Goal: Task Accomplishment & Management: Manage account settings

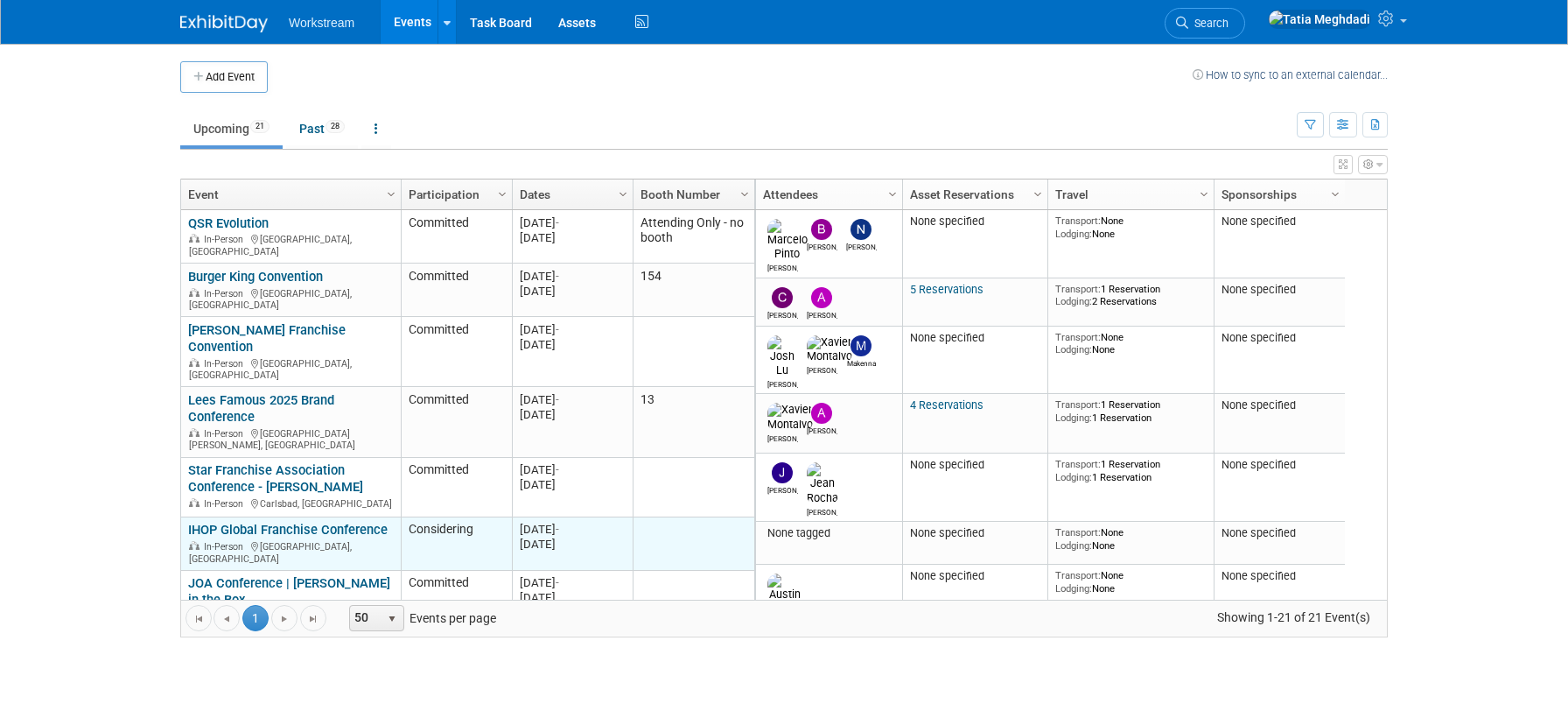
click at [243, 521] on link "IHOP Global Franchise Conference" at bounding box center [288, 529] width 200 height 16
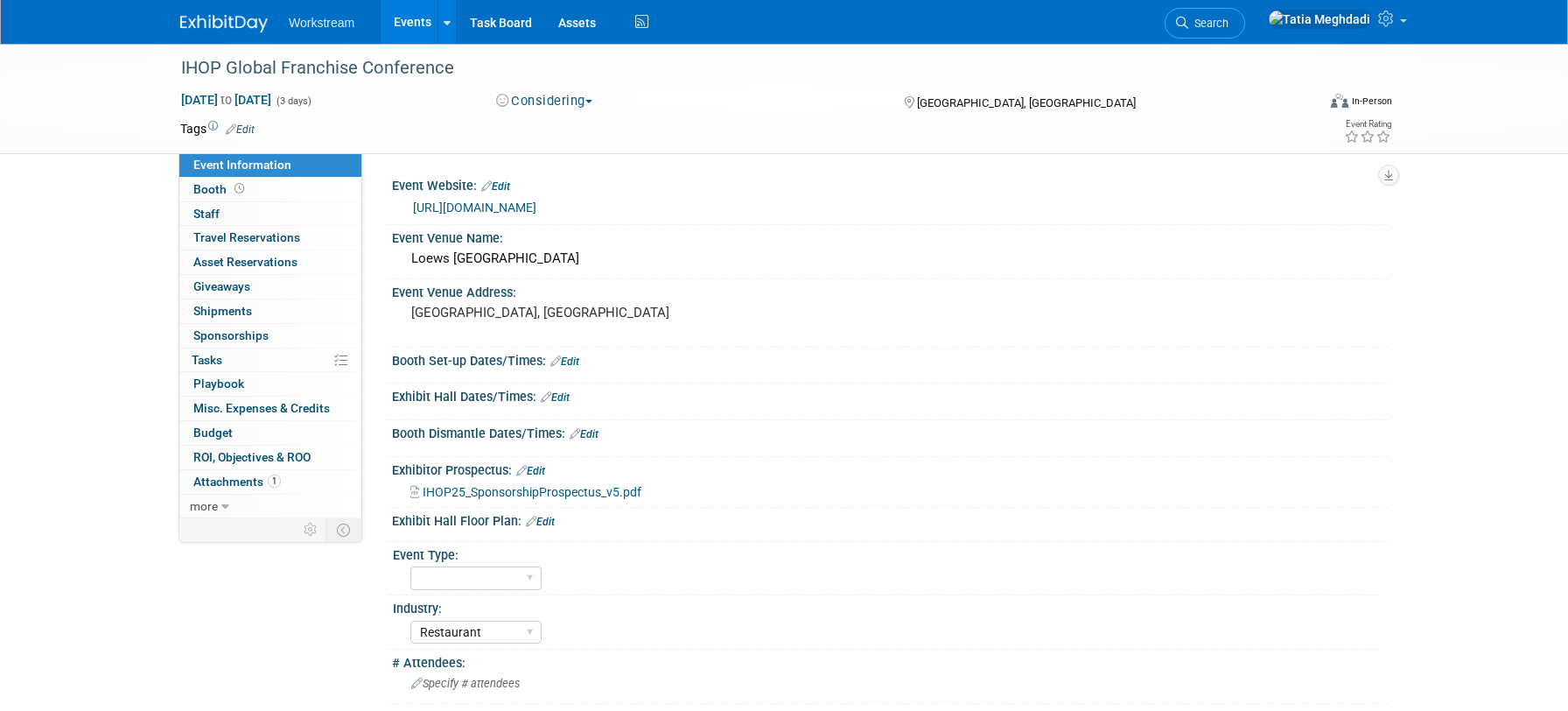
select select "Restaurant"
select select "TBD"
select select "[PERSON_NAME]"
click at [222, 359] on span "Tasks 0%" at bounding box center [207, 359] width 30 height 14
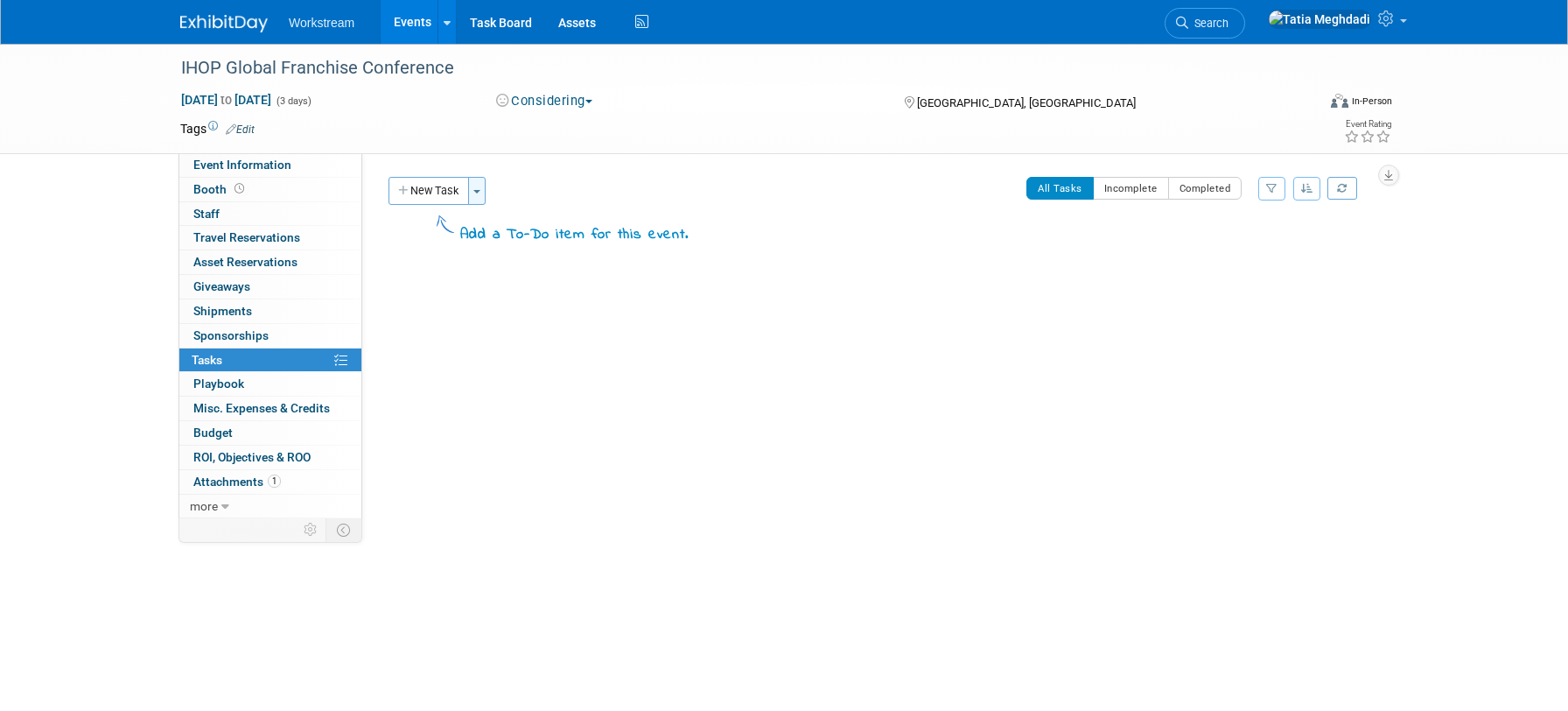
click at [480, 190] on span "button" at bounding box center [477, 191] width 7 height 4
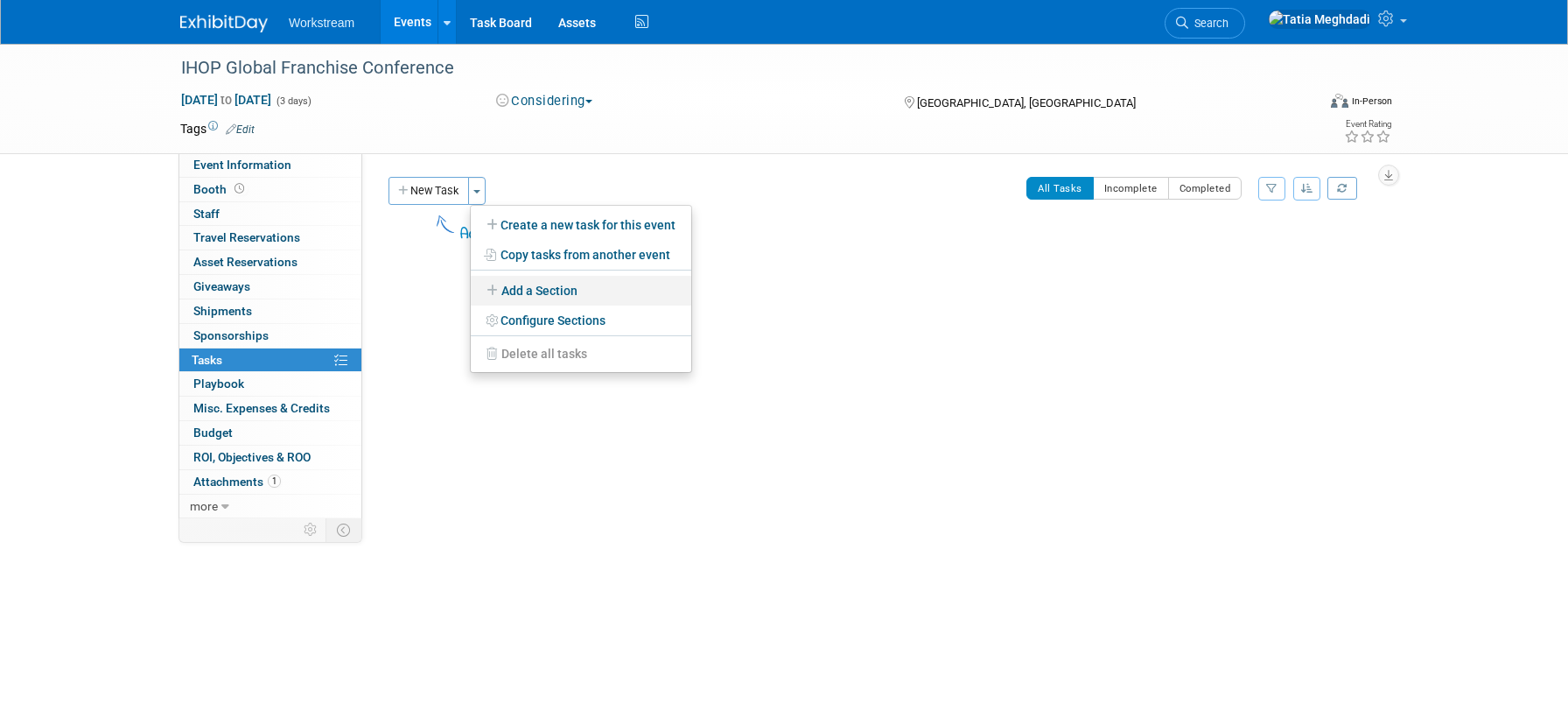
click at [521, 289] on link "Add a Section" at bounding box center [581, 290] width 221 height 29
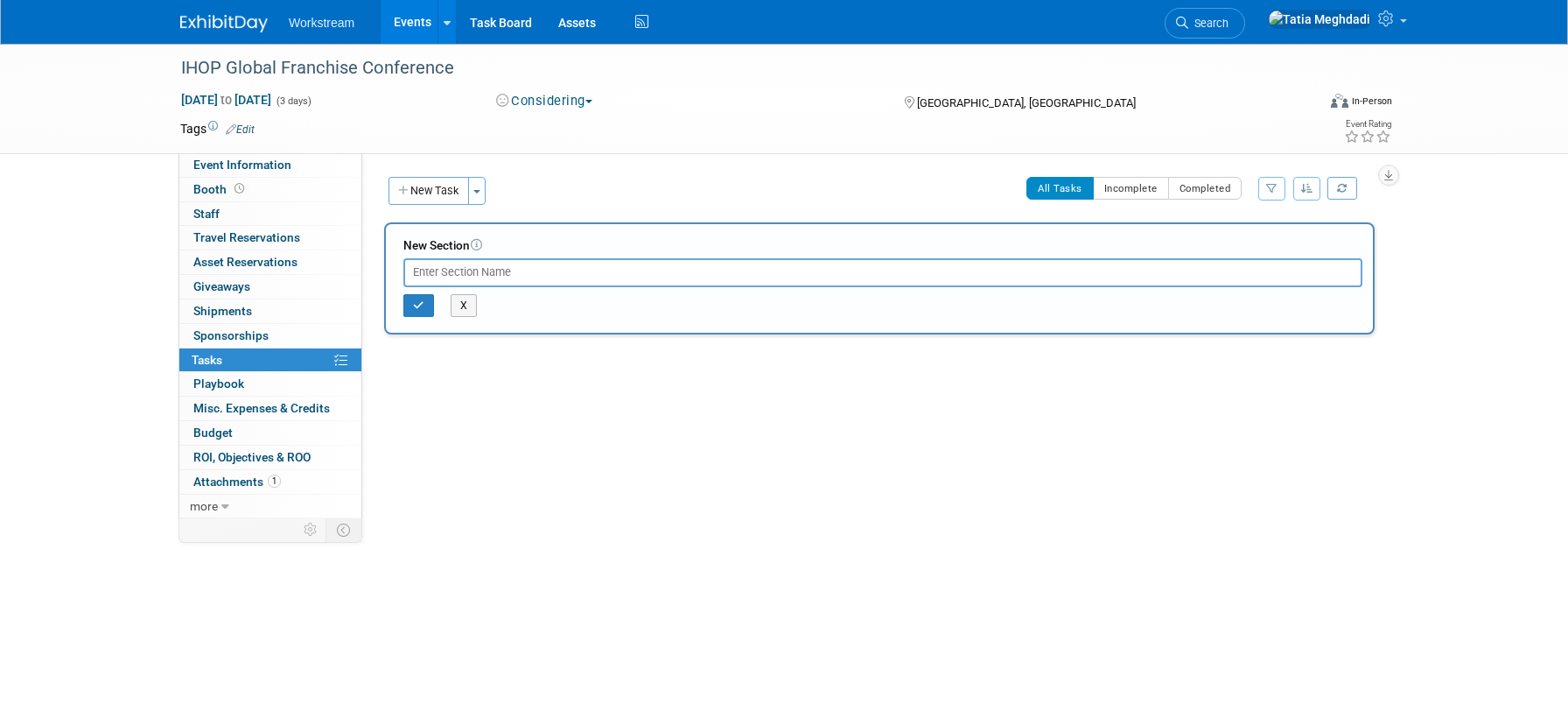
click at [511, 280] on input "text" at bounding box center [883, 272] width 959 height 28
type input "SHOW TASKS"
click at [425, 306] on button "button" at bounding box center [419, 305] width 30 height 23
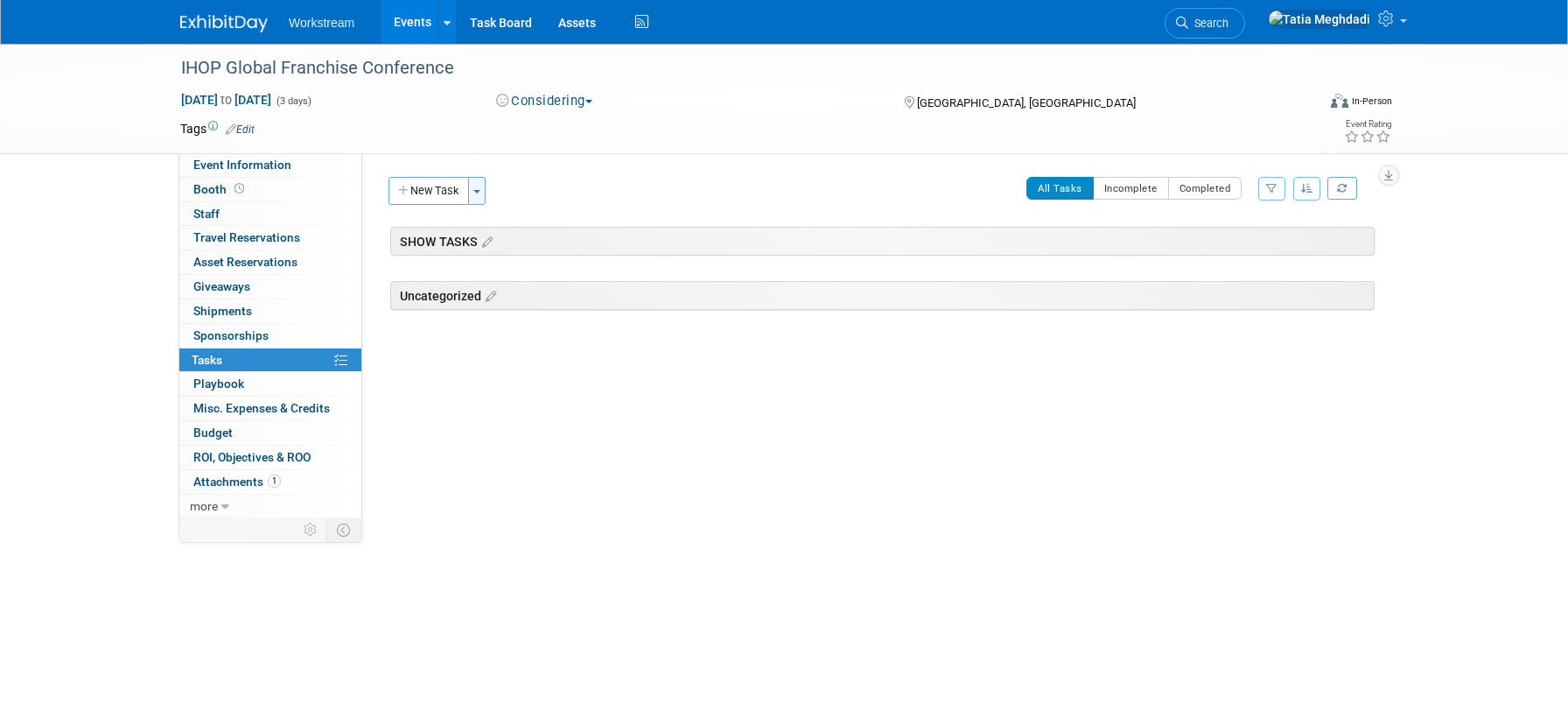
click at [477, 197] on button "Toggle Dropdown" at bounding box center [477, 191] width 17 height 28
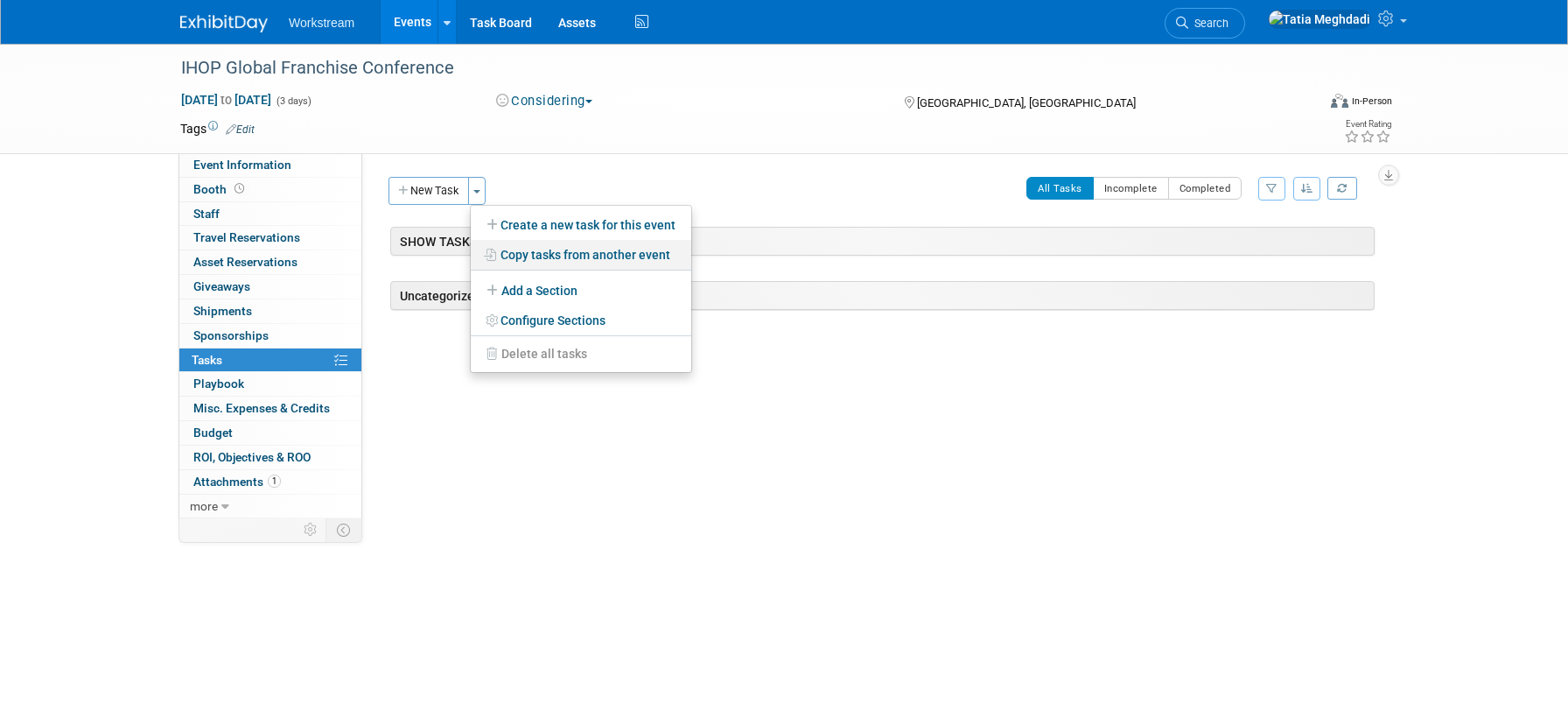
click at [519, 257] on link "Copy tasks from another event" at bounding box center [581, 254] width 221 height 29
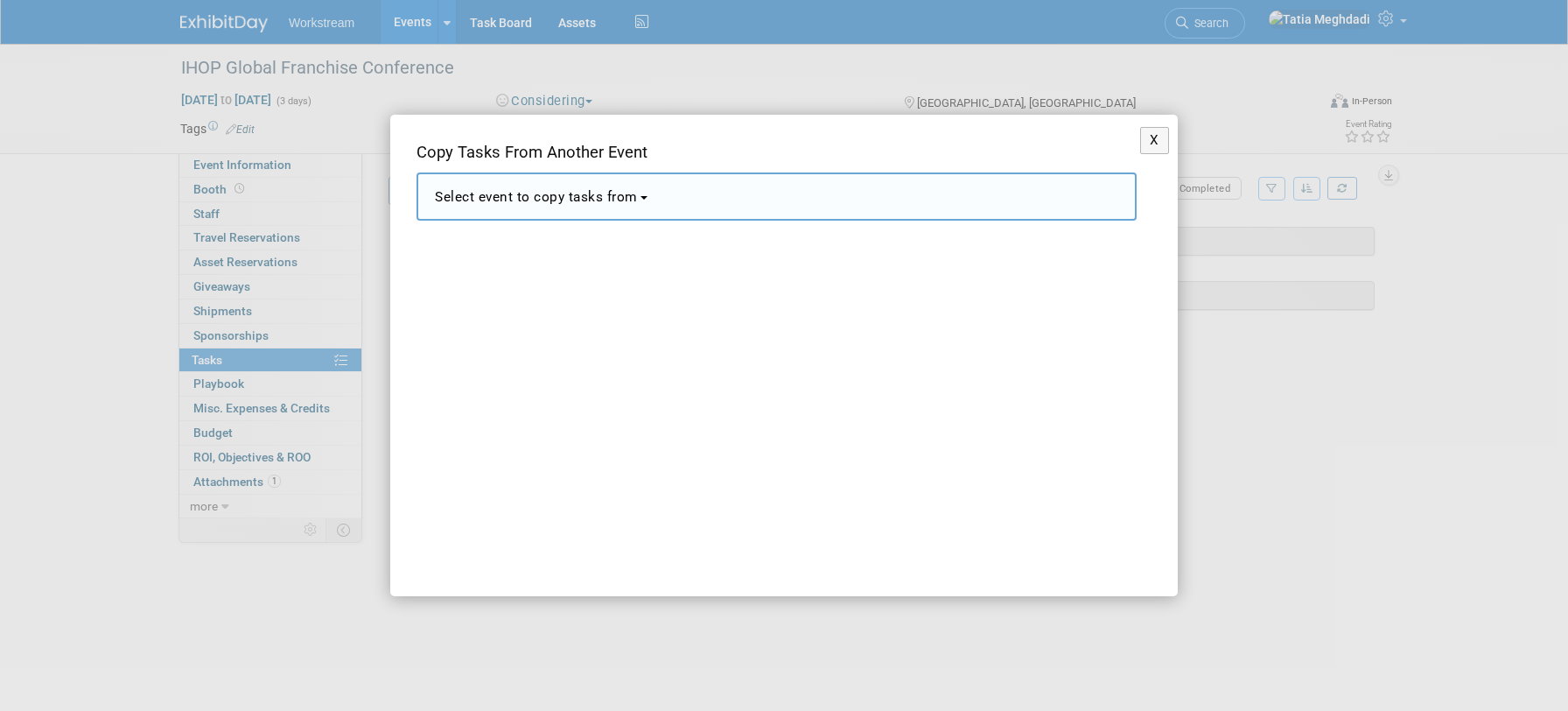
click at [554, 206] on button "Select event to copy tasks from" at bounding box center [776, 196] width 720 height 48
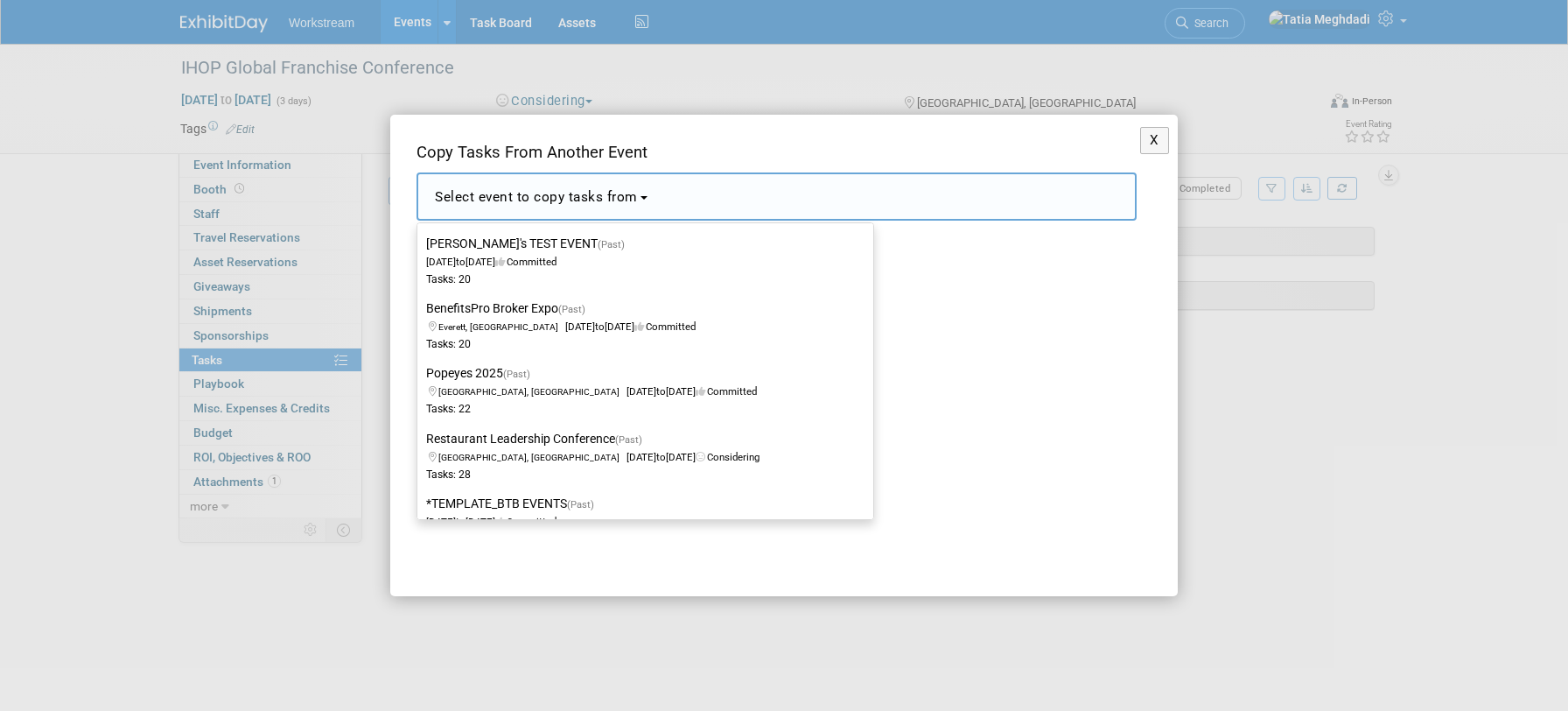
scroll to position [2323, 0]
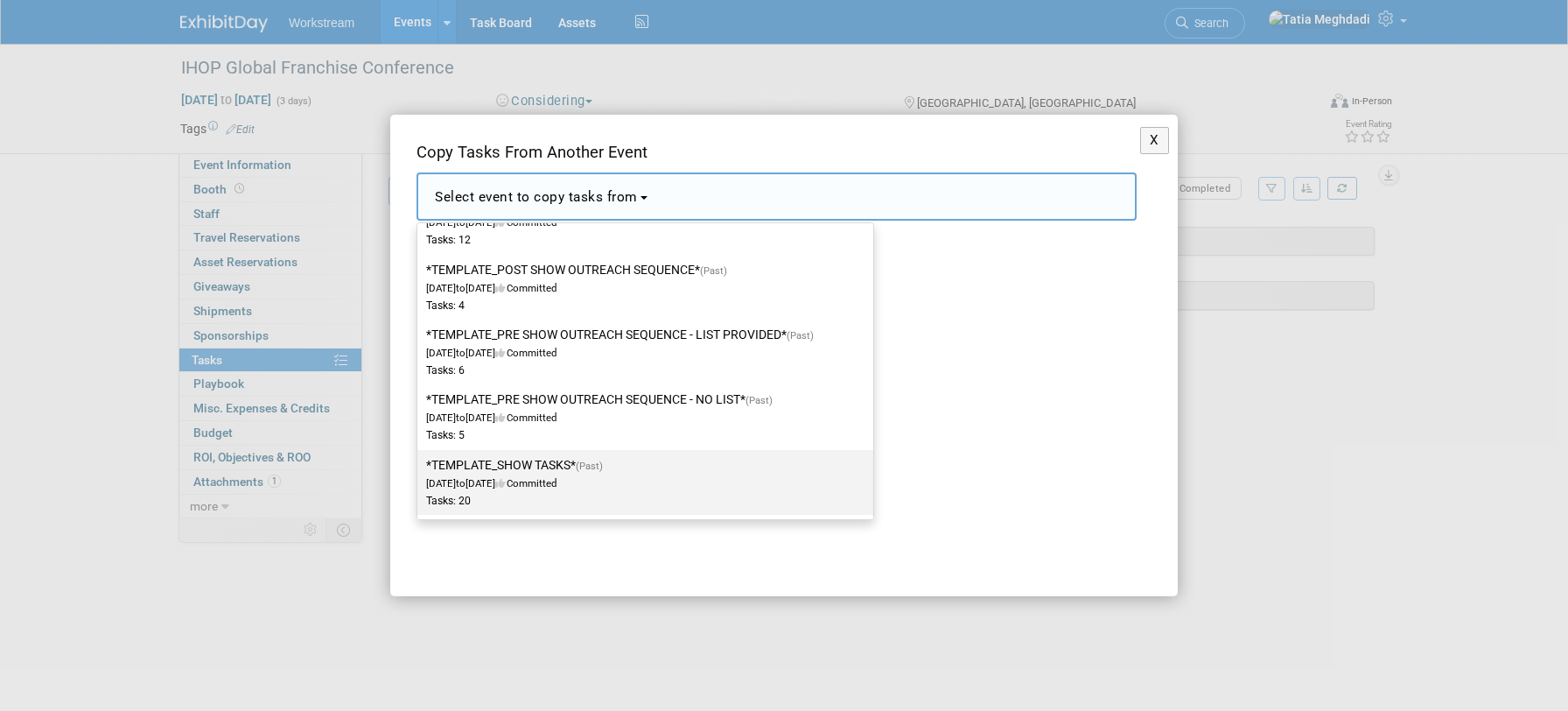
click at [514, 473] on label "*TEMPLATE_SHOW TASKS* (Past) Dec 2, 2024 to Dec 23, 2024 Committed Tasks: 20" at bounding box center [640, 482] width 429 height 58
click at [420, 471] on input "*TEMPLATE_SHOW TASKS* (Past) Dec 2, 2024 to Dec 23, 2024 Committed Tasks: 20" at bounding box center [414, 465] width 11 height 11
select select "11140526"
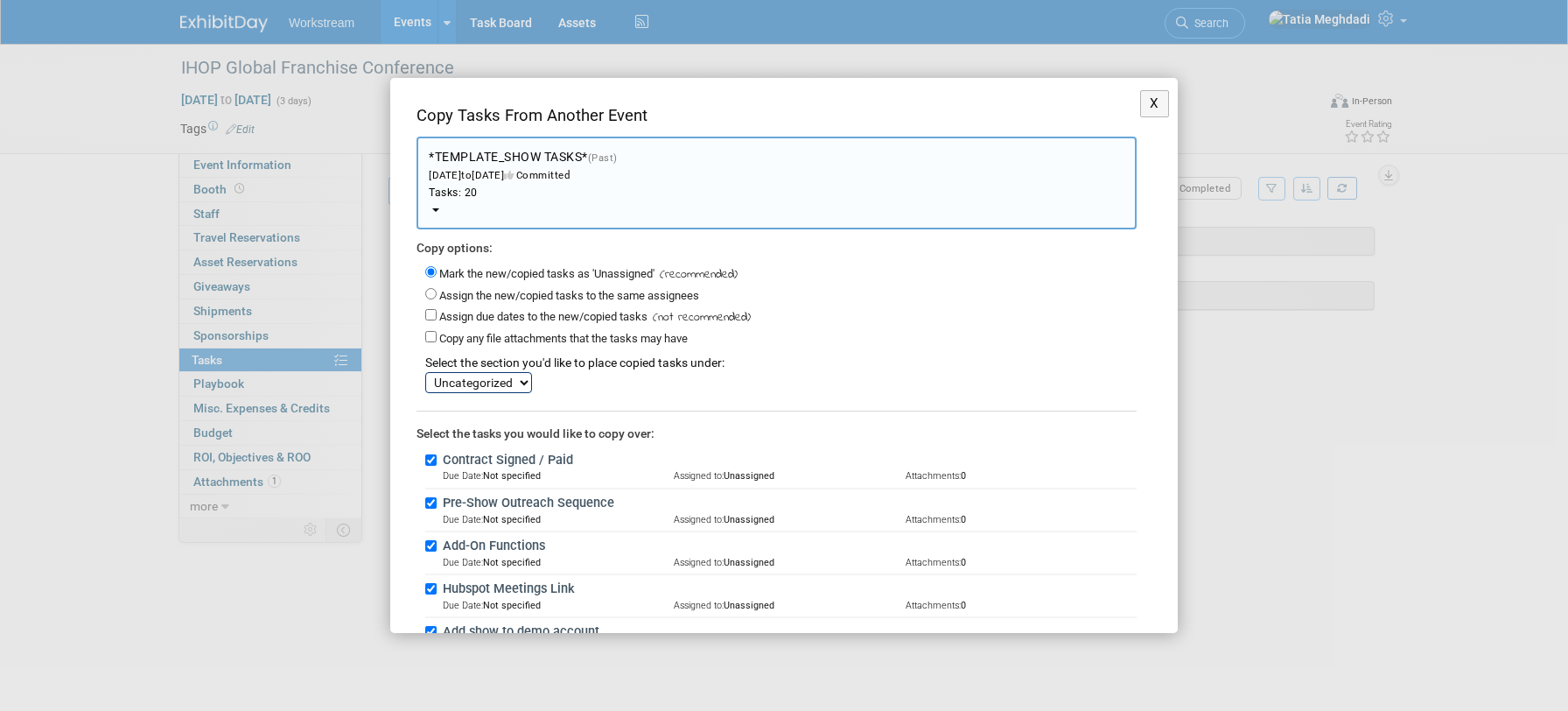
click at [459, 380] on select "SHOW TASKS Uncategorized" at bounding box center [478, 382] width 107 height 21
select select "11274169"
click at [425, 372] on select "SHOW TASKS Uncategorized" at bounding box center [478, 382] width 107 height 21
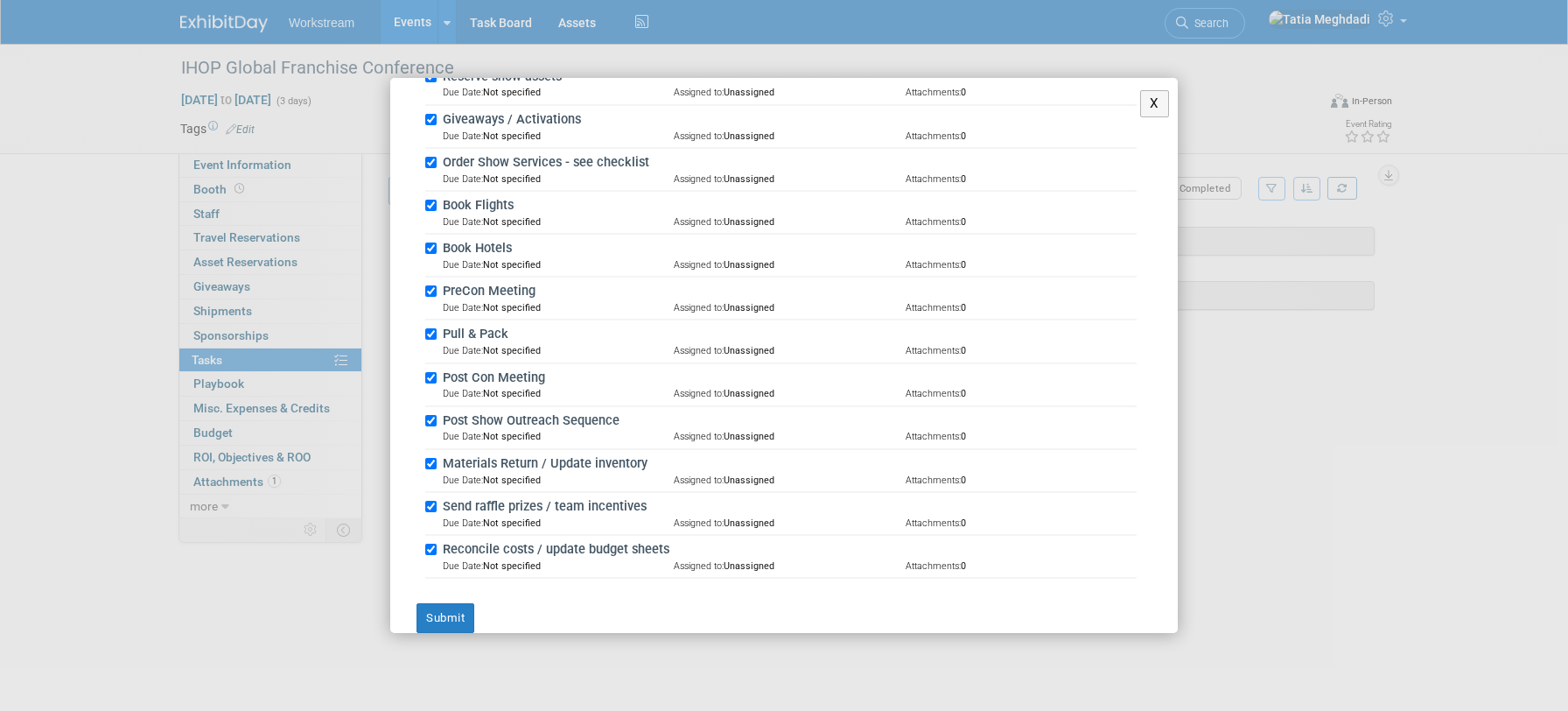
scroll to position [754, 0]
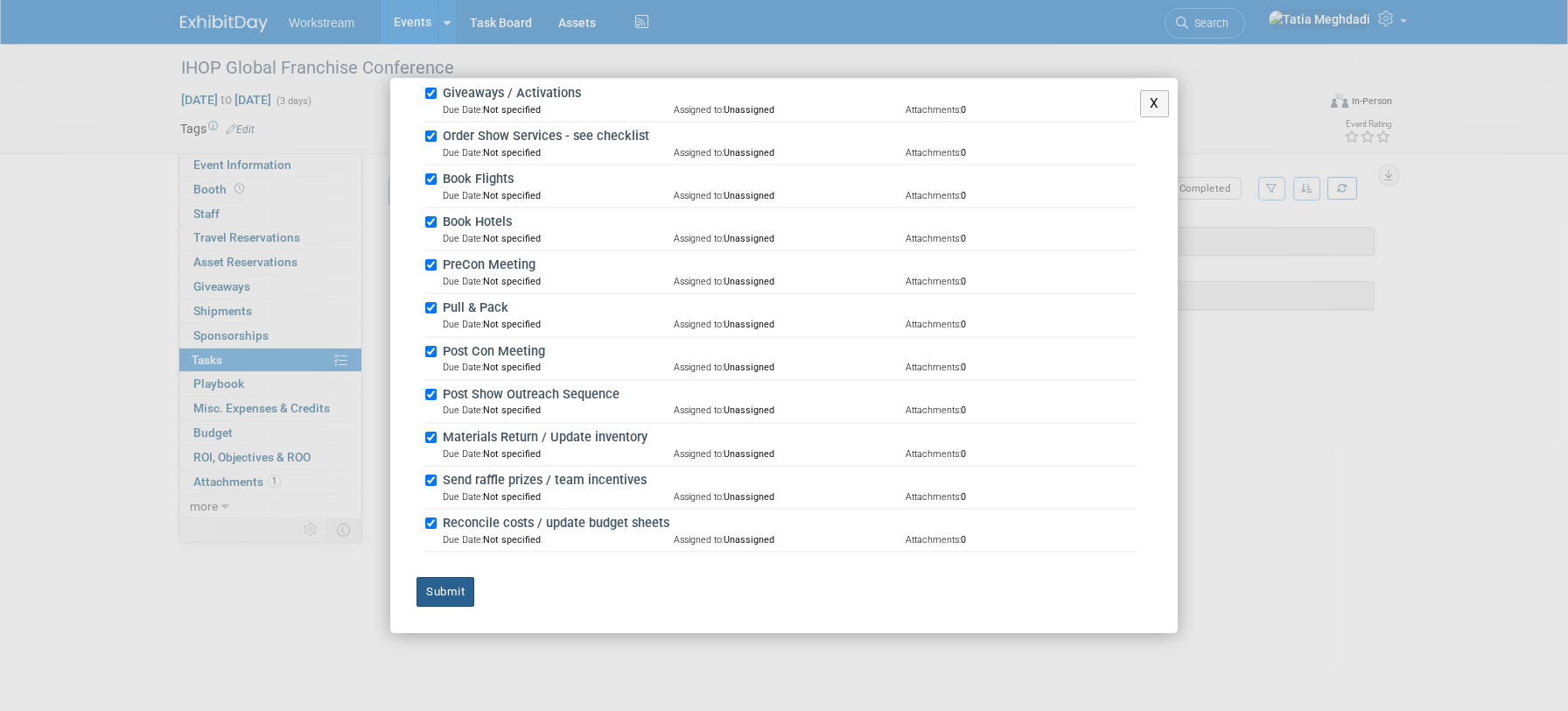
click at [438, 592] on button "Submit" at bounding box center [444, 591] width 58 height 29
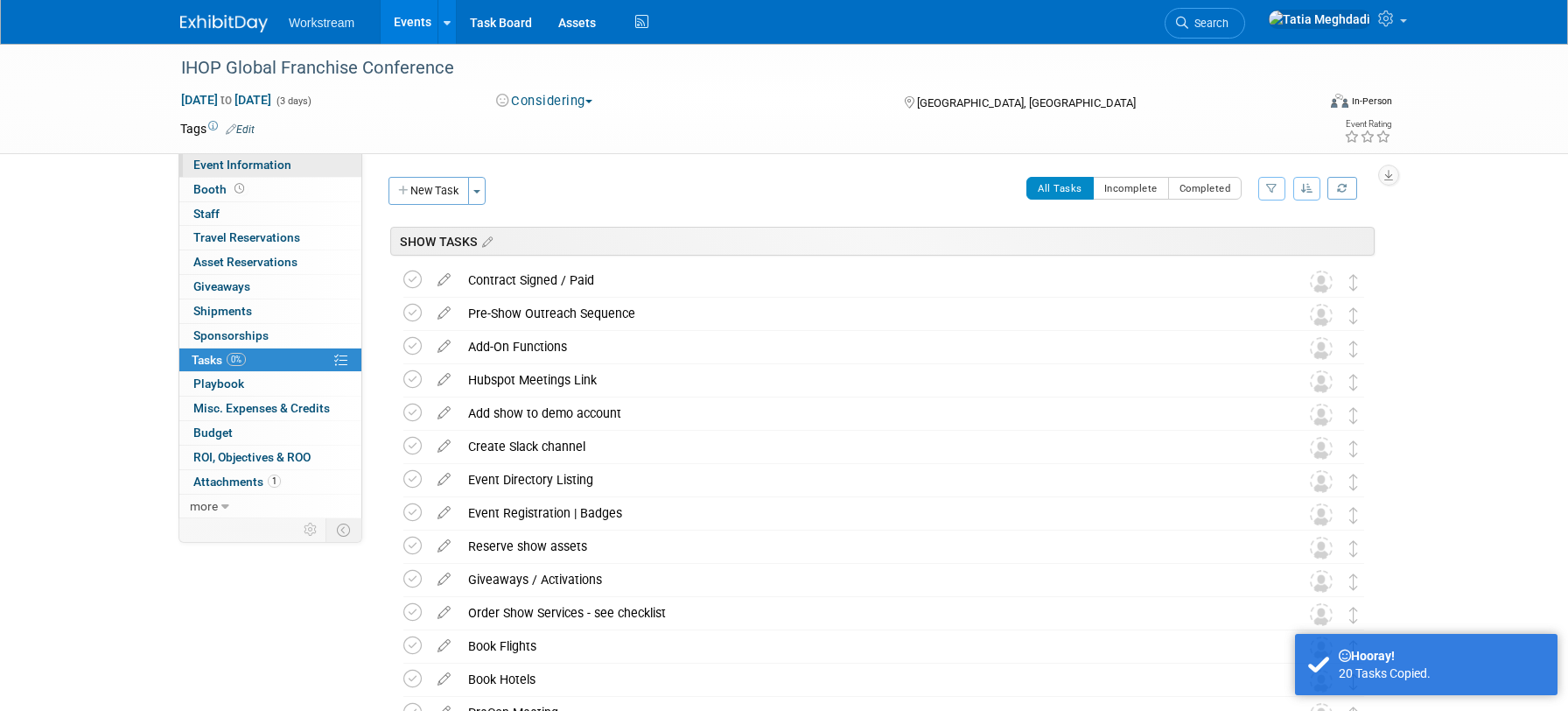
click at [242, 165] on span "Event Information" at bounding box center [242, 164] width 98 height 14
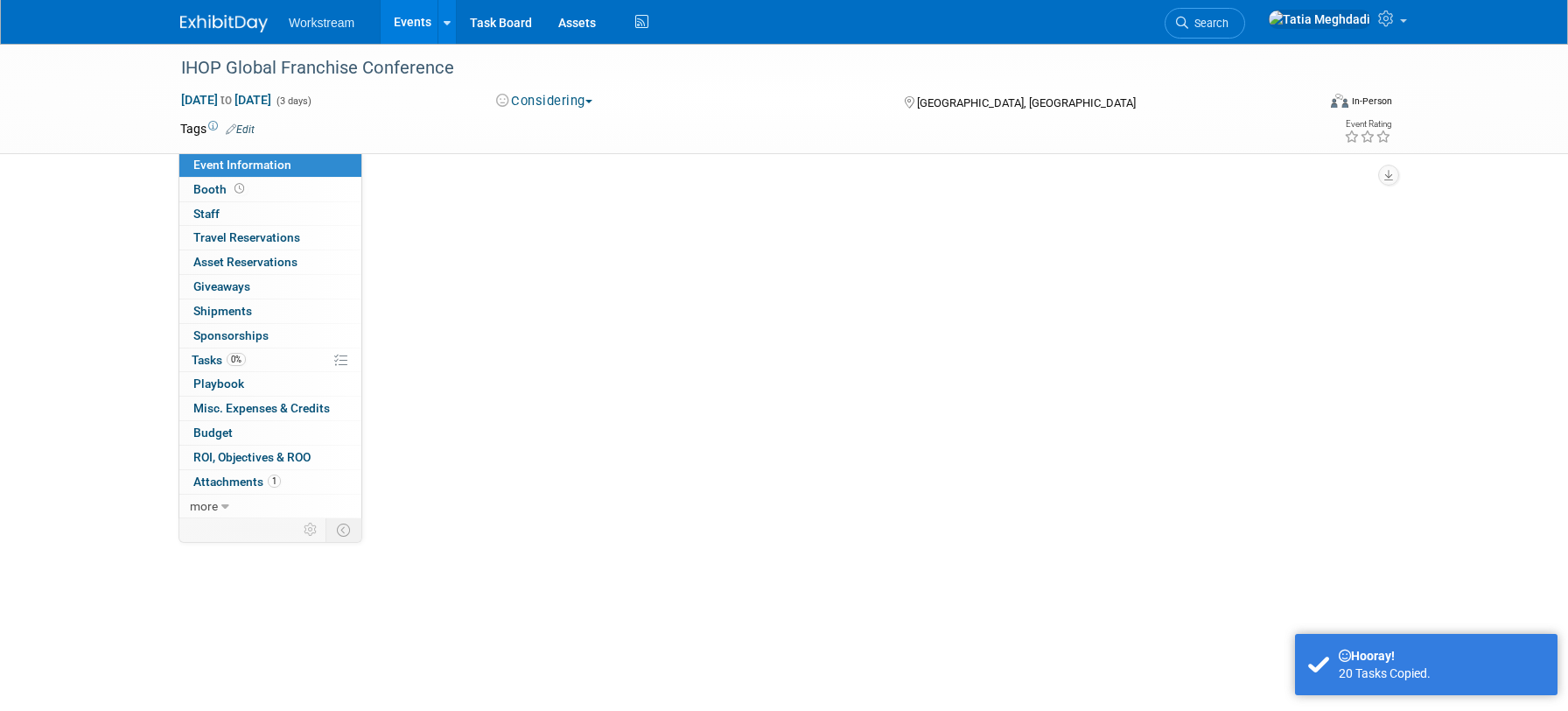
select select "Restaurant"
select select "TBD"
select select "[PERSON_NAME]"
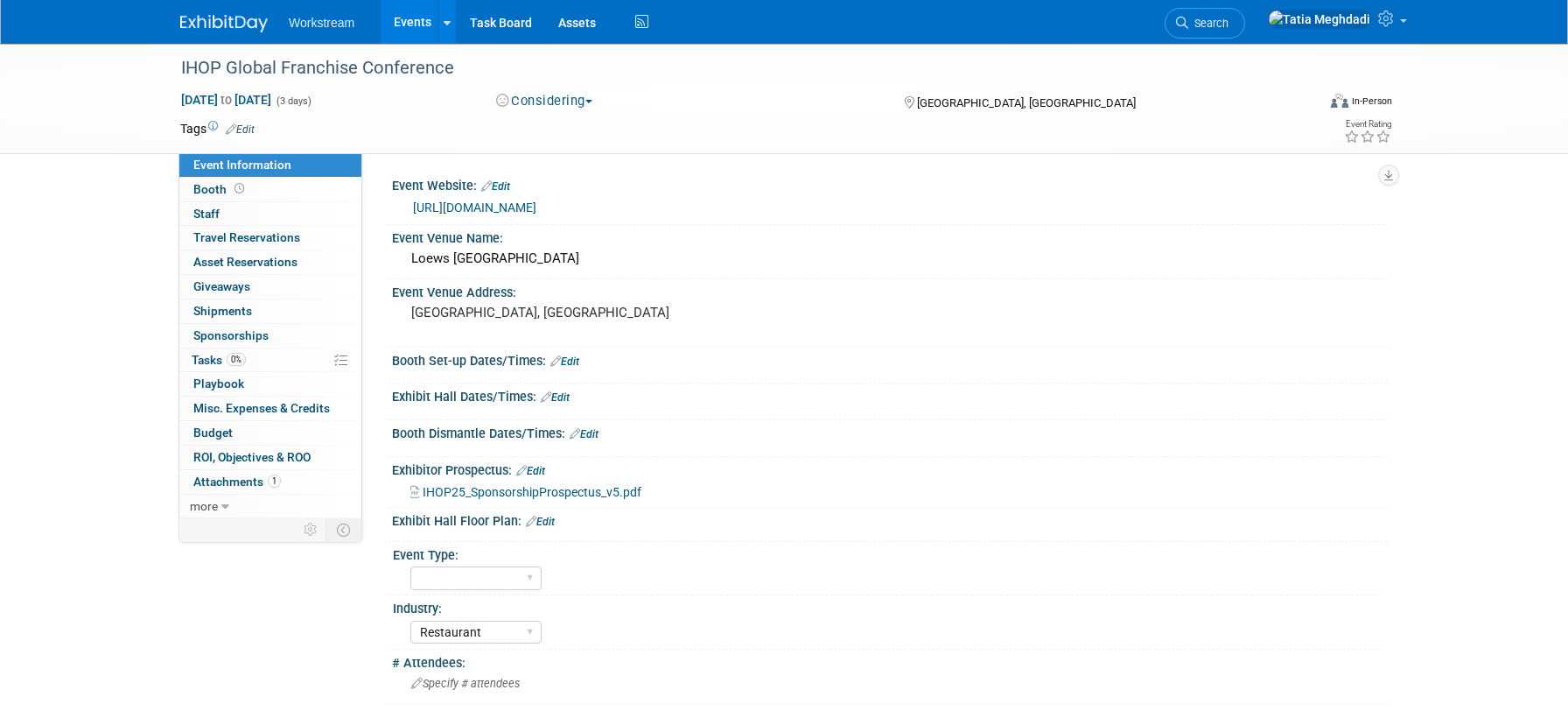
click at [535, 490] on span "IHOP25_SponsorshipProspectus_v5.pdf" at bounding box center [532, 492] width 219 height 14
click at [1395, 26] on icon at bounding box center [1387, 18] width 20 height 16
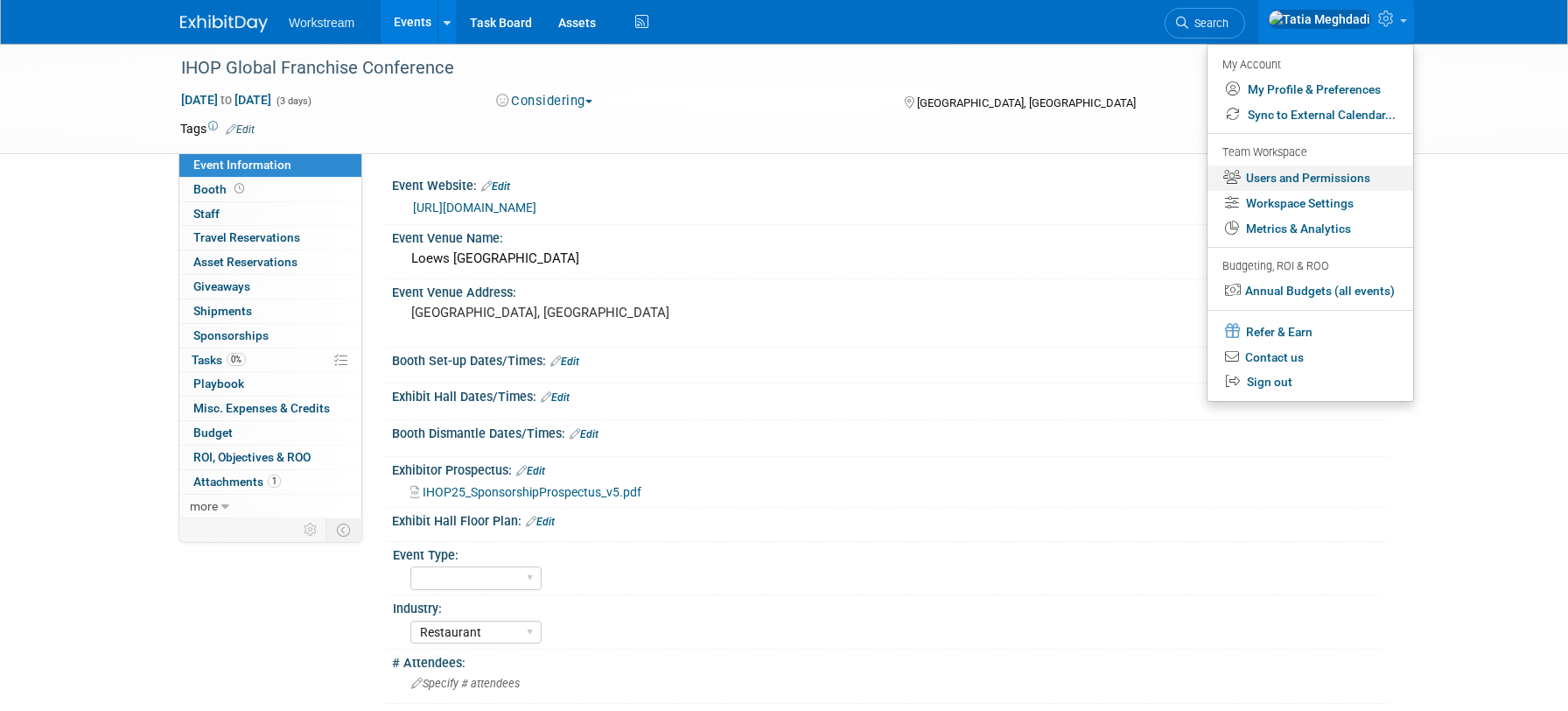
click at [1302, 174] on link "Users and Permissions" at bounding box center [1309, 178] width 206 height 26
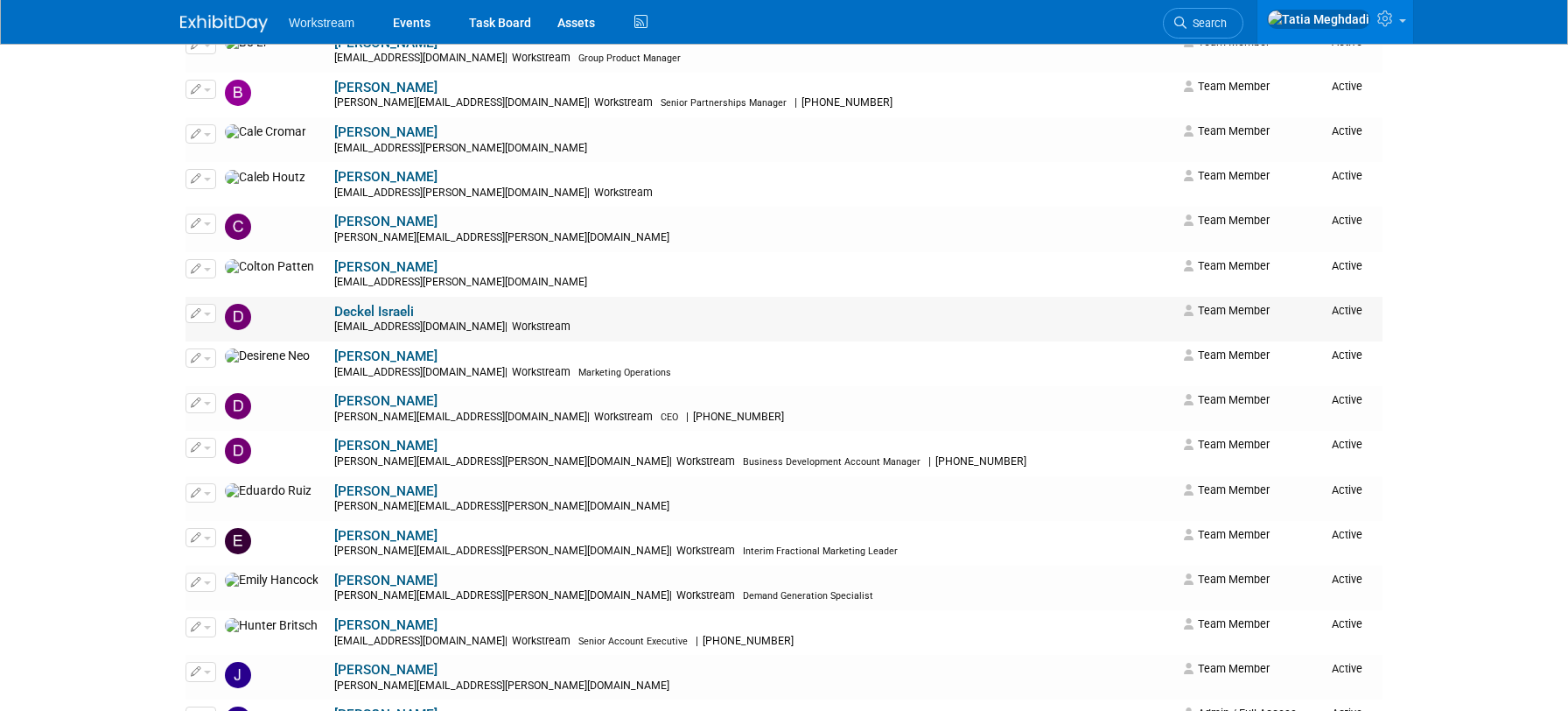
scroll to position [587, 0]
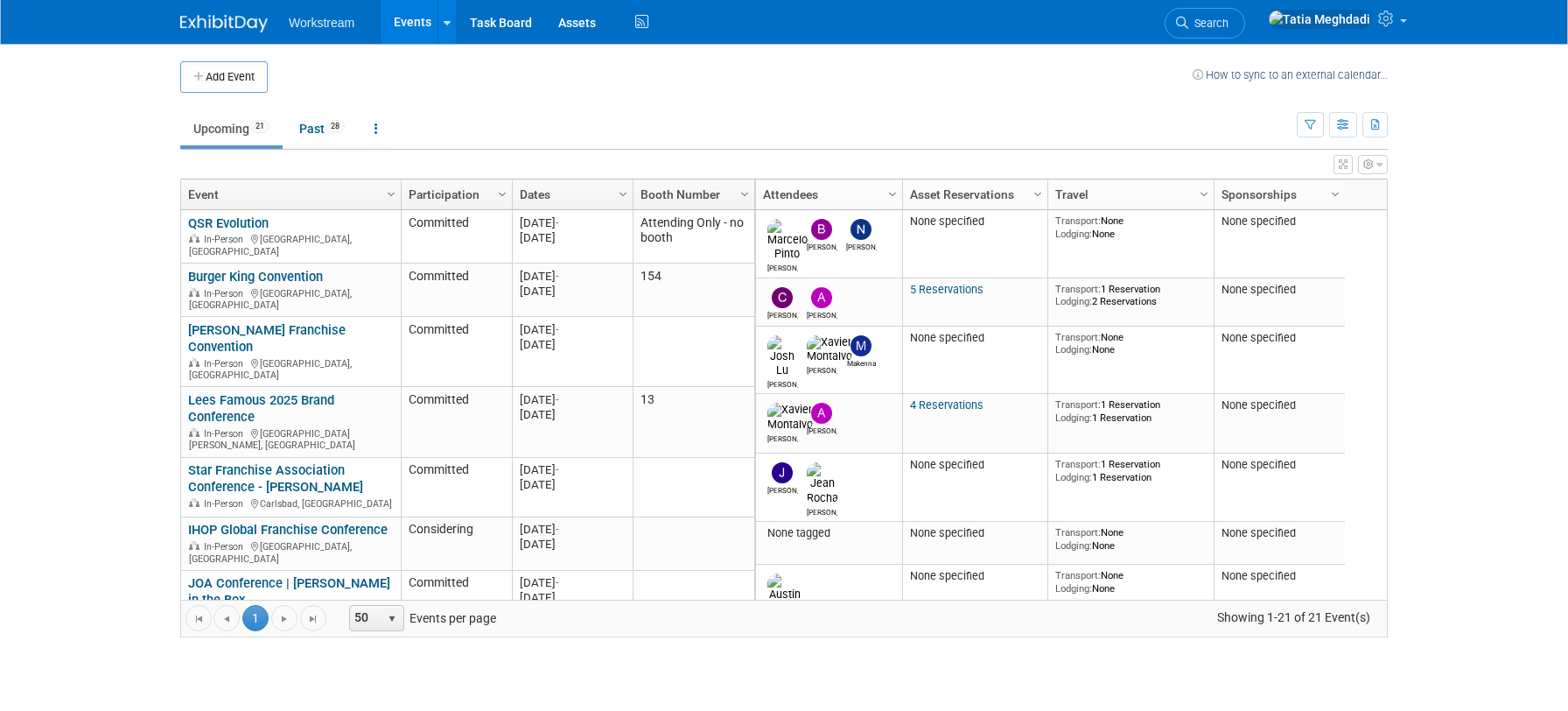
click at [234, 521] on link "IHOP Global Franchise Conference" at bounding box center [288, 529] width 200 height 16
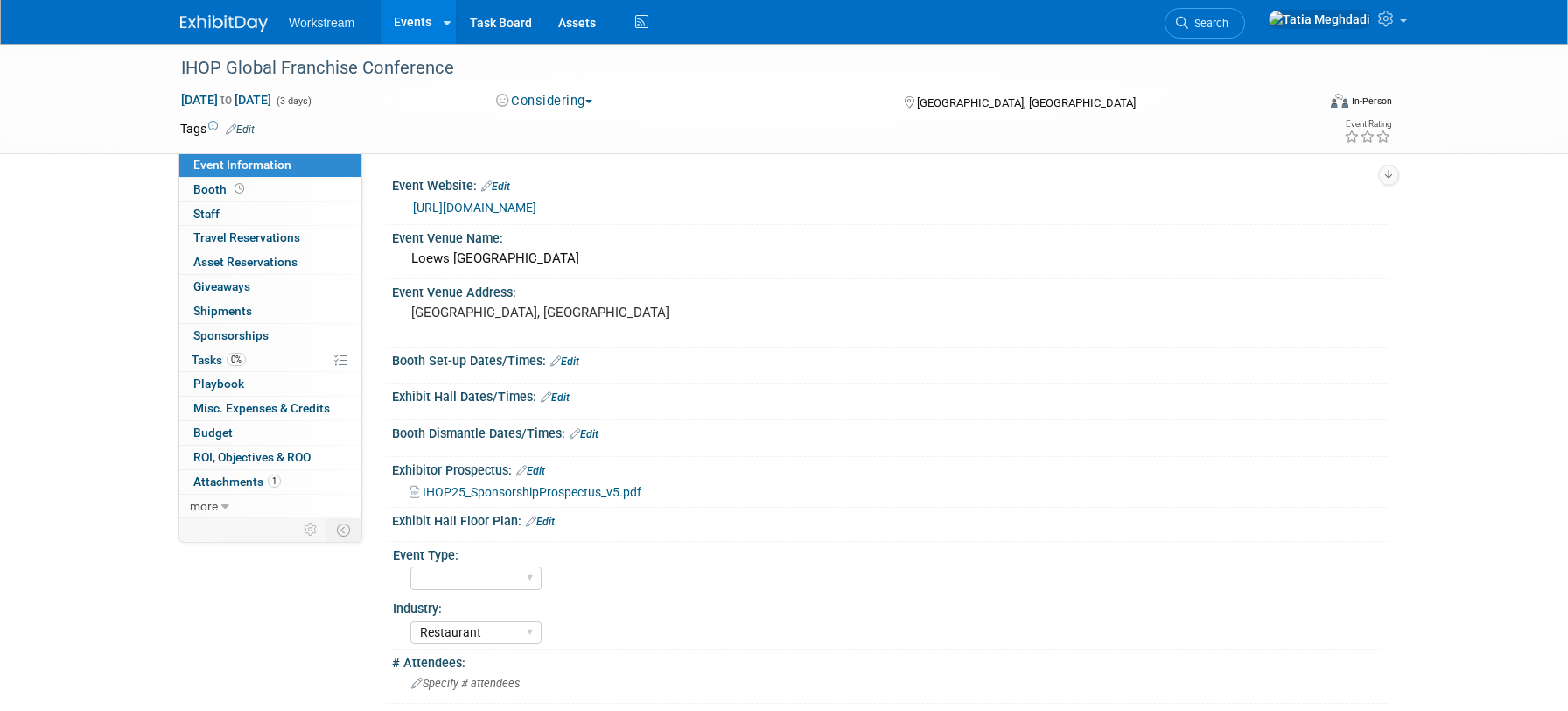
select select "Restaurant"
select select "TBD"
select select "[PERSON_NAME]"
click at [537, 100] on button "Considering" at bounding box center [544, 100] width 109 height 18
click at [556, 128] on link "Committed" at bounding box center [566, 130] width 151 height 25
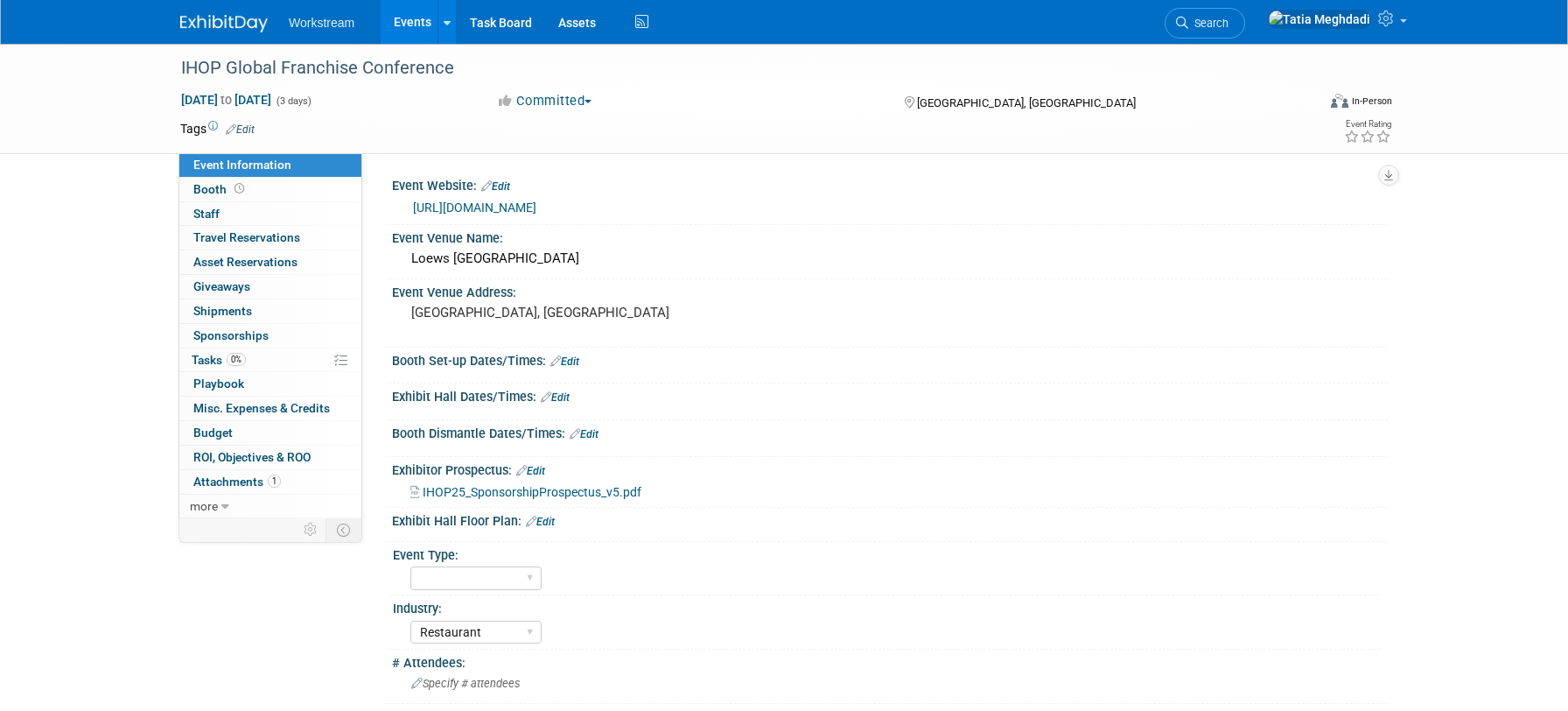
scroll to position [1, 0]
drag, startPoint x: 212, startPoint y: 184, endPoint x: 239, endPoint y: 204, distance: 33.6
click at [213, 184] on span "Booth" at bounding box center [220, 189] width 54 height 14
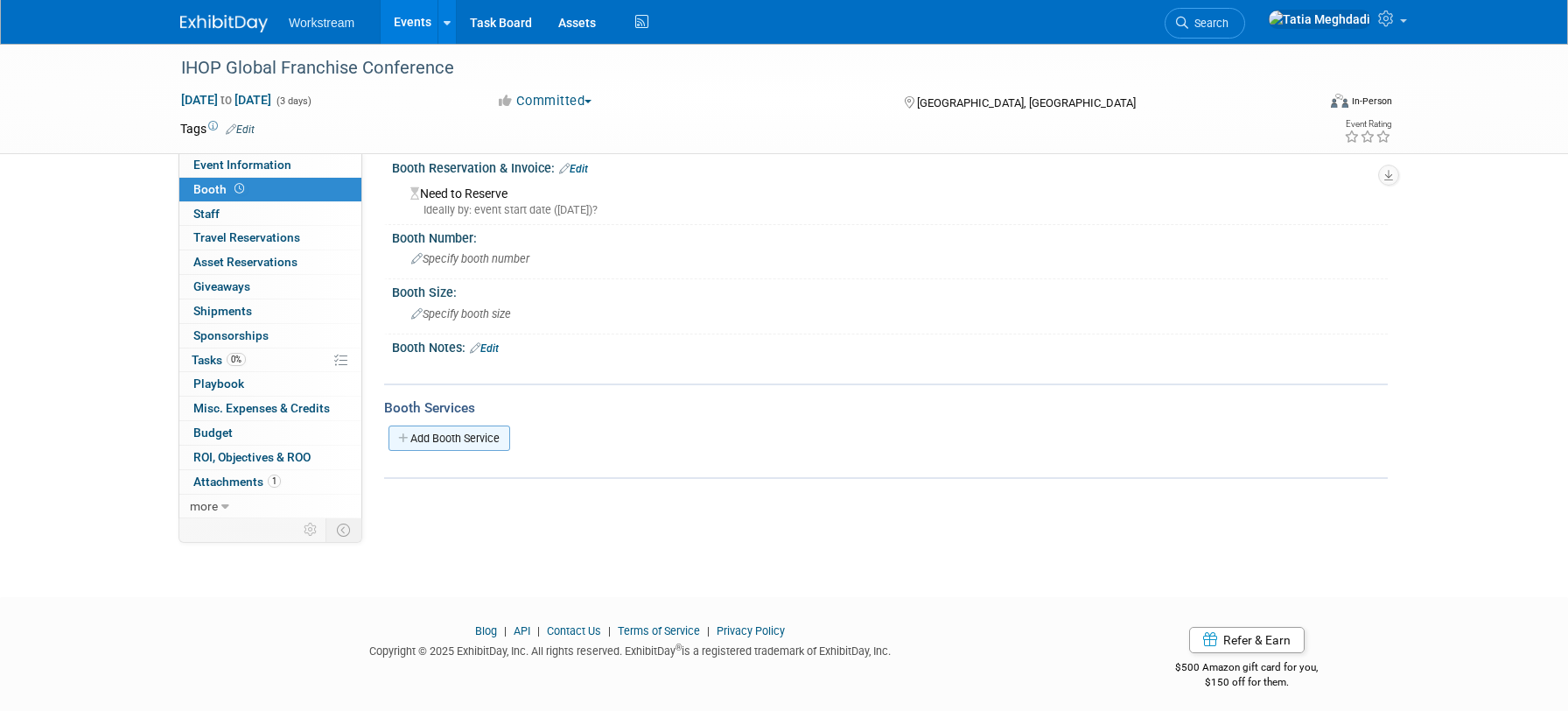
scroll to position [18, 0]
click at [498, 350] on link "Edit" at bounding box center [484, 347] width 28 height 12
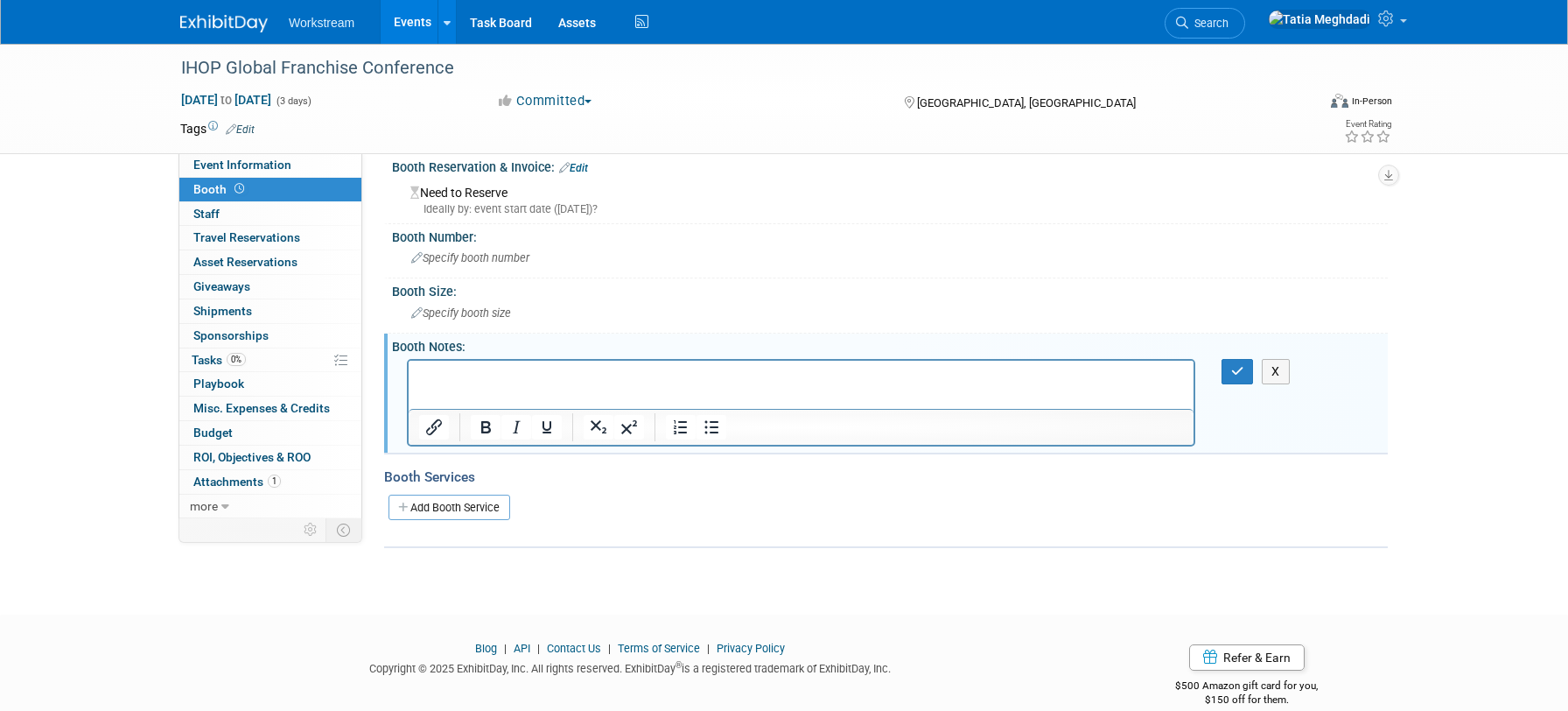
scroll to position [0, 0]
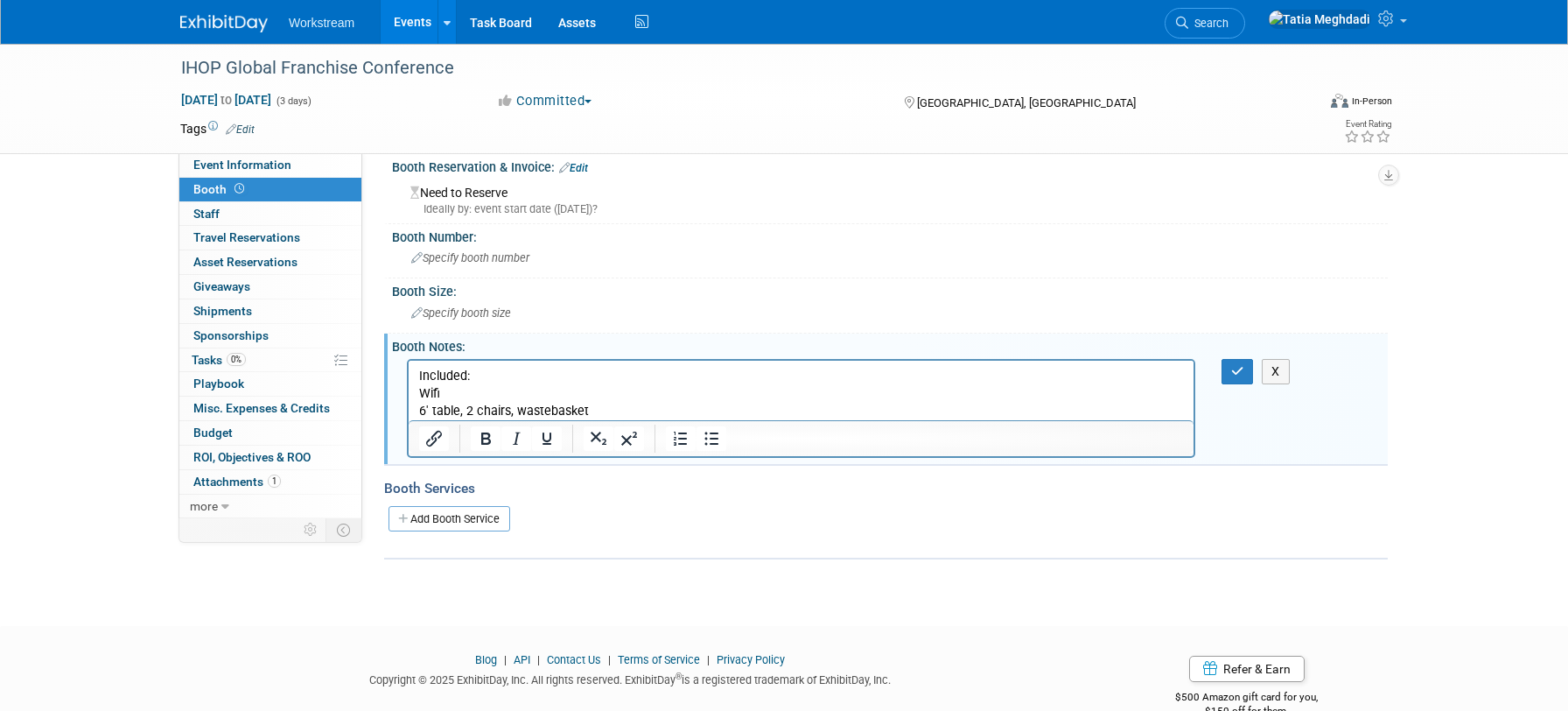
click at [494, 374] on p "Included:" at bounding box center [801, 375] width 765 height 17
click at [1228, 366] on button "button" at bounding box center [1237, 368] width 32 height 26
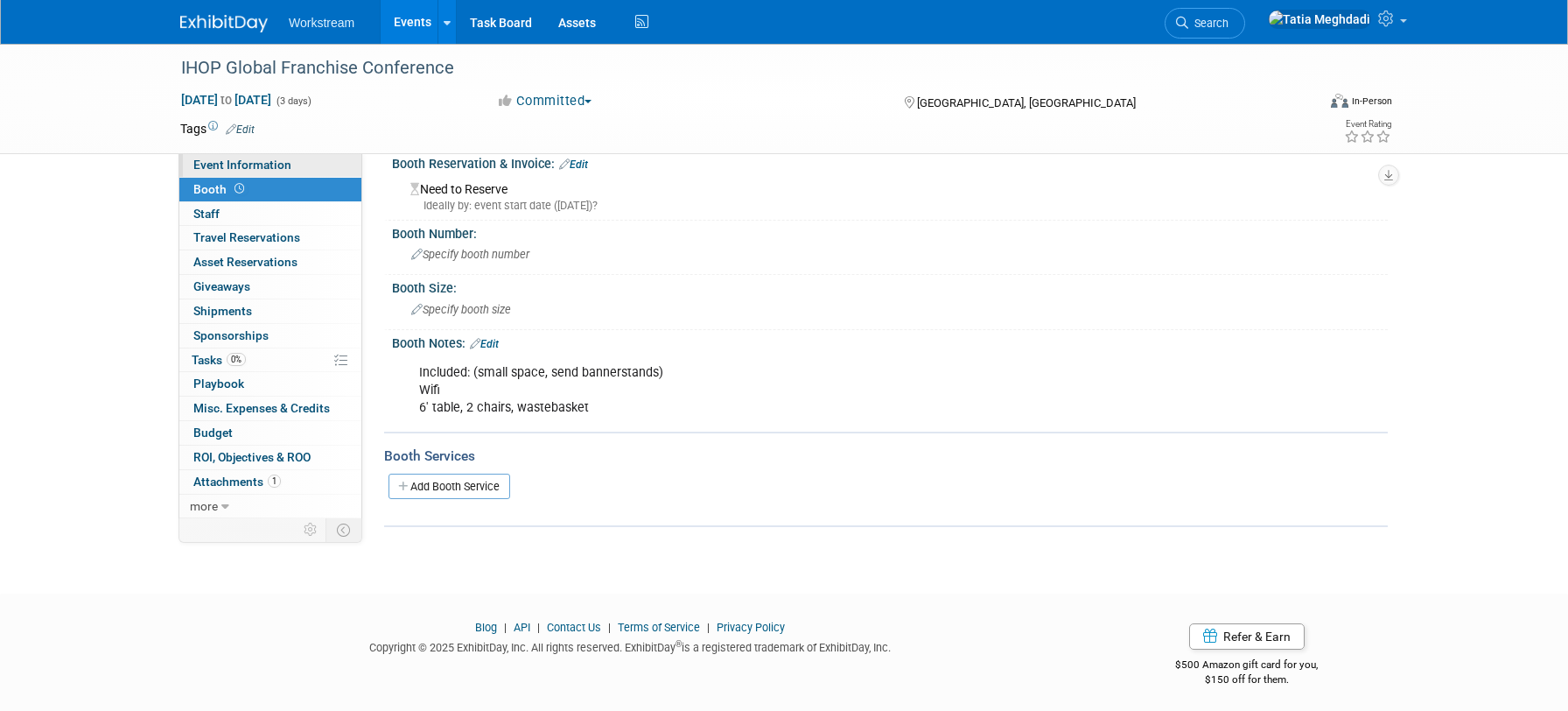
click at [216, 166] on span "Event Information" at bounding box center [242, 164] width 98 height 14
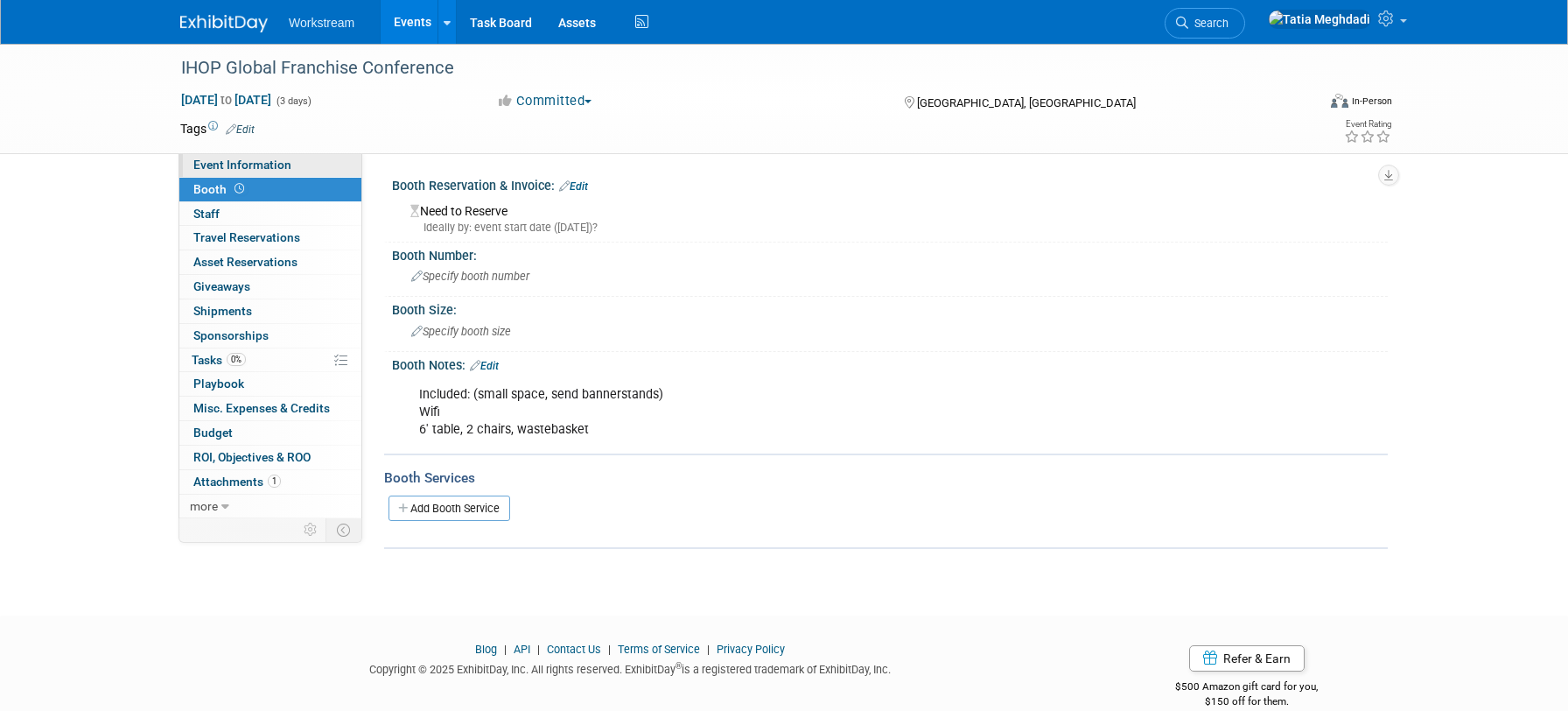
select select "Restaurant"
select select "TBD"
select select "[PERSON_NAME]"
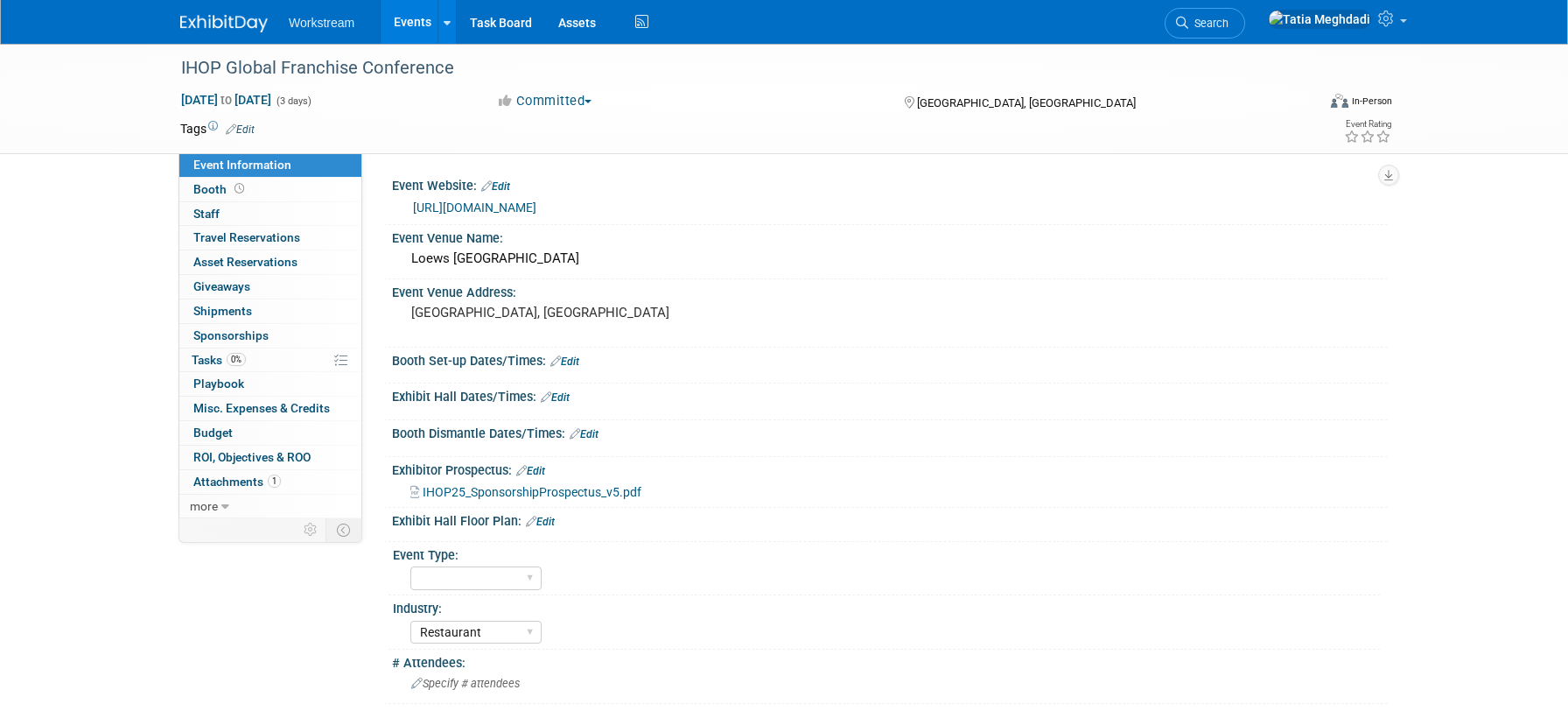
click at [572, 361] on link "Edit" at bounding box center [565, 361] width 28 height 12
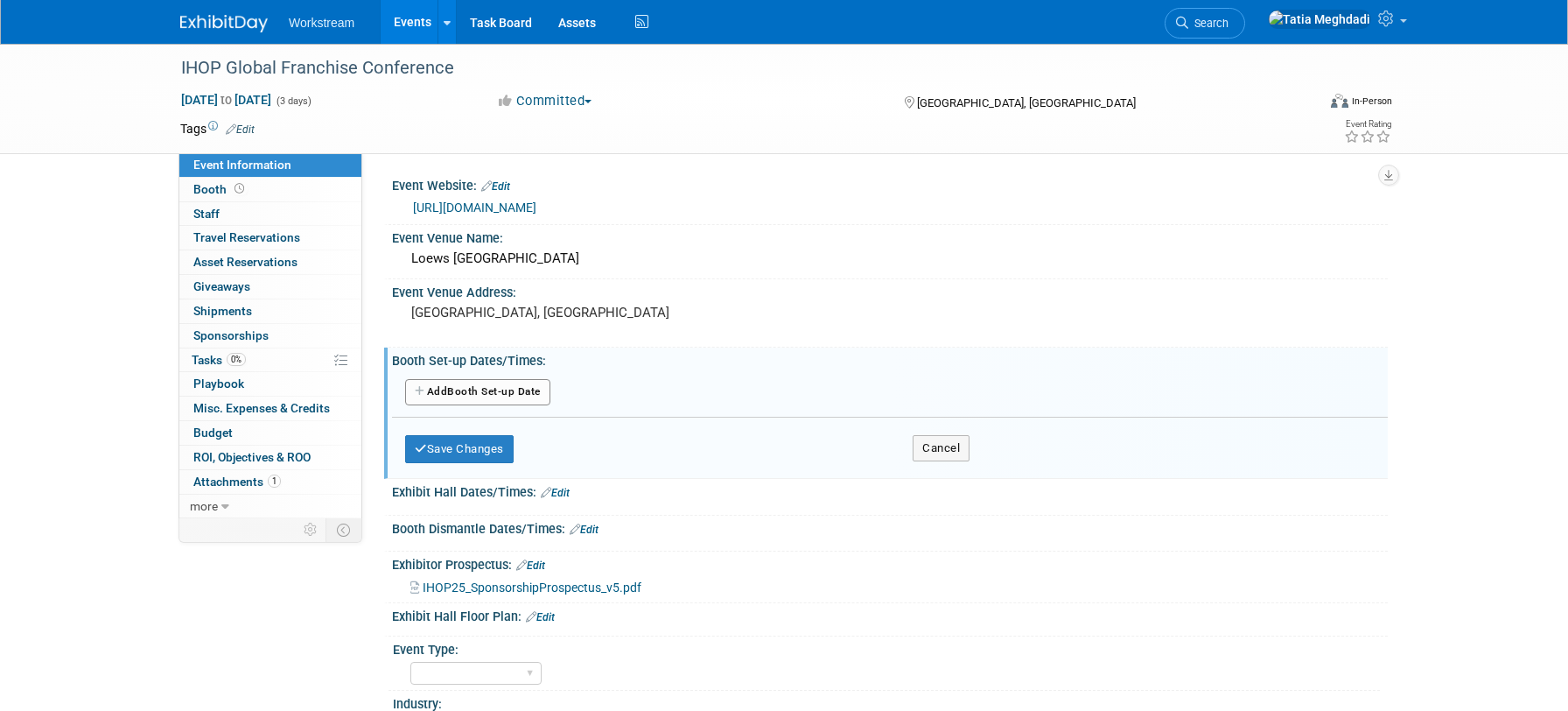
click at [480, 388] on button "Add Another Booth Set-up Date" at bounding box center [477, 392] width 145 height 27
select select "8"
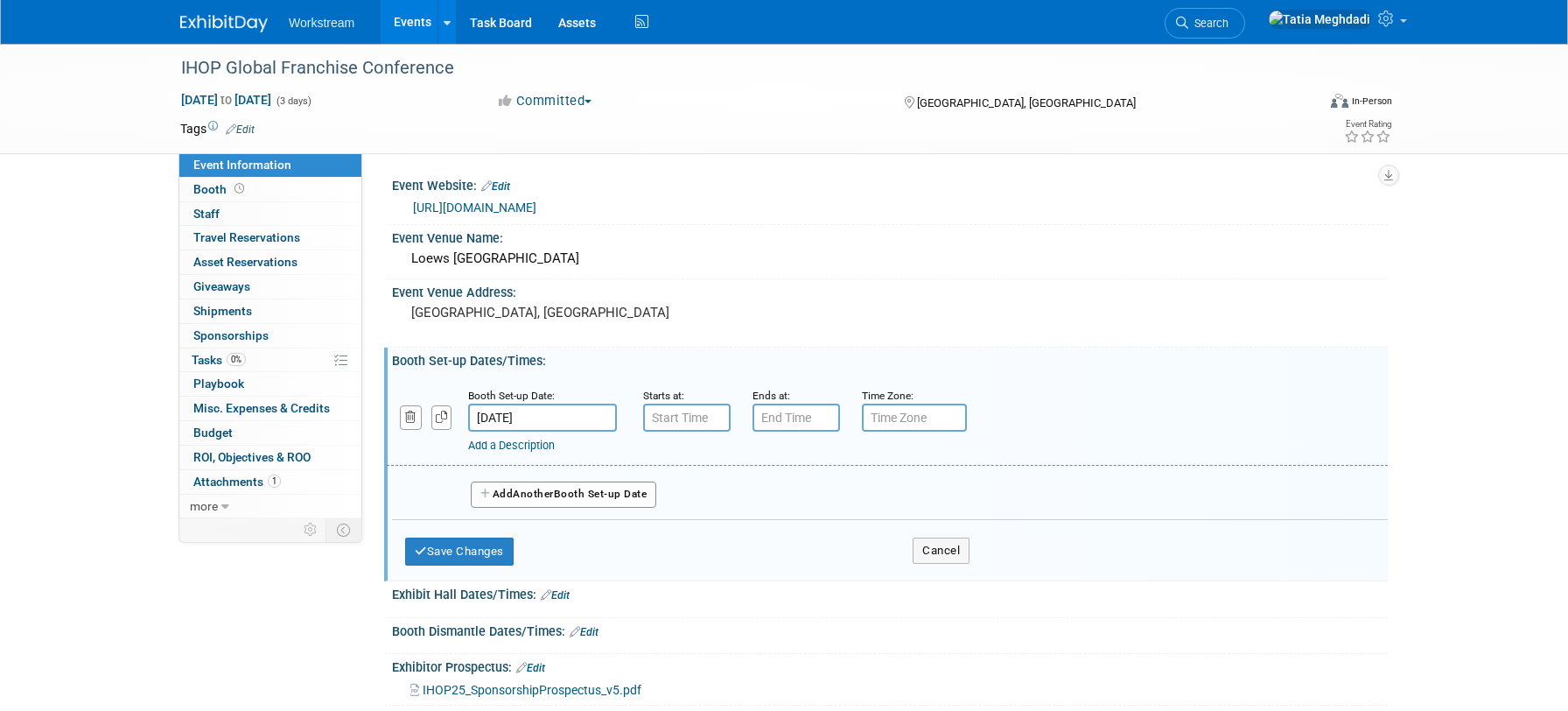
click at [542, 415] on input "[DATE]" at bounding box center [542, 418] width 149 height 28
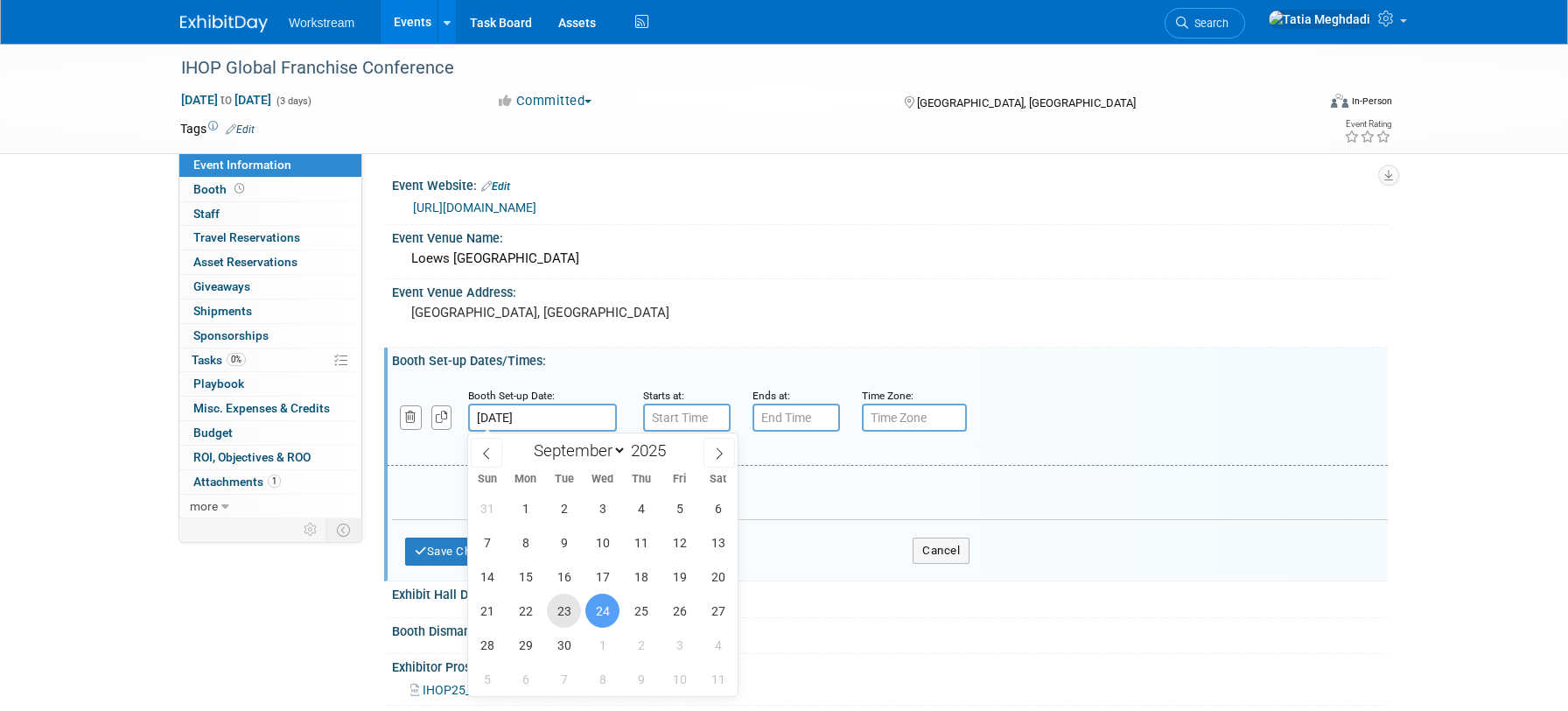
drag, startPoint x: 559, startPoint y: 603, endPoint x: 612, endPoint y: 562, distance: 67.0
click at [559, 603] on span "23" at bounding box center [564, 611] width 34 height 34
type input "[DATE]"
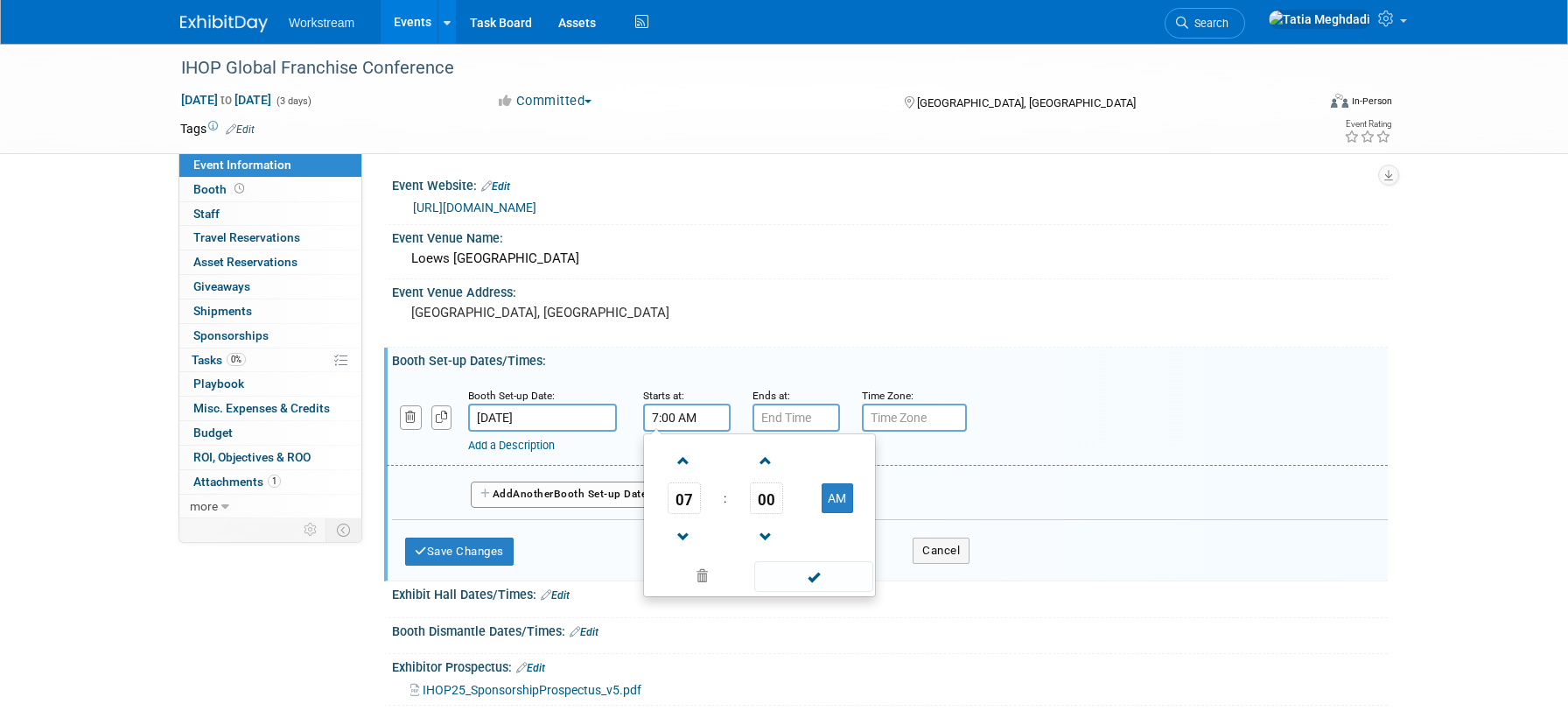
click at [676, 417] on input "7:00 AM" at bounding box center [687, 418] width 87 height 28
click at [688, 462] on span at bounding box center [683, 461] width 30 height 30
type input "8:00 AM"
click at [808, 576] on span at bounding box center [813, 576] width 118 height 30
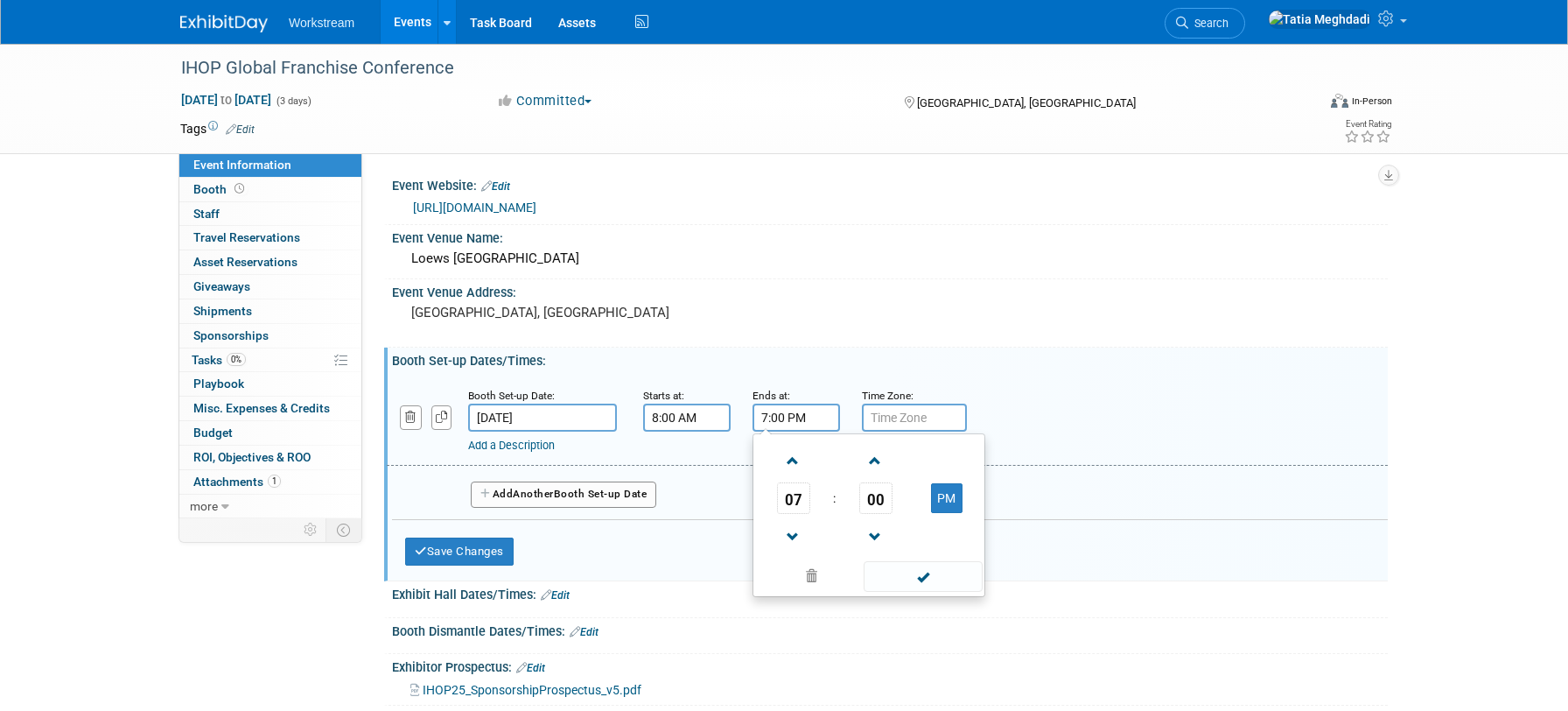
click at [797, 411] on input "7:00 PM" at bounding box center [796, 418] width 87 height 28
click at [792, 531] on span at bounding box center [793, 537] width 30 height 30
type input "5:00 PM"
click at [921, 576] on span at bounding box center [922, 576] width 118 height 30
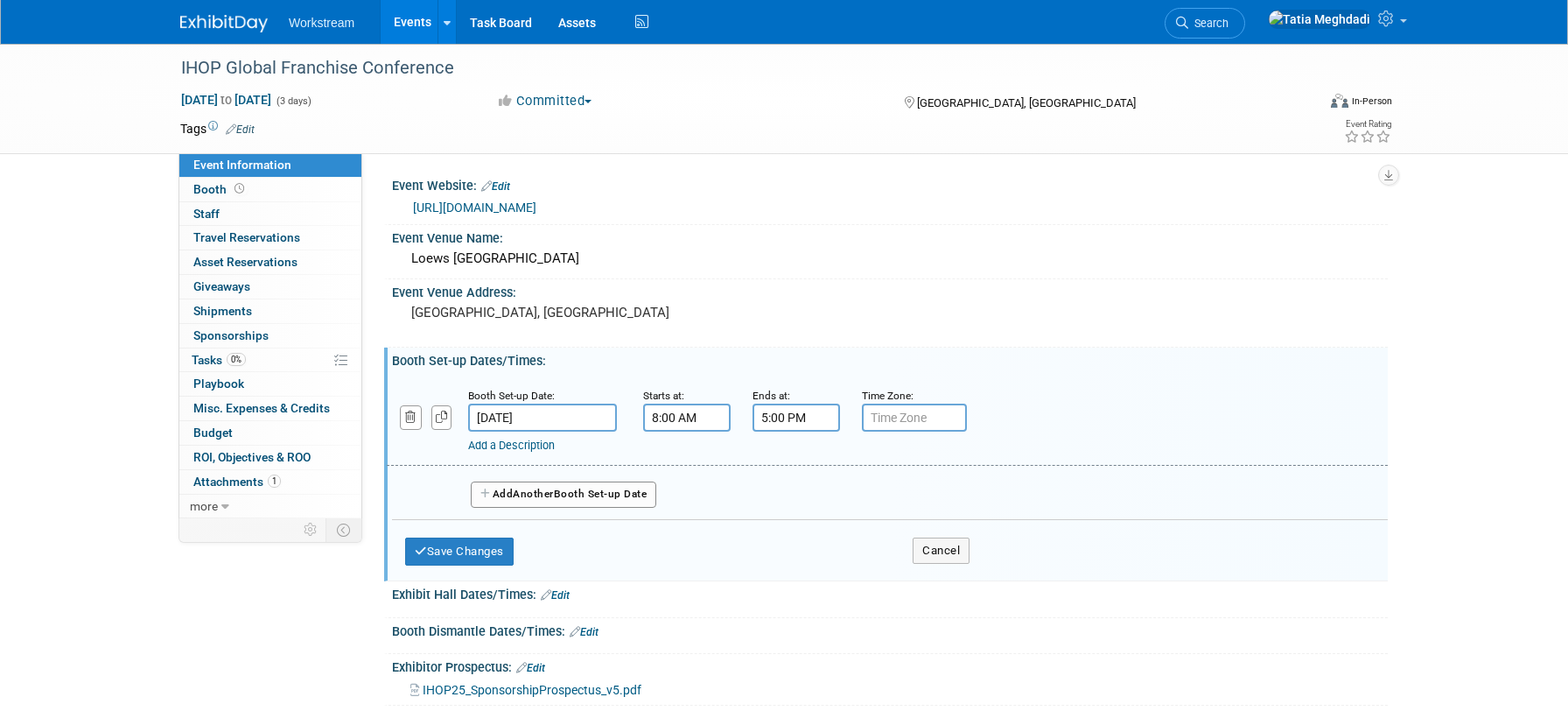
click at [573, 492] on button "Add Another Booth Set-up Date" at bounding box center [564, 495] width 186 height 27
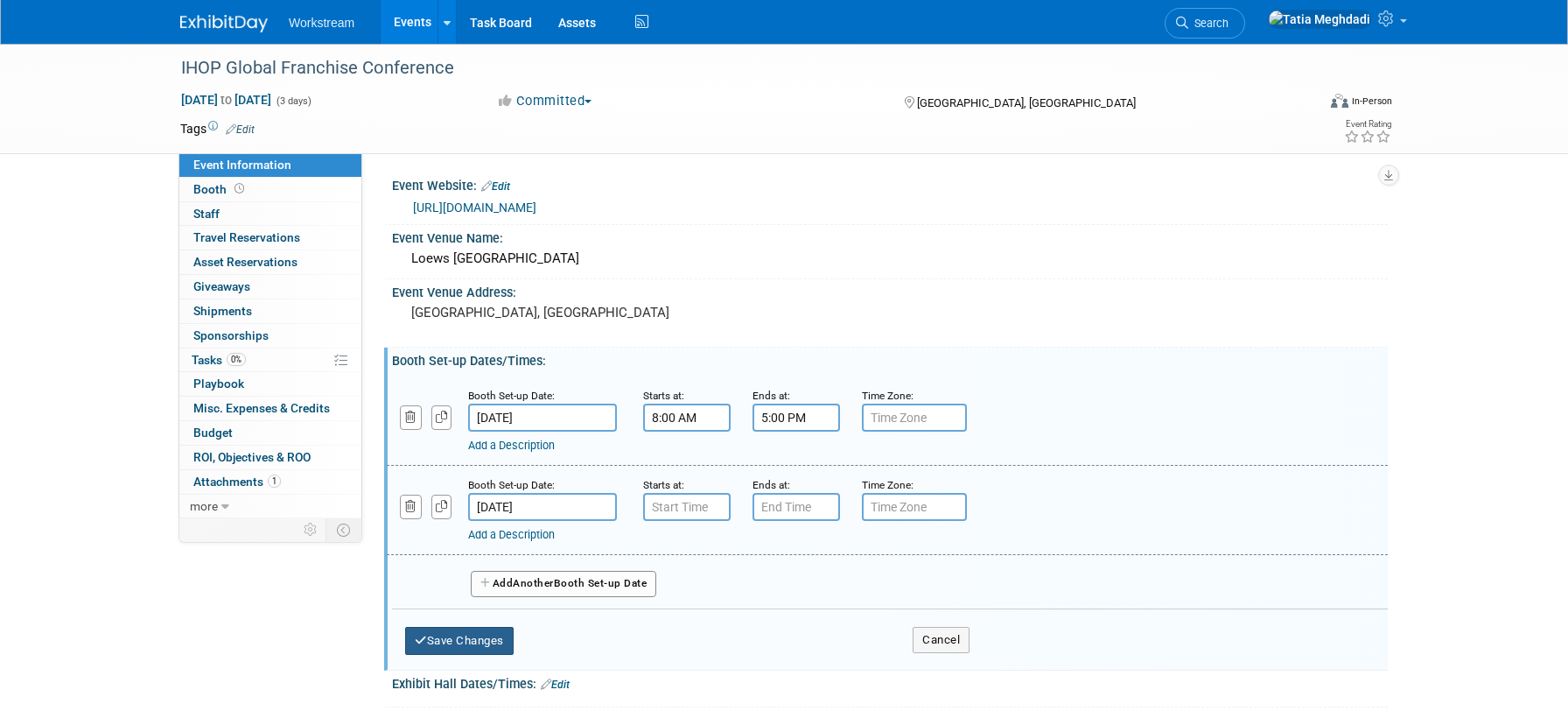
click at [465, 632] on button "Save Changes" at bounding box center [459, 641] width 108 height 28
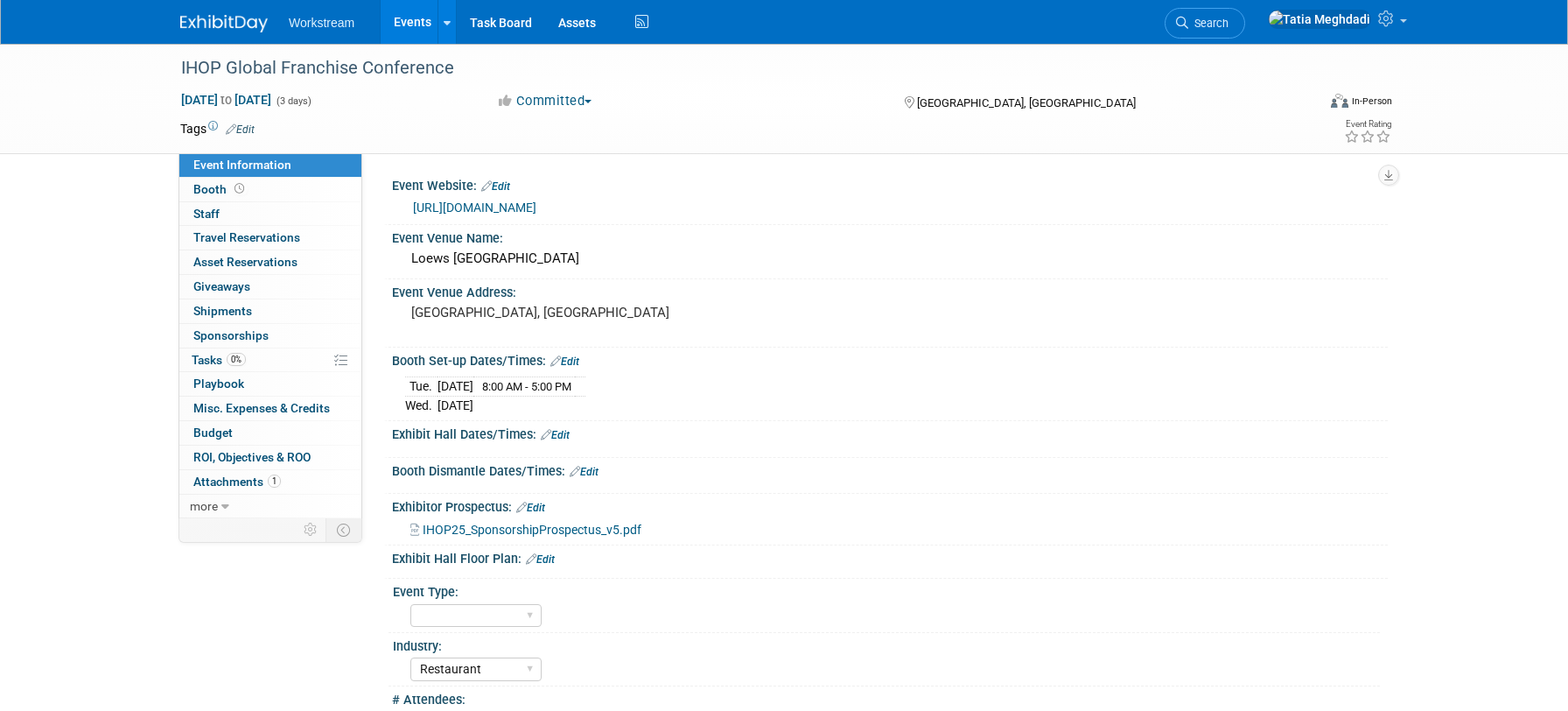
click at [579, 359] on link "Edit" at bounding box center [565, 361] width 28 height 12
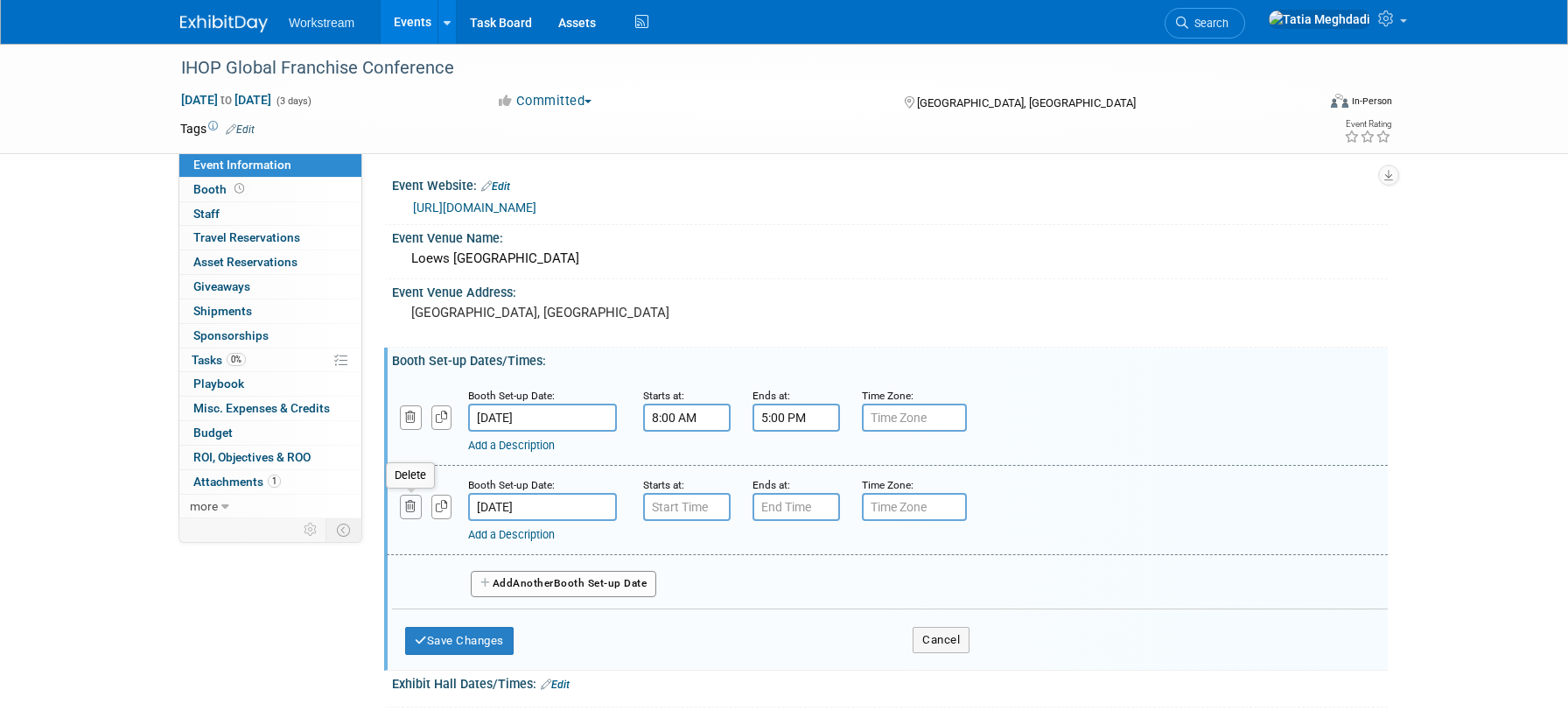
click at [414, 503] on icon "button" at bounding box center [410, 506] width 11 height 11
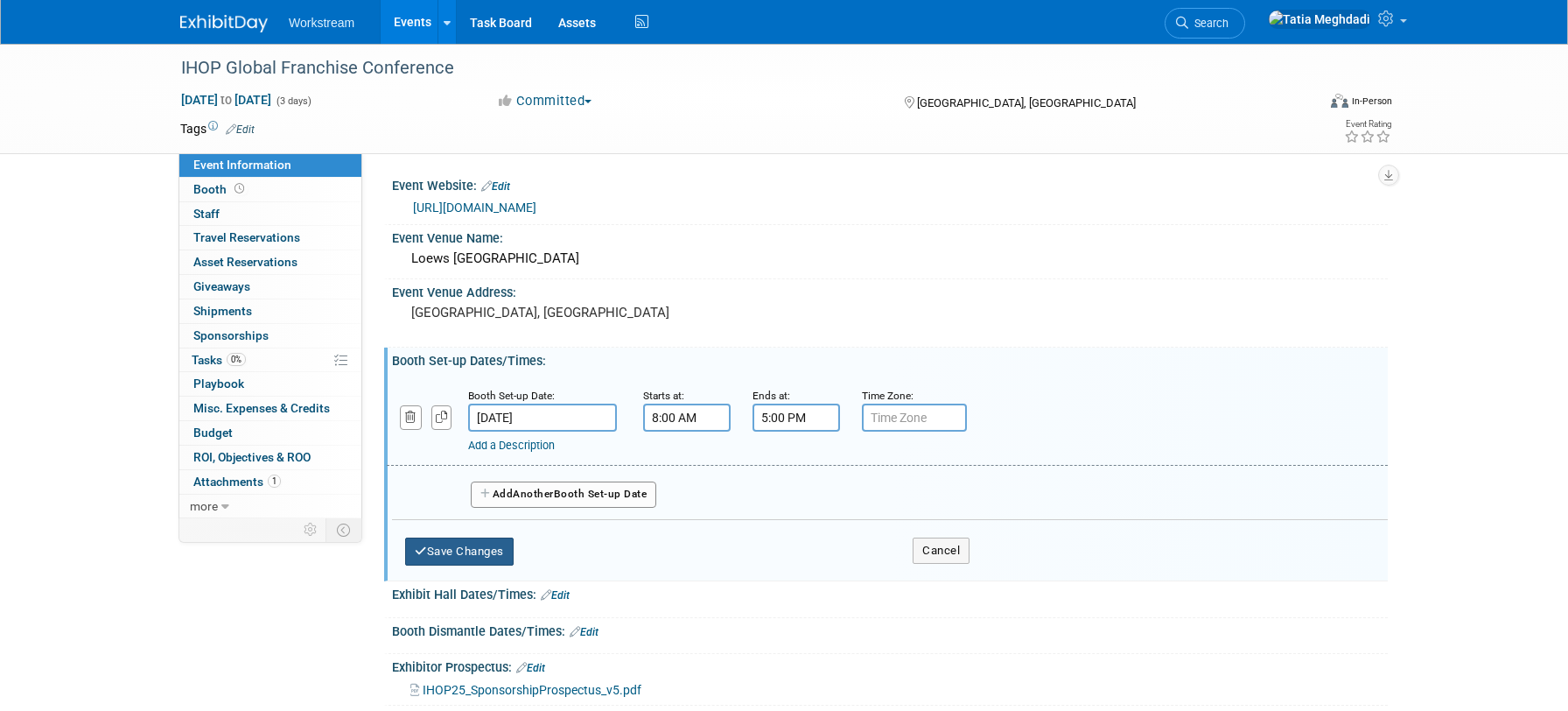
click at [473, 552] on button "Save Changes" at bounding box center [459, 552] width 108 height 28
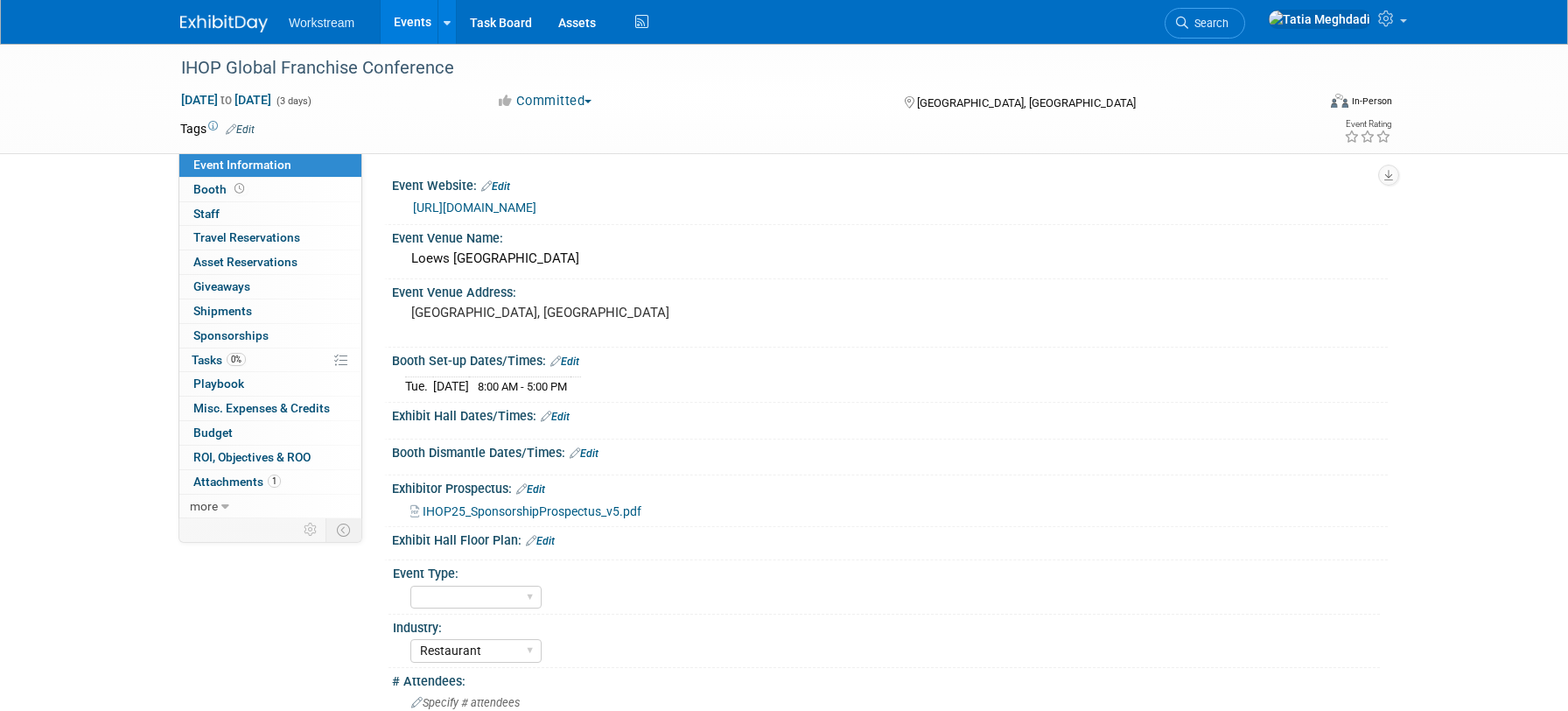
click at [603, 455] on div "Booth Dismantle Dates/Times: Edit" at bounding box center [890, 450] width 996 height 23
click at [598, 452] on link "Edit" at bounding box center [584, 453] width 28 height 12
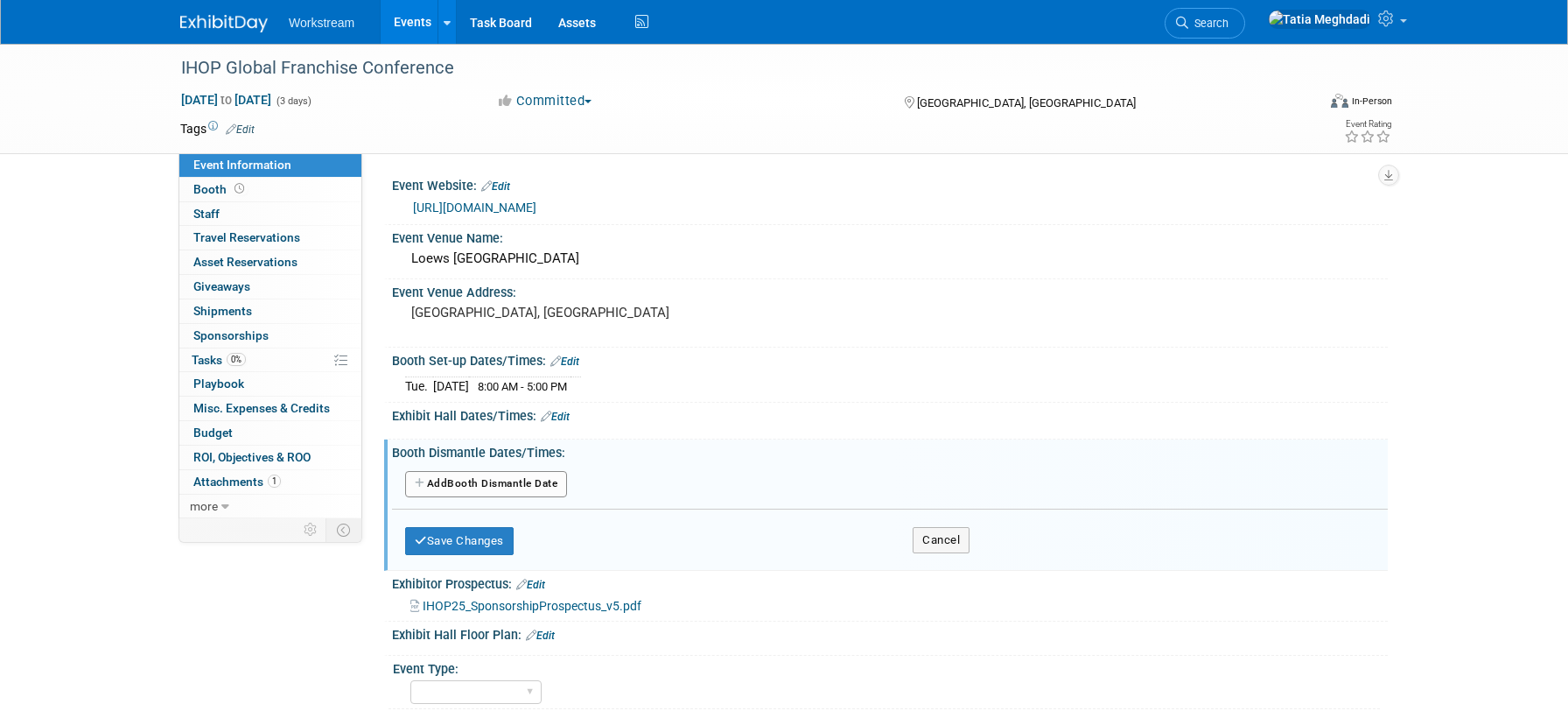
click at [446, 485] on button "Add Another Booth Dismantle Date" at bounding box center [485, 484] width 162 height 27
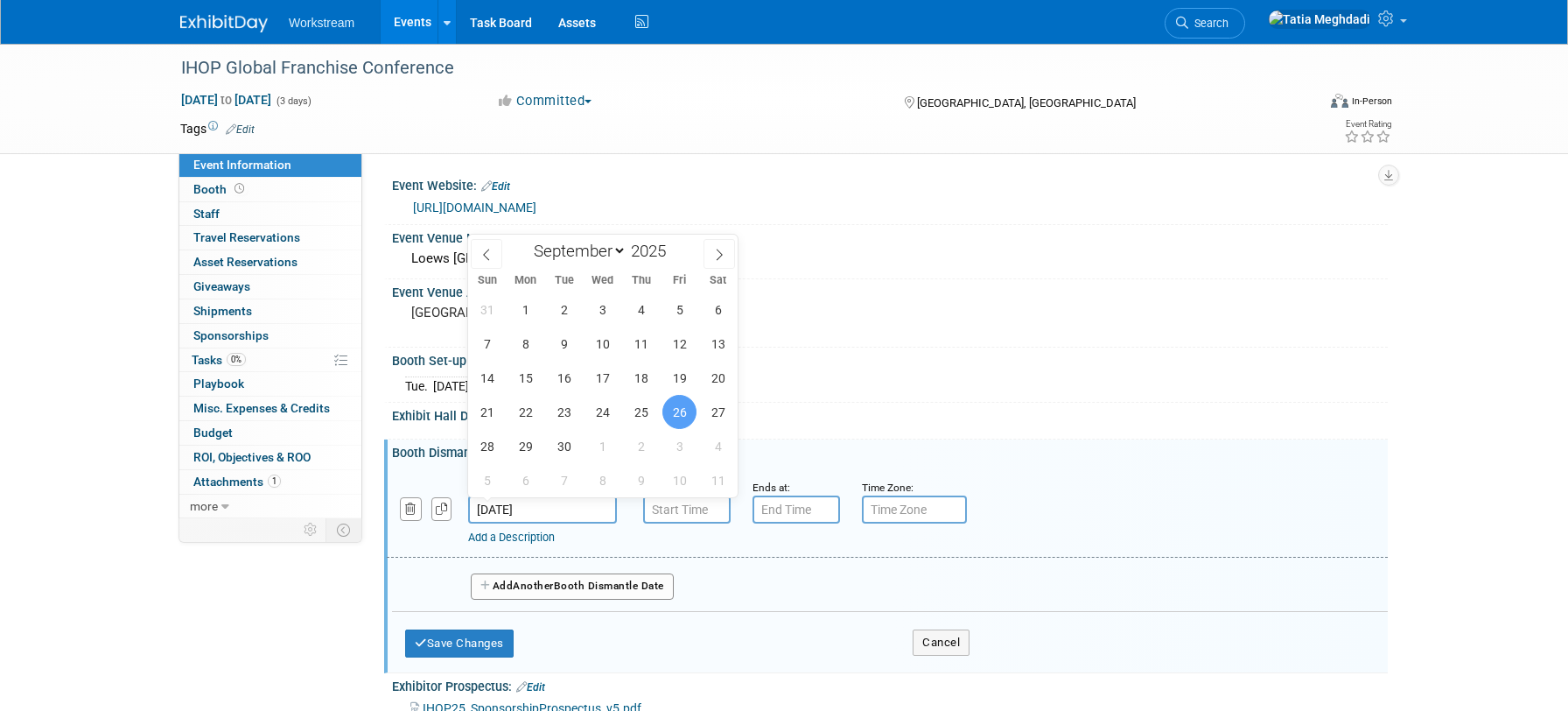
click at [525, 505] on input "[DATE]" at bounding box center [542, 510] width 149 height 28
click at [648, 416] on span "25" at bounding box center [640, 411] width 34 height 34
type input "[DATE]"
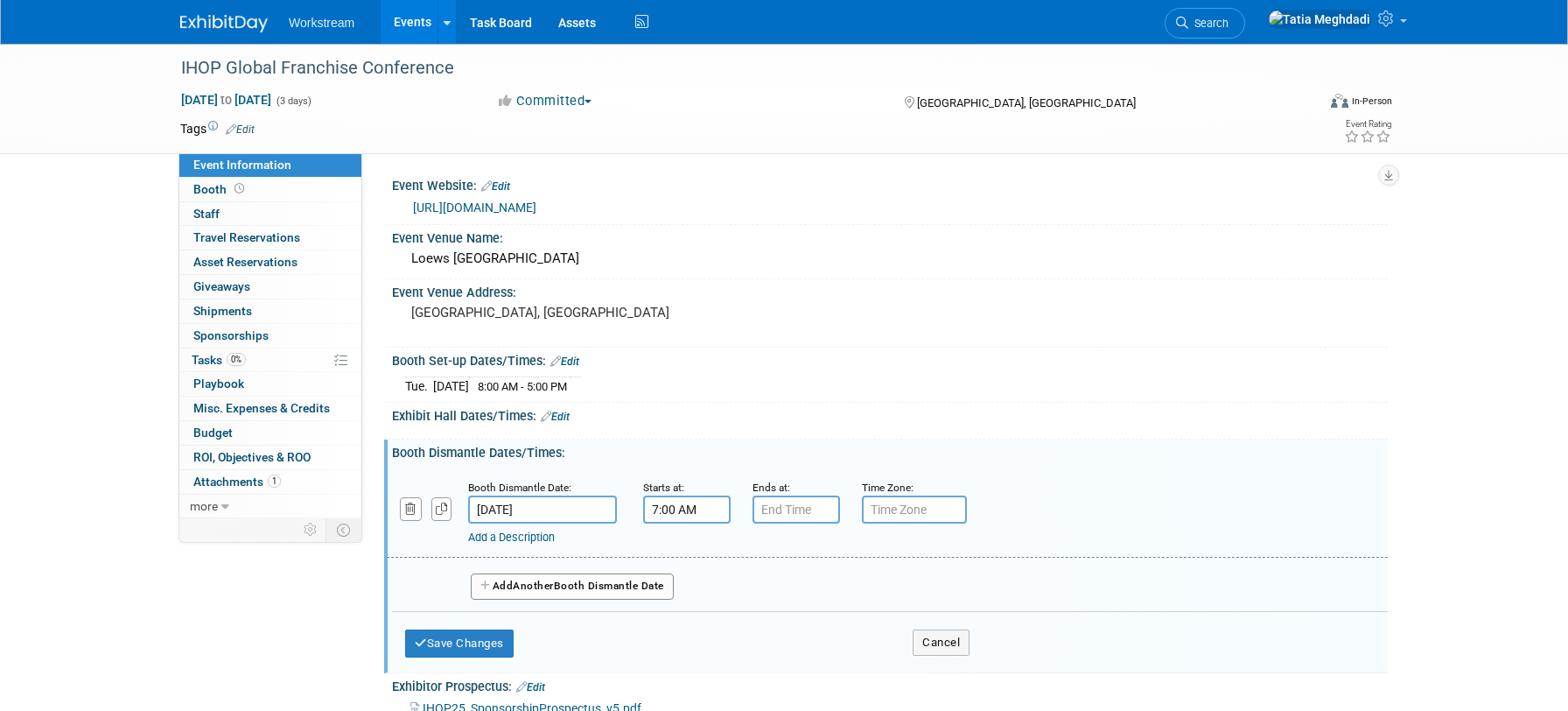
click at [685, 508] on input "7:00 AM" at bounding box center [687, 510] width 87 height 28
drag, startPoint x: 698, startPoint y: 509, endPoint x: 647, endPoint y: 513, distance: 51.2
click at [644, 511] on input "7:00 AM" at bounding box center [687, 510] width 87 height 28
type input "1:45 PM"
click at [793, 629] on span at bounding box center [793, 629] width 30 height 30
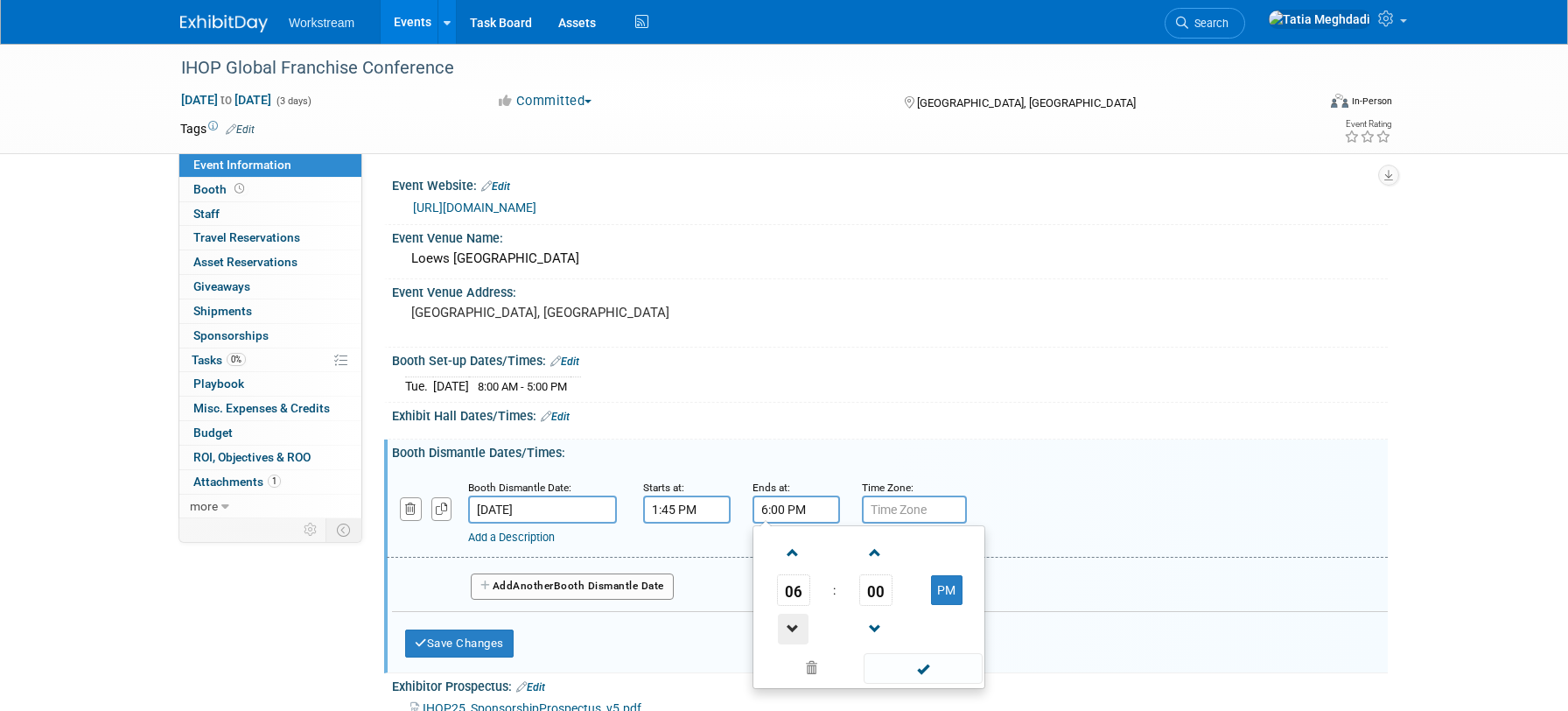
click at [793, 629] on span at bounding box center [793, 629] width 30 height 30
click at [793, 628] on span at bounding box center [793, 629] width 30 height 30
click at [959, 586] on button "PM" at bounding box center [946, 590] width 31 height 29
click at [942, 597] on button "AM" at bounding box center [946, 590] width 31 height 29
type input "4:00 PM"
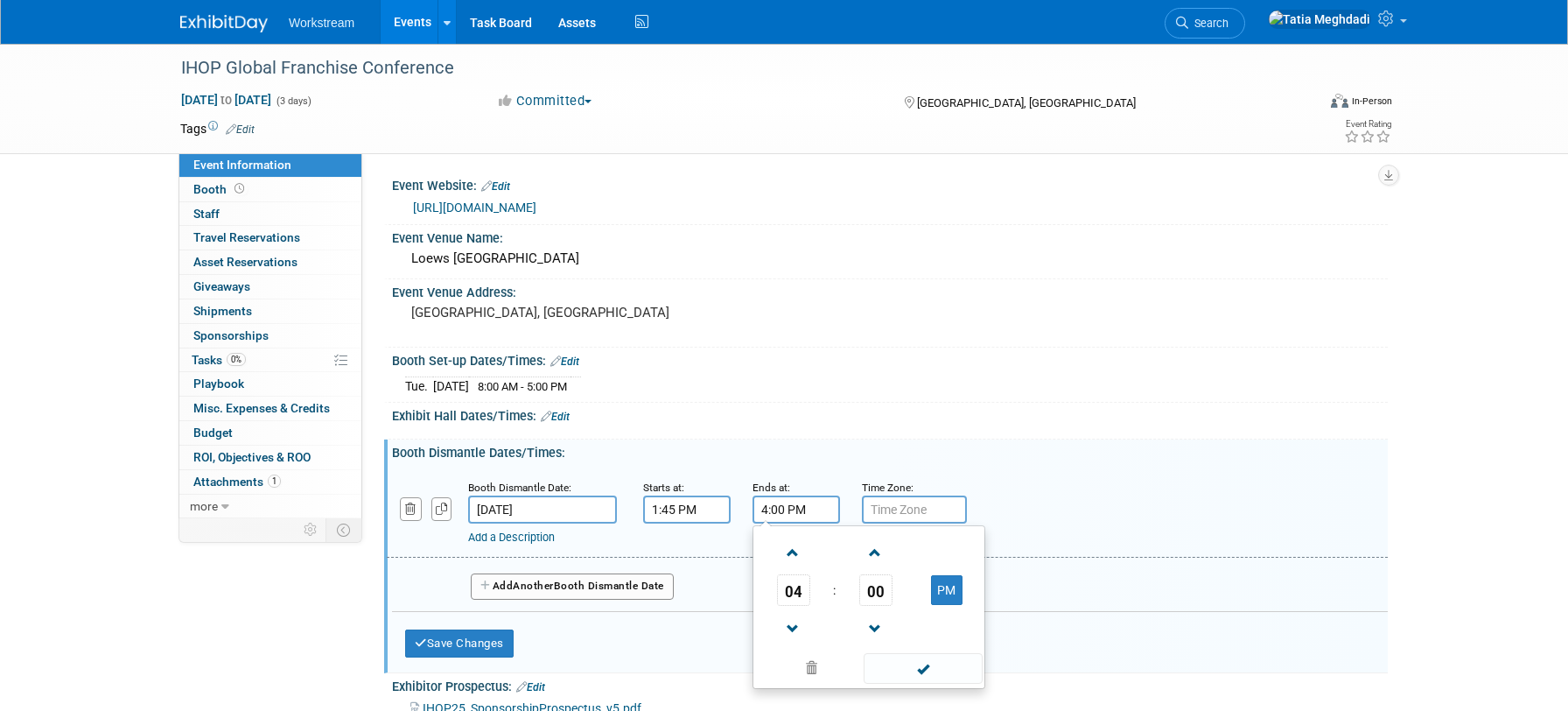
drag, startPoint x: 921, startPoint y: 665, endPoint x: 811, endPoint y: 637, distance: 113.5
click at [918, 665] on span at bounding box center [922, 668] width 118 height 30
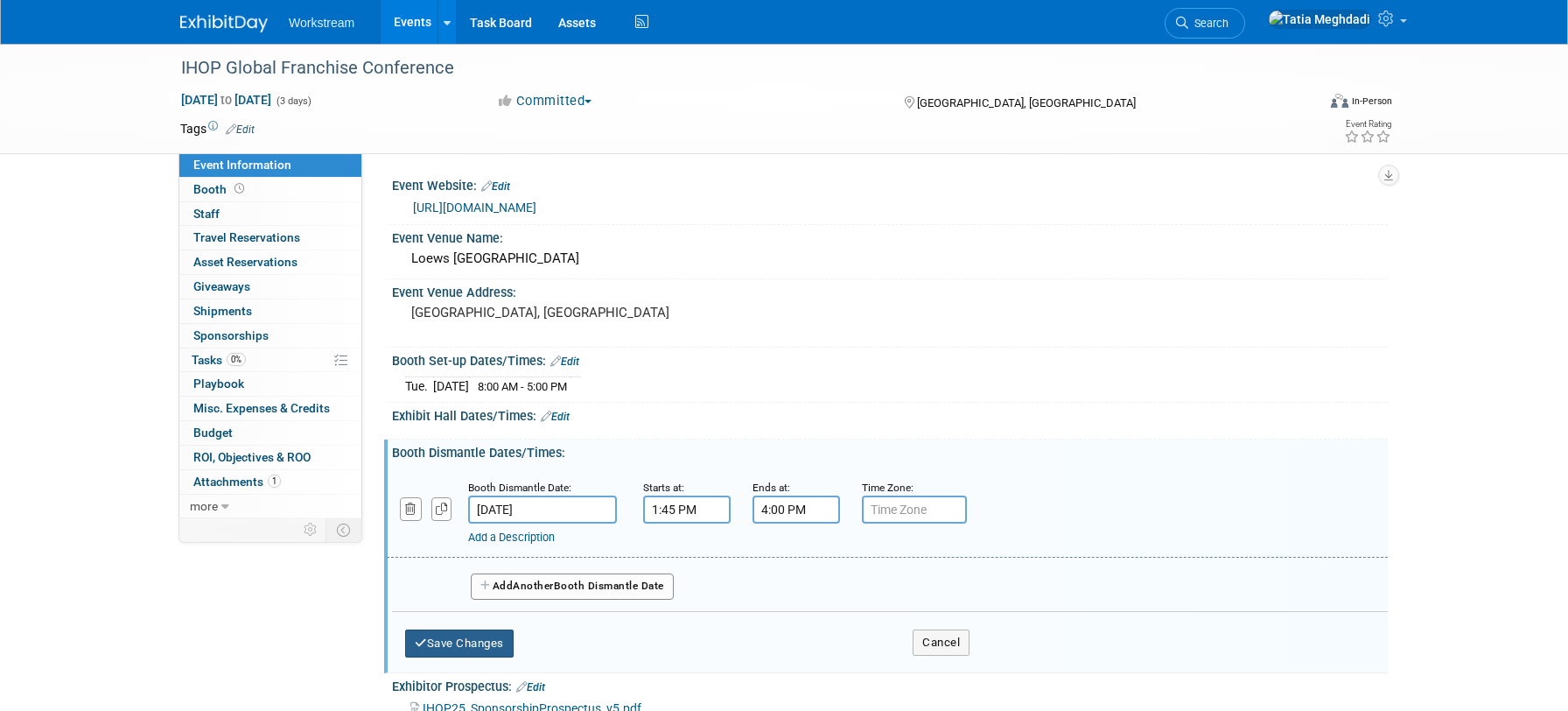
click at [465, 644] on button "Save Changes" at bounding box center [459, 644] width 108 height 28
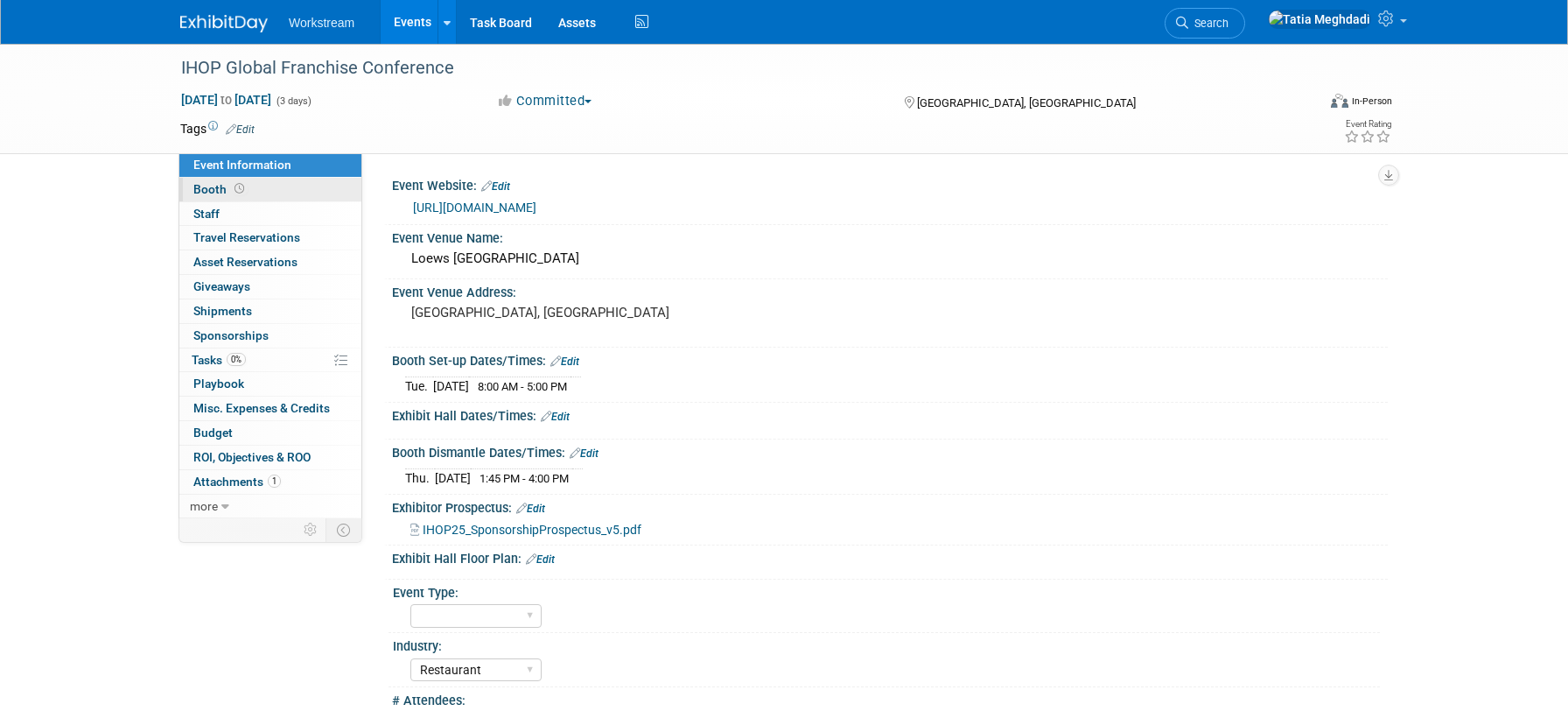
click at [209, 183] on span "Booth" at bounding box center [220, 189] width 54 height 14
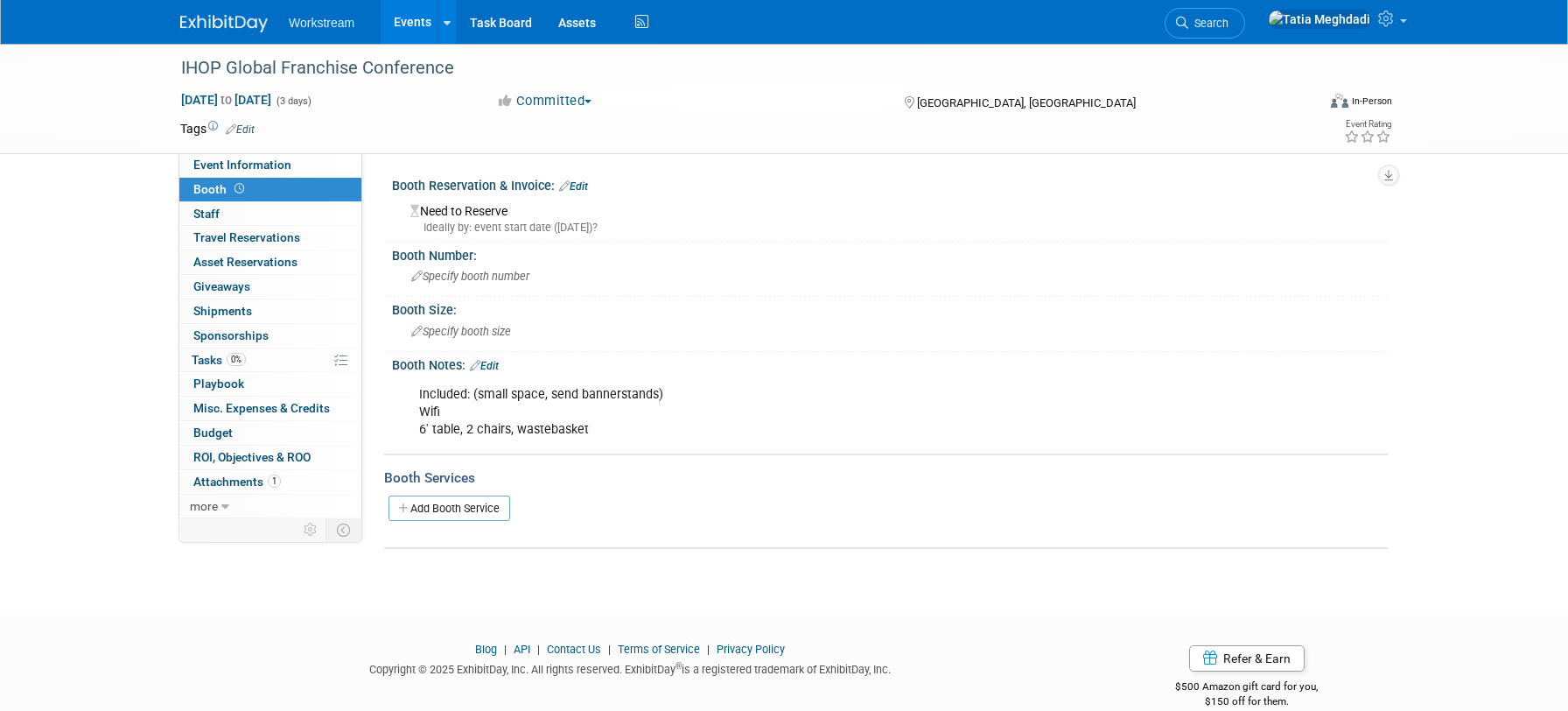
click at [496, 366] on link "Edit" at bounding box center [484, 365] width 28 height 12
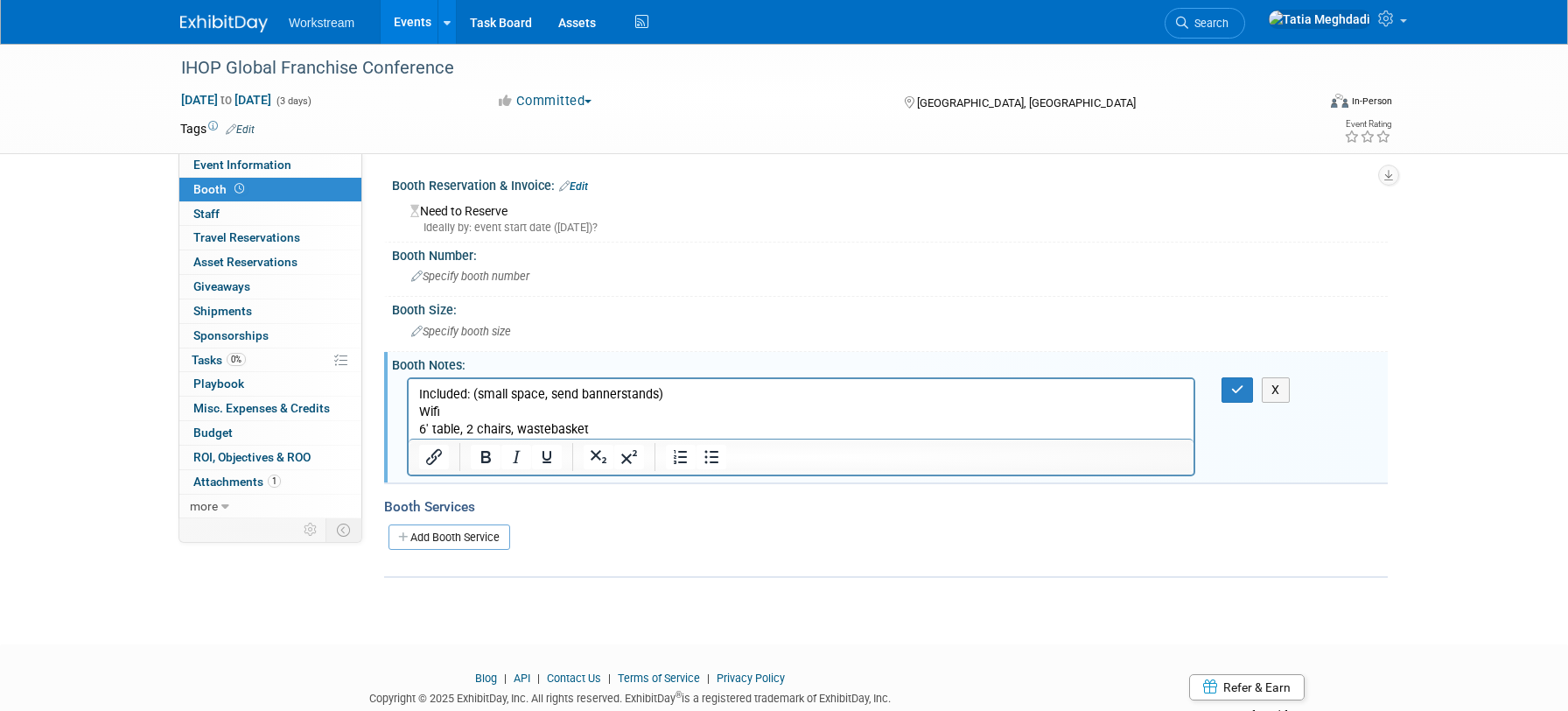
click at [611, 432] on p "Included: (small space, send bannerstands) Wifi 6' table, 2 chairs, wastebasket" at bounding box center [801, 410] width 765 height 52
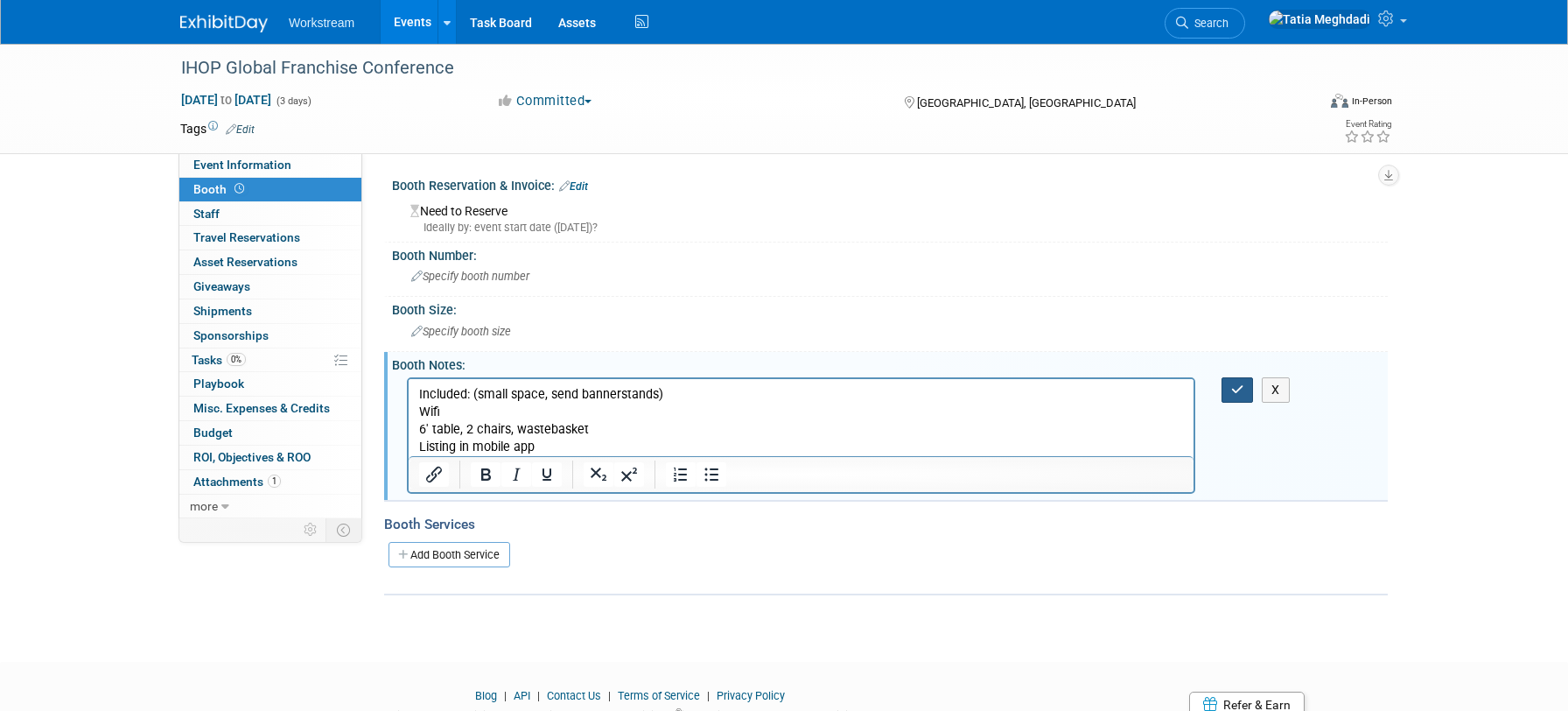
click at [1242, 390] on icon "button" at bounding box center [1237, 389] width 13 height 12
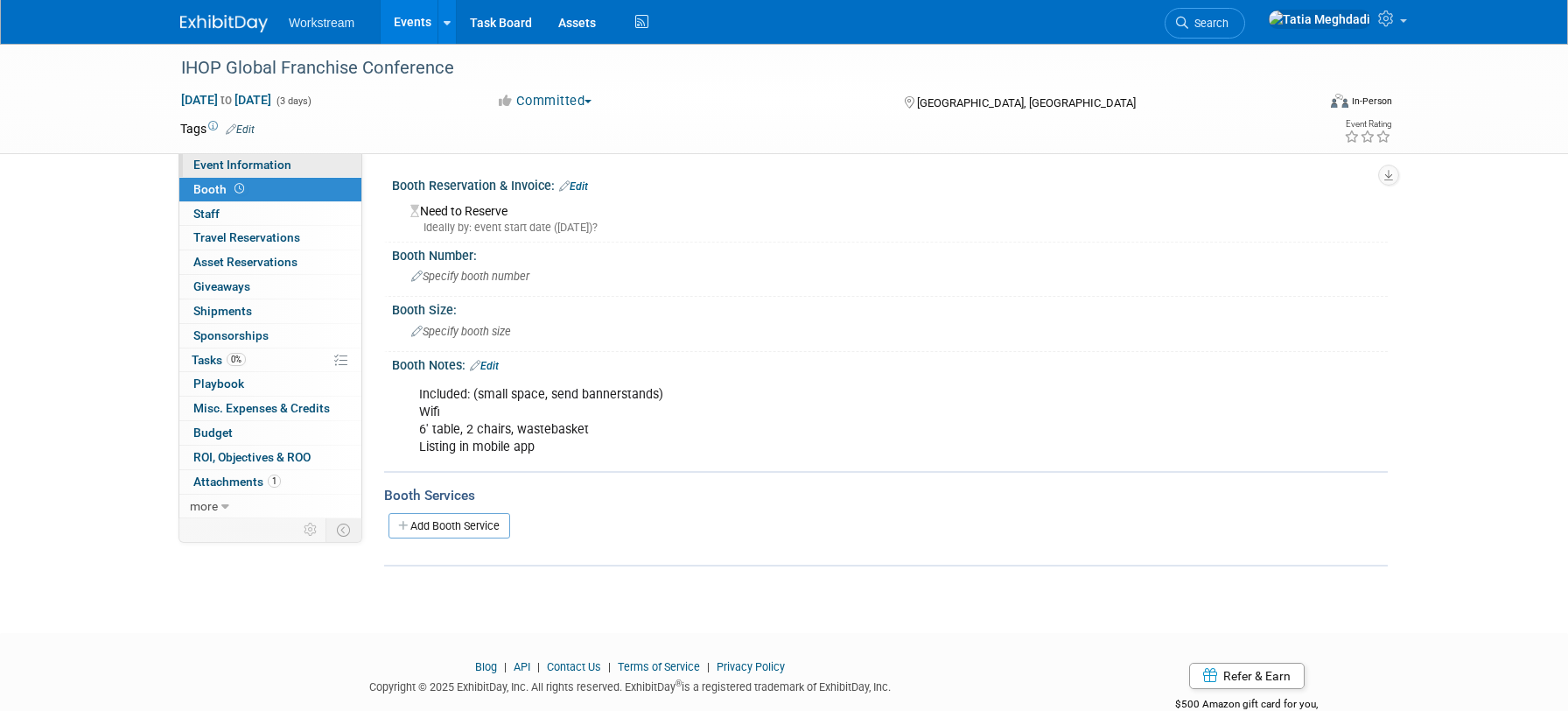
click at [234, 169] on span "Event Information" at bounding box center [242, 164] width 98 height 14
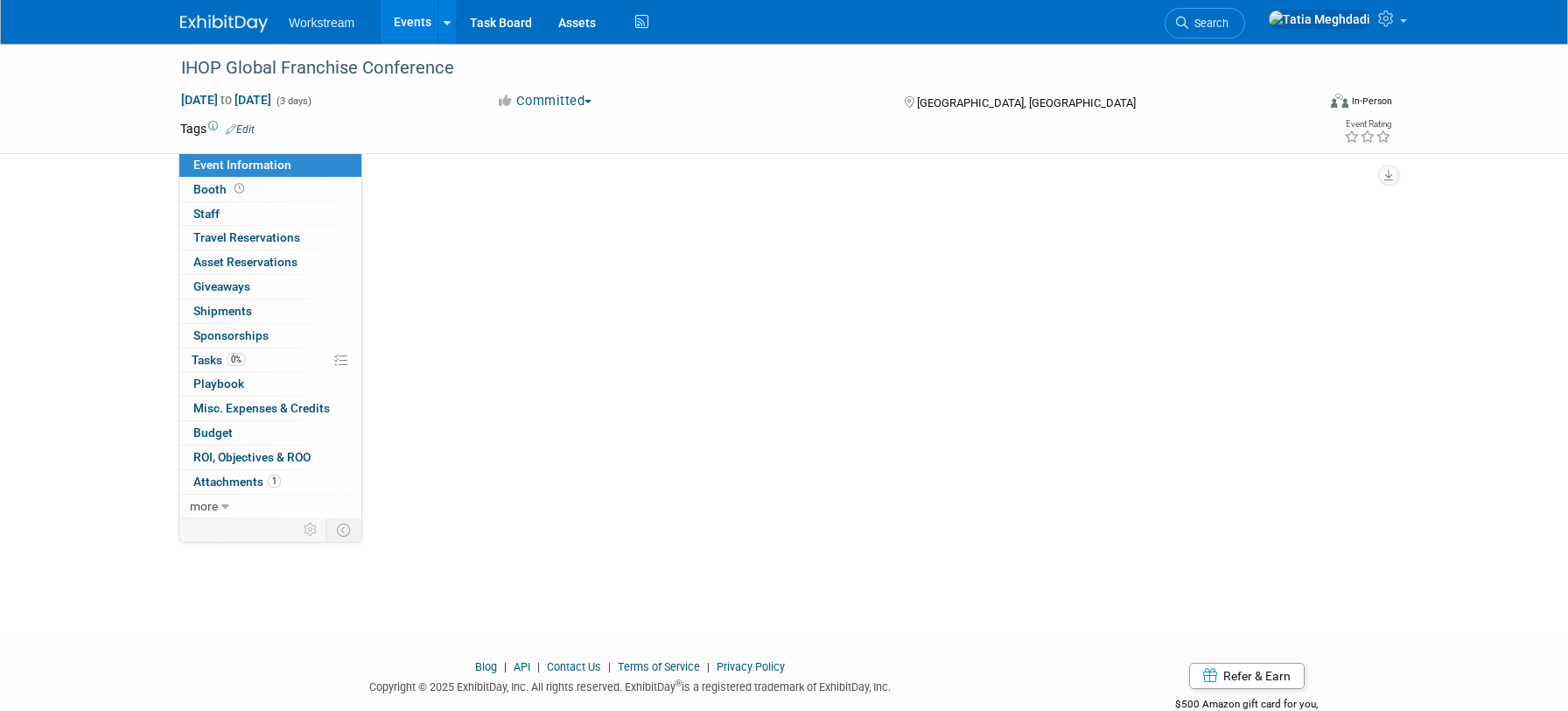
select select "Restaurant"
select select "TBD"
select select "[PERSON_NAME]"
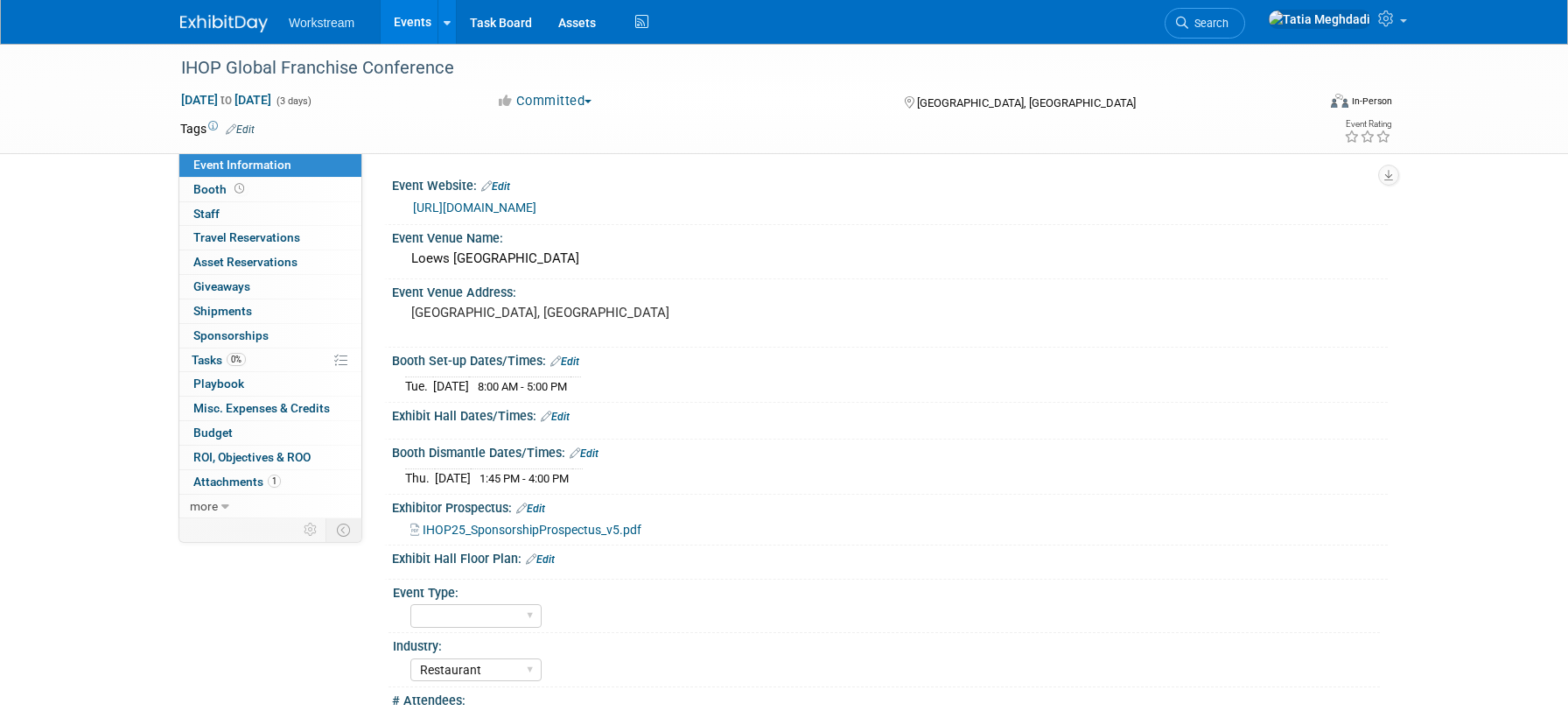
click at [573, 416] on div "Exhibit Hall Dates/Times: Edit" at bounding box center [890, 414] width 996 height 23
click at [565, 414] on link "Edit" at bounding box center [555, 416] width 28 height 12
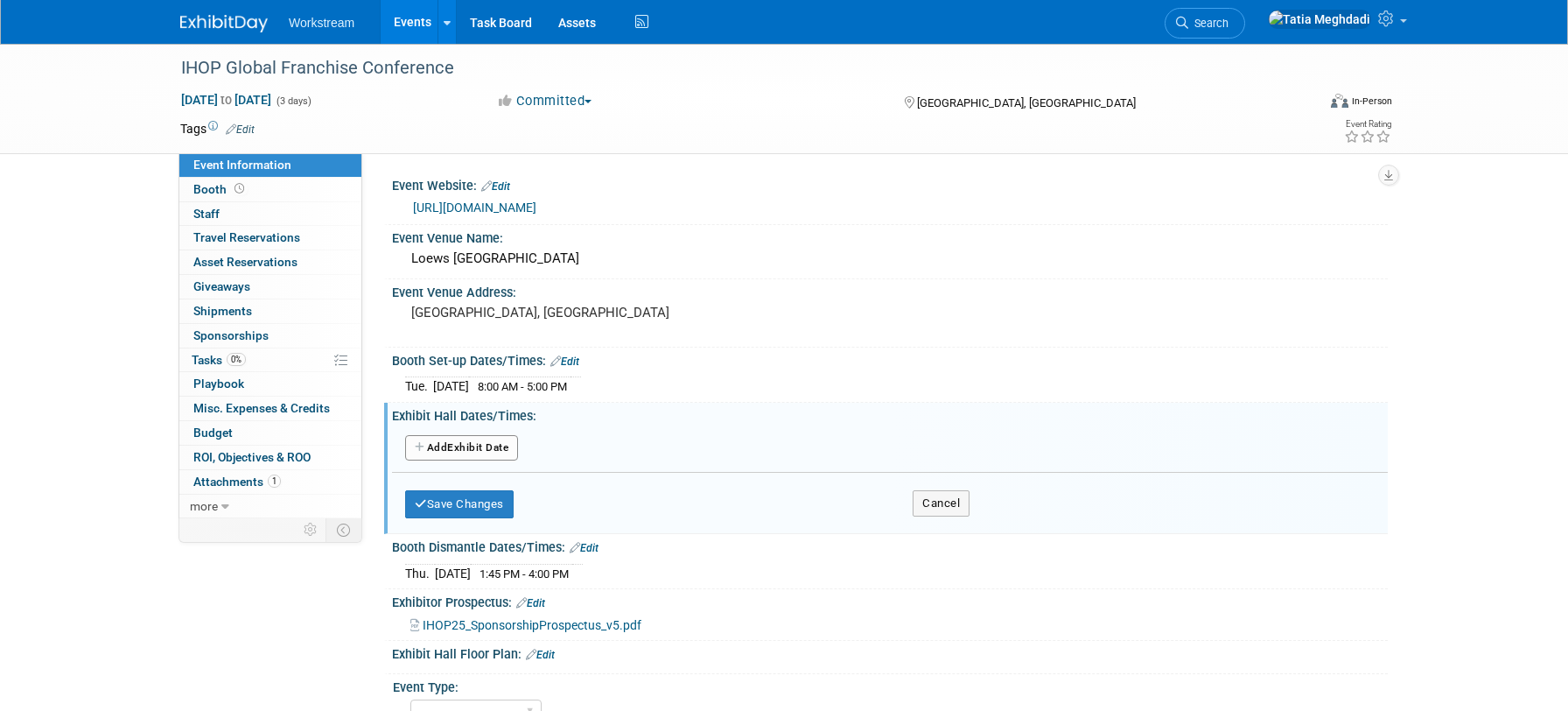
click at [471, 446] on button "Add Another Exhibit Date" at bounding box center [460, 448] width 113 height 27
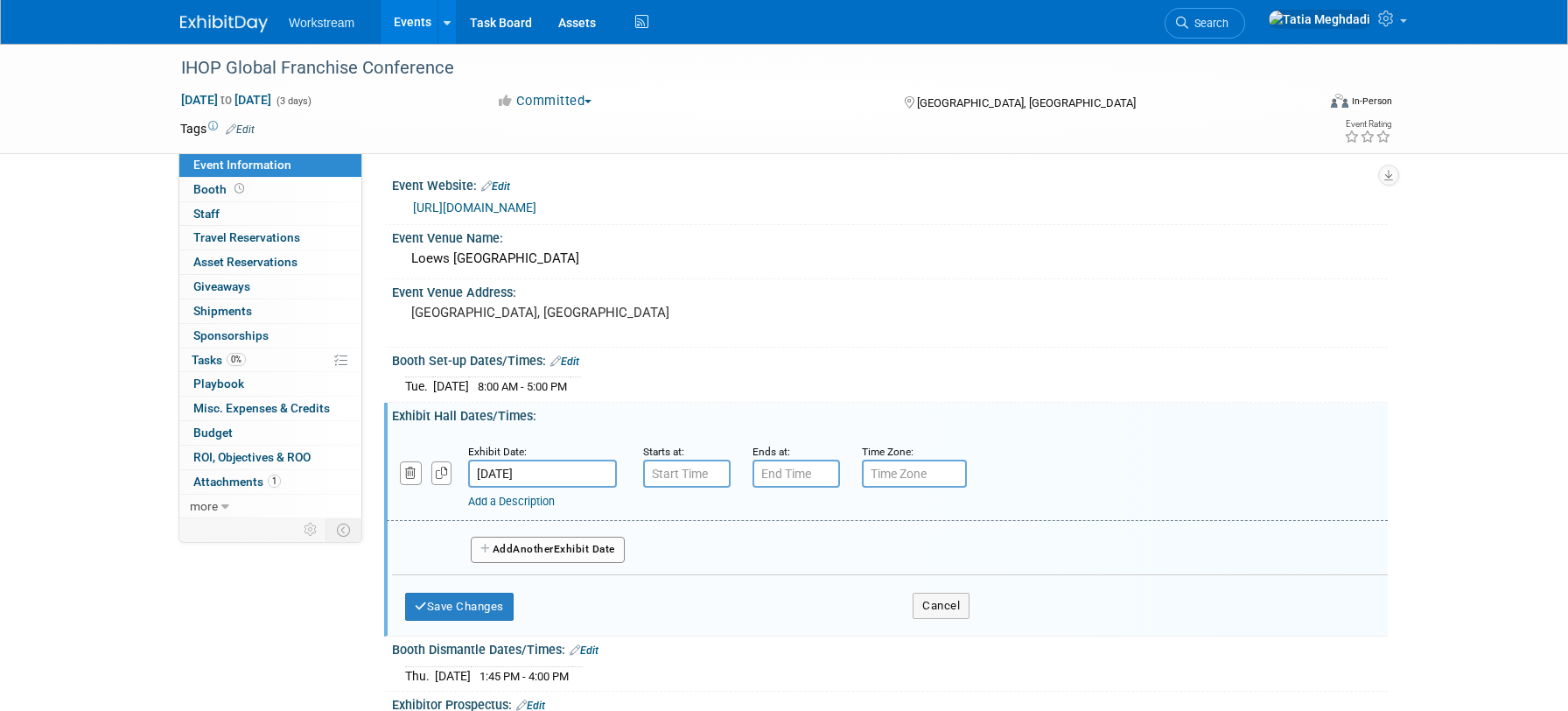
type input "7:00 AM"
click at [688, 475] on input "7:00 AM" at bounding box center [687, 474] width 87 height 28
drag, startPoint x: 663, startPoint y: 381, endPoint x: 703, endPoint y: 475, distance: 102.2
click at [663, 381] on div "Tue. Sep 23, 2025 8:00 AM - 5:00 PM" at bounding box center [889, 383] width 969 height 24
drag, startPoint x: 644, startPoint y: 468, endPoint x: 623, endPoint y: 469, distance: 21.0
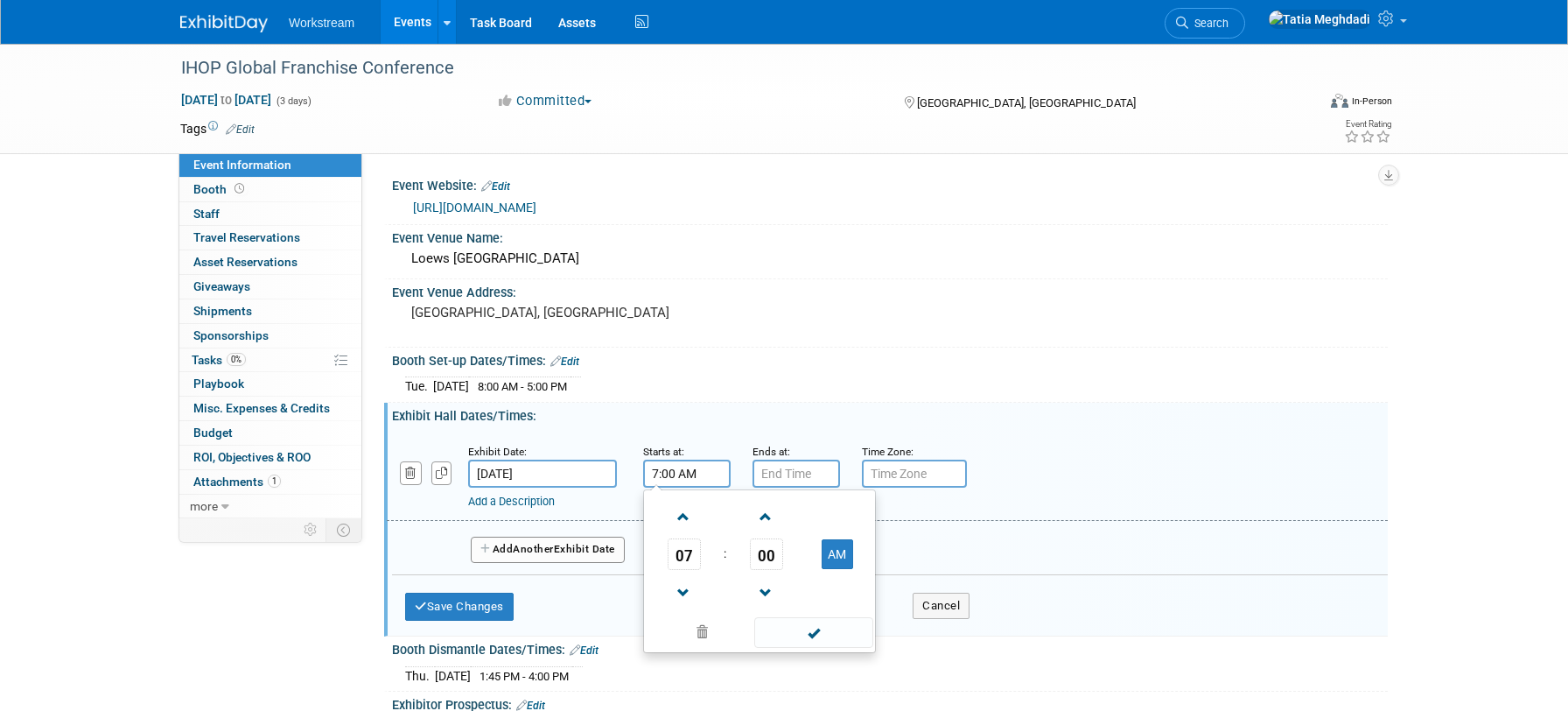
click at [624, 469] on div "Exhibit Date: Sep 24, 2025 Starts at: 7:00 AM 07 : 00 AM 12 01 02 03 04 05 06 0…" at bounding box center [887, 477] width 1000 height 89
click at [918, 474] on input "text" at bounding box center [913, 474] width 105 height 28
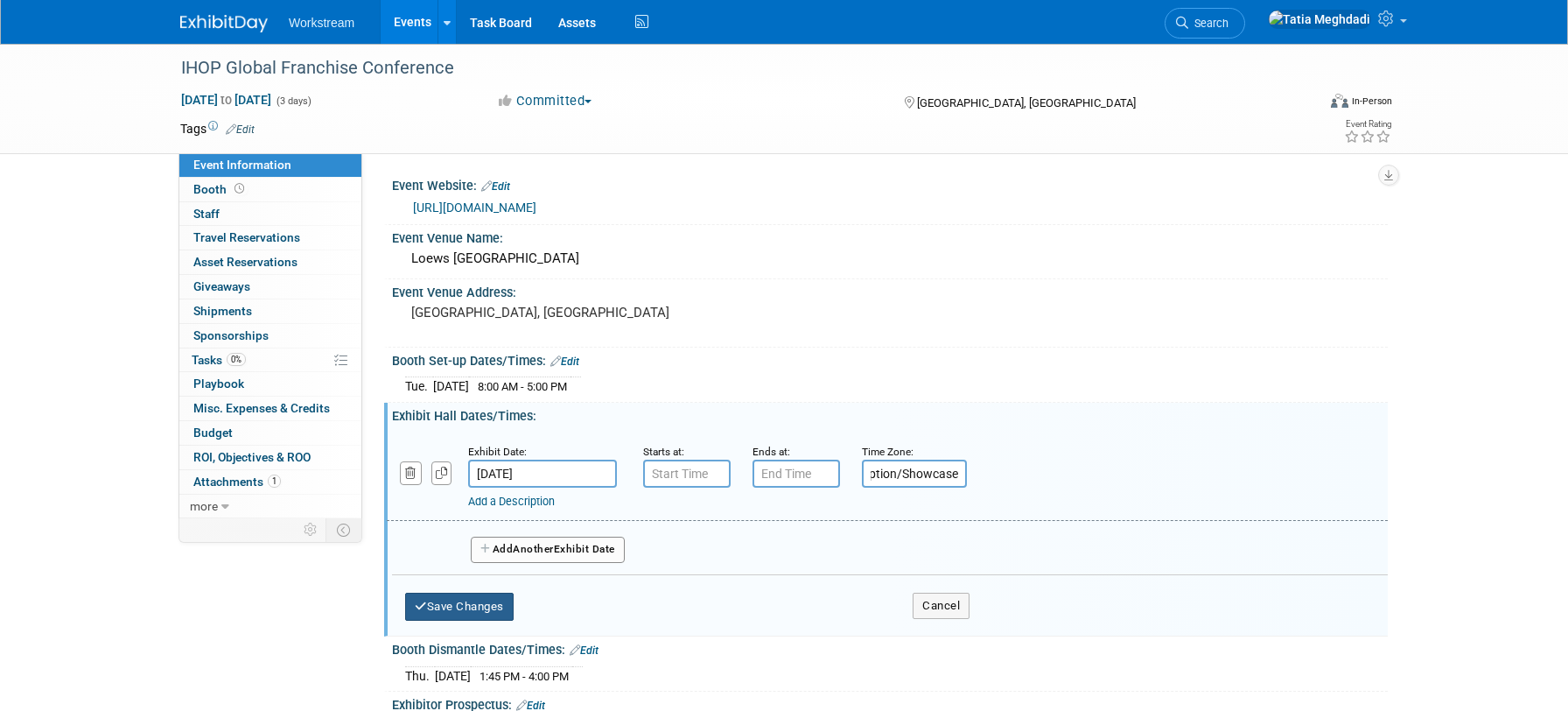
type input "Reception/Showcase"
click at [485, 606] on button "Save Changes" at bounding box center [459, 607] width 108 height 28
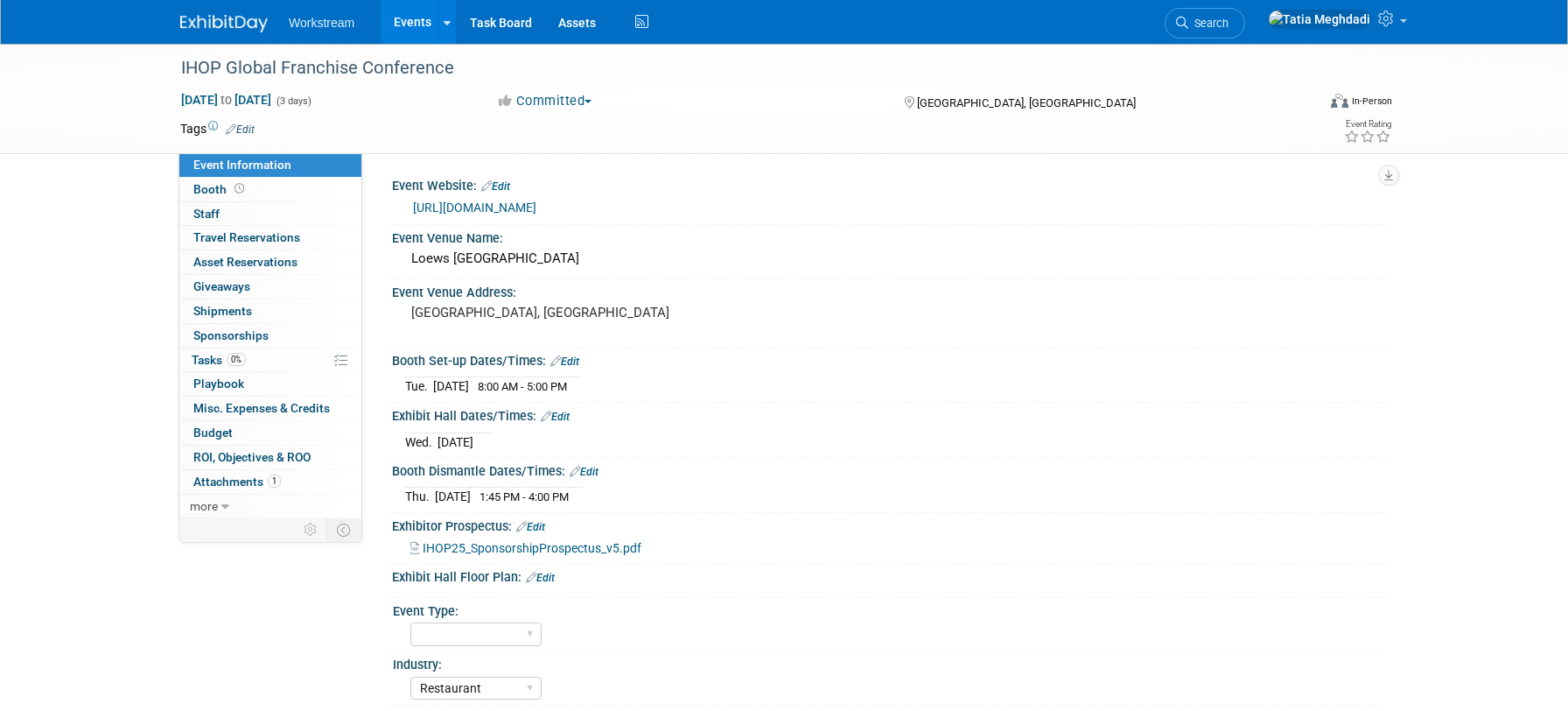
click at [564, 413] on link "Edit" at bounding box center [555, 416] width 28 height 12
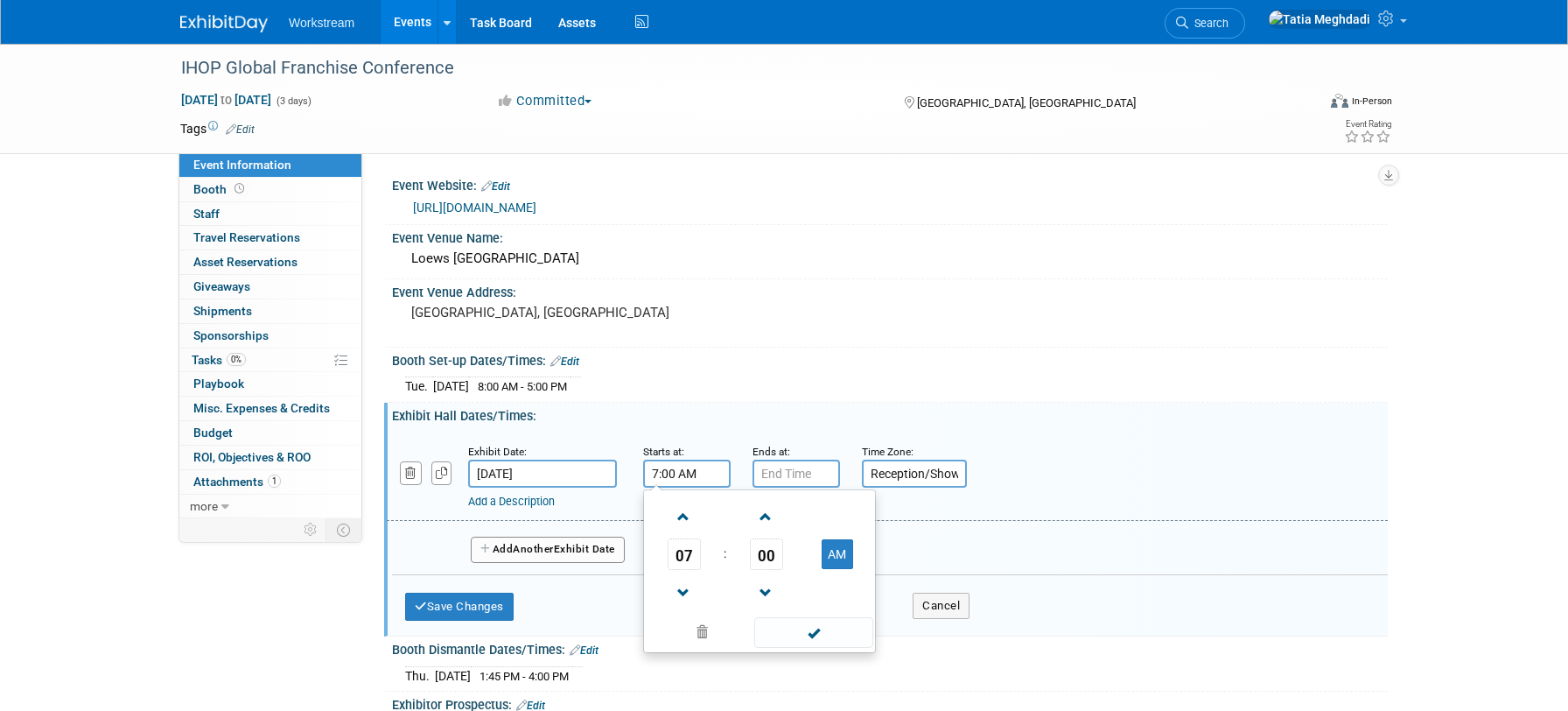
click at [682, 477] on input "7:00 AM" at bounding box center [687, 474] width 87 height 28
click at [690, 598] on span at bounding box center [683, 592] width 30 height 30
click at [852, 552] on button "AM" at bounding box center [837, 554] width 31 height 29
type input "6:00 PM"
click at [802, 475] on input "7:00 PM" at bounding box center [796, 474] width 87 height 28
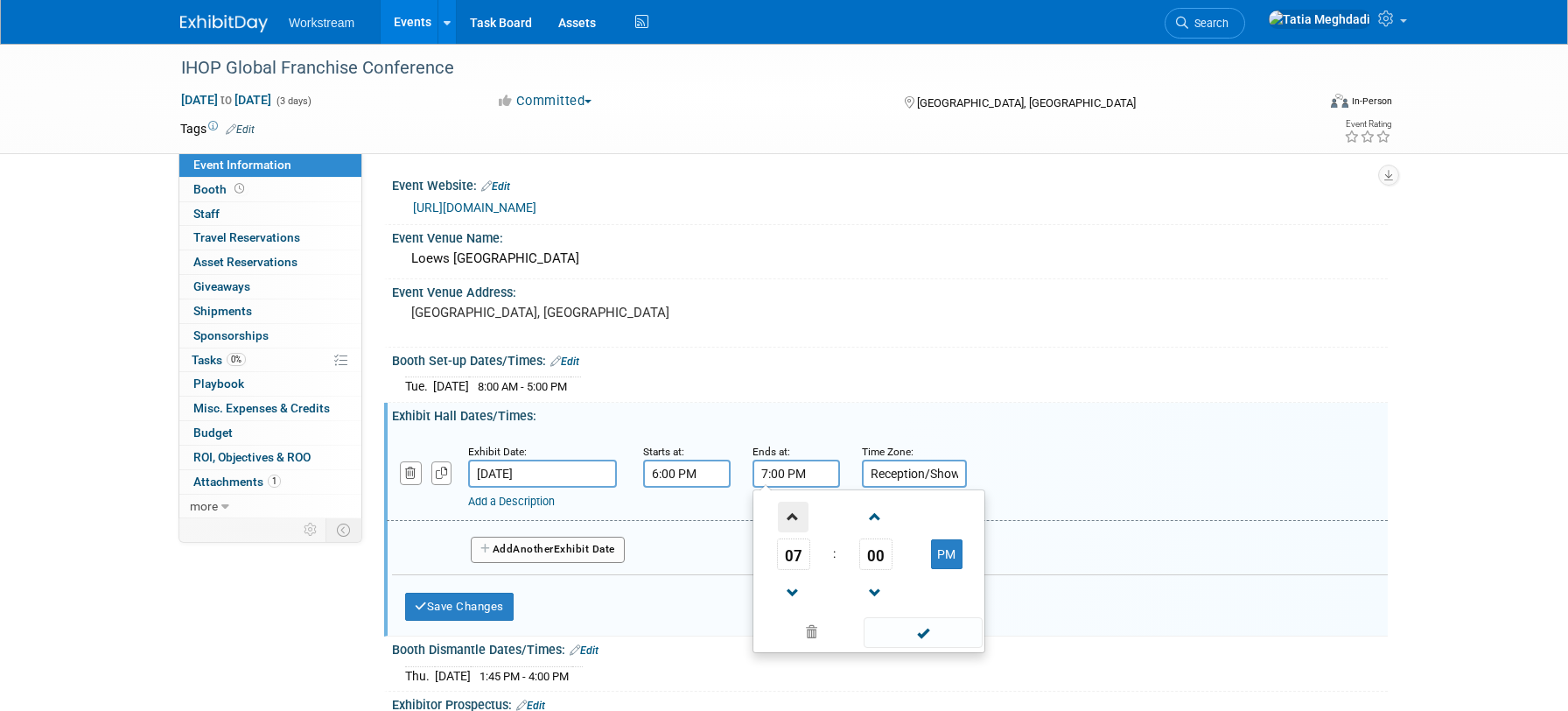
click at [792, 522] on span at bounding box center [793, 517] width 30 height 30
click at [950, 556] on button "PM" at bounding box center [946, 554] width 31 height 29
type input "8:00 AM"
click at [899, 480] on input "Reception/Showcase" at bounding box center [913, 474] width 105 height 28
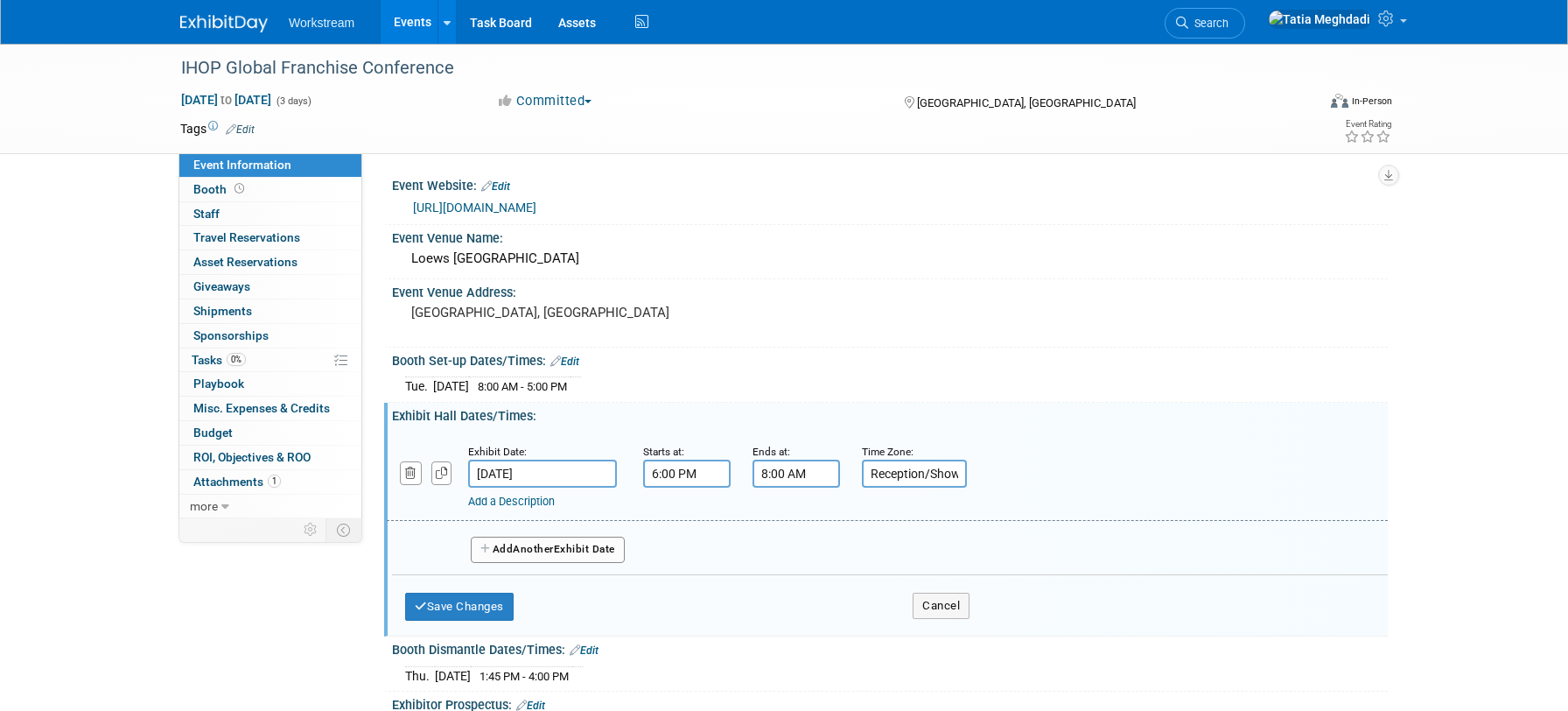
click at [899, 480] on input "Reception/Showcase" at bounding box center [913, 474] width 105 height 28
type input "Vendor Showcase"
click at [473, 608] on button "Save Changes" at bounding box center [459, 607] width 108 height 28
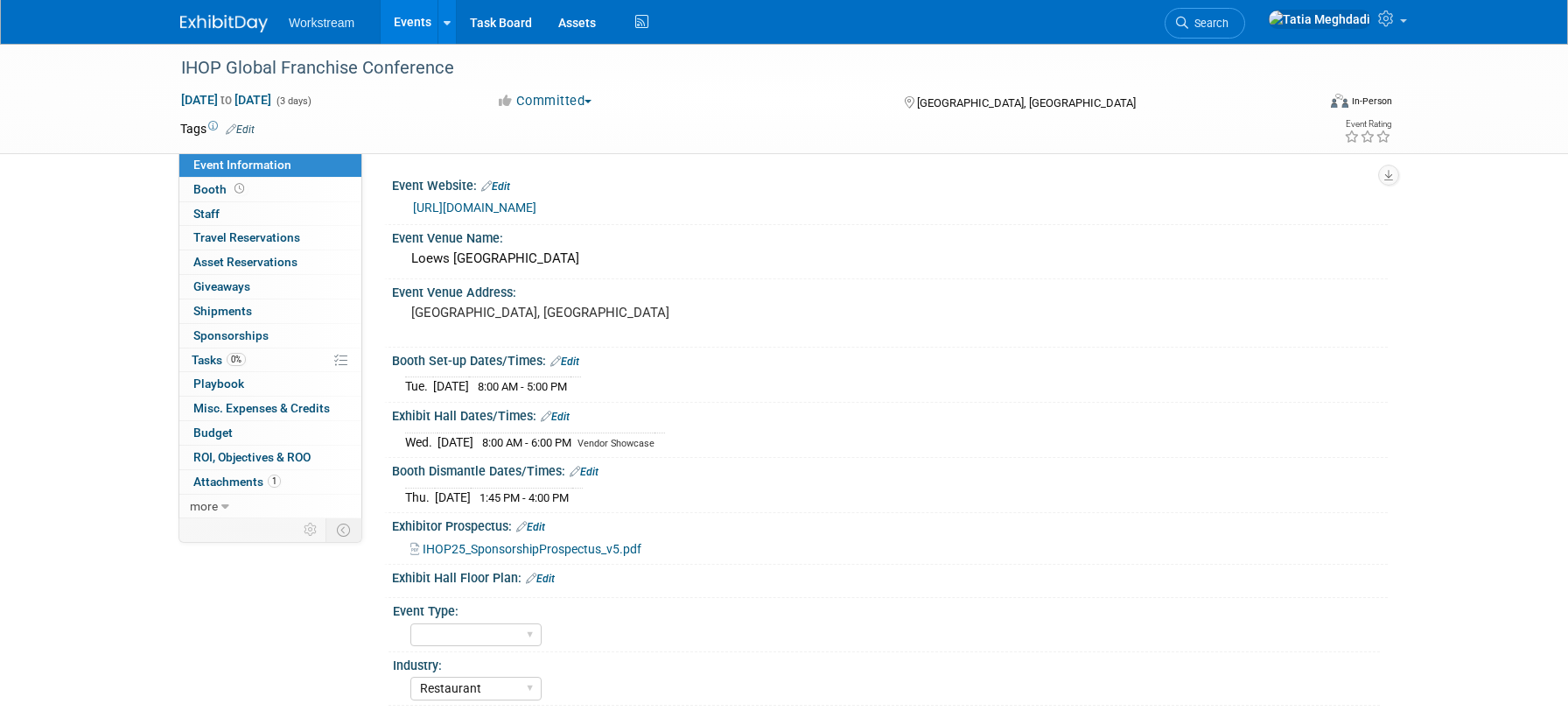
click at [565, 415] on link "Edit" at bounding box center [555, 416] width 28 height 12
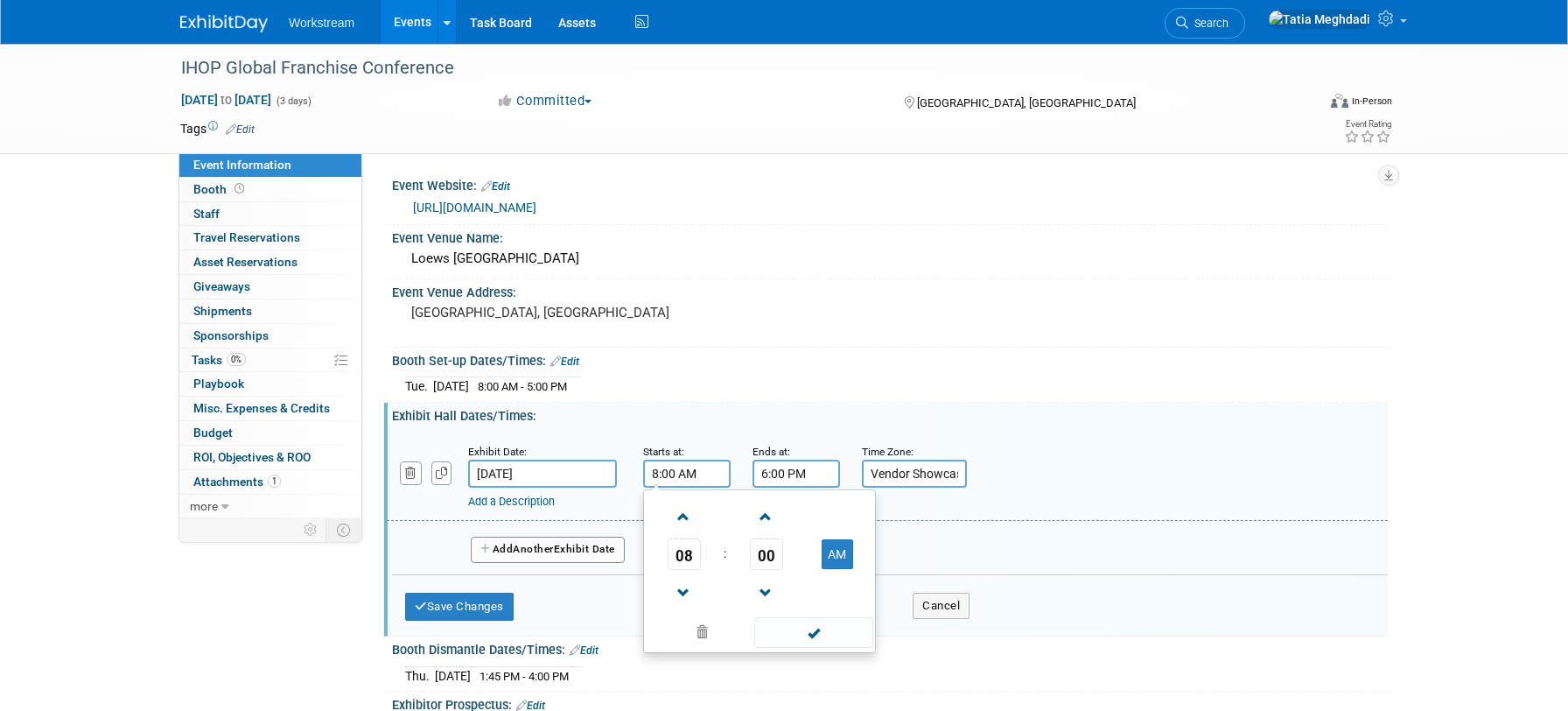
click at [678, 473] on input "8:00 AM" at bounding box center [687, 474] width 87 height 28
click at [690, 588] on span at bounding box center [683, 592] width 30 height 30
click at [842, 552] on button "AM" at bounding box center [837, 554] width 31 height 29
type input "6:00 PM"
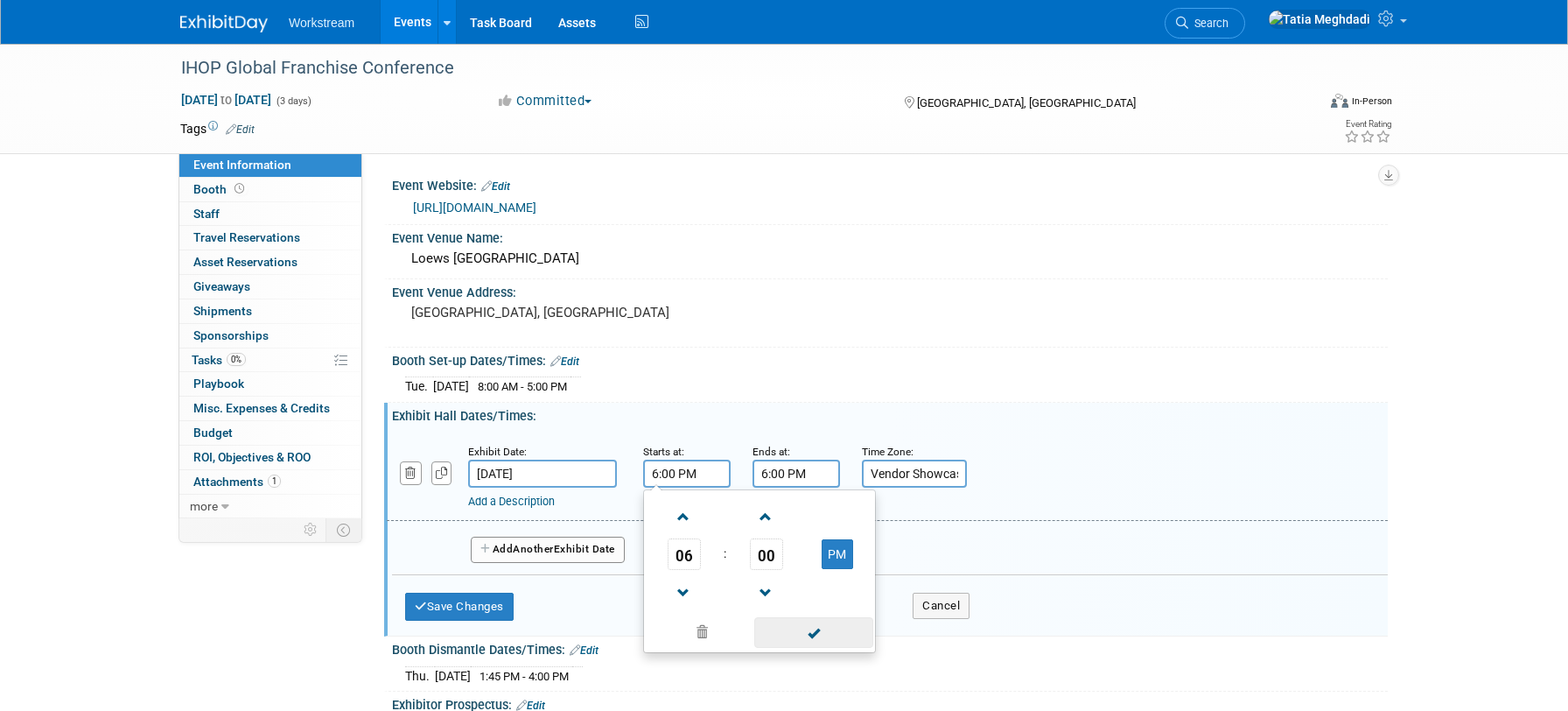
click at [820, 634] on span at bounding box center [813, 632] width 118 height 30
click at [813, 469] on input "6:00 PM" at bounding box center [796, 474] width 87 height 28
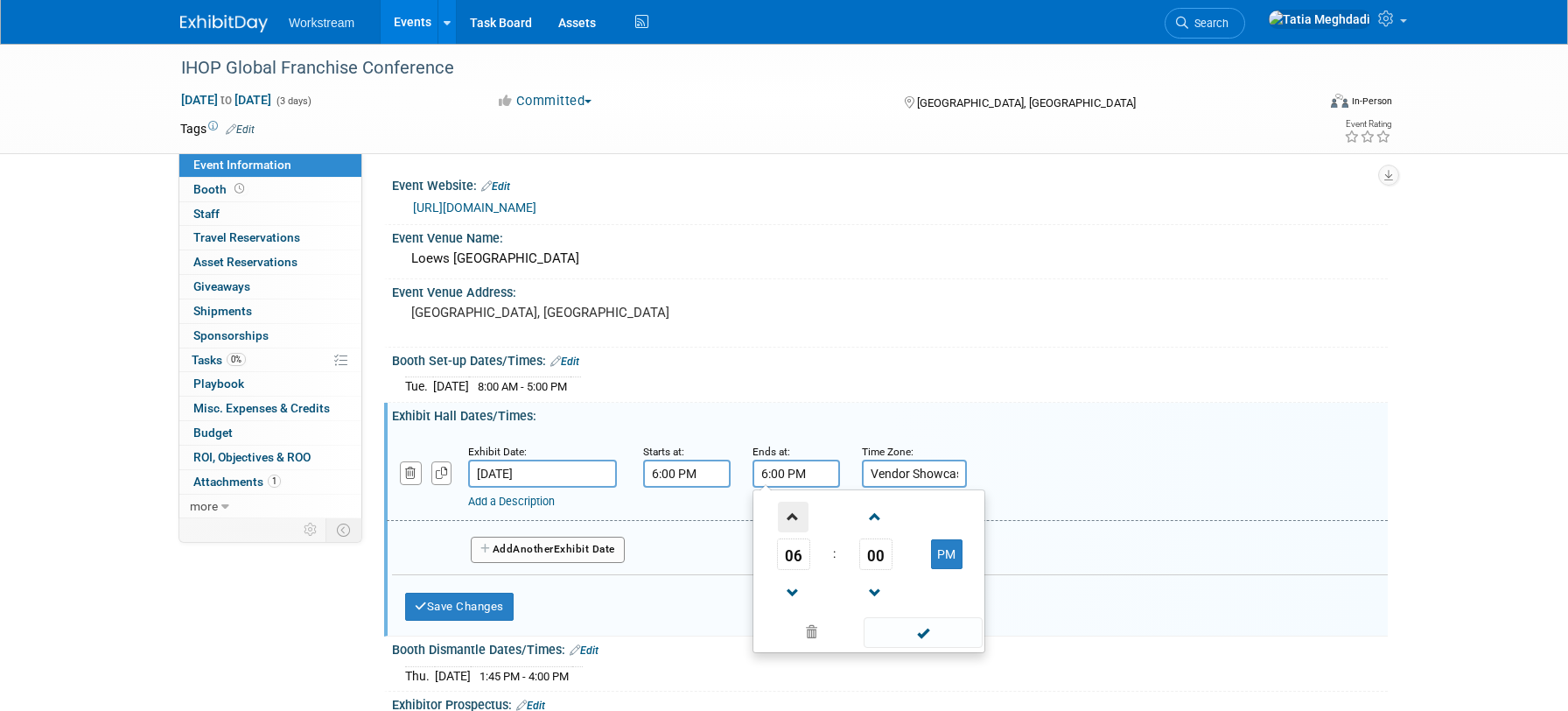
click at [792, 521] on span at bounding box center [793, 517] width 30 height 30
type input "8:00 PM"
click at [902, 632] on span at bounding box center [922, 632] width 118 height 30
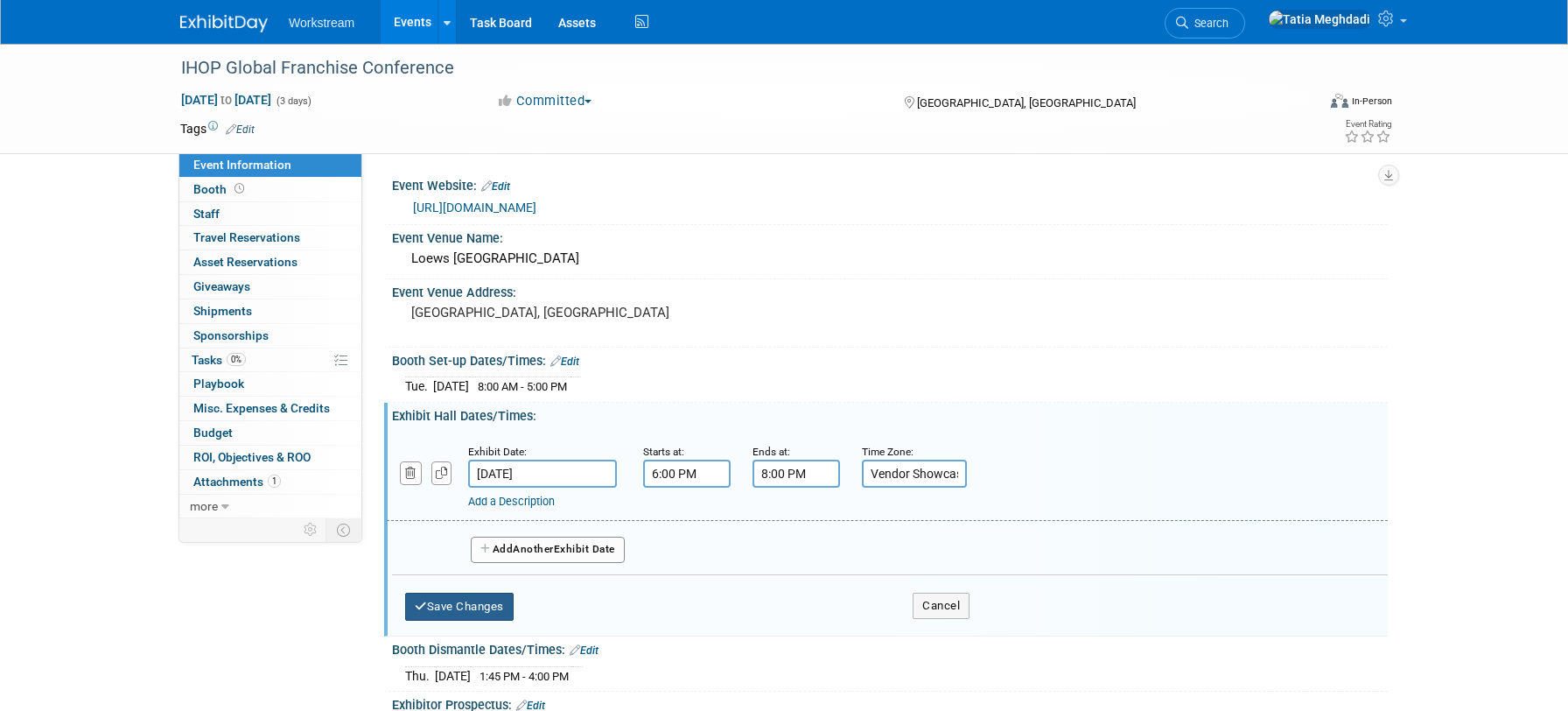
click at [459, 605] on button "Save Changes" at bounding box center [459, 607] width 108 height 28
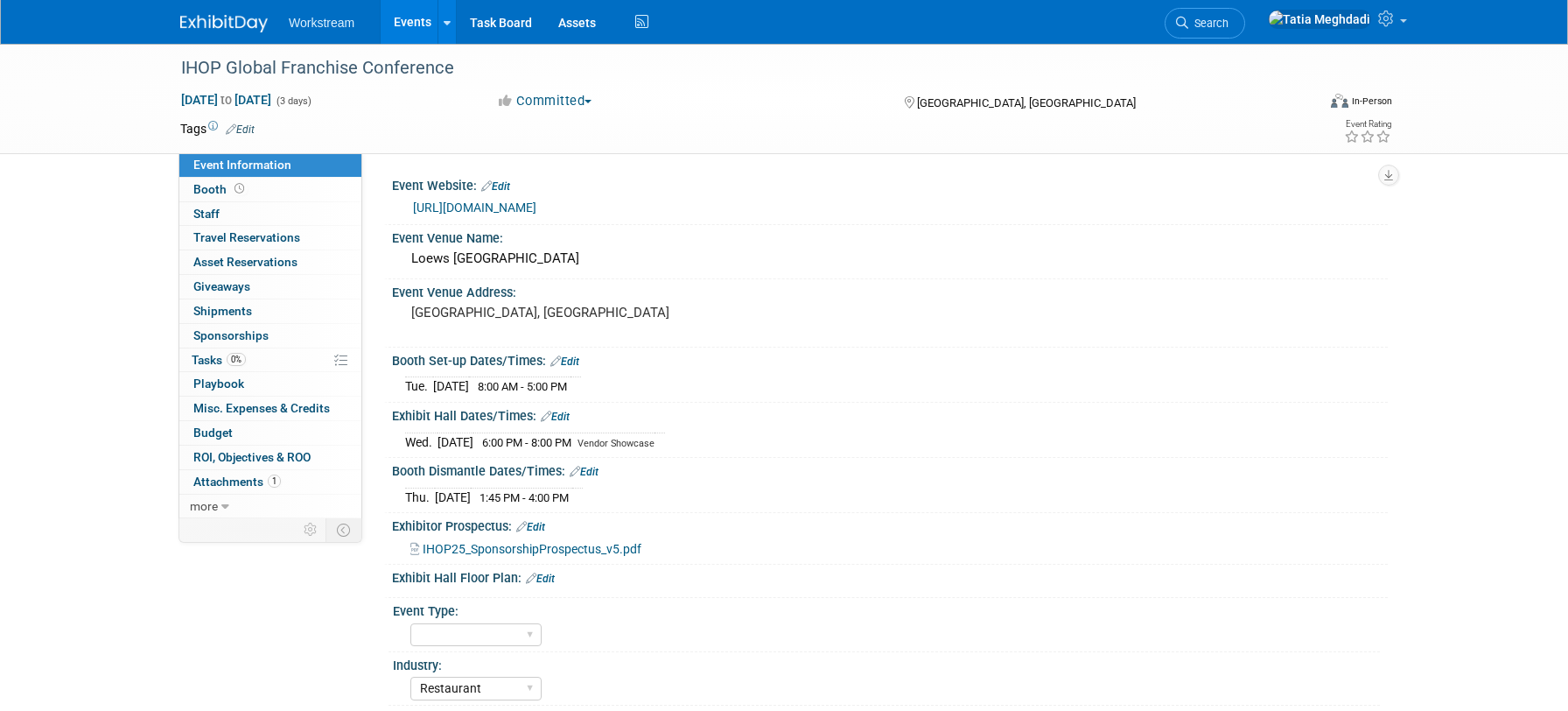
scroll to position [17, 0]
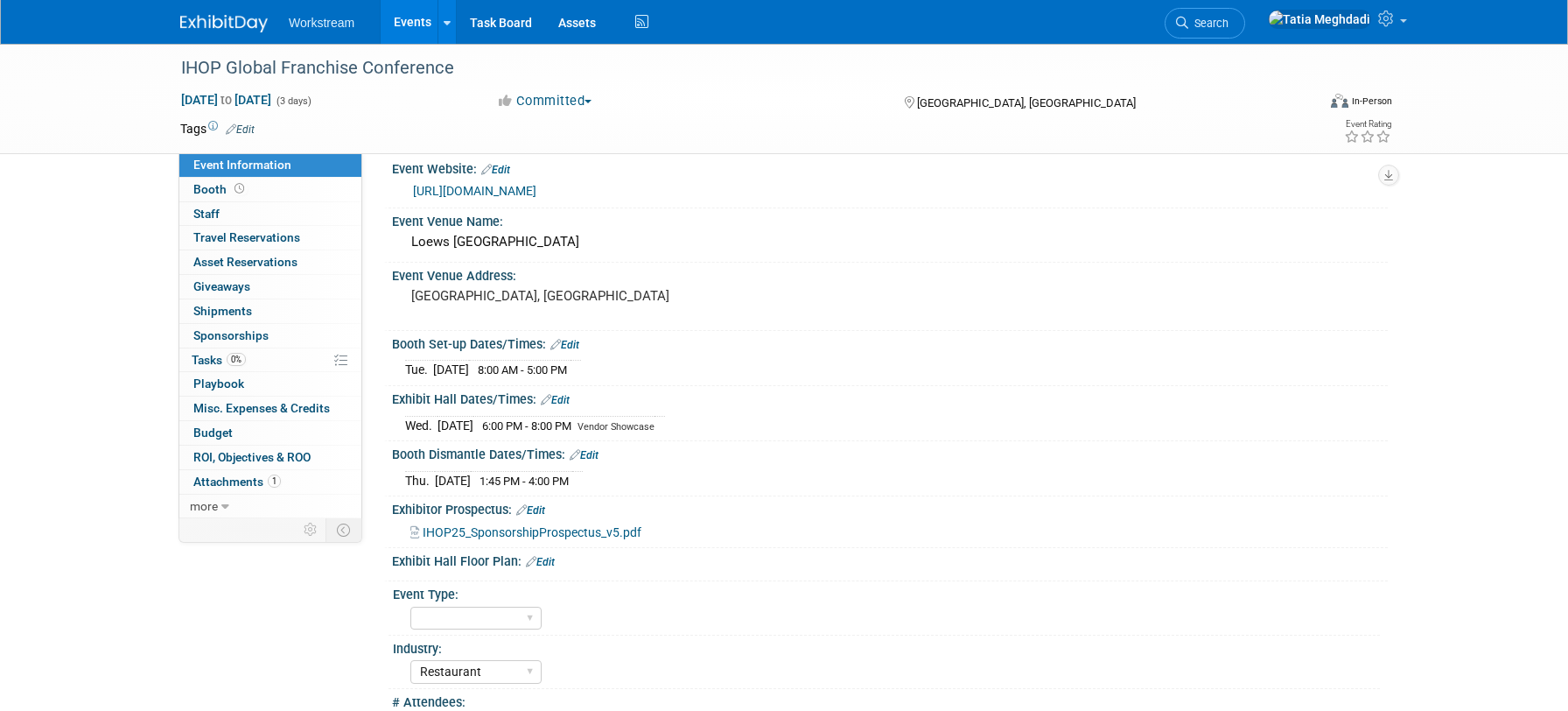
click at [496, 531] on span "IHOP25_SponsorshipProspectus_v5.pdf" at bounding box center [532, 532] width 219 height 14
click at [209, 190] on span "Booth" at bounding box center [220, 189] width 54 height 14
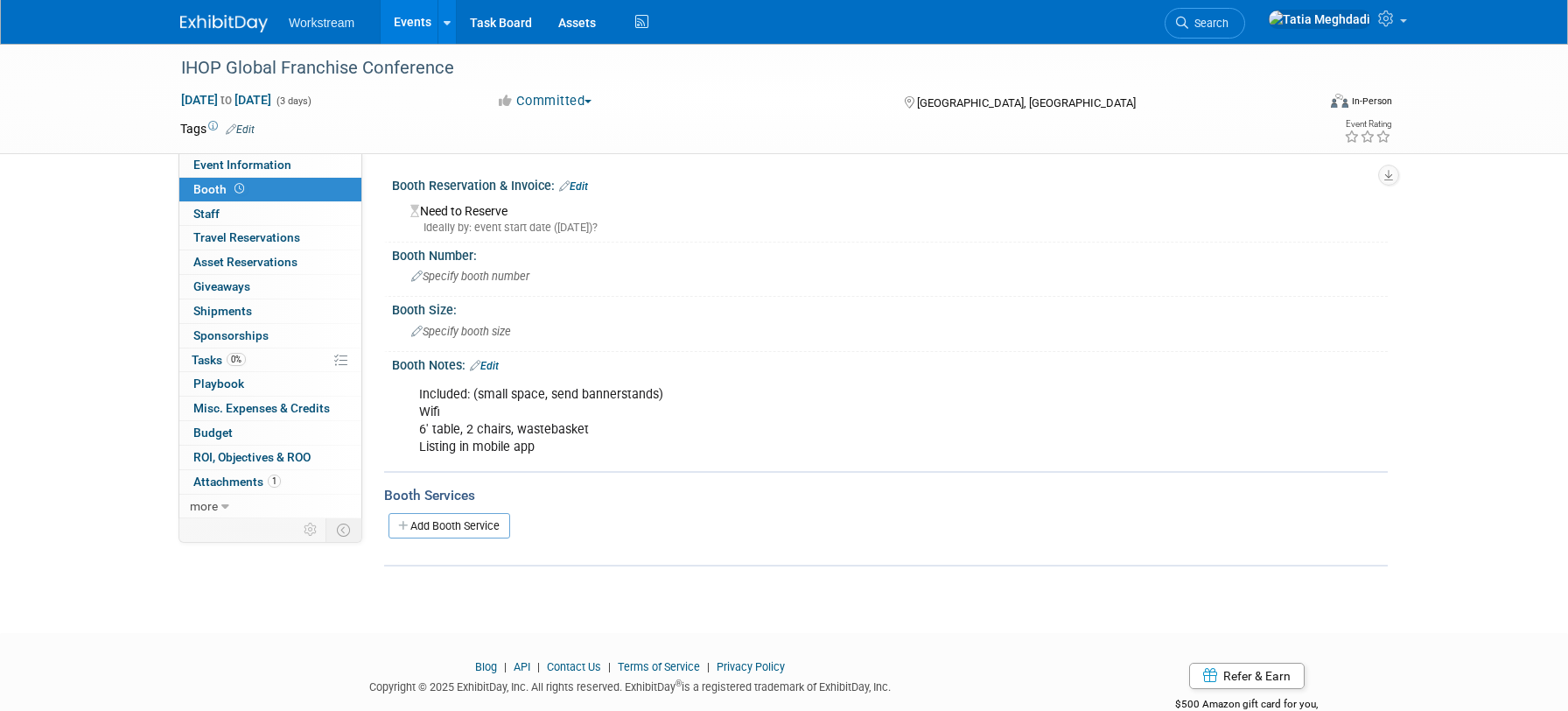
click at [577, 183] on link "Edit" at bounding box center [573, 186] width 28 height 12
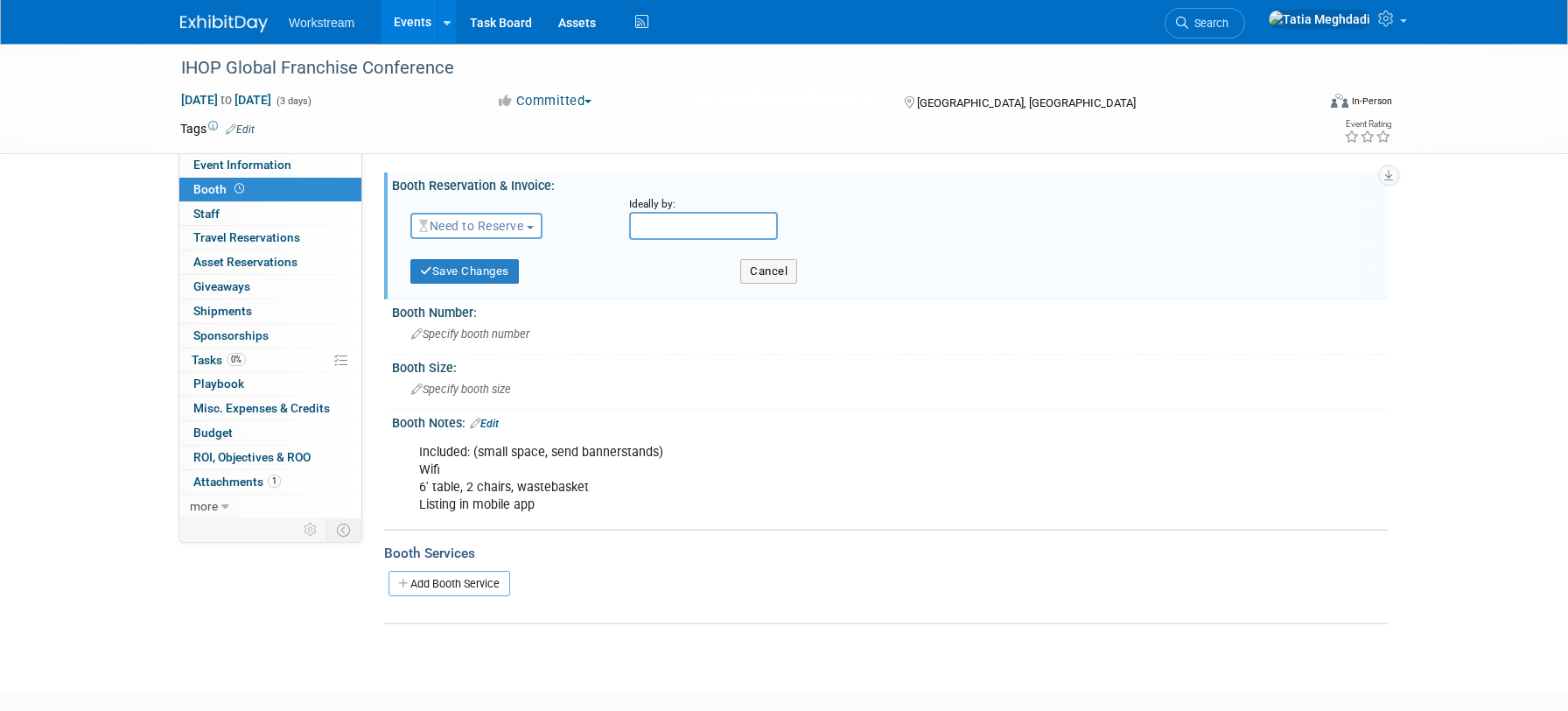
click at [450, 220] on span "Need to Reserve" at bounding box center [471, 226] width 104 height 14
drag, startPoint x: 473, startPoint y: 273, endPoint x: 495, endPoint y: 264, distance: 23.8
click at [474, 272] on link "Reserved" at bounding box center [505, 281] width 188 height 25
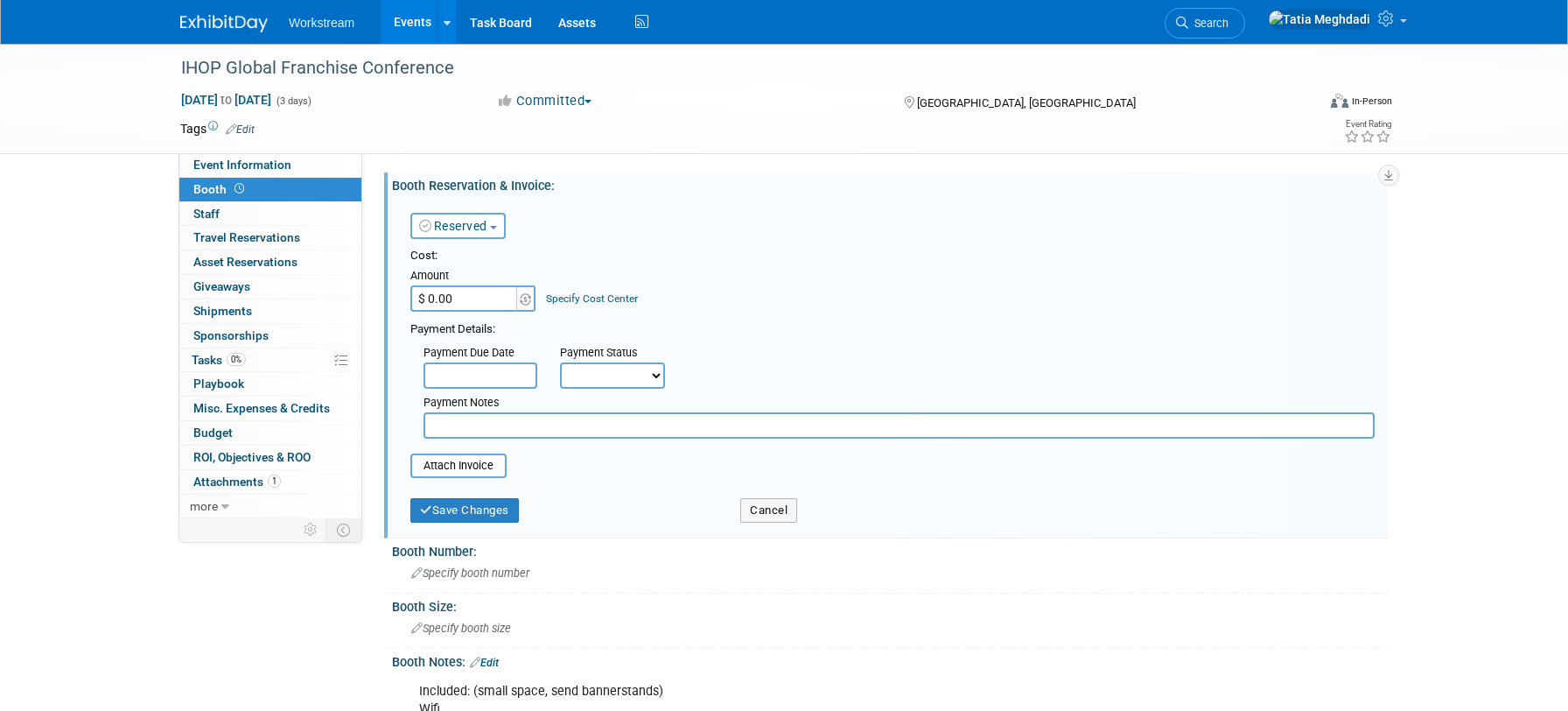
click at [450, 301] on input "$ 0.00" at bounding box center [464, 299] width 109 height 27
type input "$ 5,150.00"
click at [453, 371] on input "text" at bounding box center [480, 375] width 114 height 27
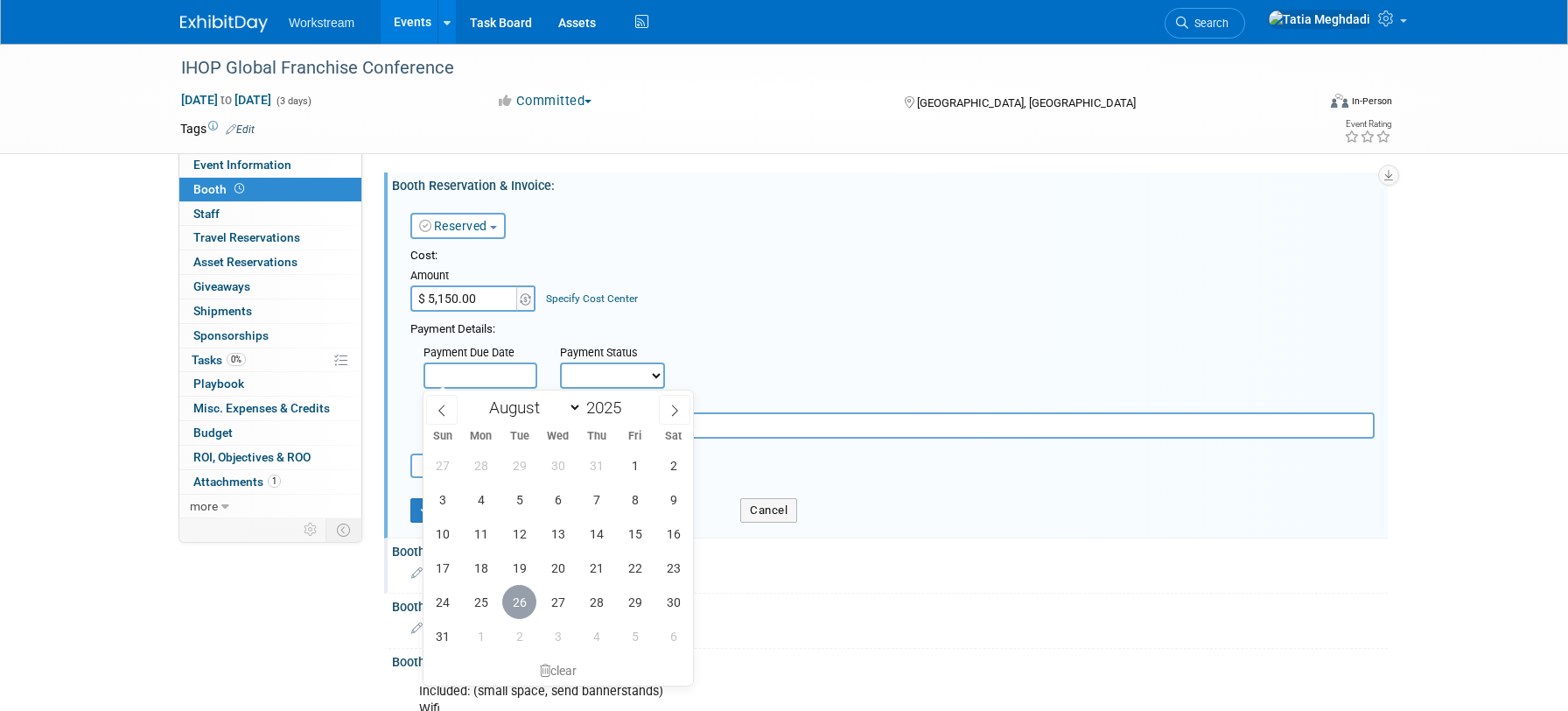
drag, startPoint x: 522, startPoint y: 597, endPoint x: 526, endPoint y: 588, distance: 9.8
click at [522, 595] on span "26" at bounding box center [519, 602] width 34 height 34
type input "Aug 26, 2025"
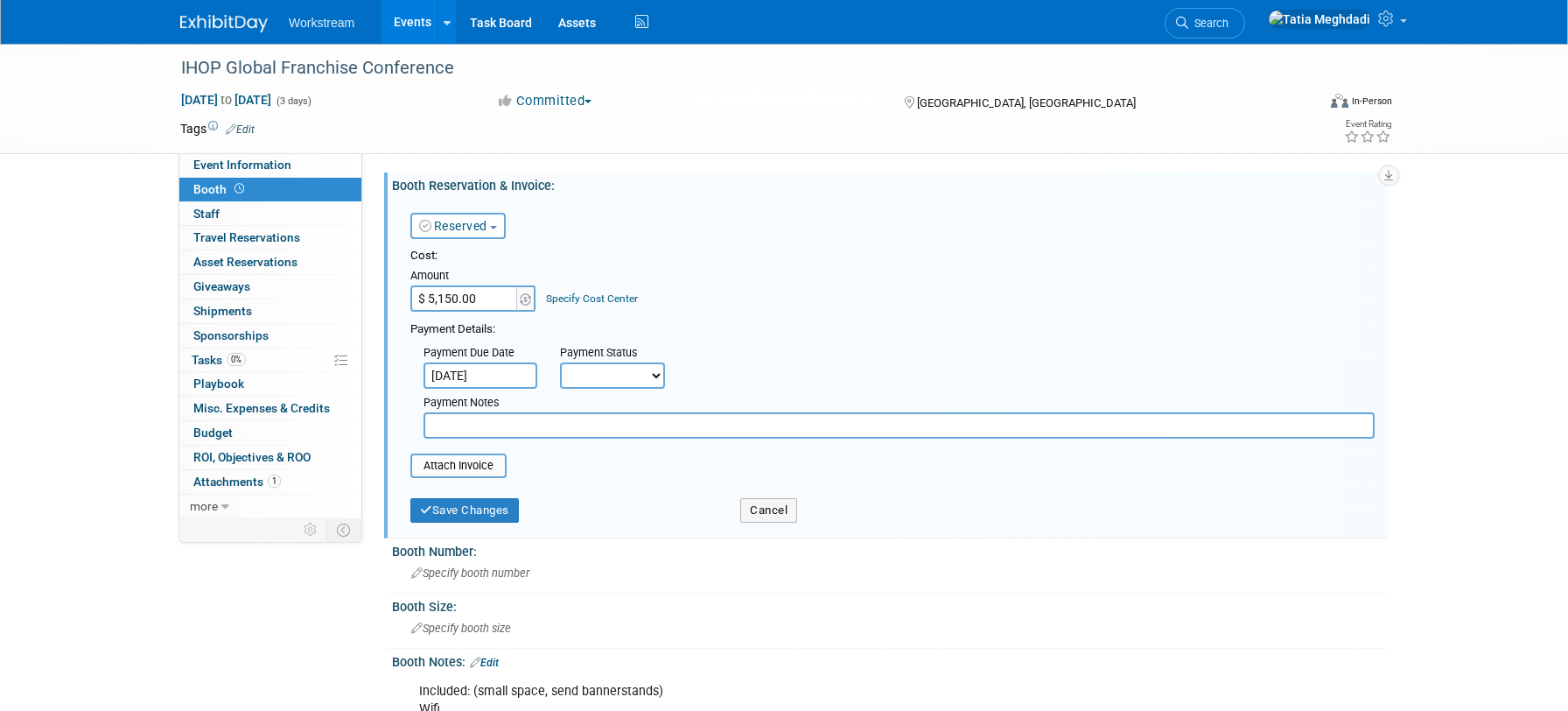
click at [595, 375] on select "Not Paid Yet Partially Paid Paid in Full" at bounding box center [612, 375] width 105 height 27
select select "1"
click at [560, 362] on select "Not Paid Yet Partially Paid Paid in Full" at bounding box center [612, 375] width 105 height 27
drag, startPoint x: 479, startPoint y: 459, endPoint x: 489, endPoint y: 458, distance: 10.0
click at [484, 458] on input "file" at bounding box center [401, 465] width 208 height 21
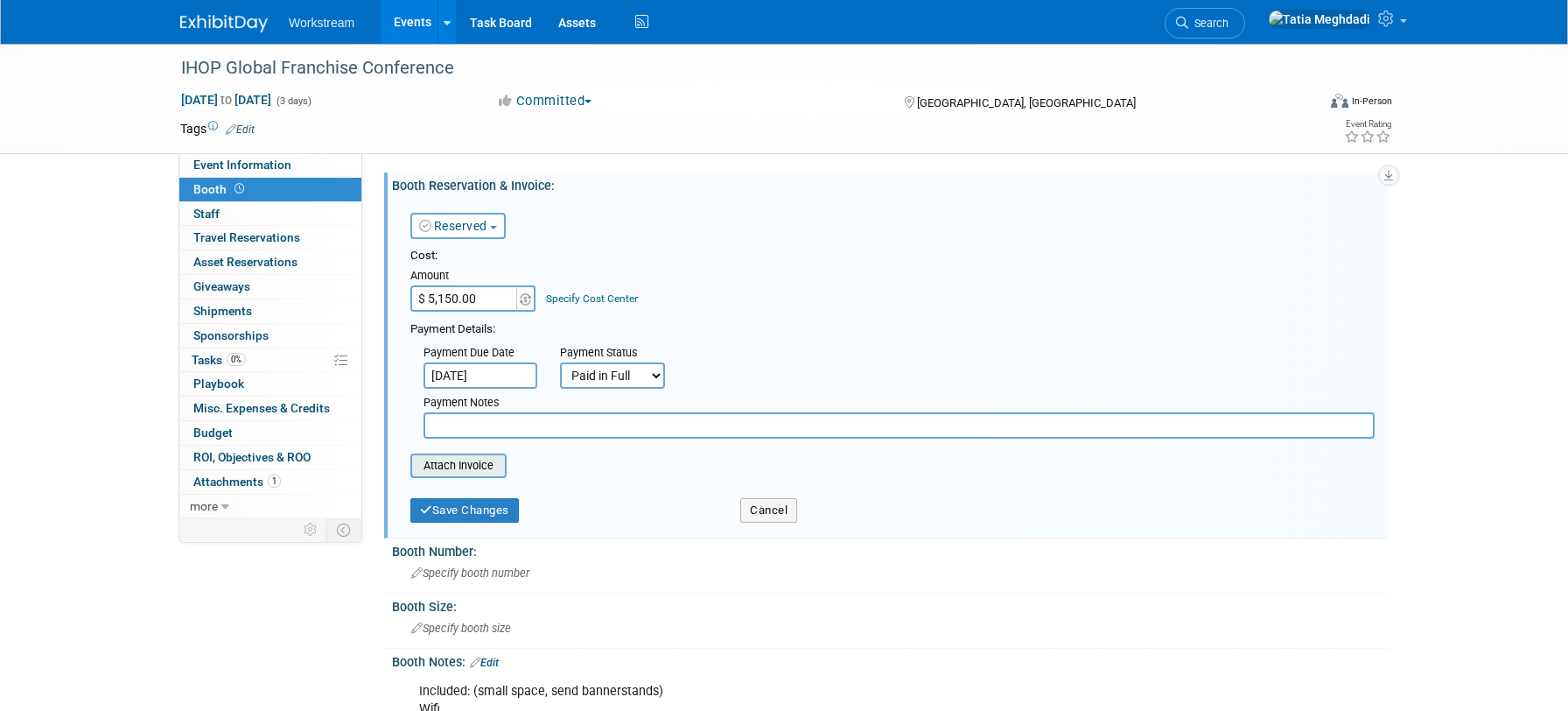
click at [459, 465] on input "file" at bounding box center [401, 465] width 208 height 21
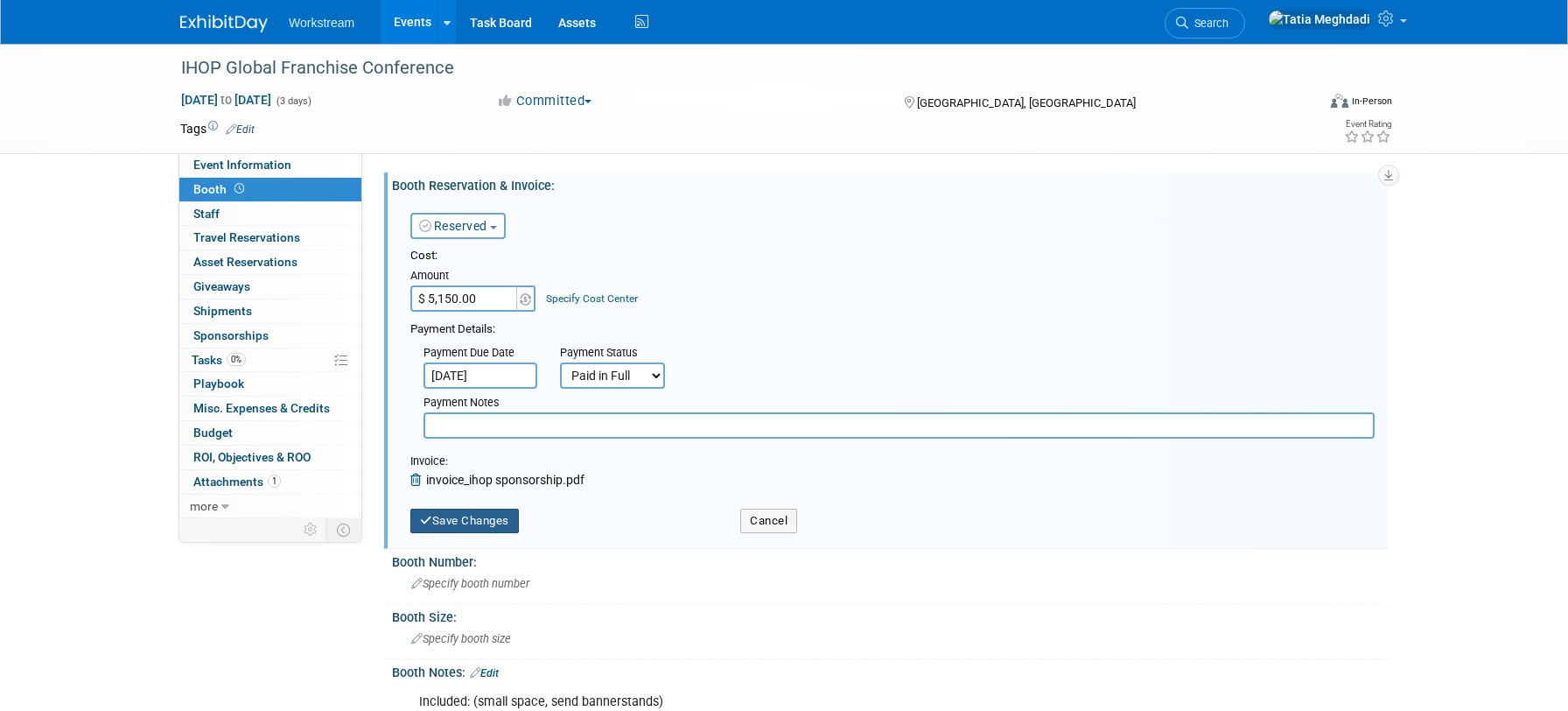
click at [480, 519] on button "Save Changes" at bounding box center [464, 520] width 108 height 25
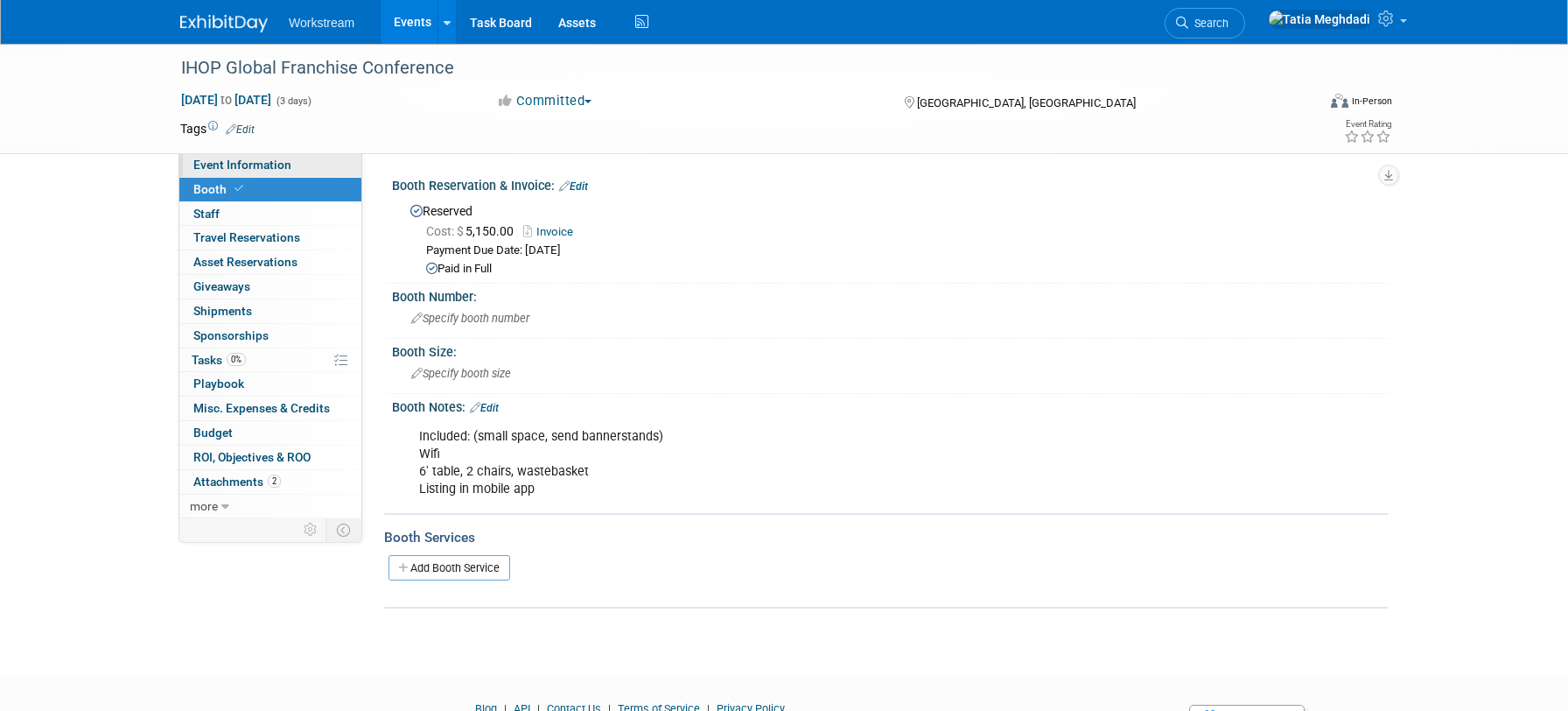
click at [236, 158] on span "Event Information" at bounding box center [242, 164] width 98 height 14
select select "Restaurant"
select select "TBD"
select select "[PERSON_NAME]"
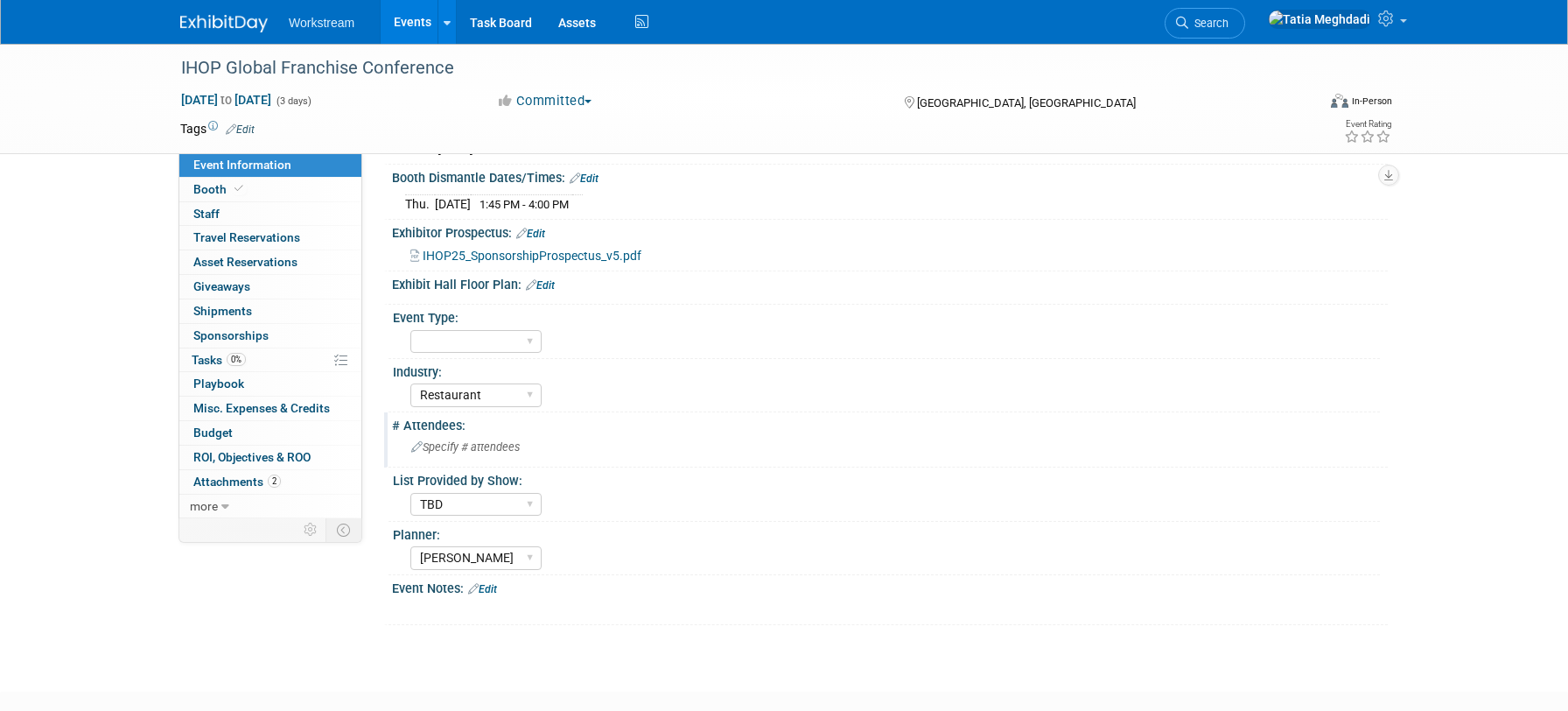
scroll to position [297, 0]
click at [427, 331] on select "Field Test Franchisor Brand MSA Brand NON MSA Internal Industry Customer" at bounding box center [476, 337] width 131 height 24
click at [200, 357] on span "Tasks 0%" at bounding box center [218, 359] width 54 height 14
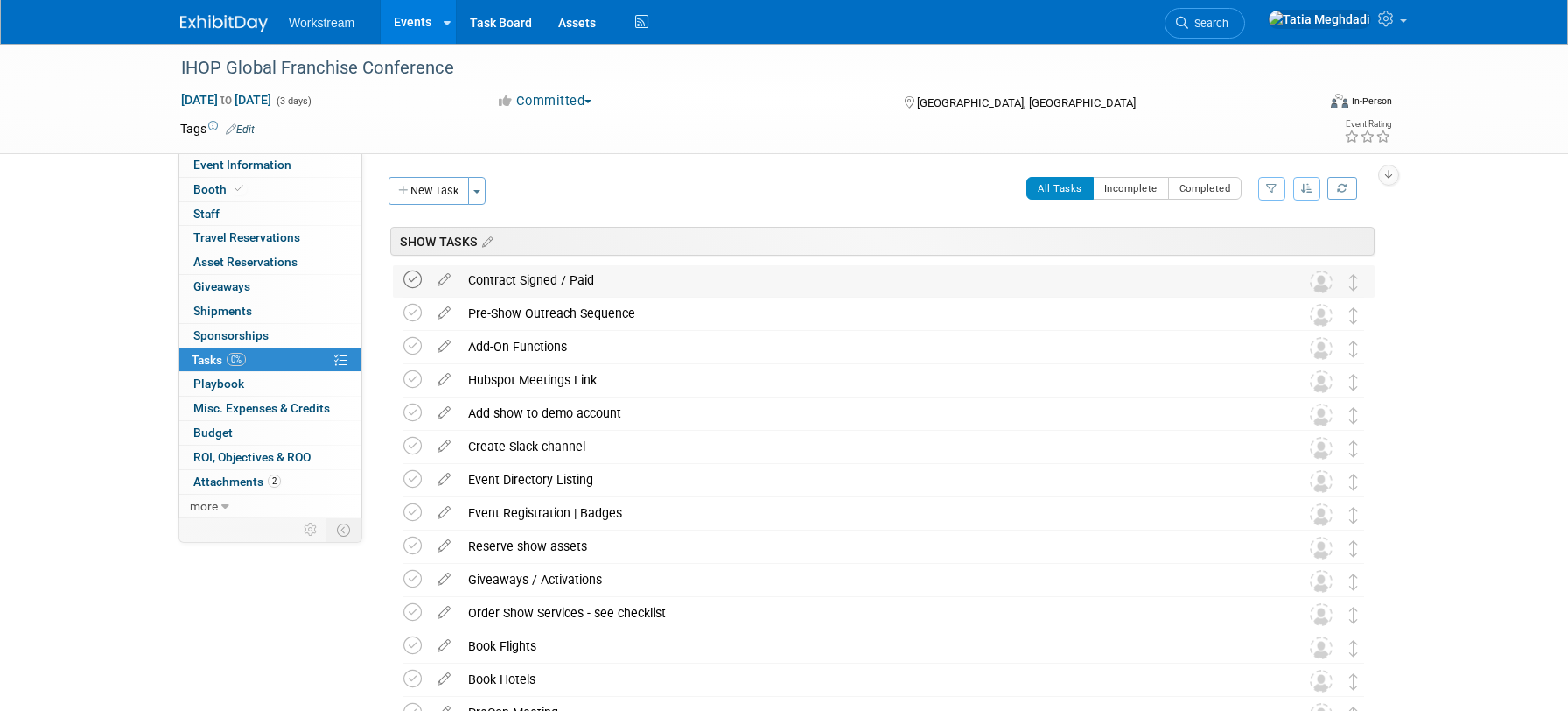
click at [411, 280] on icon at bounding box center [412, 279] width 18 height 18
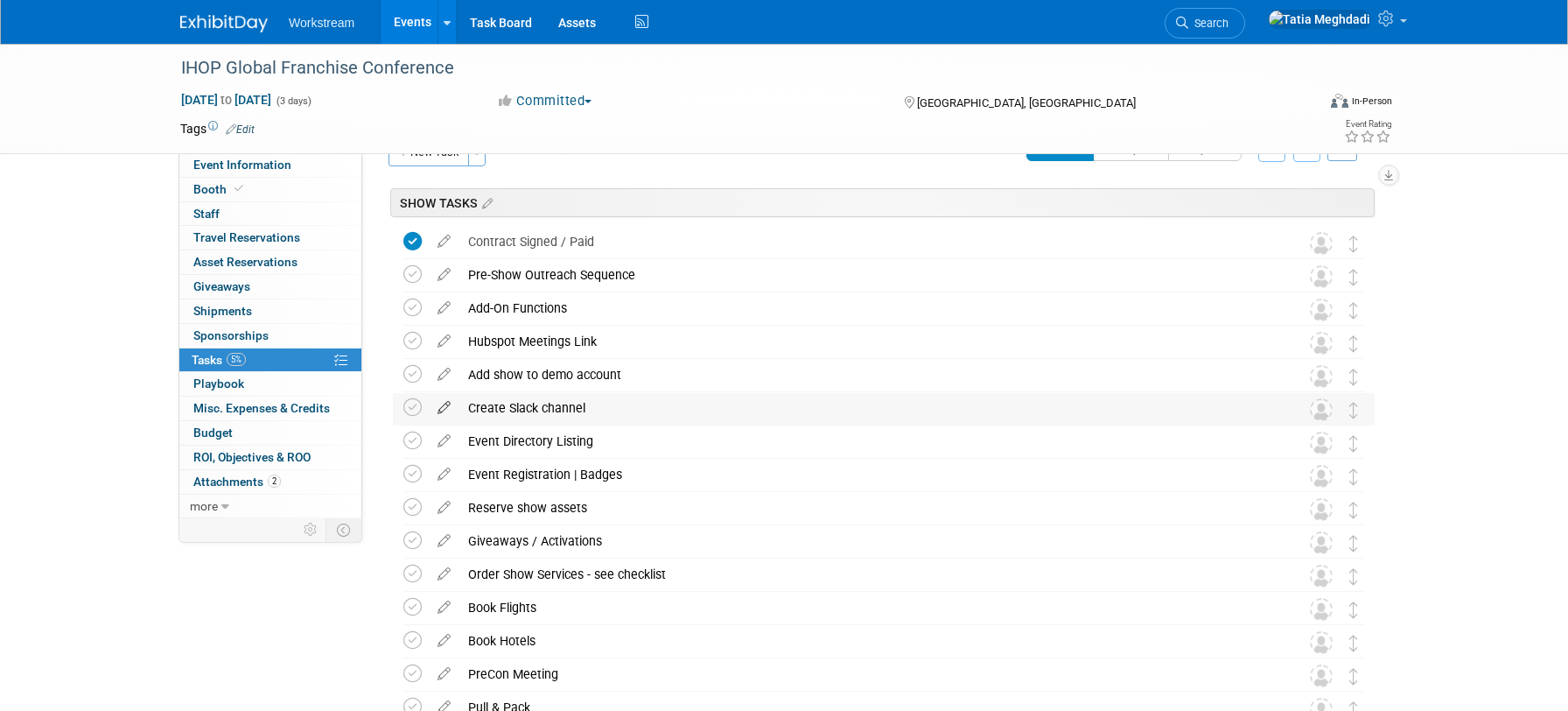
scroll to position [42, 0]
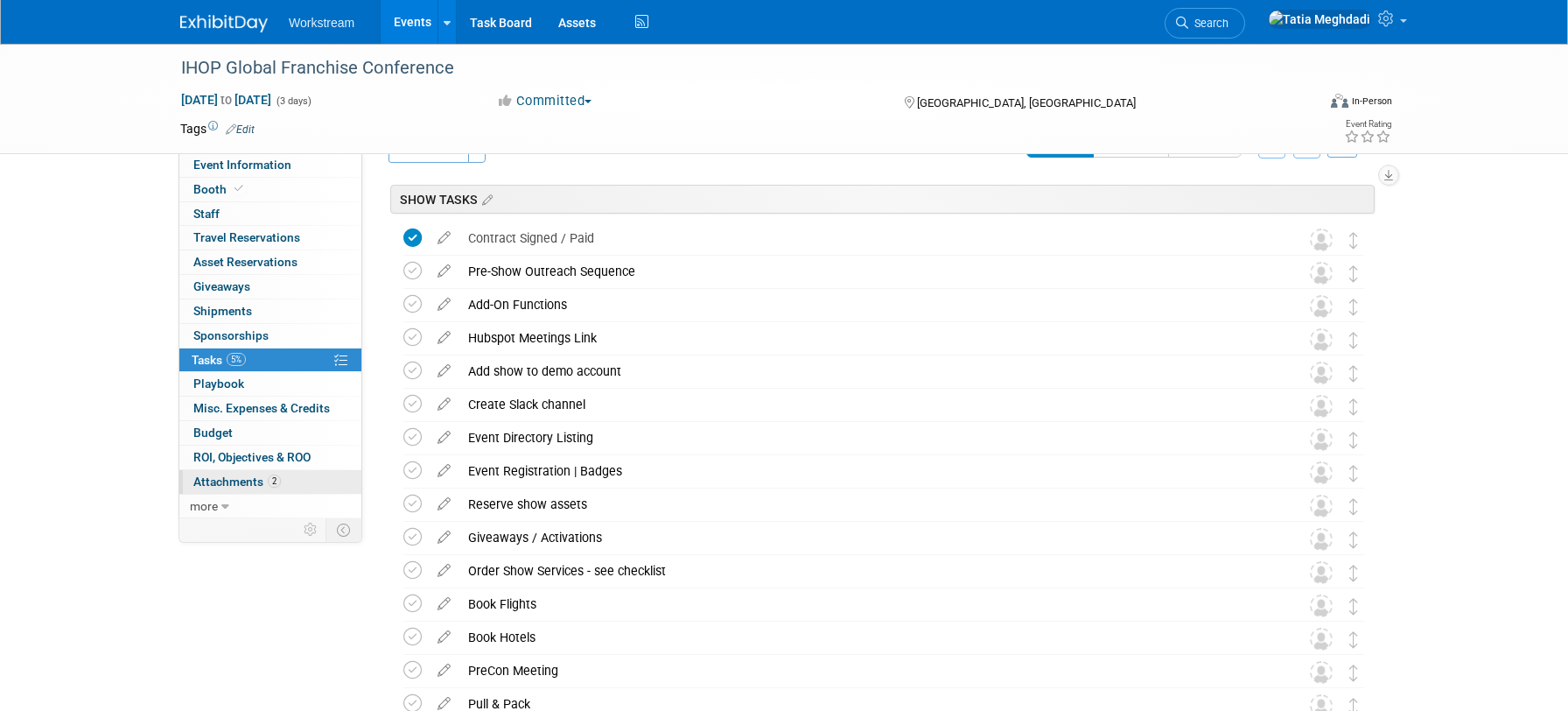
click at [252, 477] on span "Attachments 2" at bounding box center [237, 481] width 87 height 14
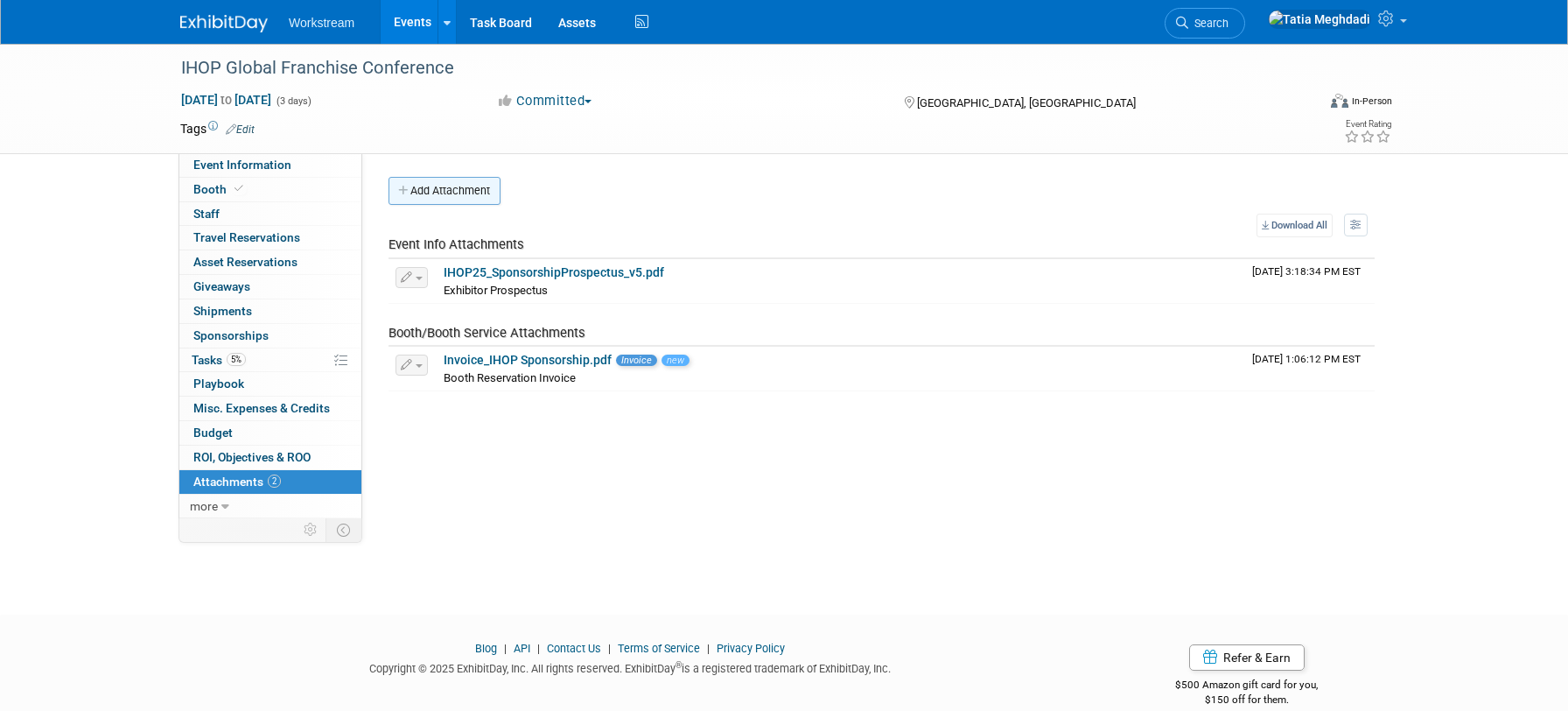
click at [431, 187] on button "Add Attachment" at bounding box center [444, 191] width 112 height 28
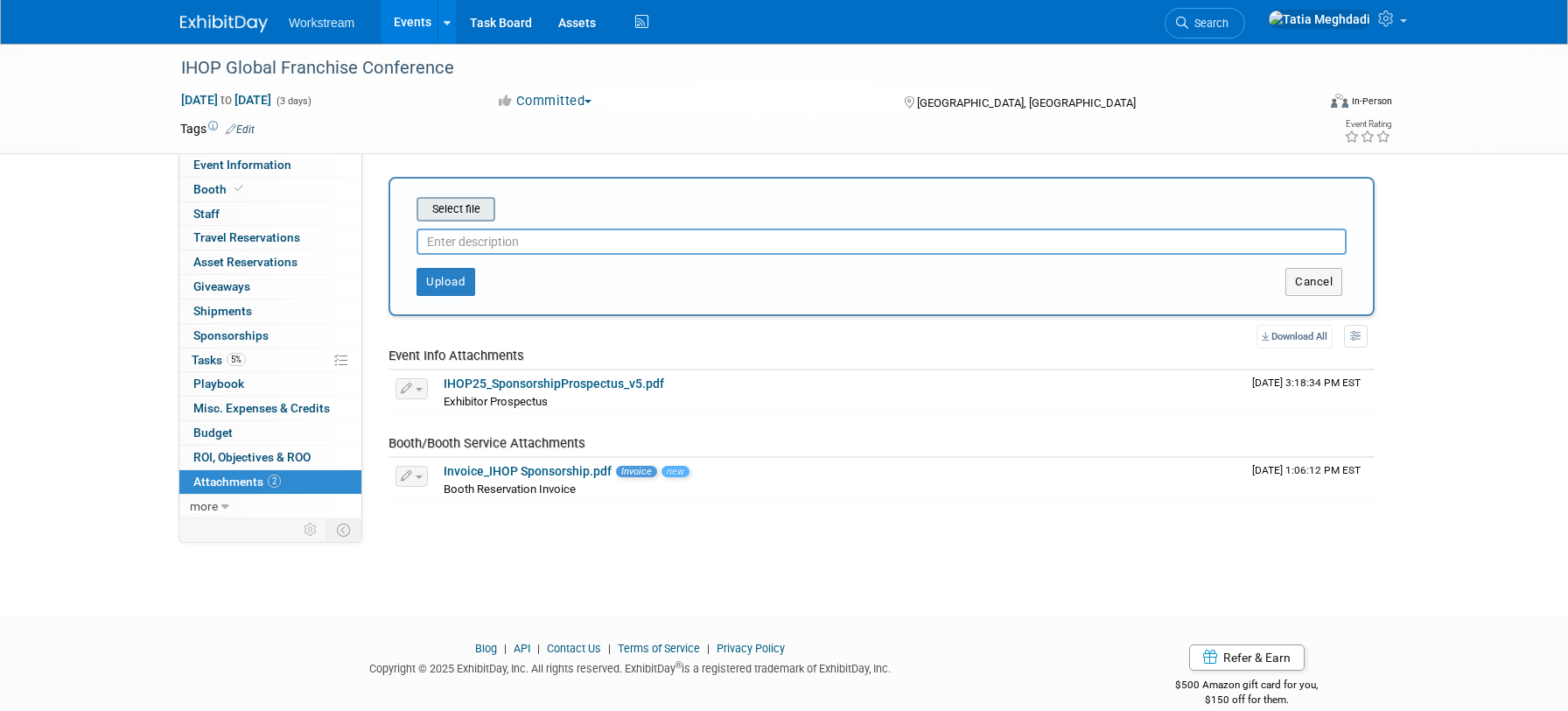
click at [444, 212] on input "file" at bounding box center [389, 210] width 208 height 21
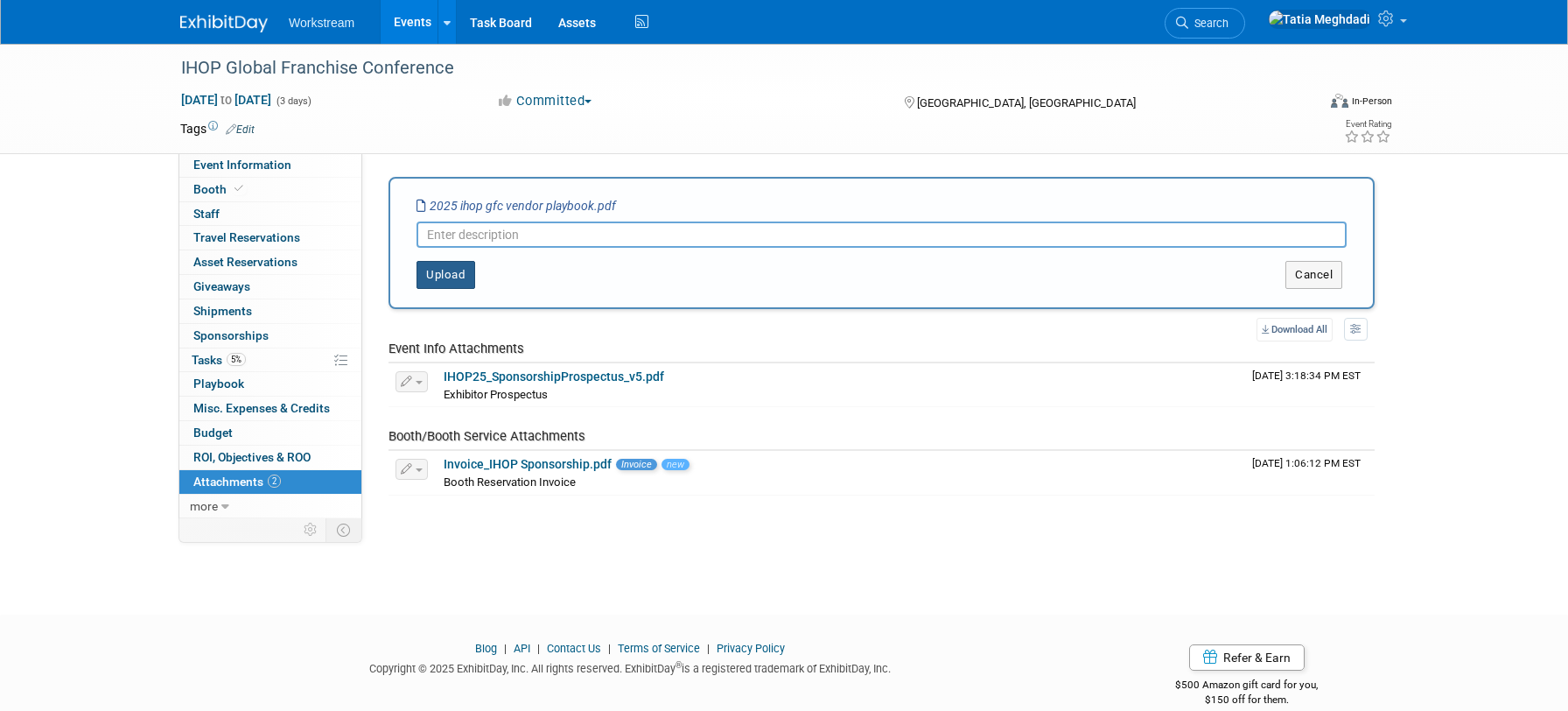
click at [450, 275] on button "Upload" at bounding box center [445, 275] width 59 height 28
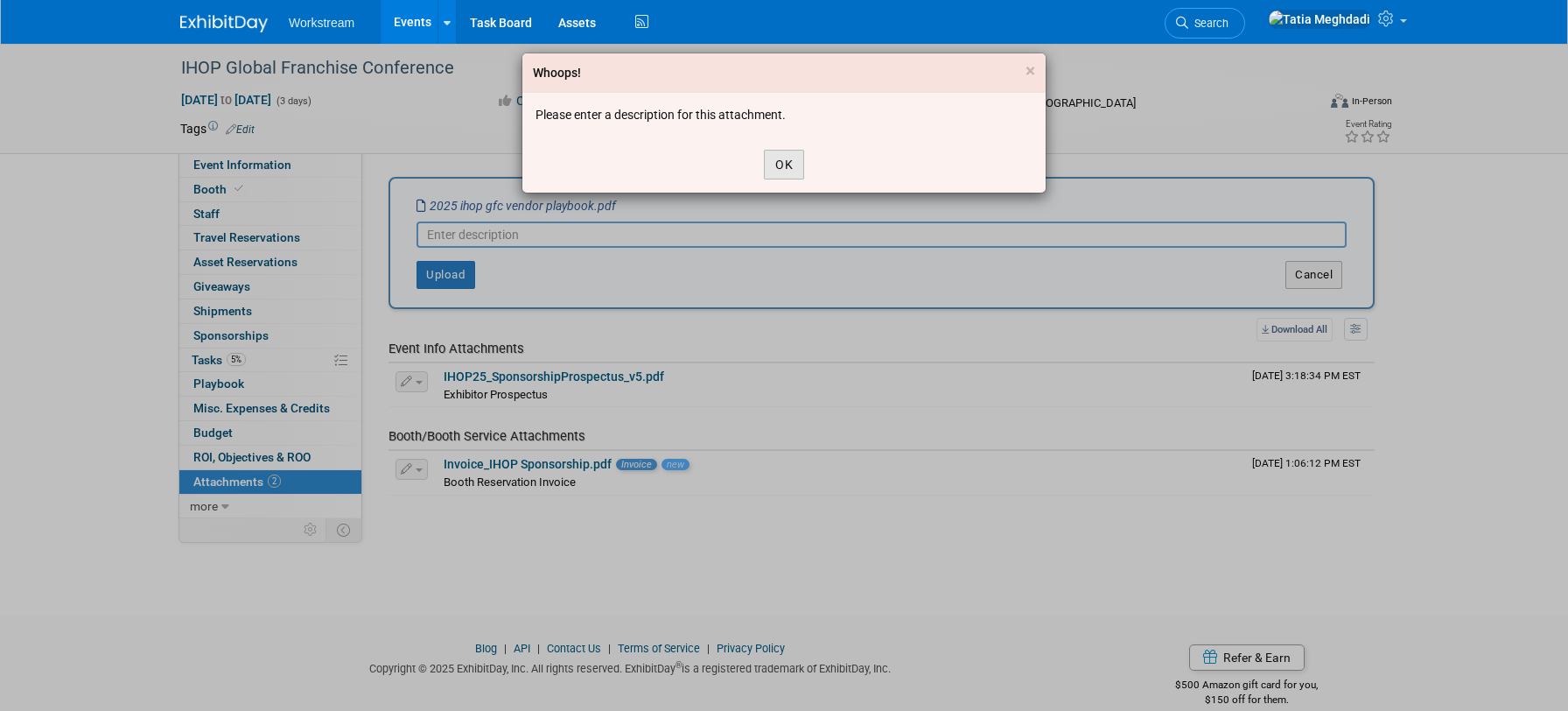
click at [794, 164] on button "OK" at bounding box center [784, 164] width 40 height 29
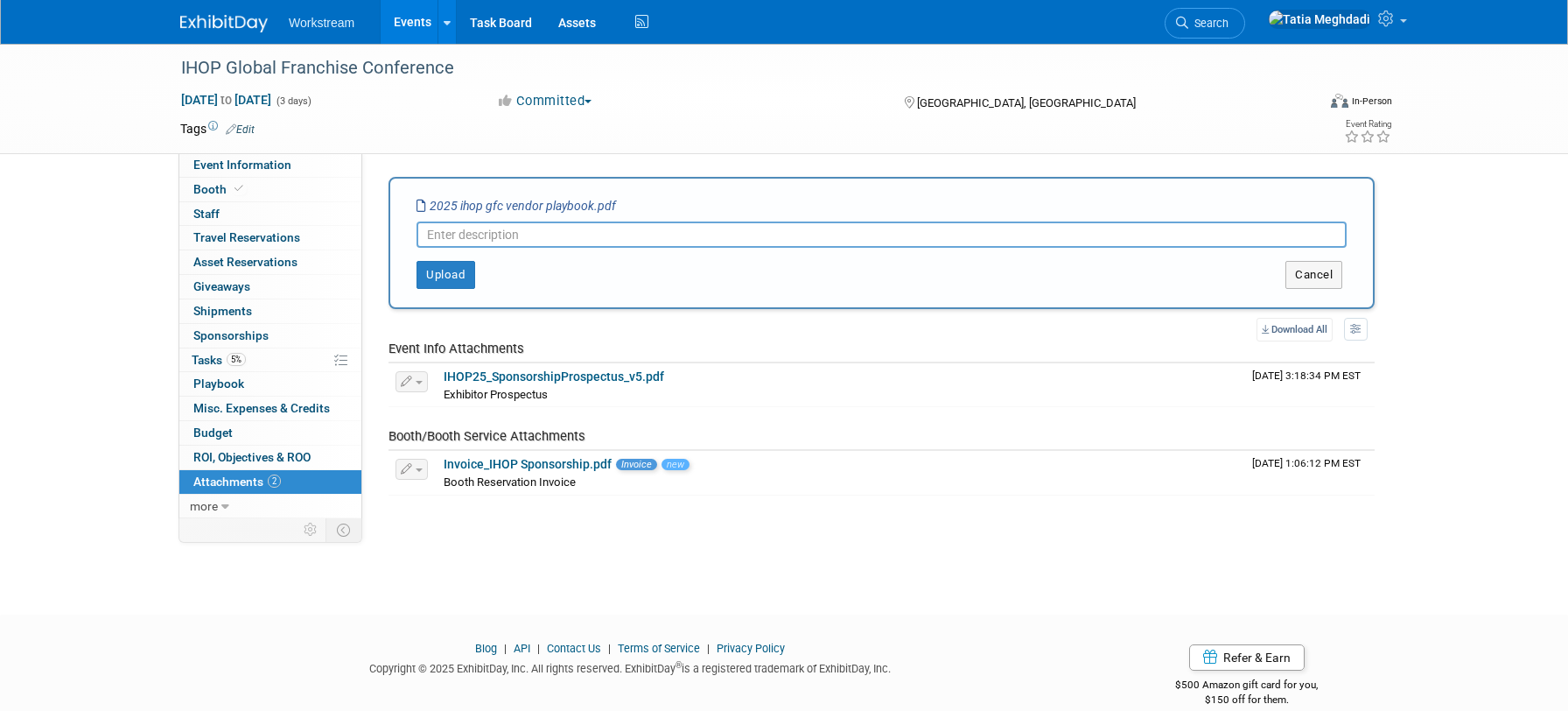
click at [582, 234] on input "text" at bounding box center [880, 235] width 929 height 27
type input "Vendor Playbook"
click at [451, 277] on button "Upload" at bounding box center [445, 275] width 59 height 28
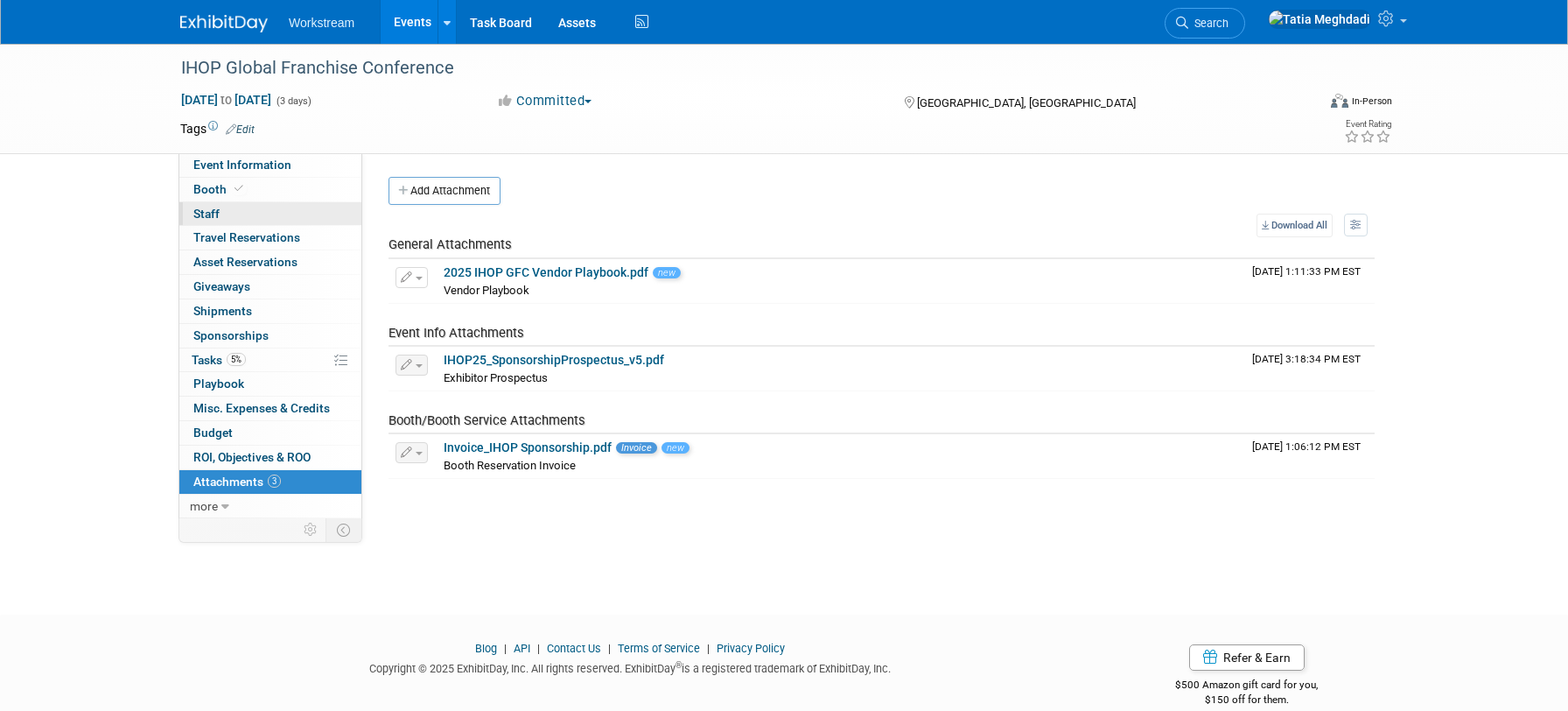
click at [202, 212] on span "Staff 0" at bounding box center [207, 213] width 27 height 14
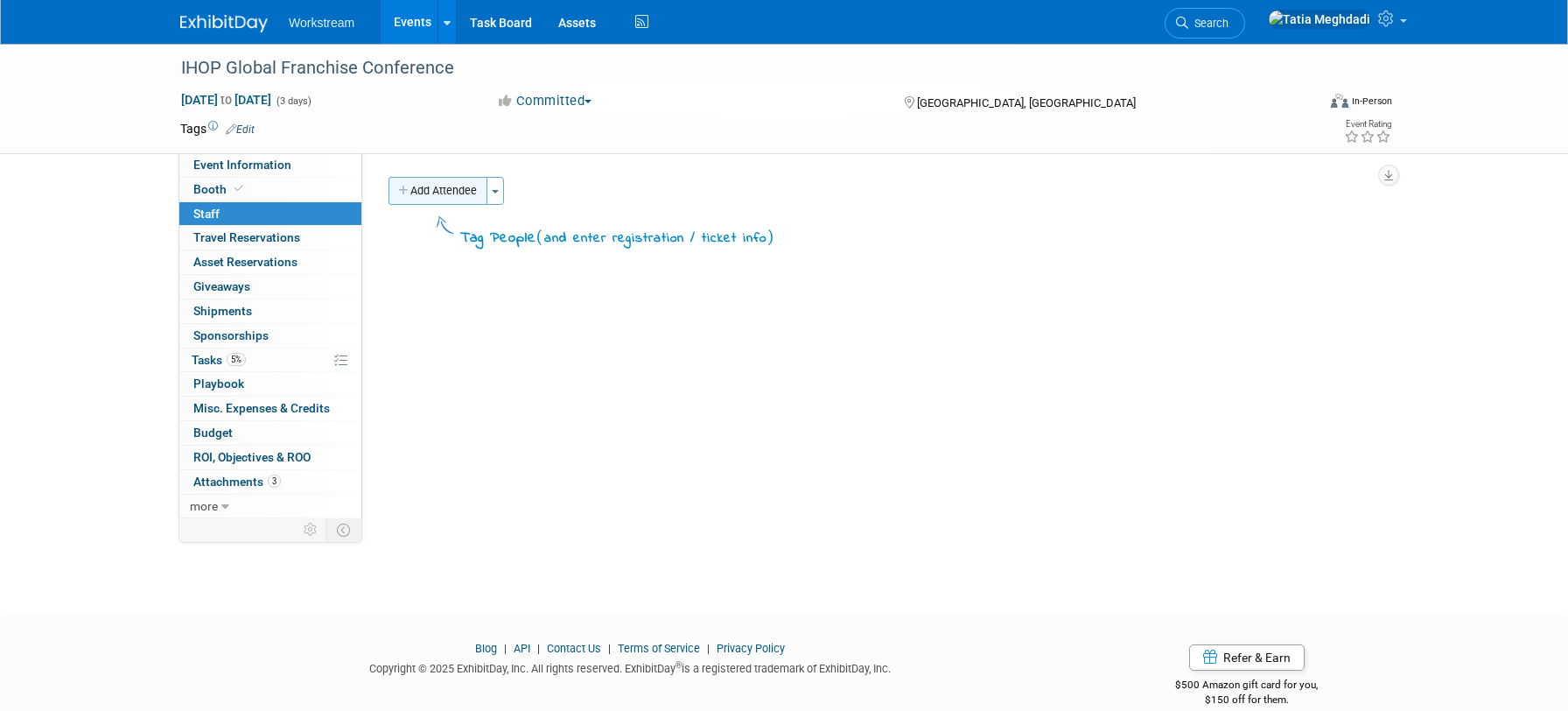
click at [421, 189] on button "Add Attendee" at bounding box center [438, 191] width 99 height 28
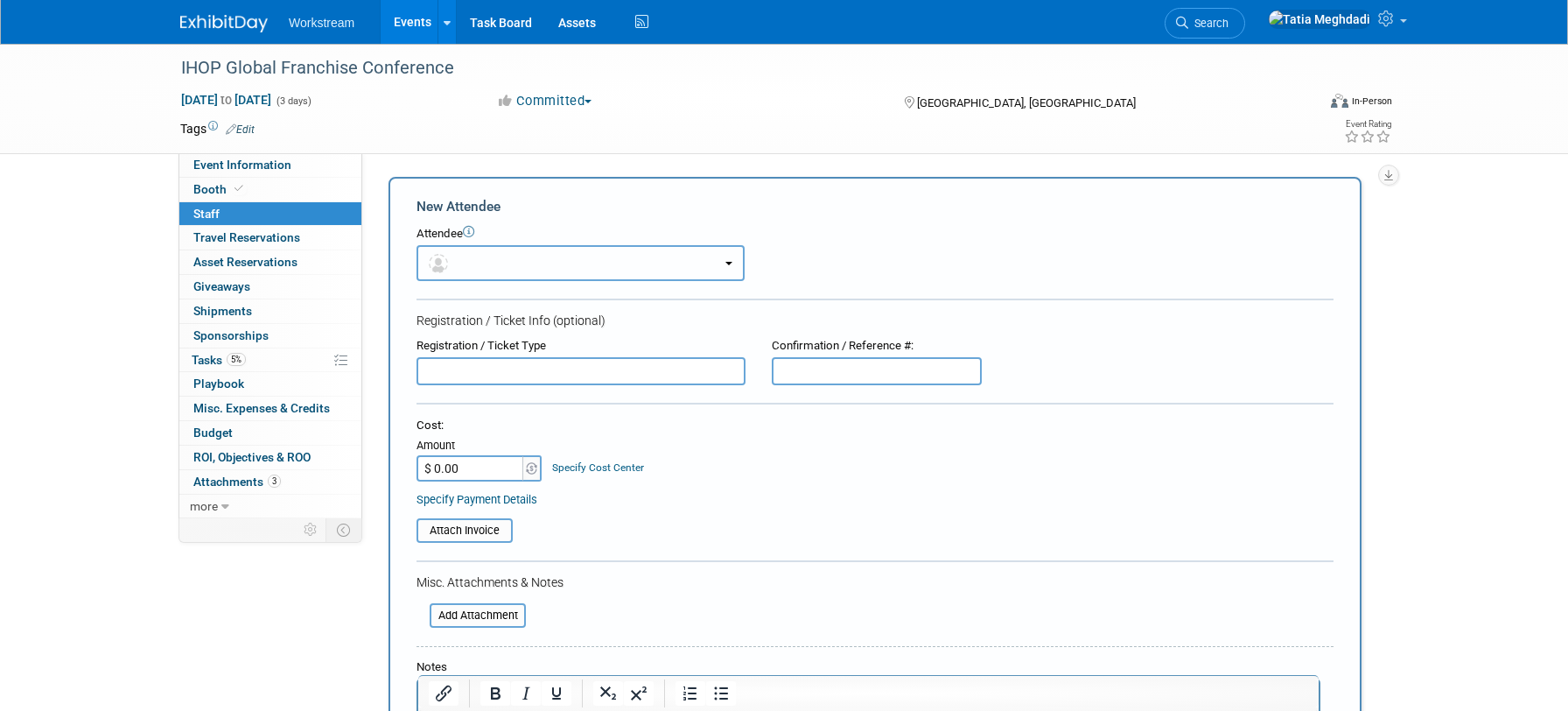
click at [459, 255] on button "button" at bounding box center [580, 264] width 328 height 36
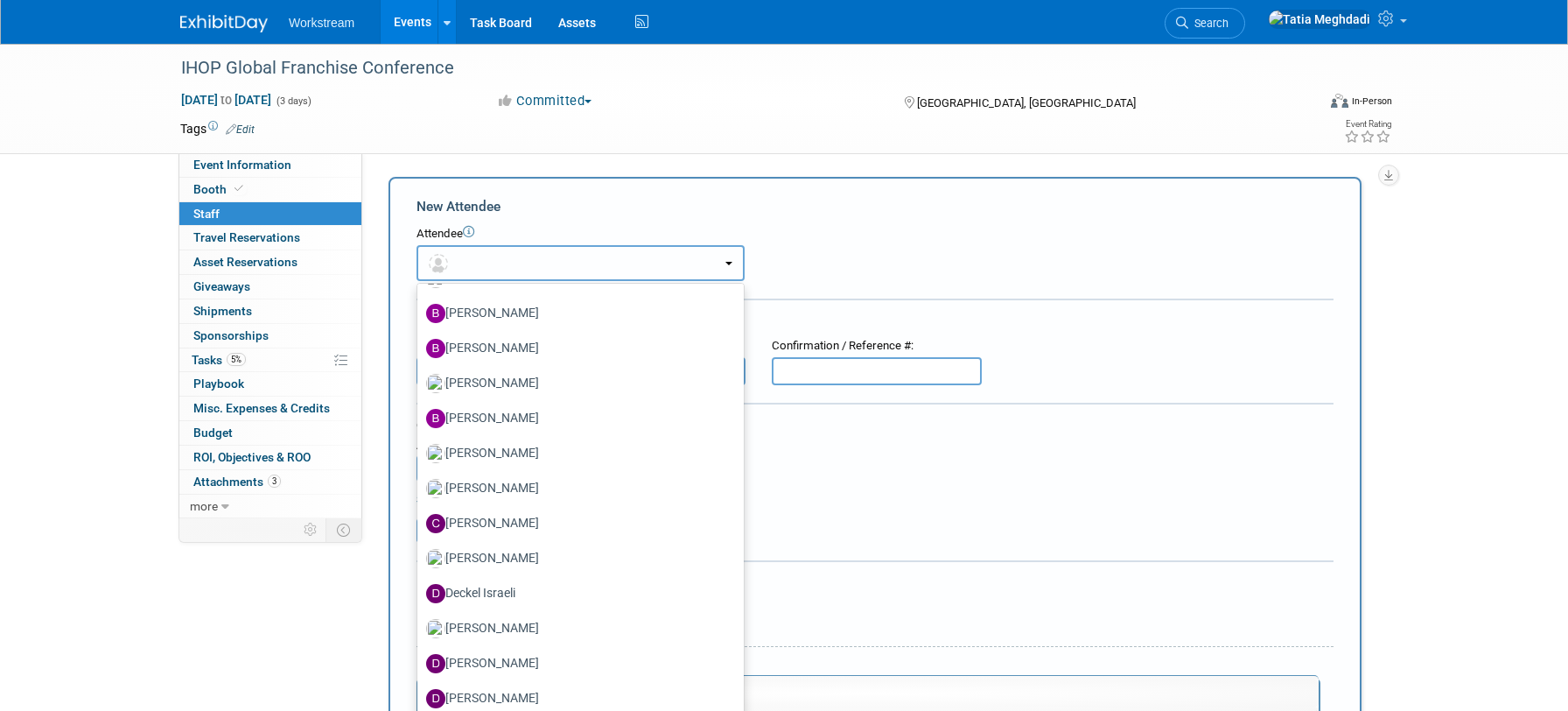
scroll to position [279, 0]
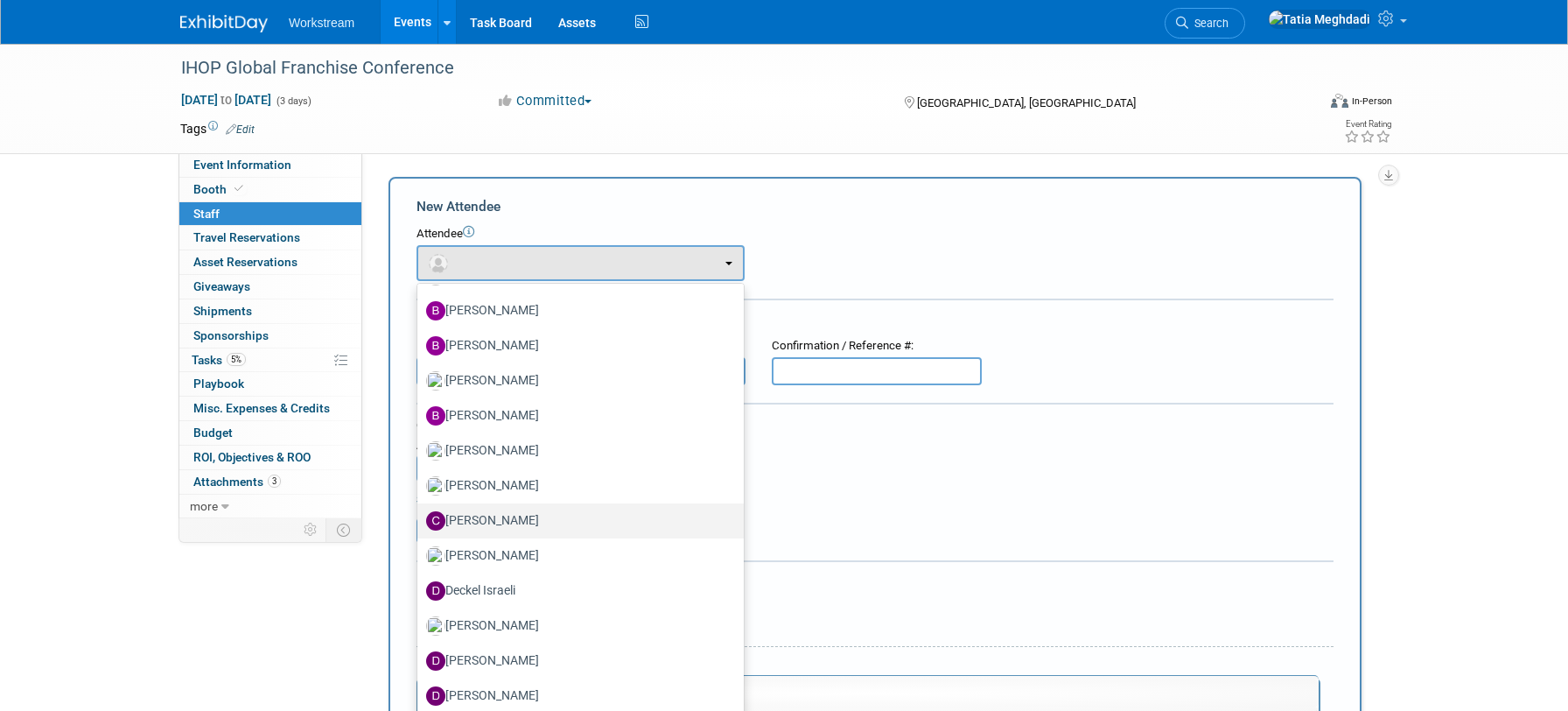
click at [506, 520] on label "[PERSON_NAME]" at bounding box center [576, 521] width 300 height 28
click at [420, 520] on input "[PERSON_NAME]" at bounding box center [414, 519] width 11 height 11
select select "44e674dd-ad93-4b2a-b674-f011388a9f5f"
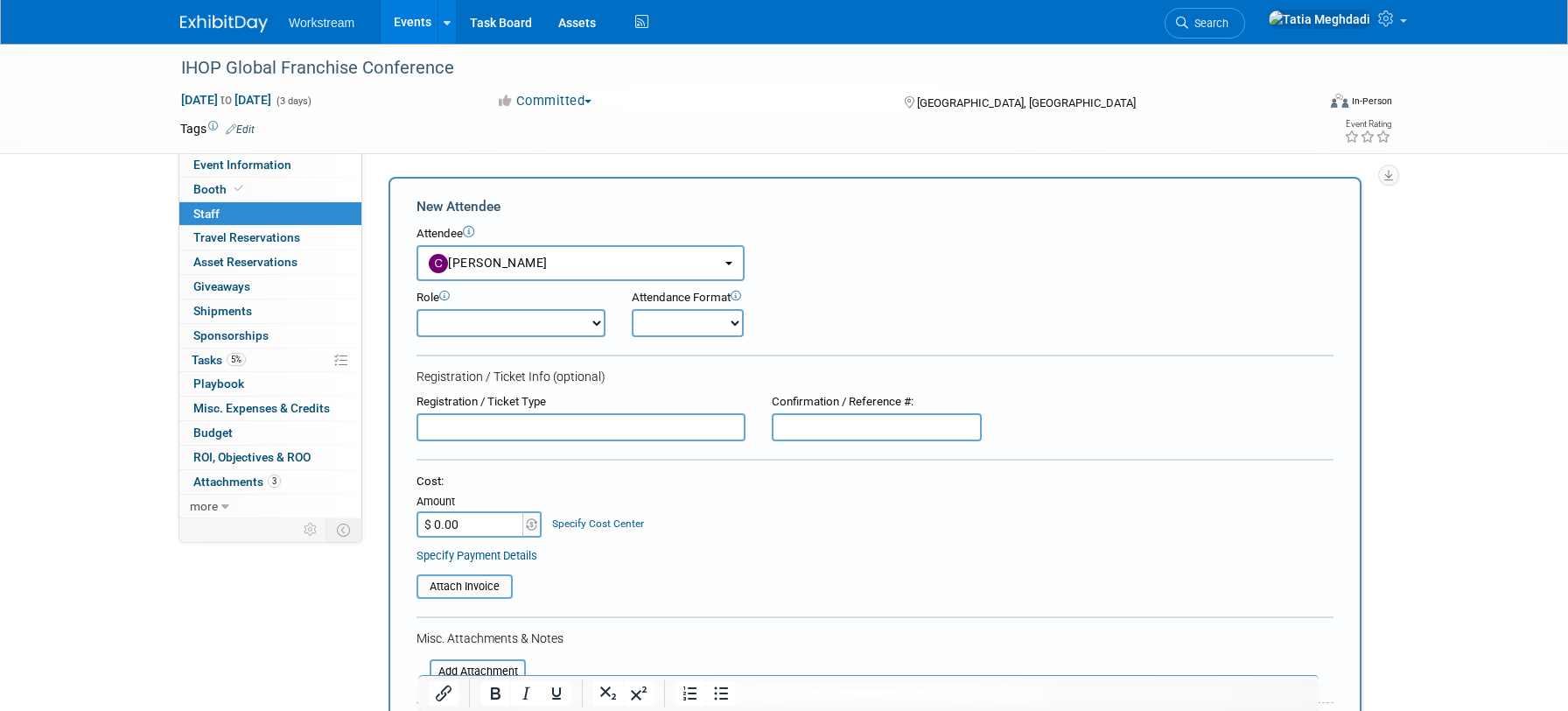
click at [686, 322] on select "Onsite Remote" at bounding box center [688, 323] width 112 height 28
select select "1"
click at [632, 309] on select "Onsite Remote" at bounding box center [688, 323] width 112 height 28
click at [805, 435] on input "text" at bounding box center [876, 428] width 210 height 28
type input "G"
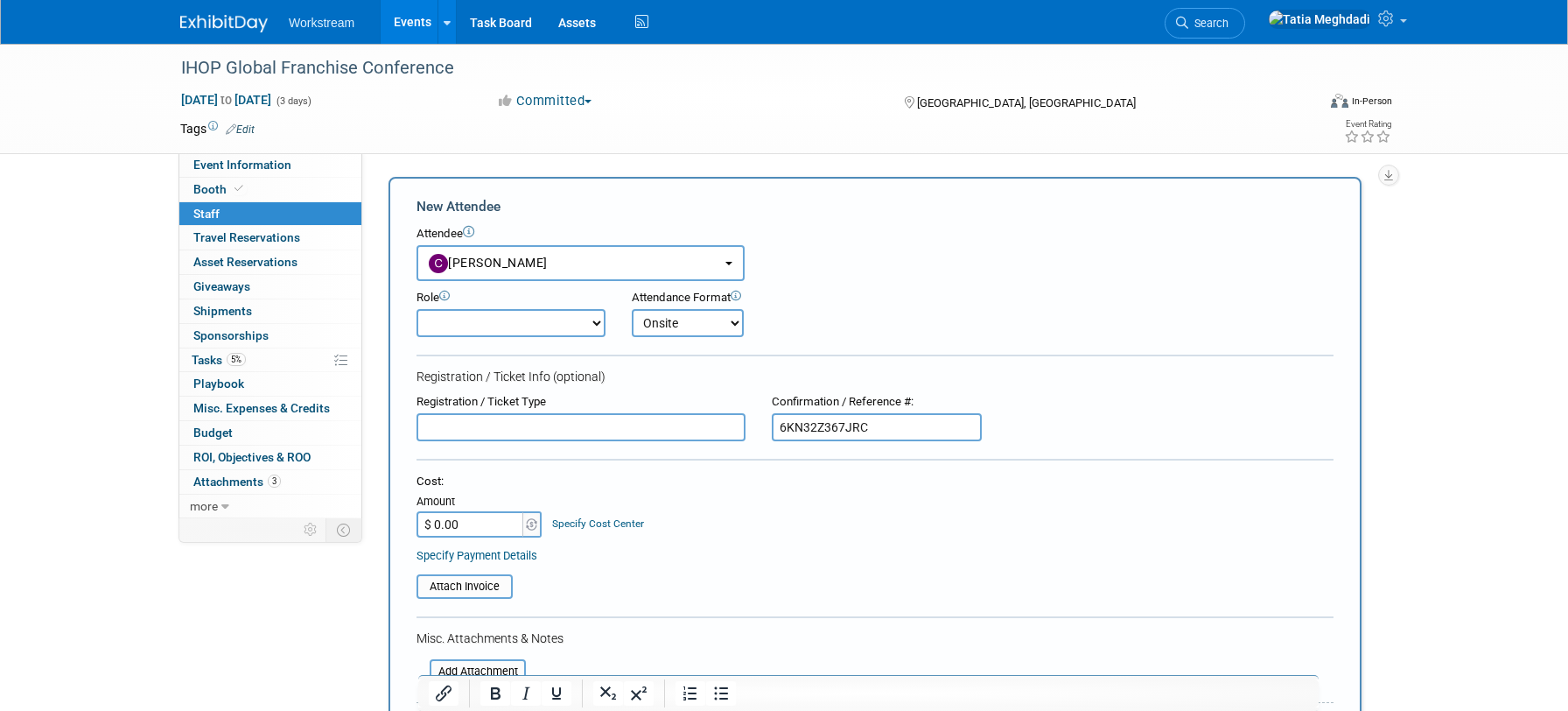
type input "6KN32Z367JRC"
click at [603, 427] on input "text" at bounding box center [580, 428] width 329 height 28
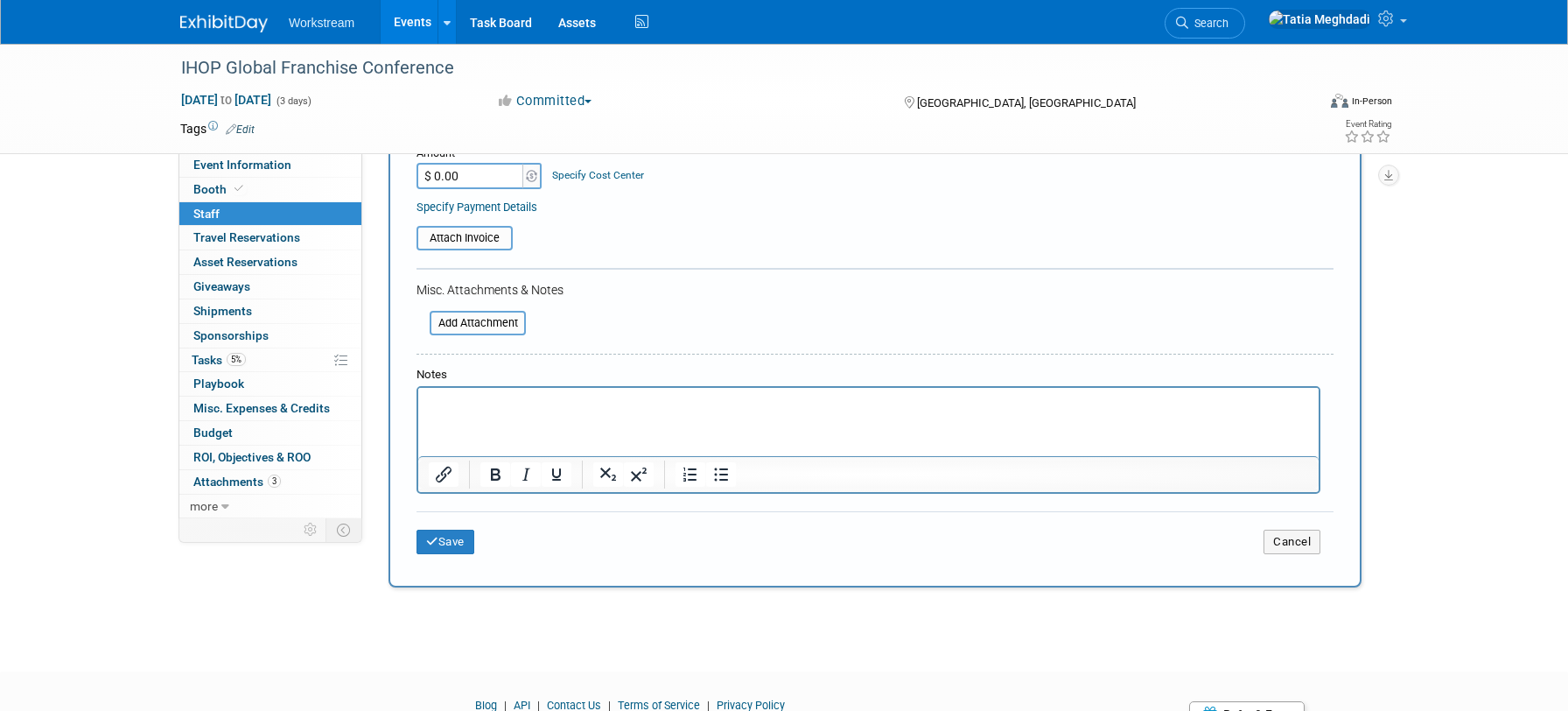
scroll to position [377, 0]
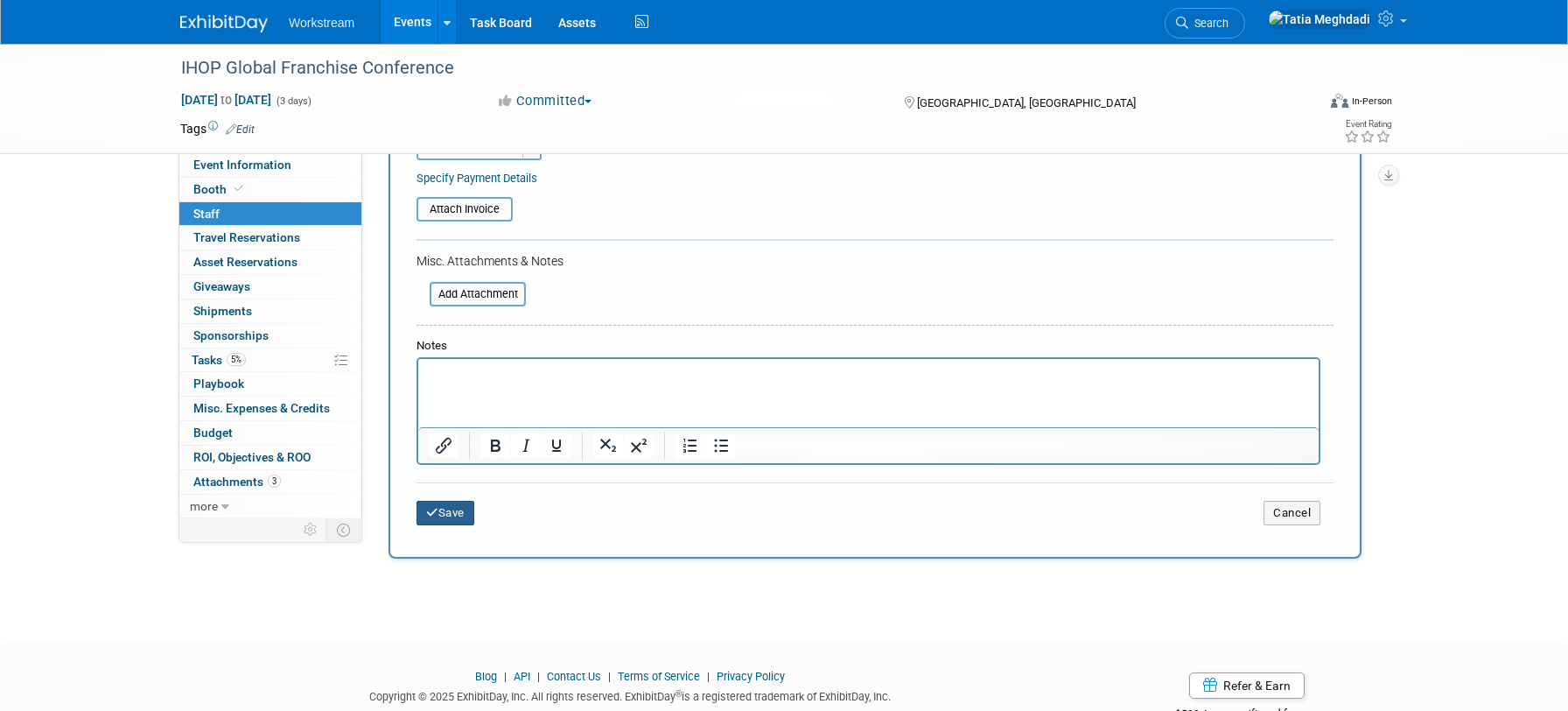
type input "Sponsor/Vendor"
click at [441, 510] on button "Save" at bounding box center [444, 513] width 58 height 25
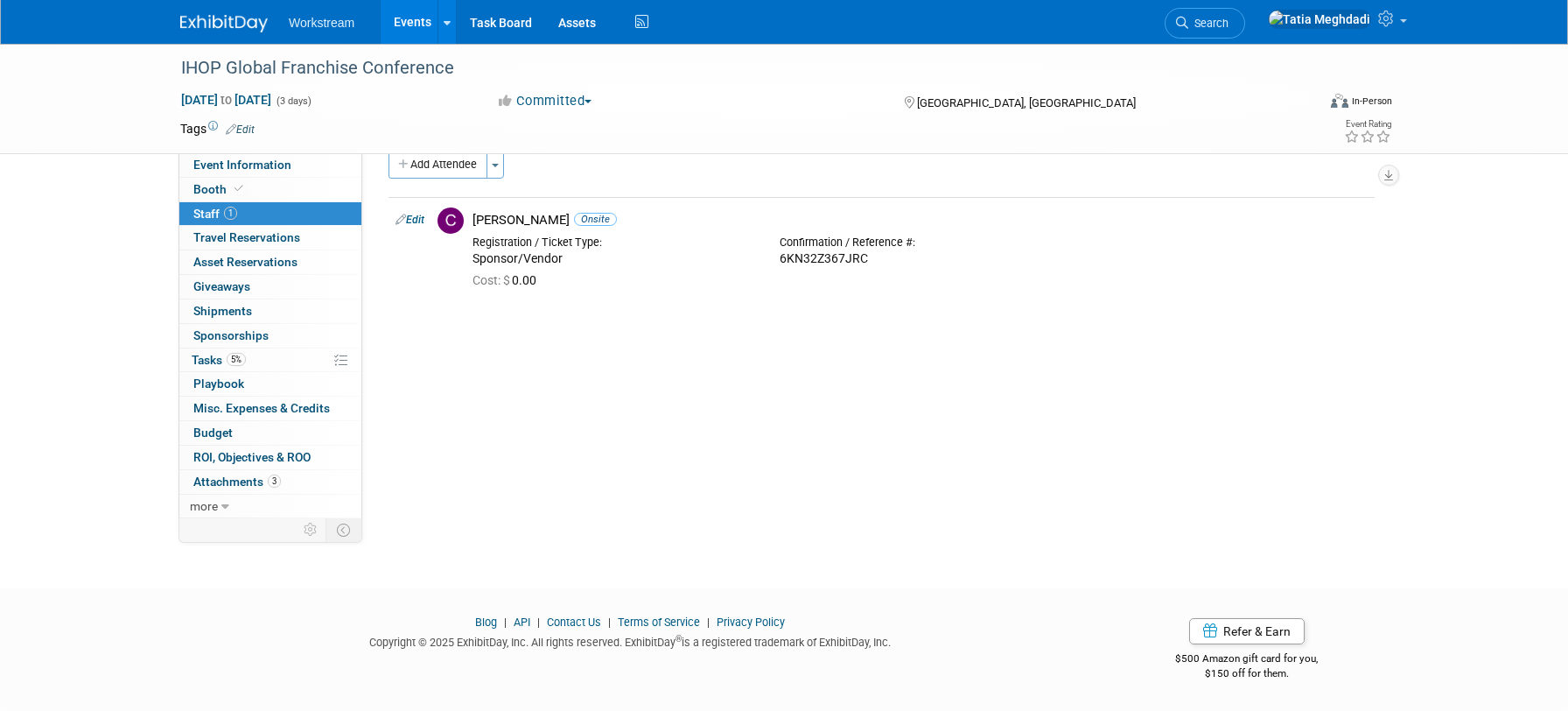
scroll to position [0, 0]
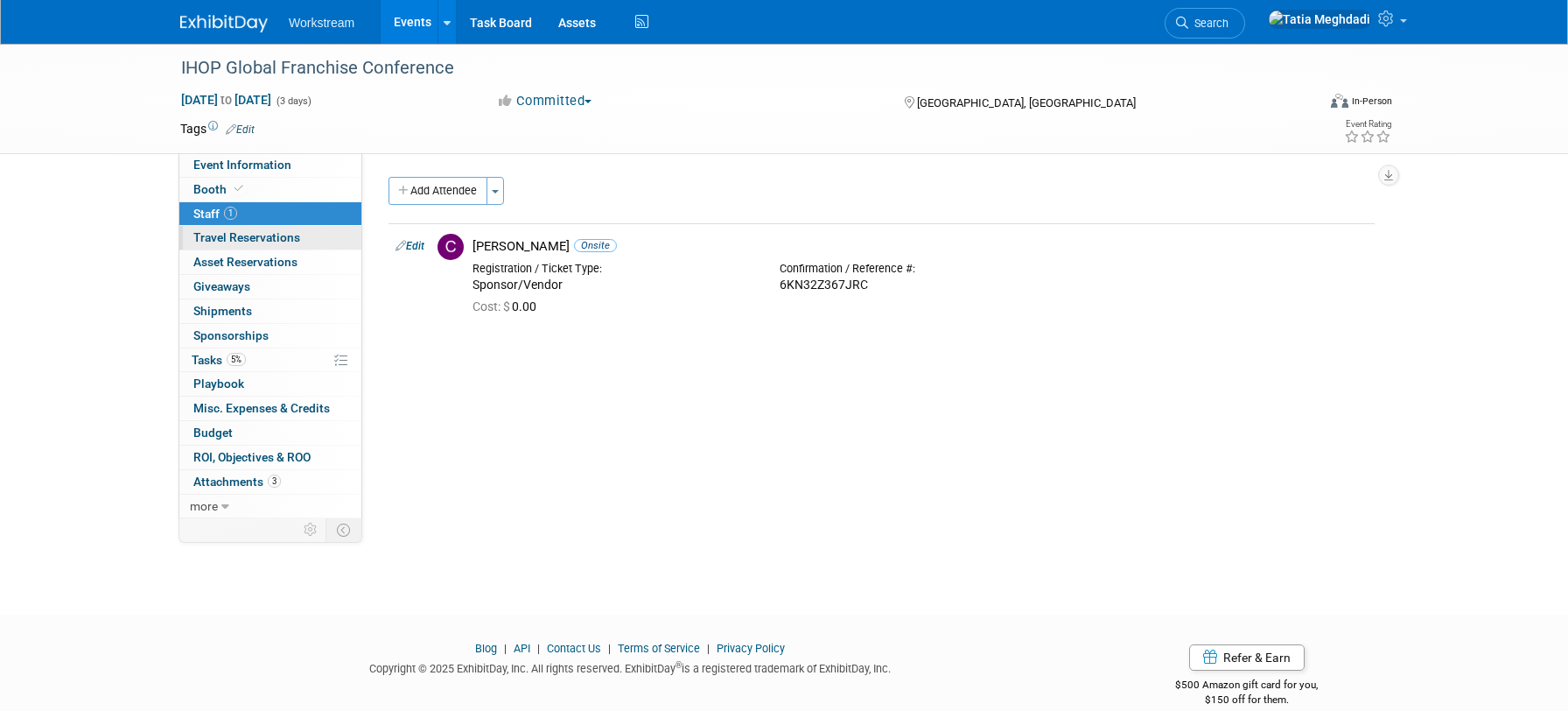
click at [261, 234] on span "Travel Reservations 0" at bounding box center [246, 237] width 107 height 14
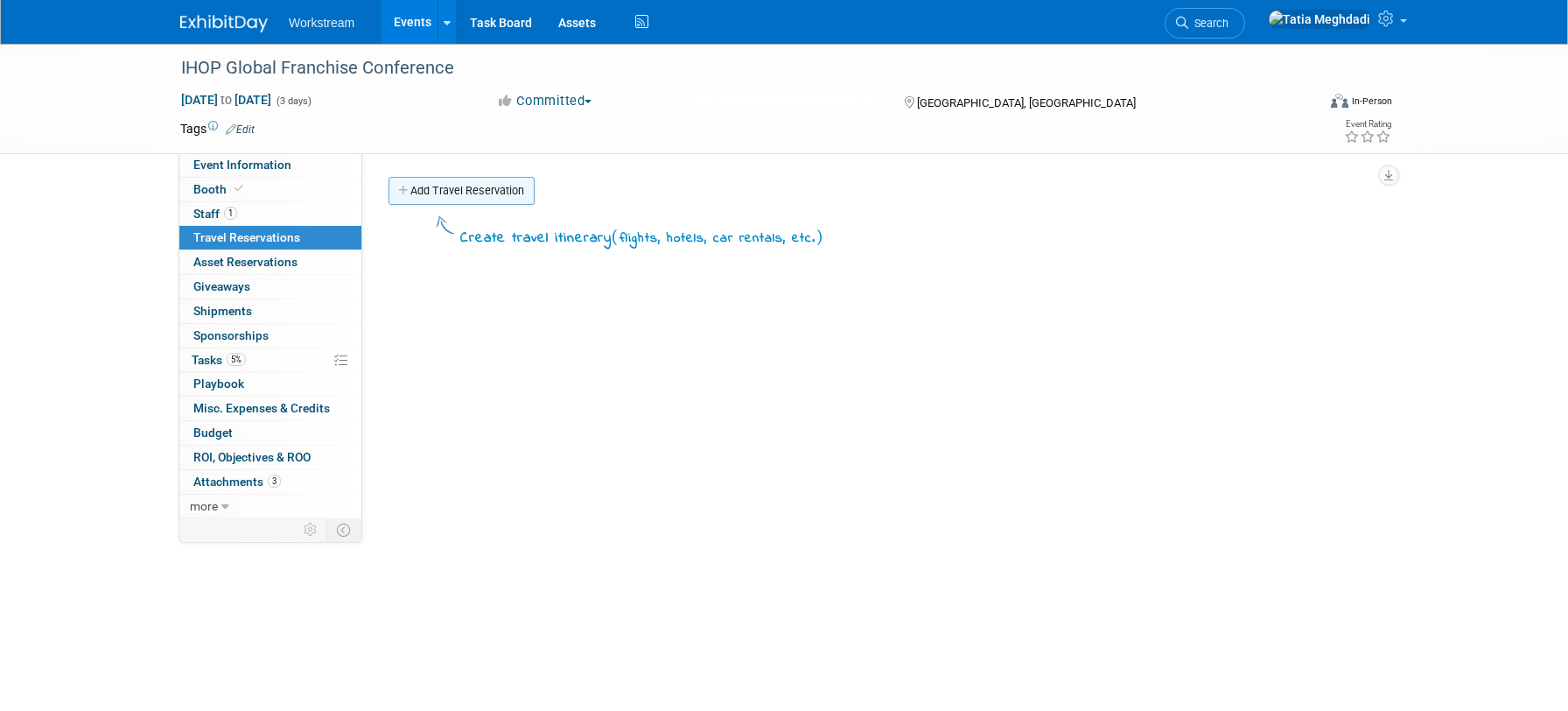
click at [439, 188] on link "Add Travel Reservation" at bounding box center [461, 191] width 146 height 28
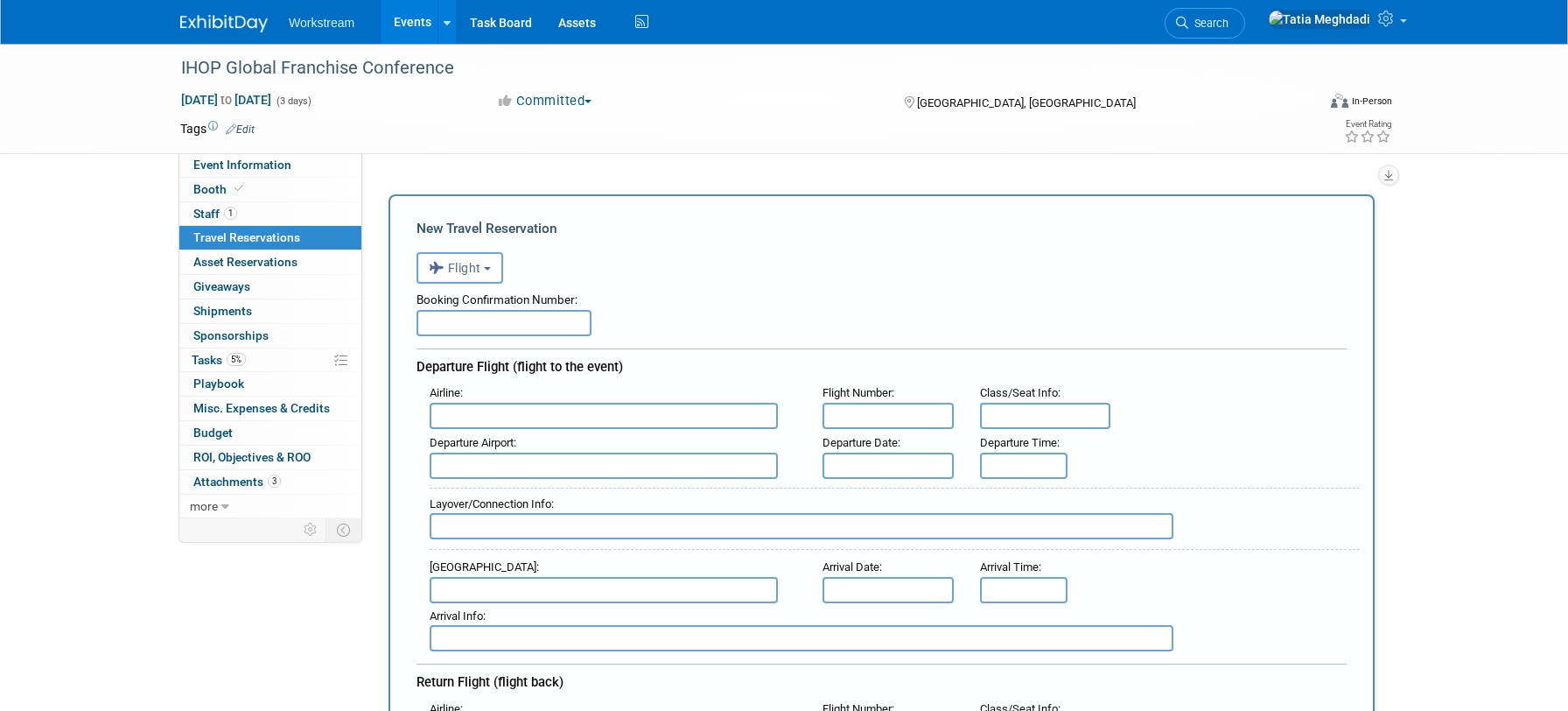
click at [462, 332] on input "text" at bounding box center [503, 323] width 175 height 27
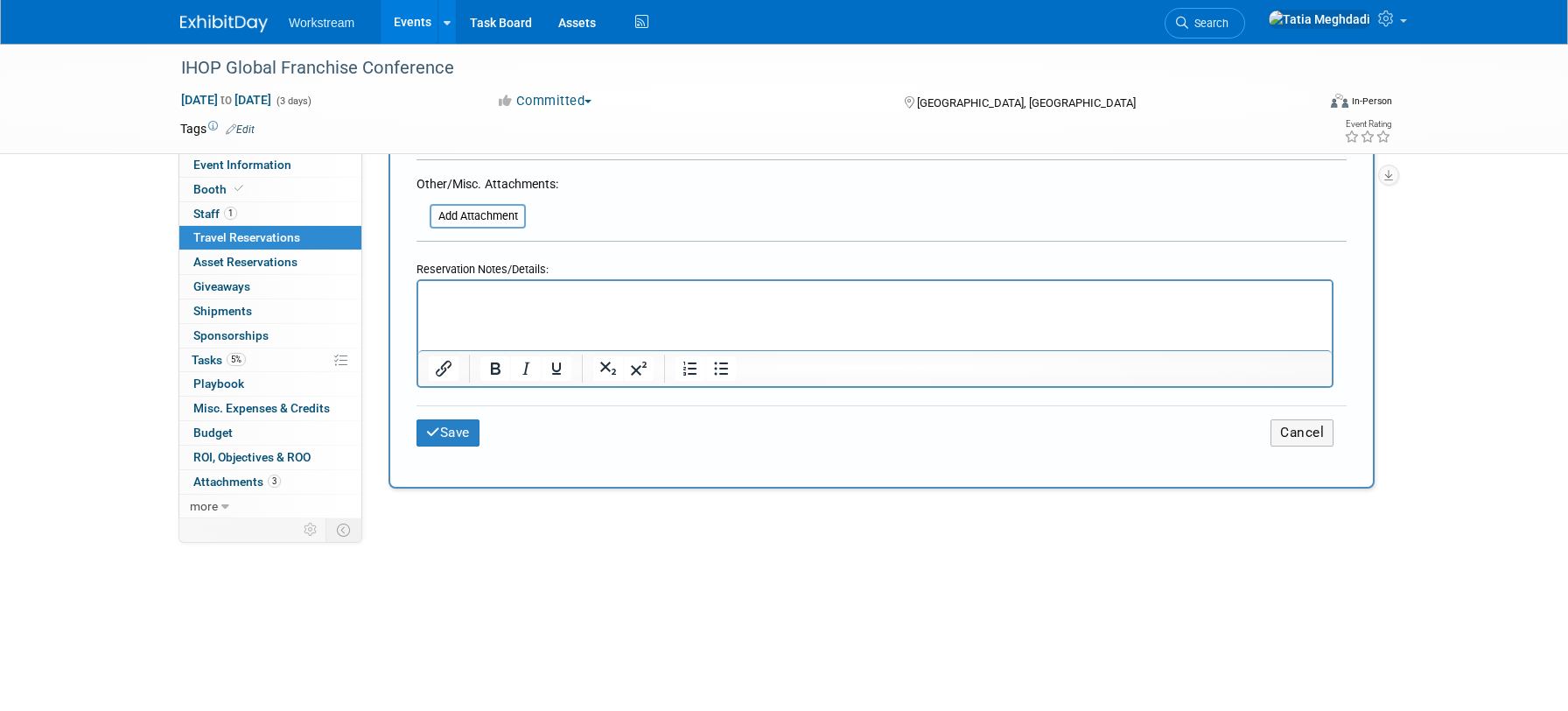
scroll to position [1074, 0]
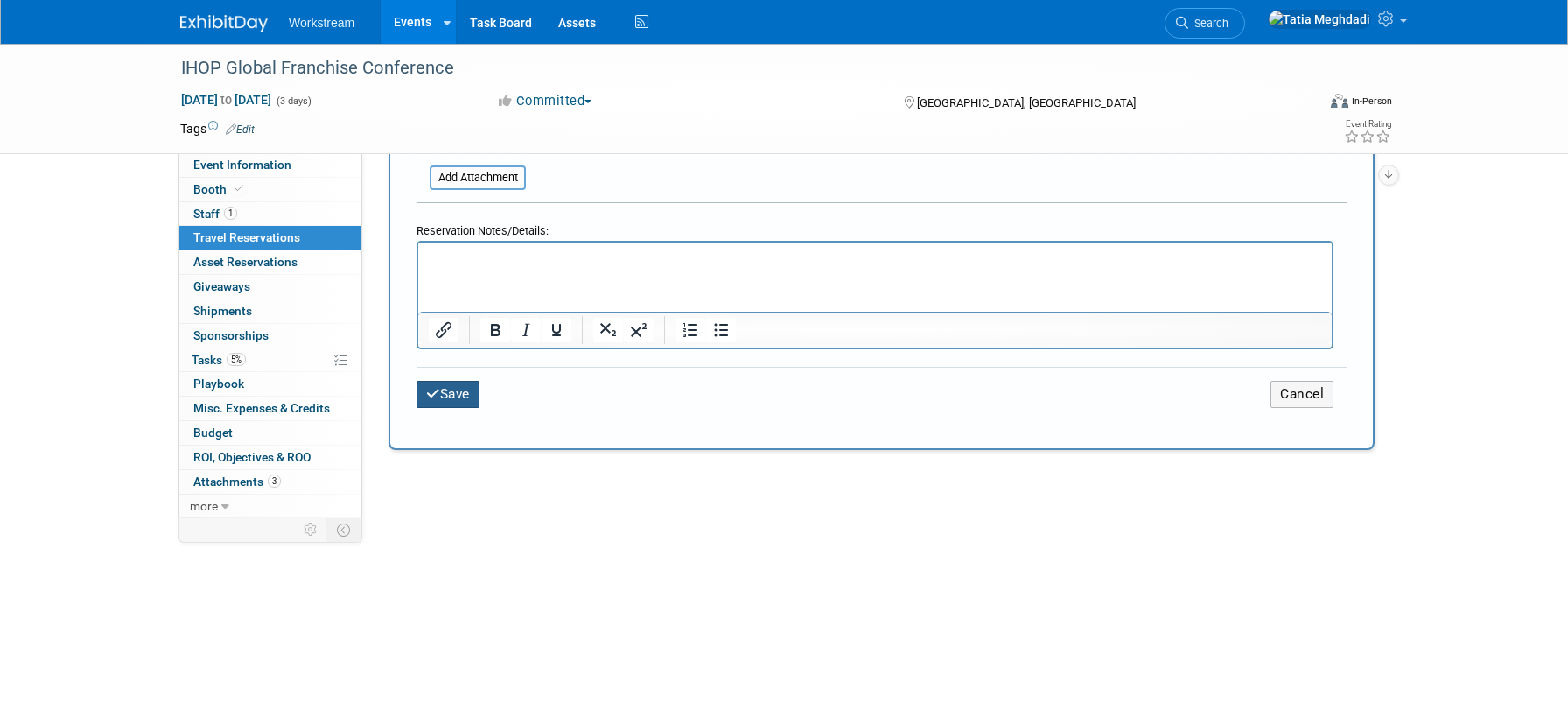
type input "REP BOOKS OWN"
drag, startPoint x: 462, startPoint y: 391, endPoint x: 485, endPoint y: 372, distance: 29.8
click at [463, 391] on button "Save" at bounding box center [447, 394] width 63 height 27
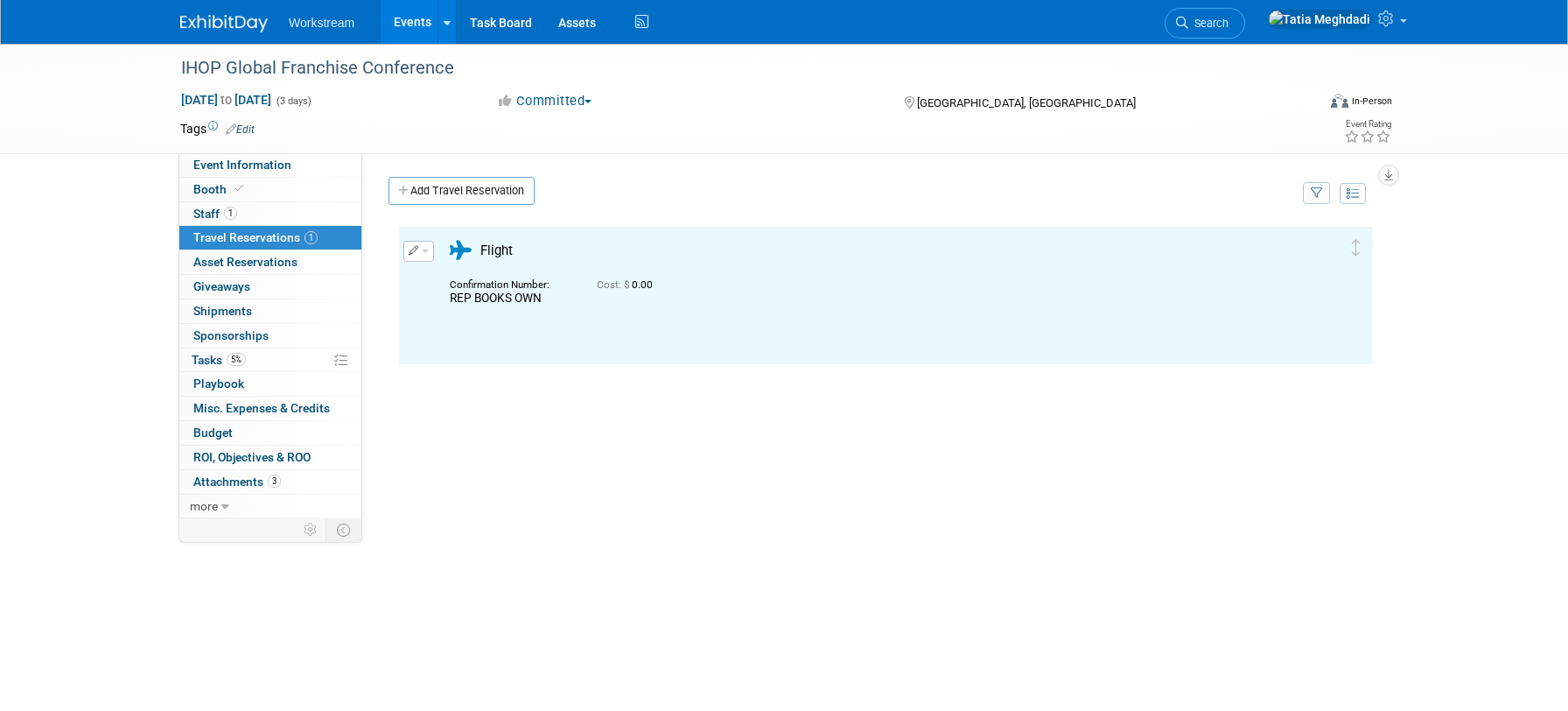
scroll to position [0, 0]
click at [427, 191] on link "Add Travel Reservation" at bounding box center [461, 191] width 146 height 28
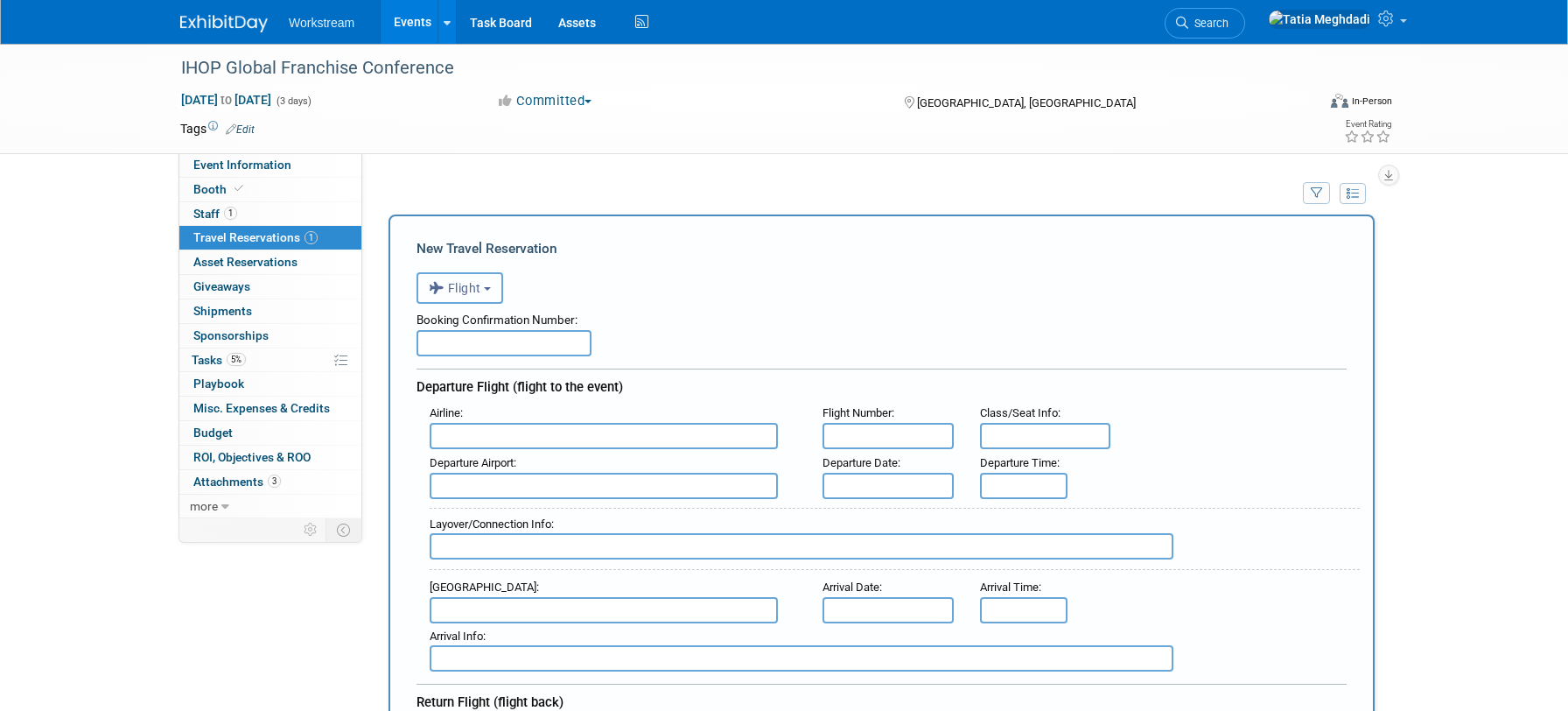
click at [465, 288] on span "Flight" at bounding box center [454, 287] width 52 height 14
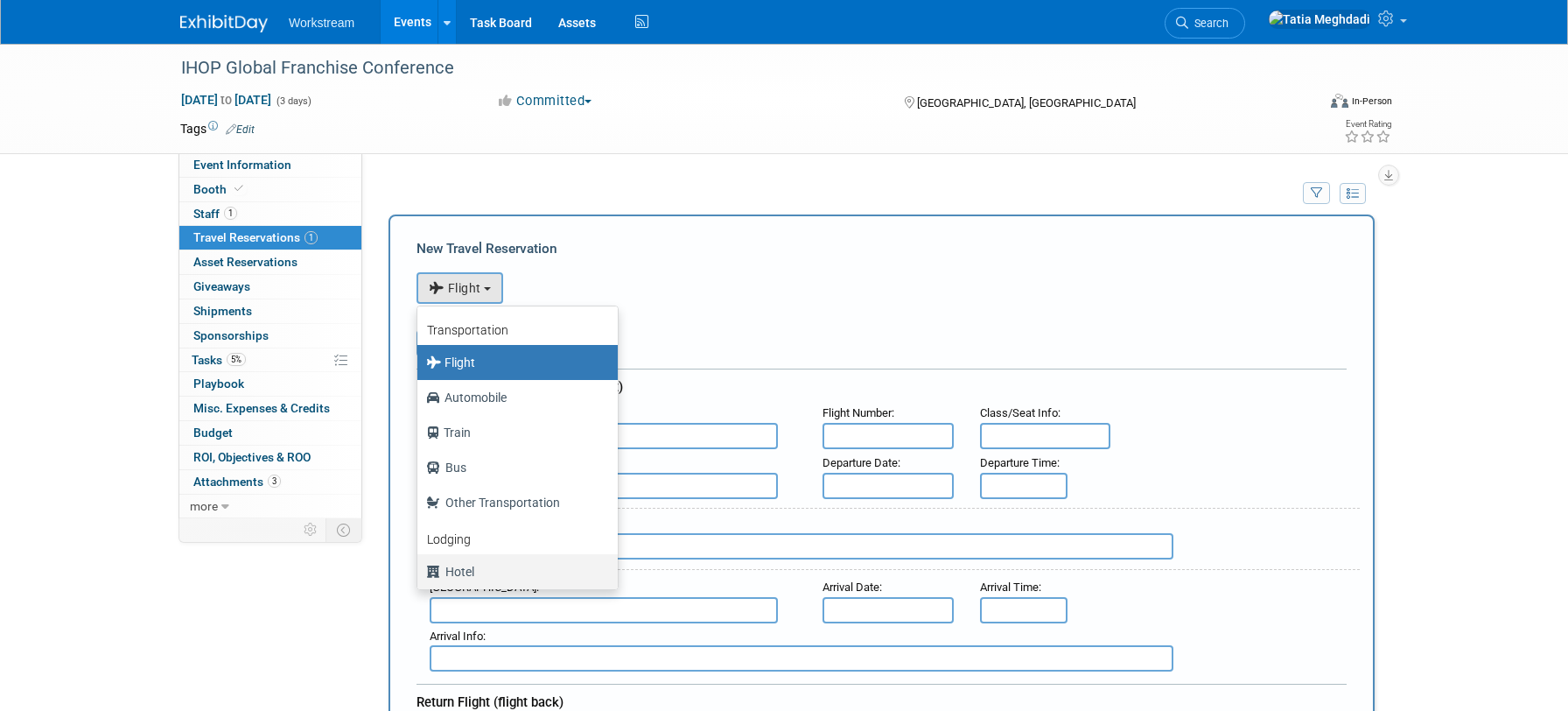
click at [478, 568] on label "Hotel" at bounding box center [514, 572] width 174 height 28
click at [420, 568] on input "Hotel" at bounding box center [414, 570] width 11 height 11
select select "6"
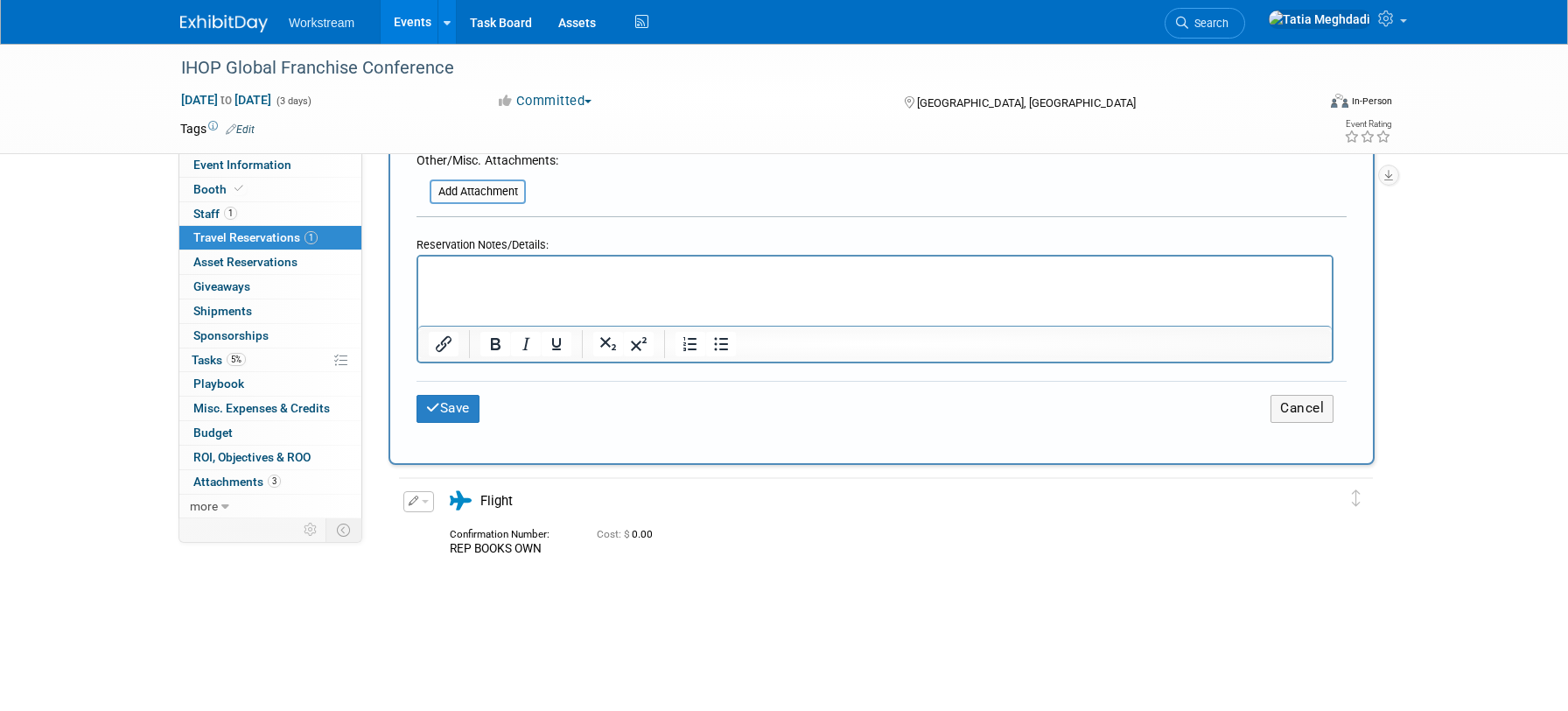
scroll to position [887, 0]
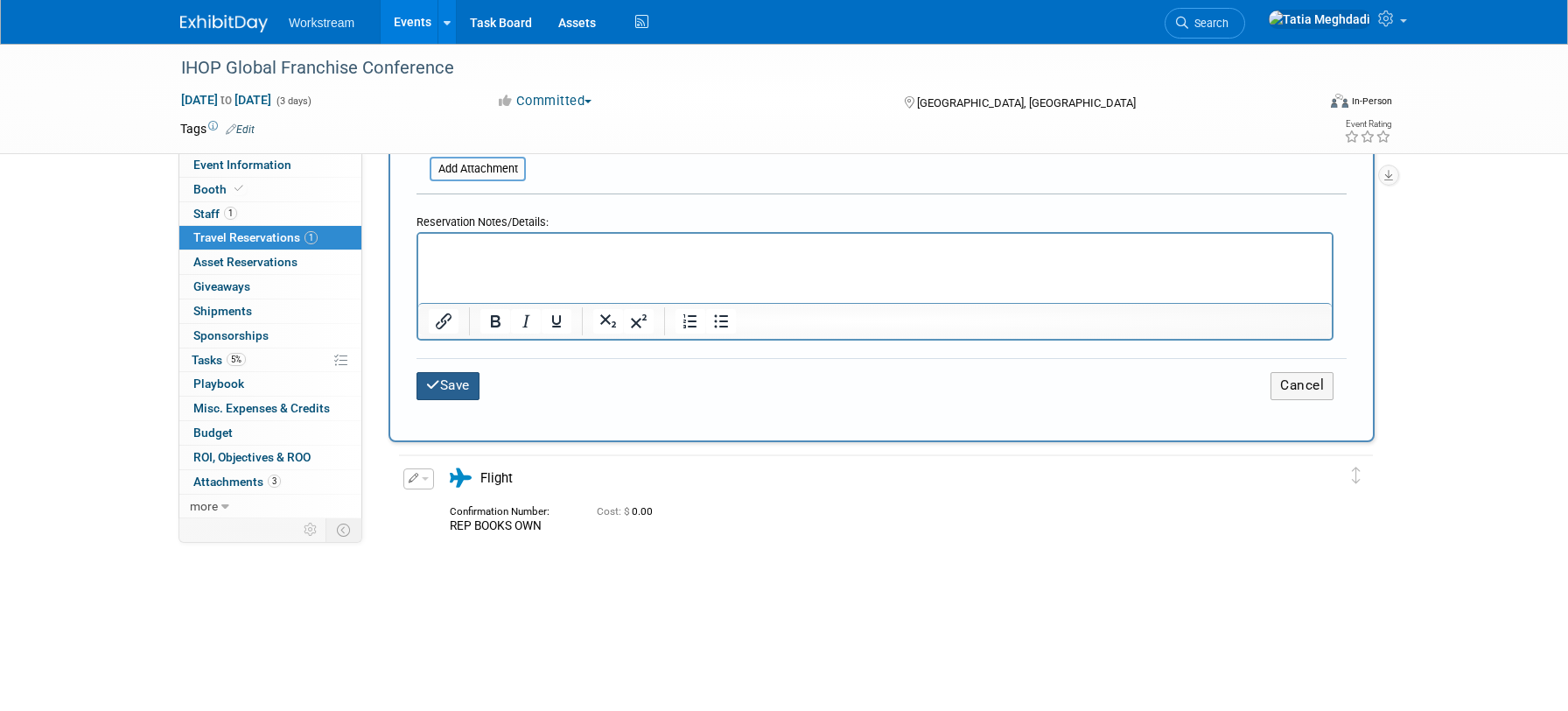
click at [438, 382] on icon "submit" at bounding box center [433, 385] width 14 height 13
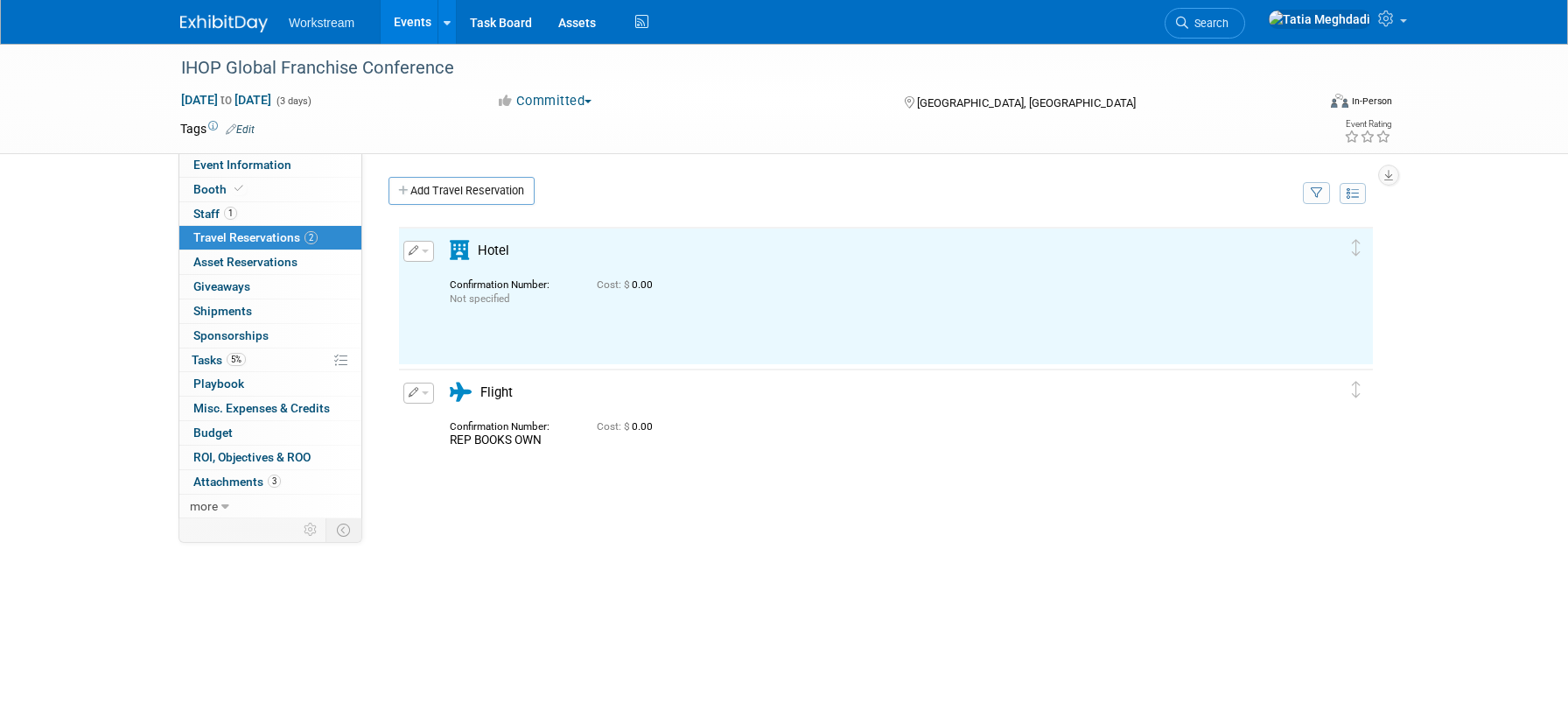
scroll to position [0, 0]
click at [224, 162] on span "Event Information" at bounding box center [242, 164] width 98 height 14
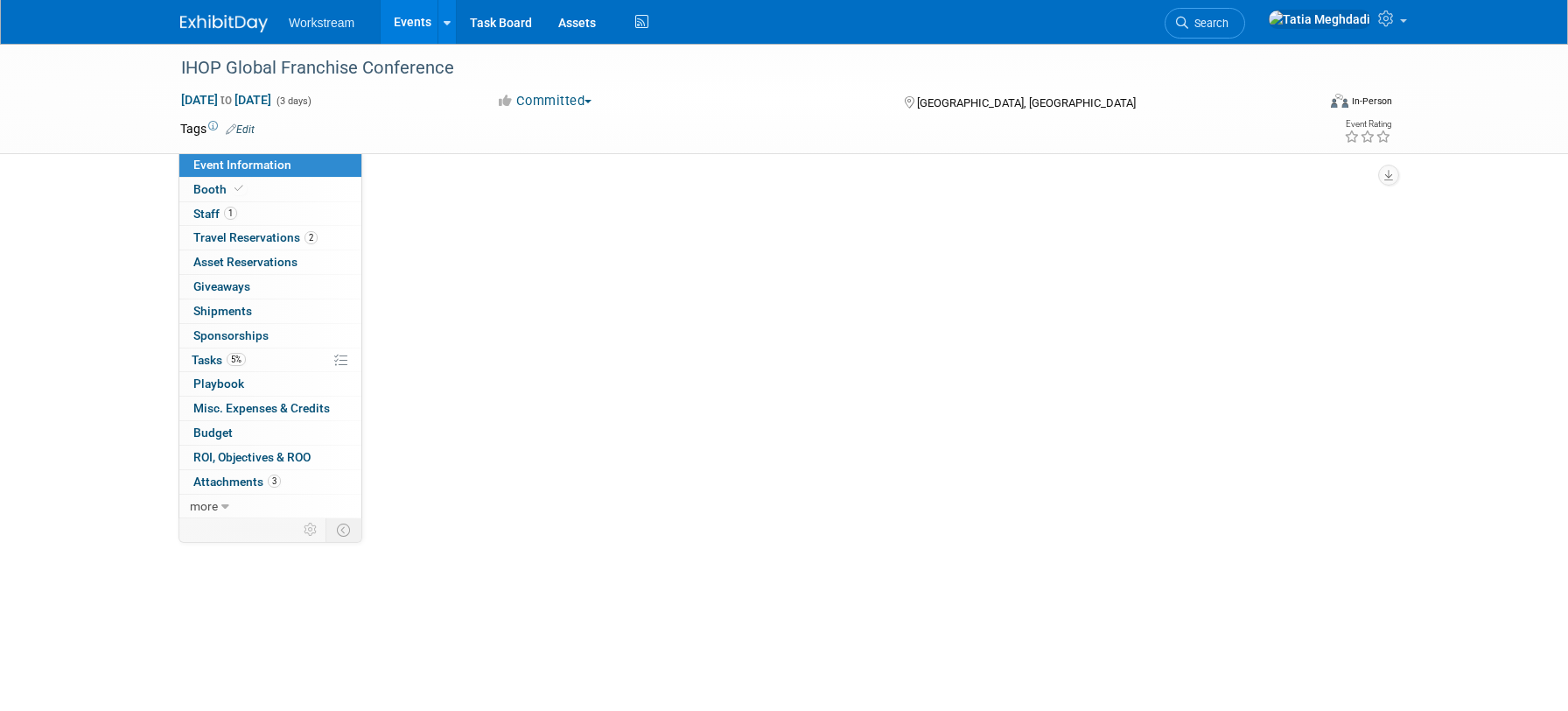
select select "Restaurant"
select select "TBD"
select select "[PERSON_NAME]"
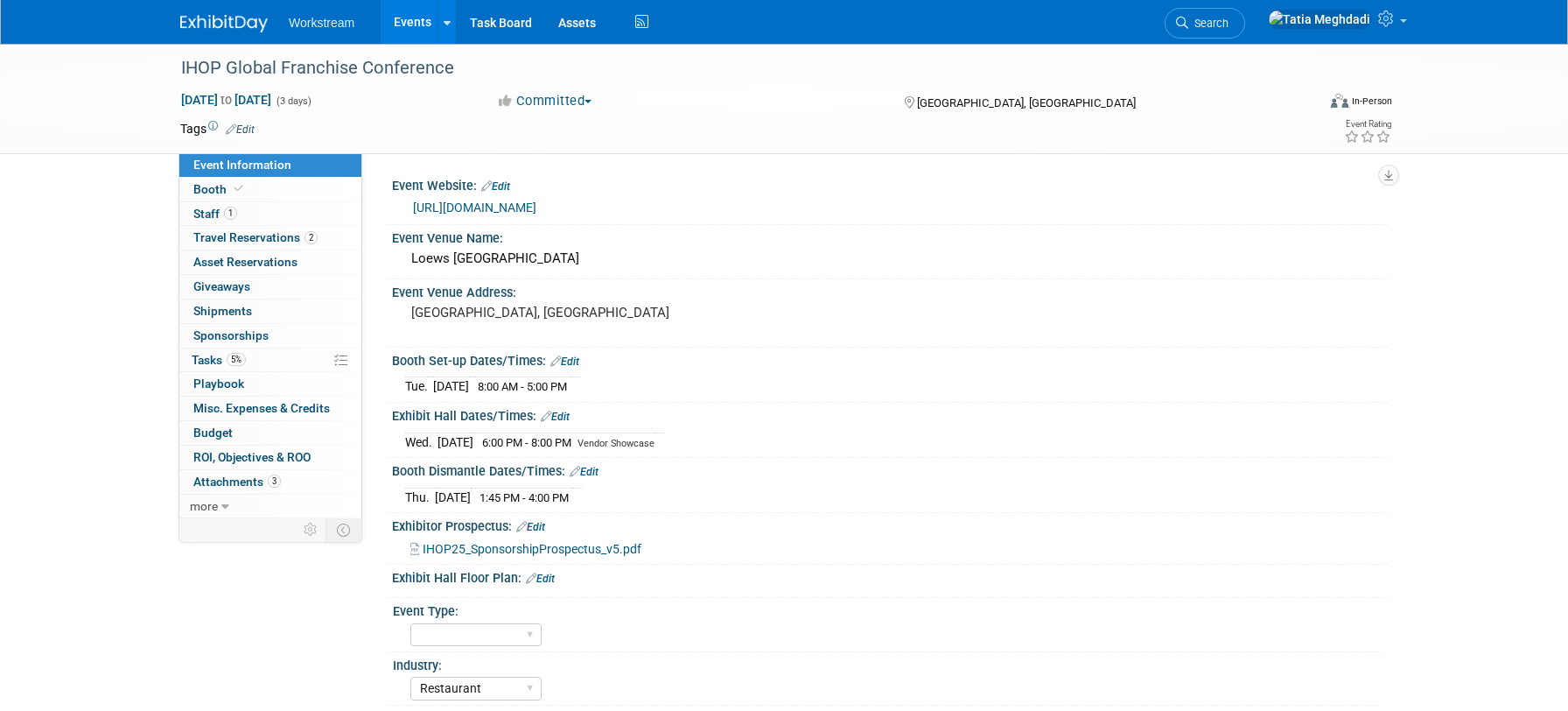
click at [565, 415] on link "Edit" at bounding box center [555, 416] width 28 height 12
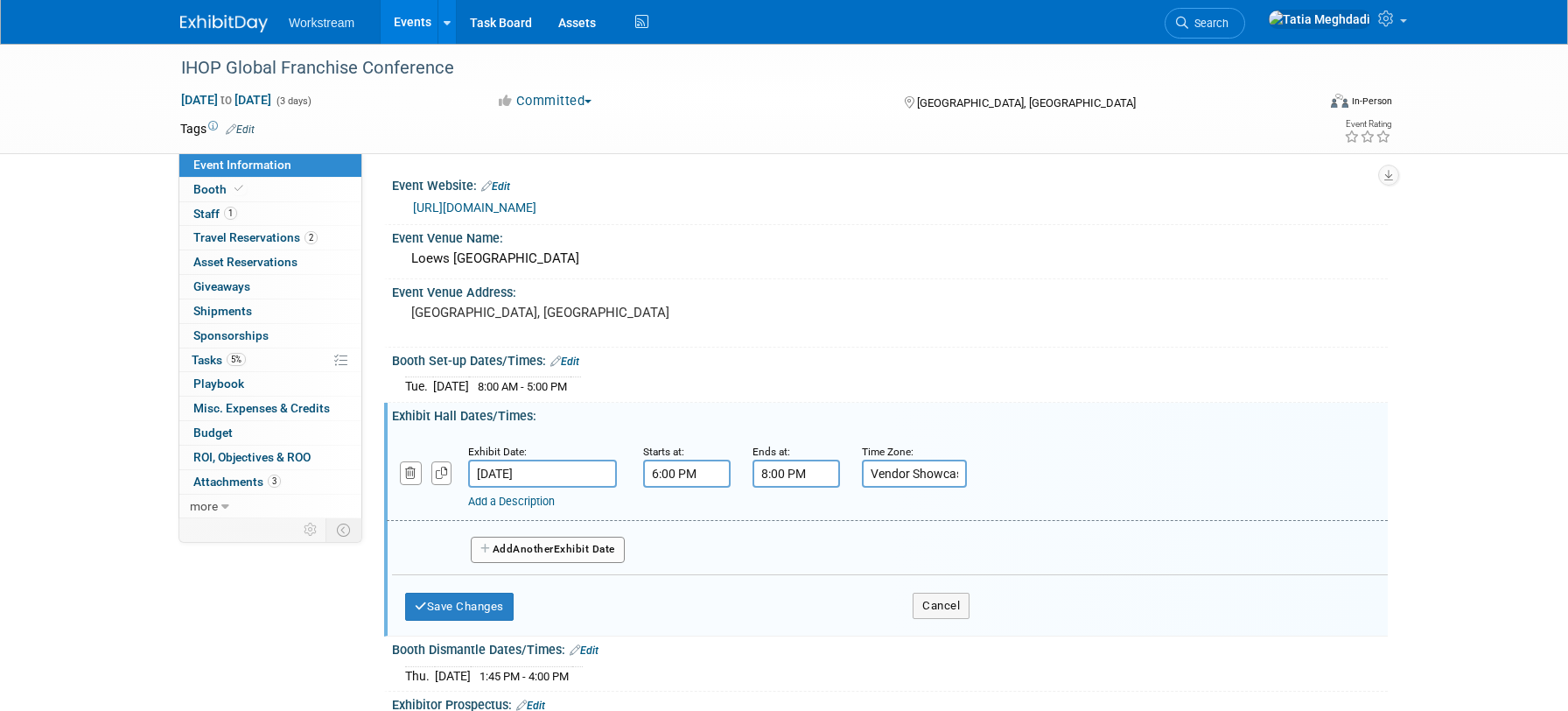
click at [520, 538] on button "Add Another Exhibit Date" at bounding box center [548, 550] width 154 height 27
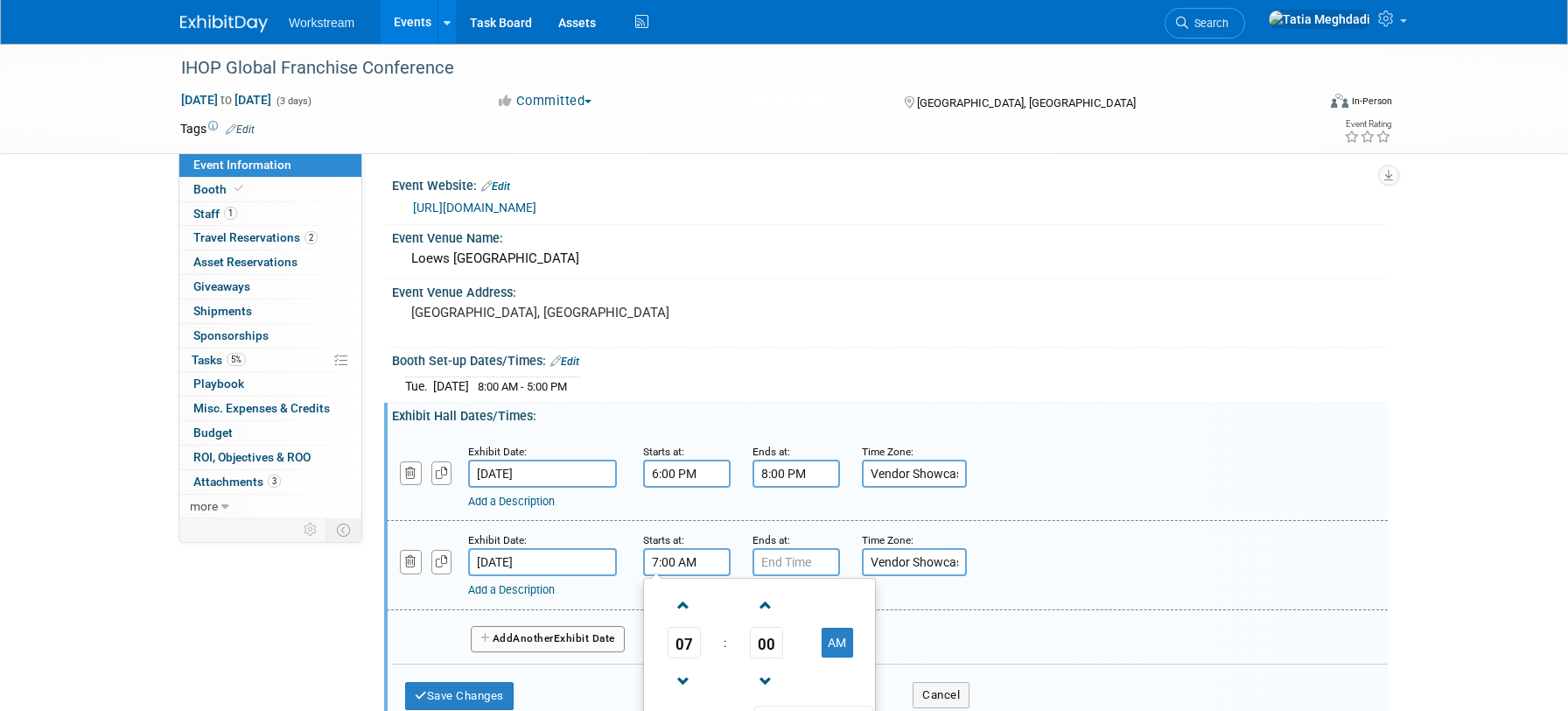
click at [671, 563] on input "7:00 AM" at bounding box center [687, 562] width 87 height 28
drag, startPoint x: 646, startPoint y: 561, endPoint x: 631, endPoint y: 560, distance: 15.0
click at [635, 561] on div "Starts at: 7:00 AM 07 : 00 AM 12 01 02 03 04 05 06 07 08 09 10 11 00 05 10 15 2…" at bounding box center [684, 554] width 109 height 46
type input "12:25 PM"
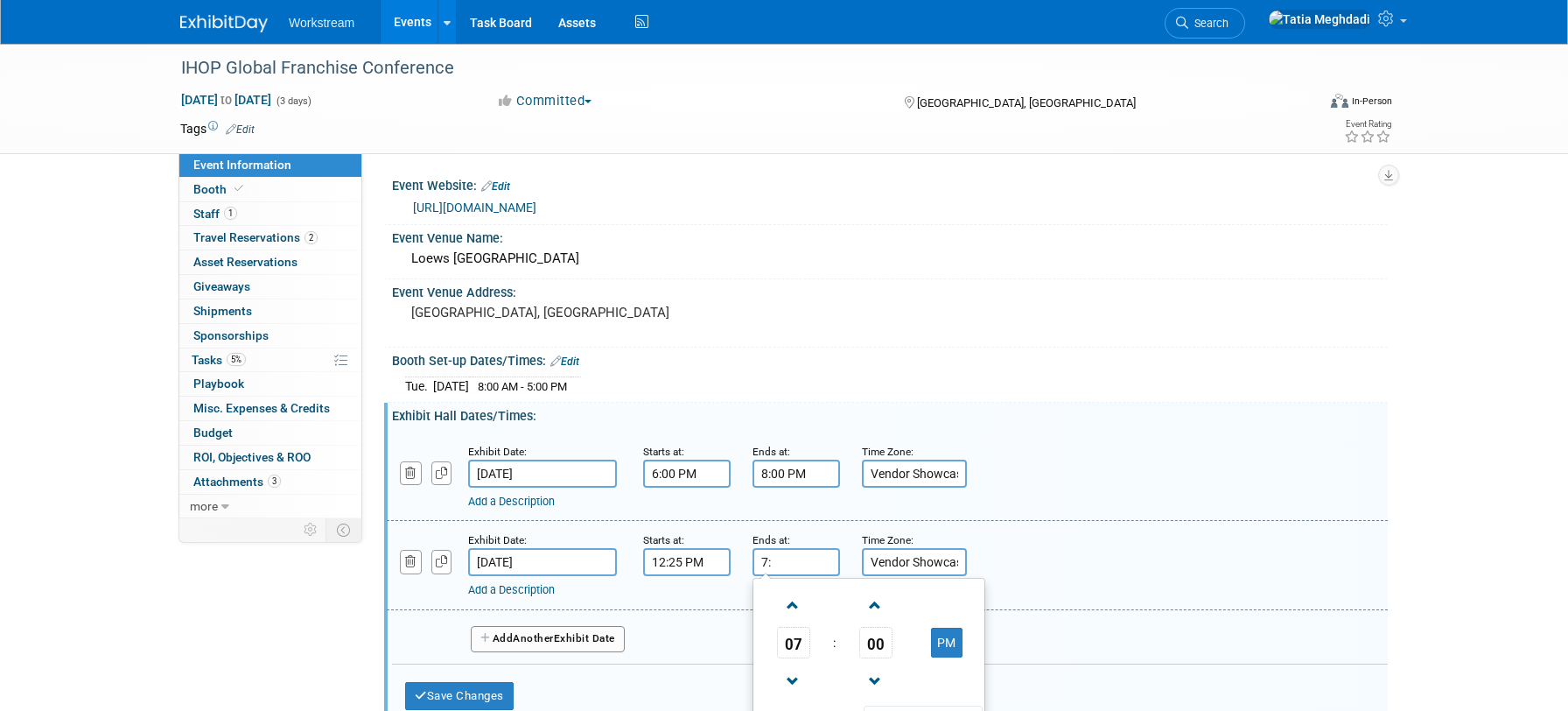
type input "7"
type input "1:40 PM"
type input "T"
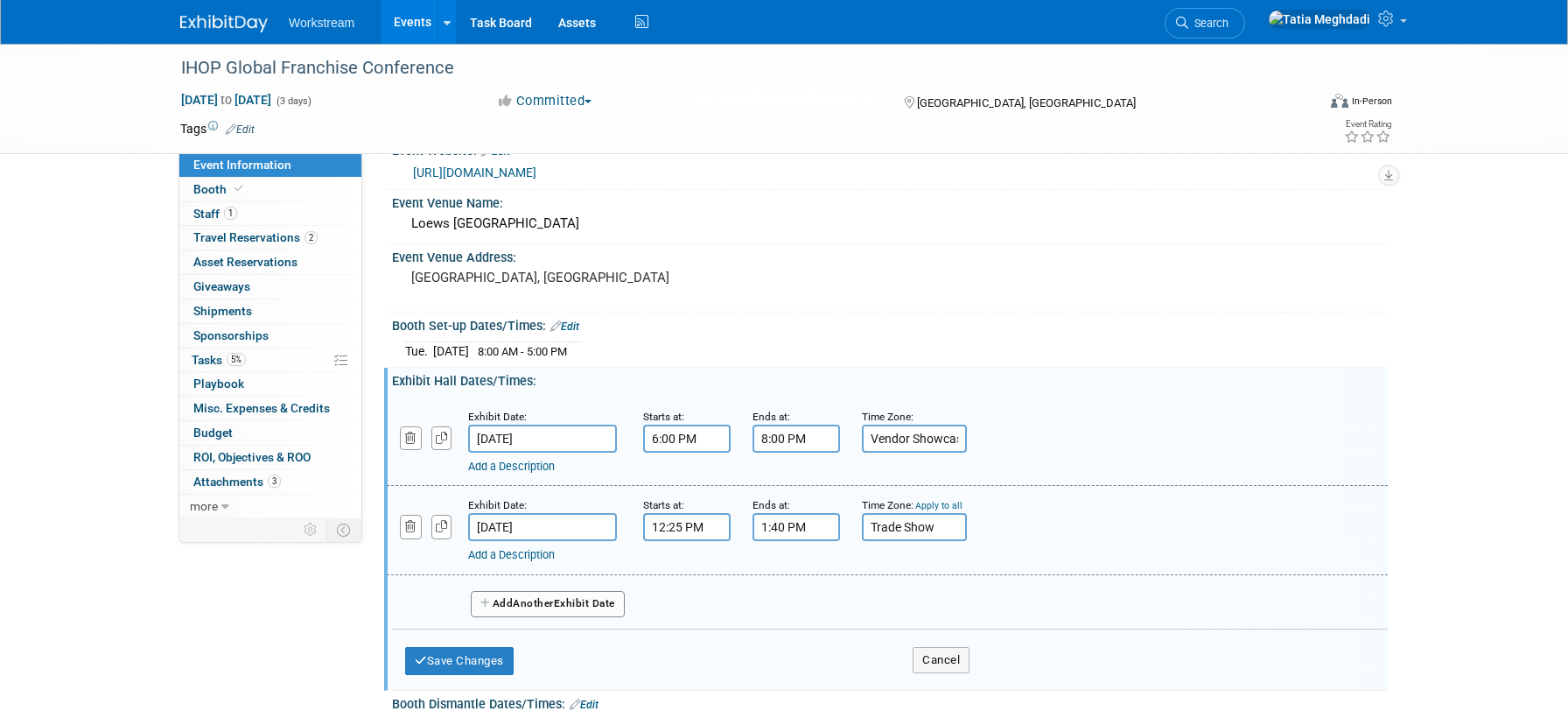
scroll to position [37, 0]
type input "Trade Show"
click at [444, 655] on button "Save Changes" at bounding box center [459, 659] width 108 height 28
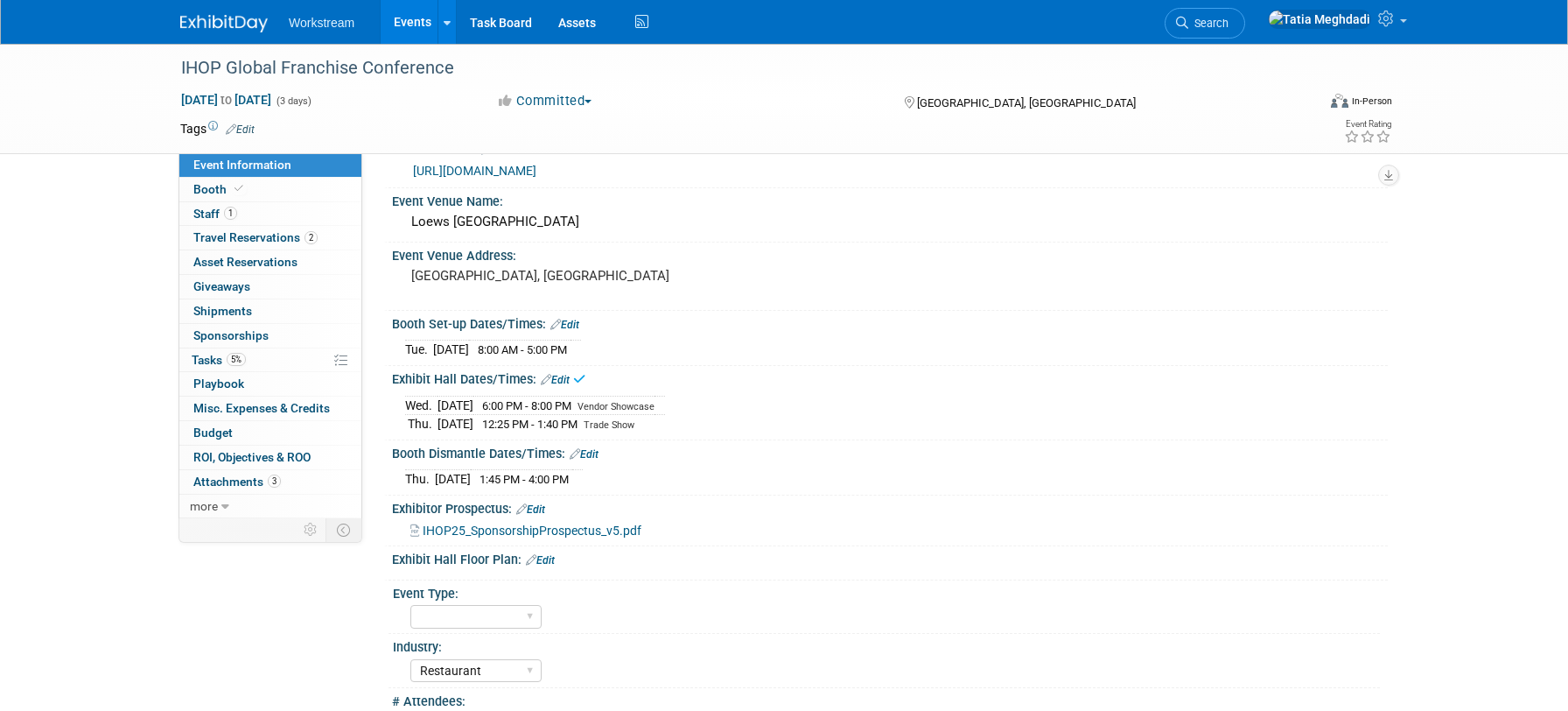
scroll to position [40, 0]
click at [565, 377] on link "Edit" at bounding box center [555, 376] width 28 height 12
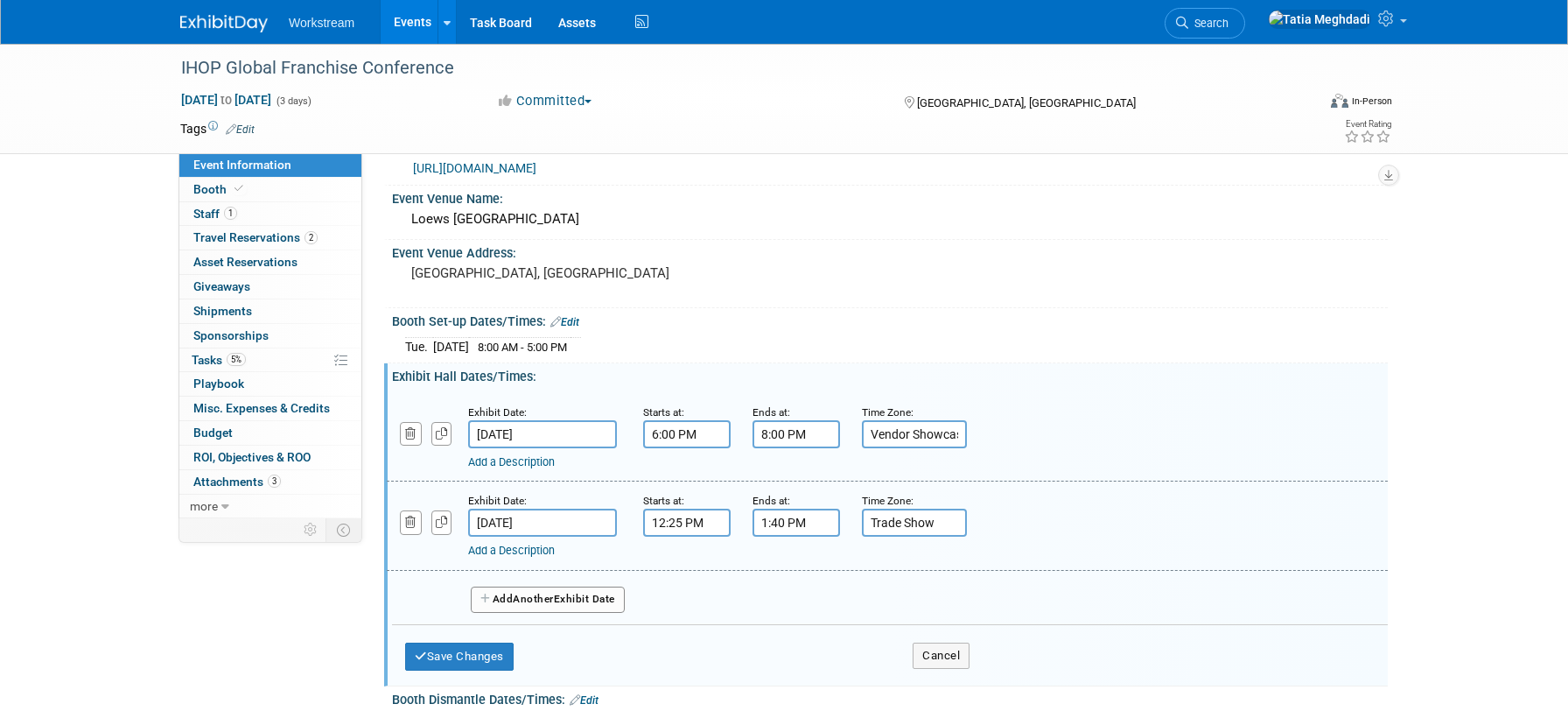
click at [520, 593] on span "Another" at bounding box center [532, 598] width 41 height 12
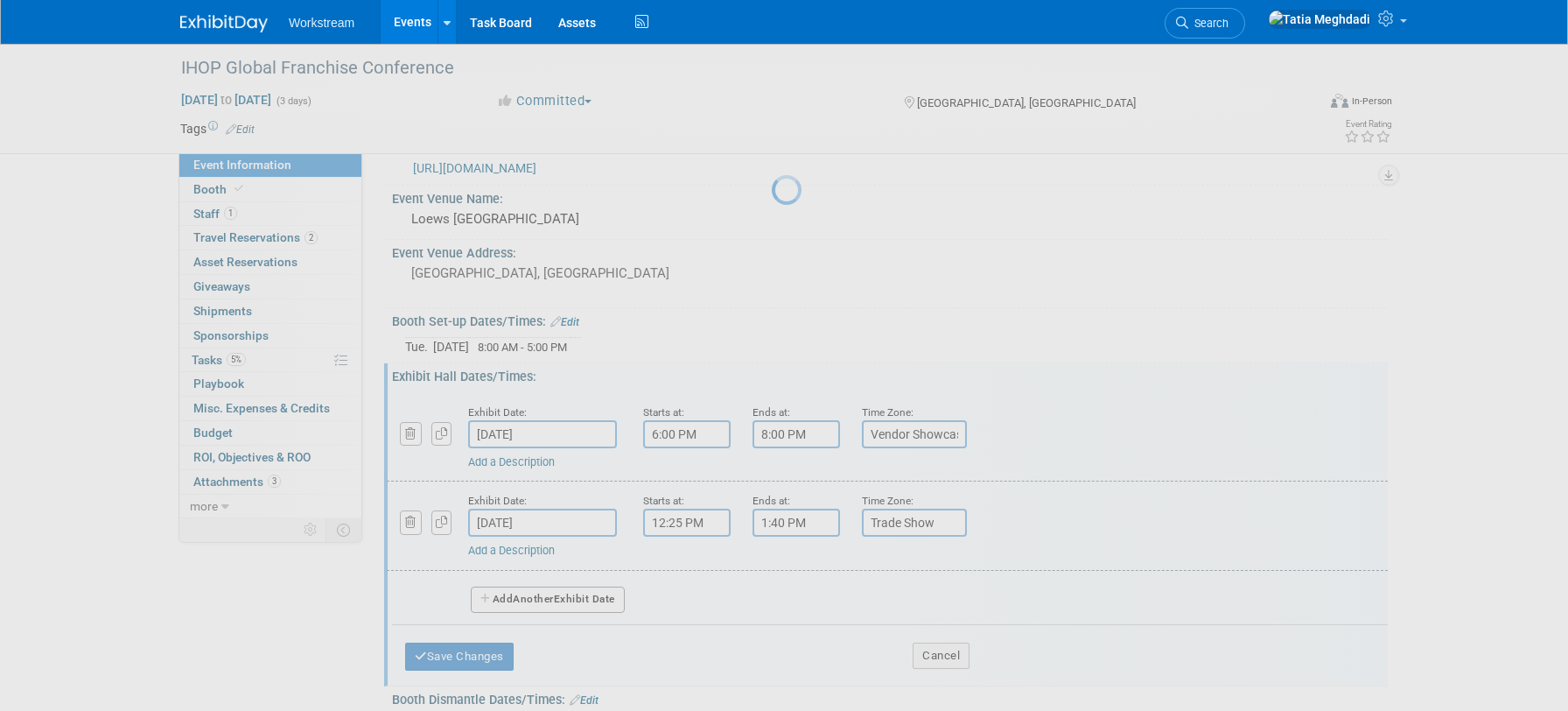
select select "8"
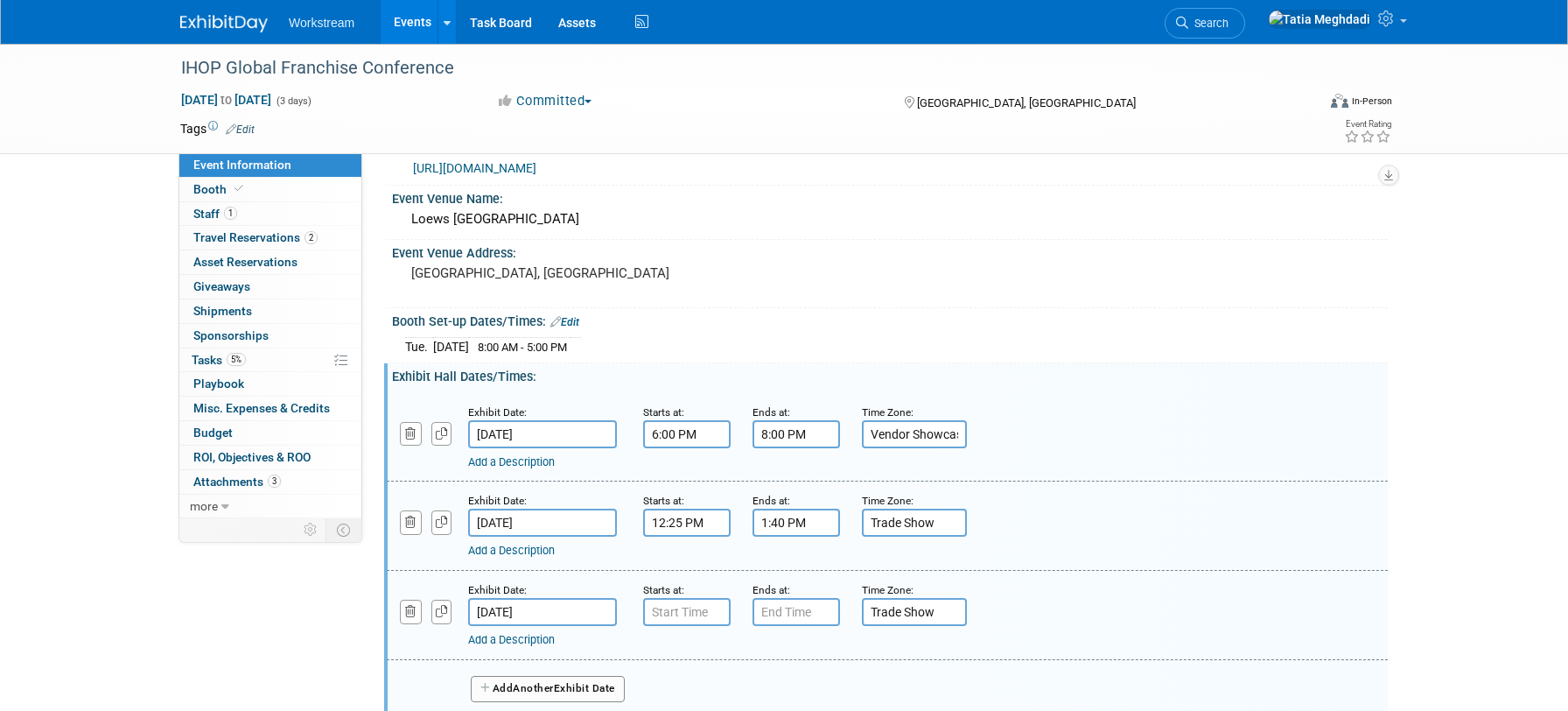
click at [527, 611] on input "[DATE]" at bounding box center [542, 612] width 149 height 28
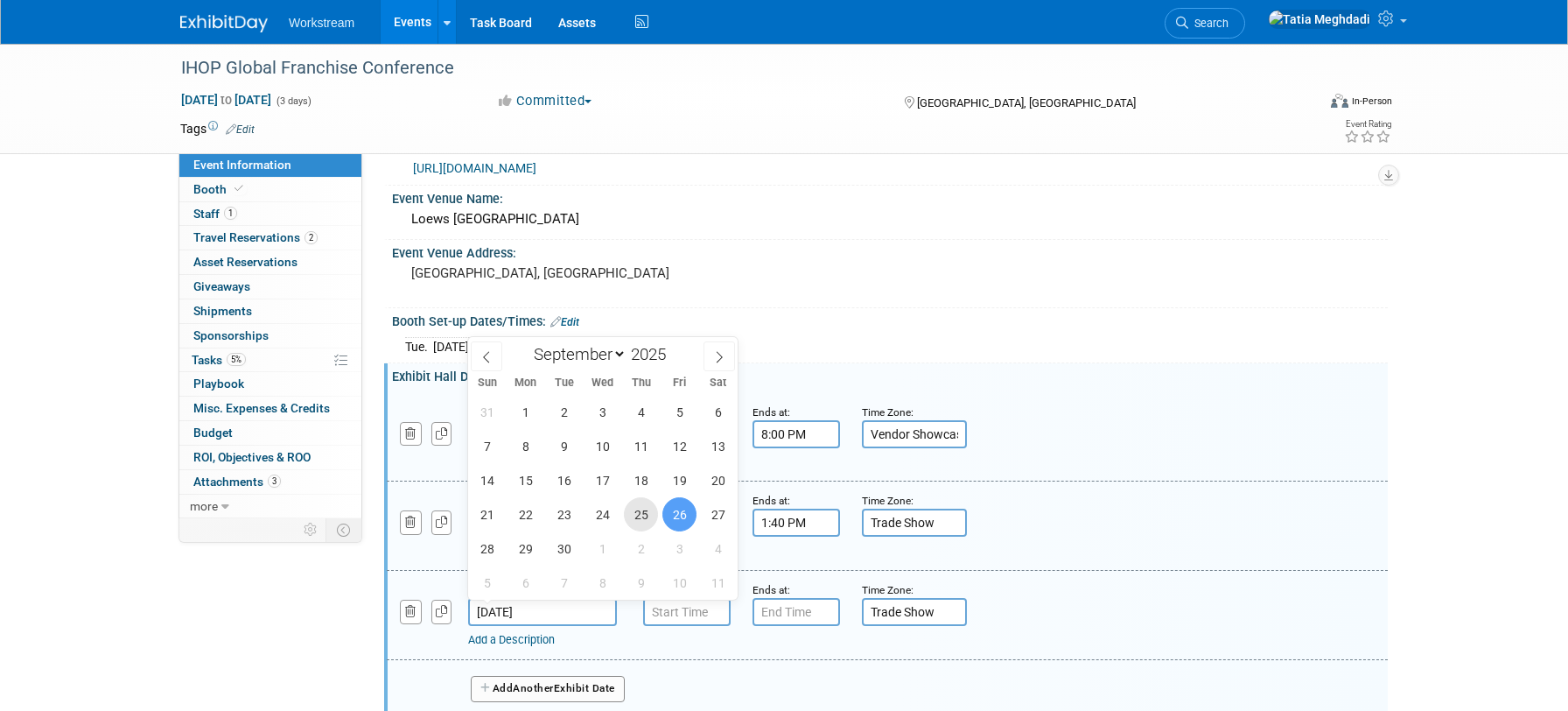
click at [640, 517] on span "25" at bounding box center [640, 514] width 34 height 34
type input "[DATE]"
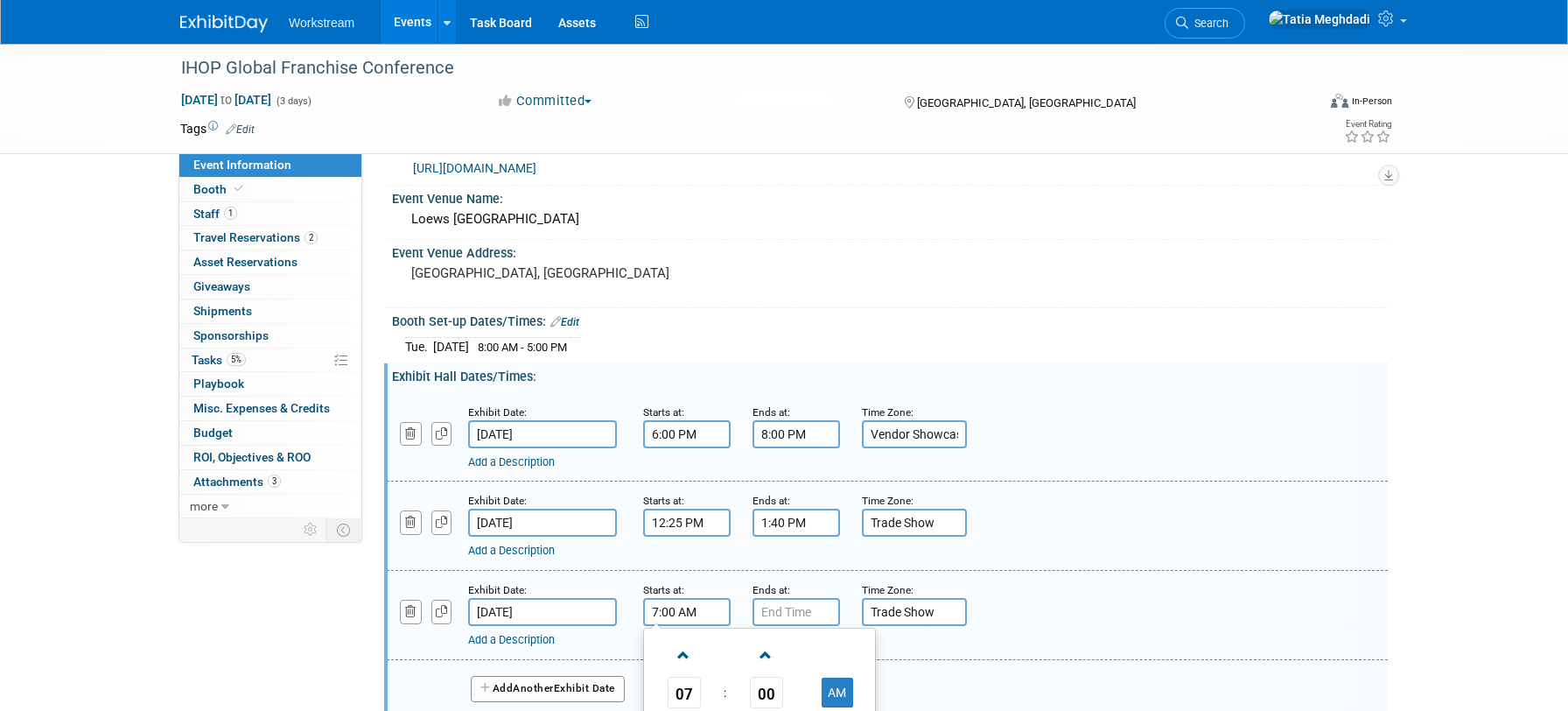
click at [665, 612] on input "7:00 AM" at bounding box center [687, 612] width 87 height 28
drag, startPoint x: 702, startPoint y: 613, endPoint x: 641, endPoint y: 613, distance: 61.0
click at [641, 613] on div "Starts at: 7:00 AM 07 : 00 AM 12 01 02 03 04 05 06 07 08 09 10 11 00 05 10 15 2…" at bounding box center [684, 603] width 109 height 46
type input "6:30 PM"
type input "7"
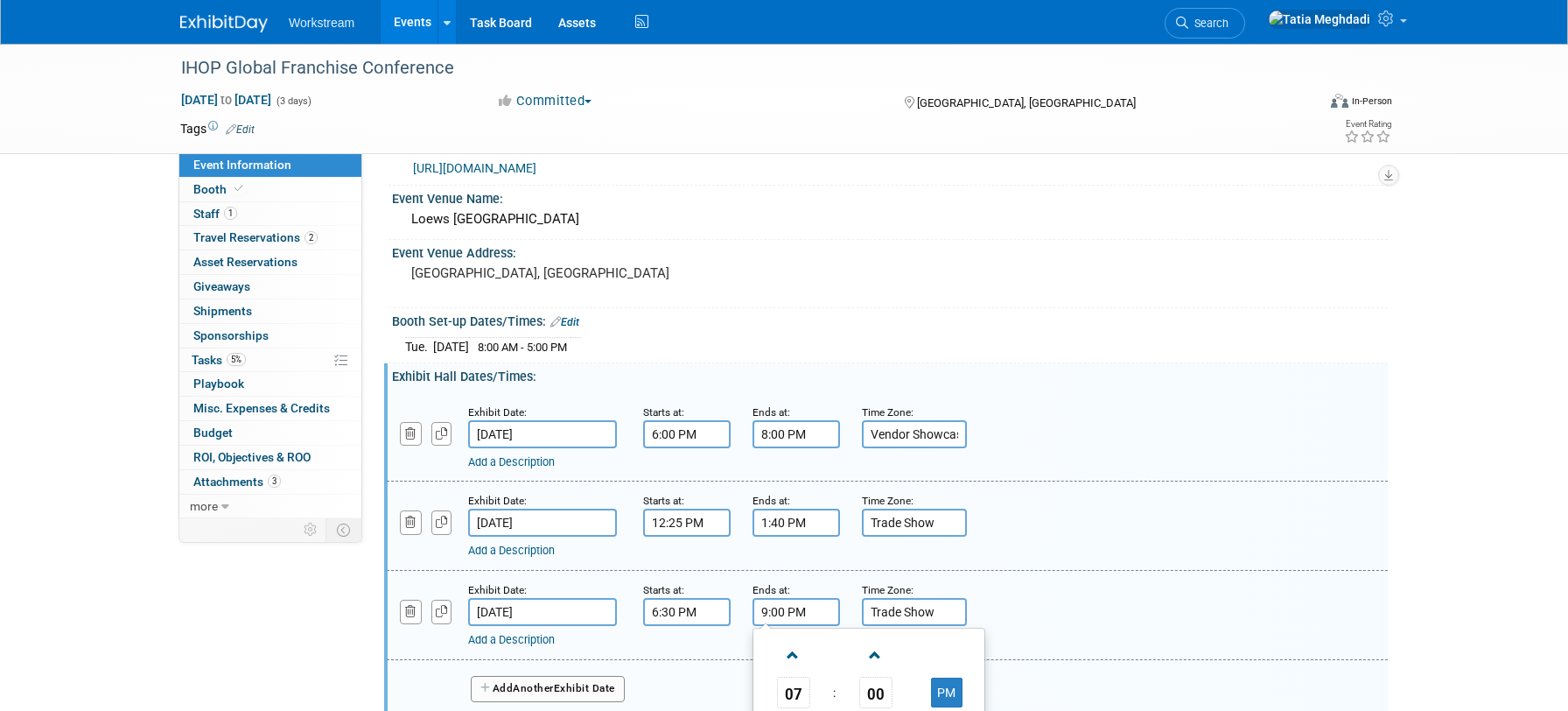
type input "9:00 PM"
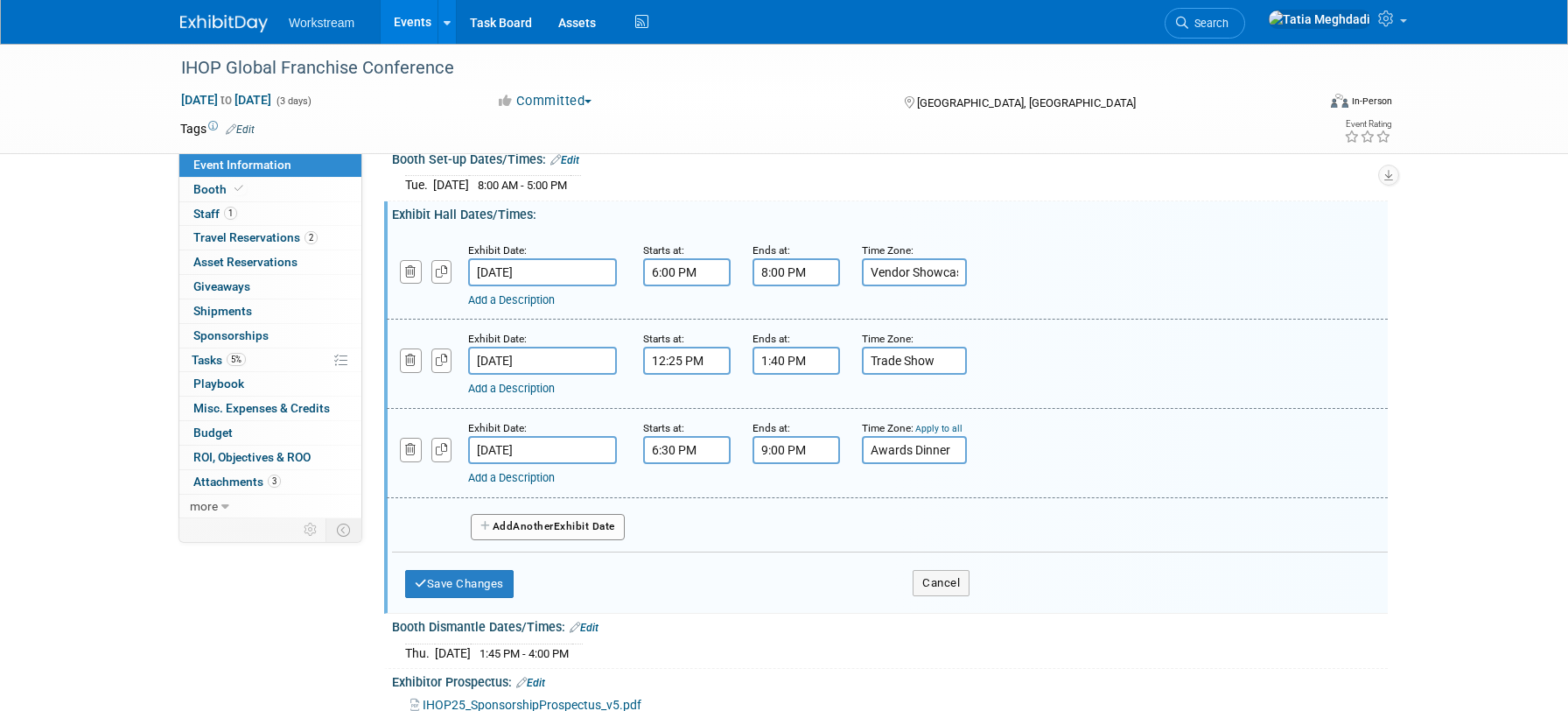
scroll to position [217, 0]
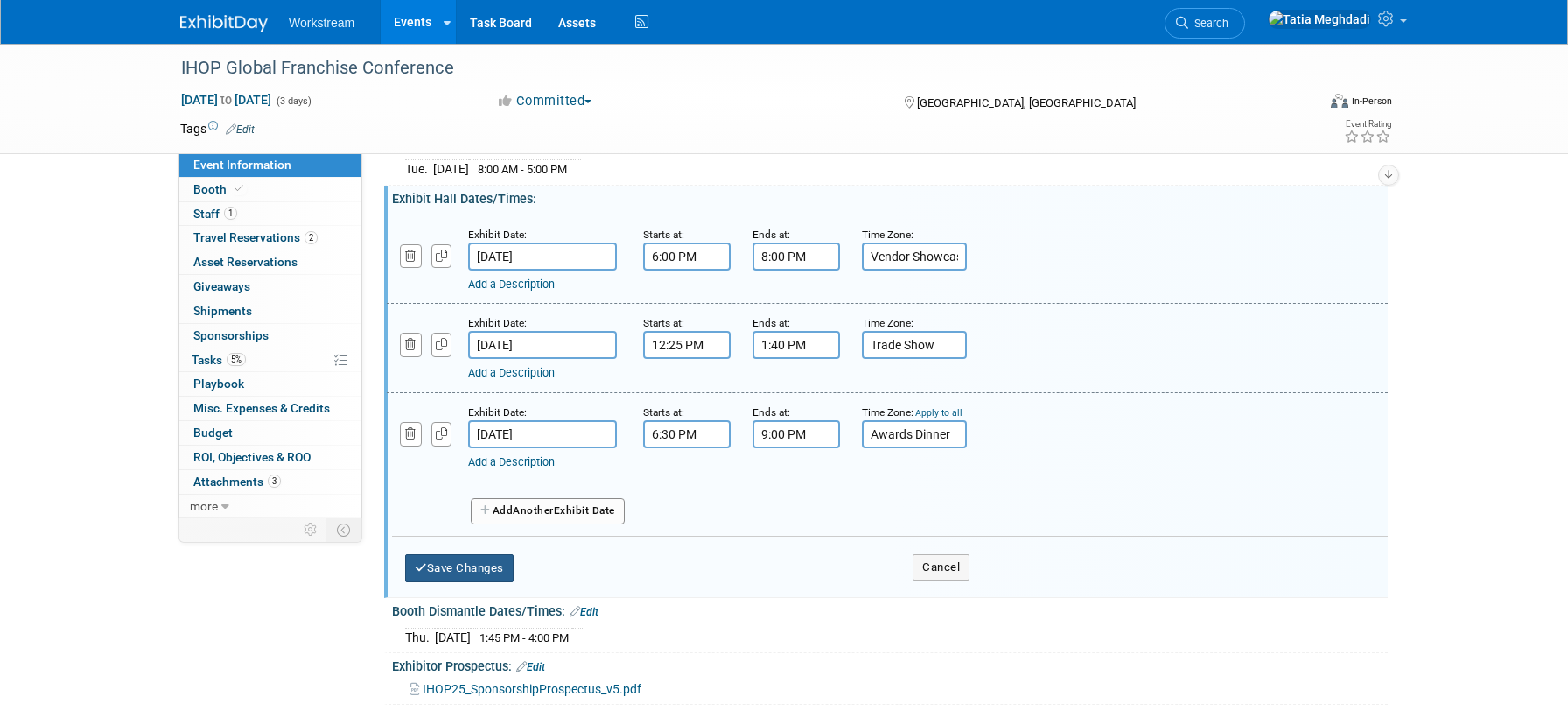
type input "Awards Dinner"
click at [448, 566] on button "Save Changes" at bounding box center [459, 568] width 108 height 28
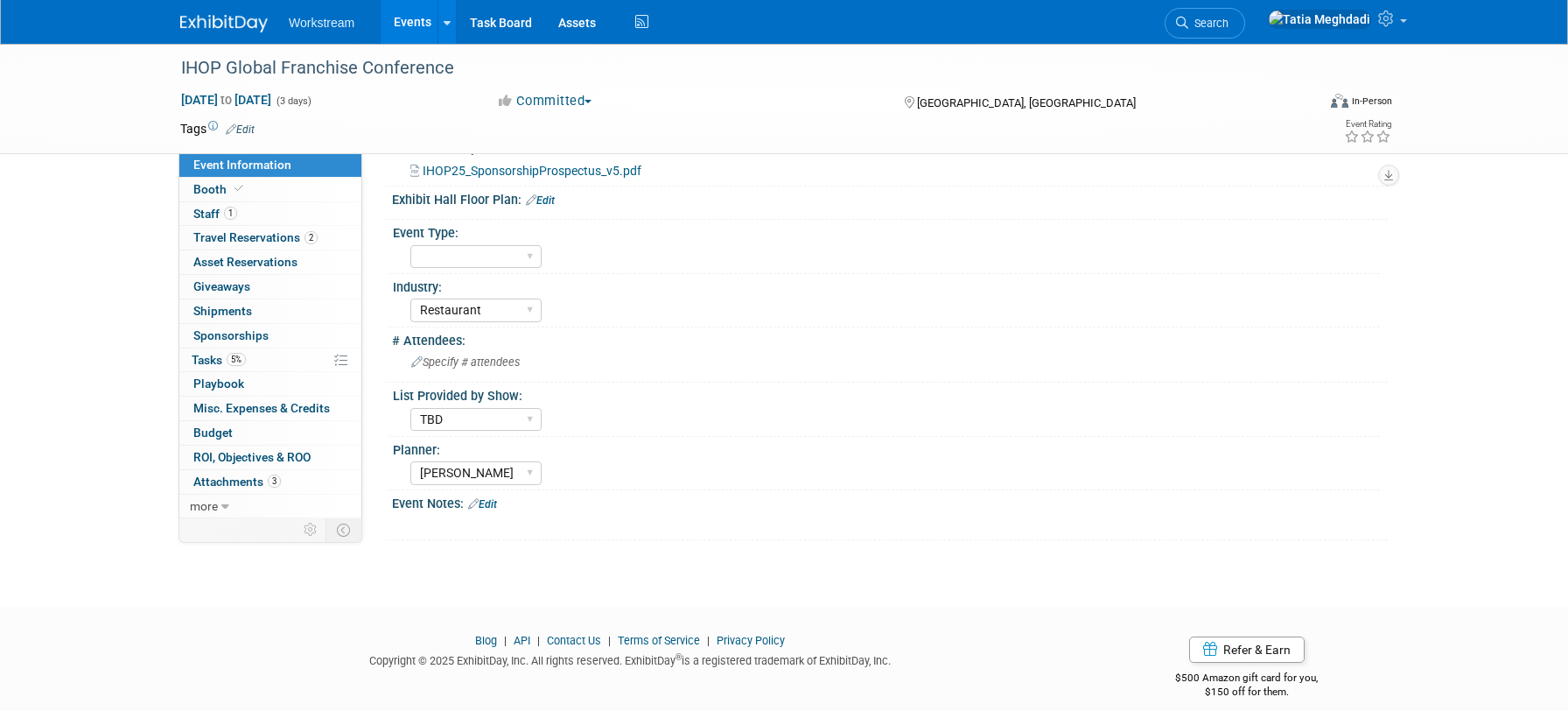
scroll to position [434, 0]
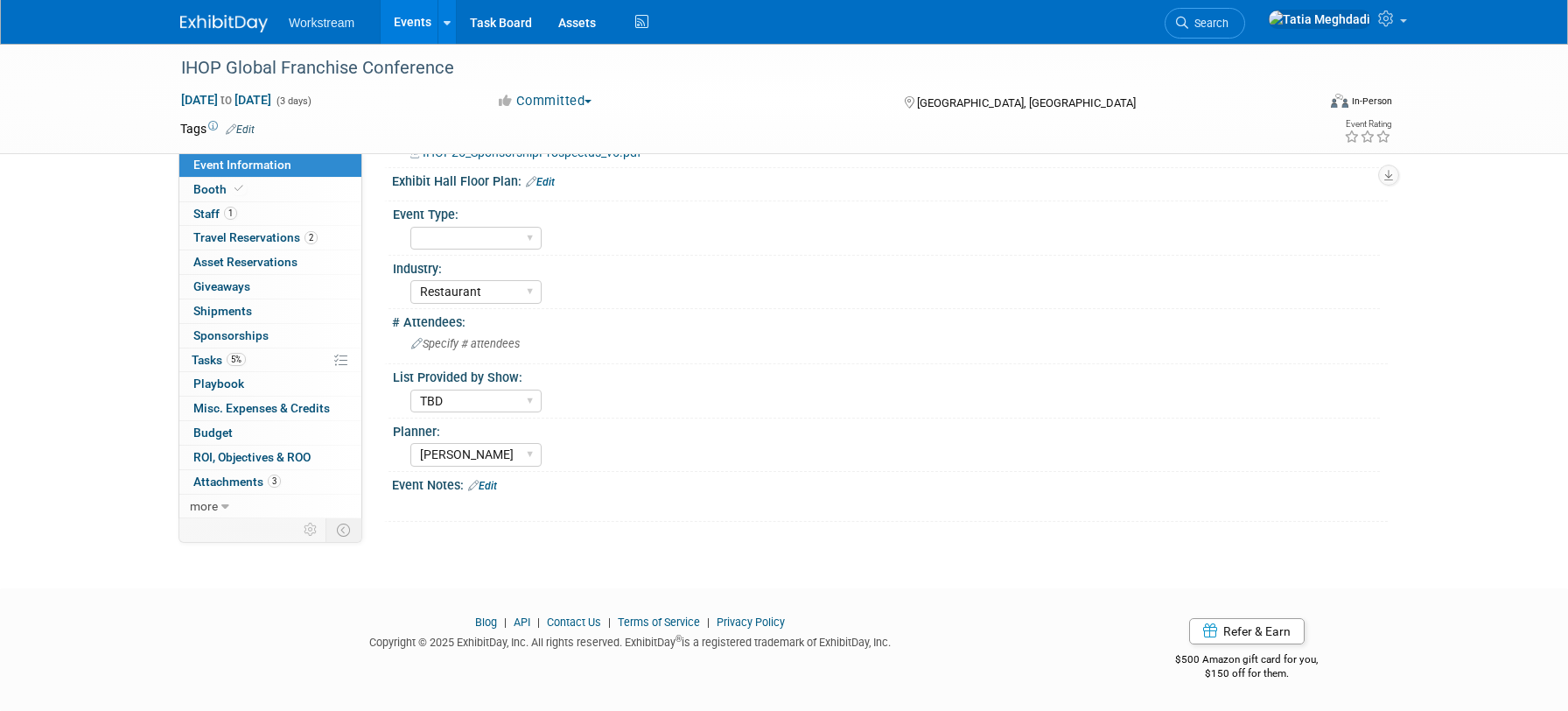
click at [488, 480] on link "Edit" at bounding box center [482, 485] width 28 height 12
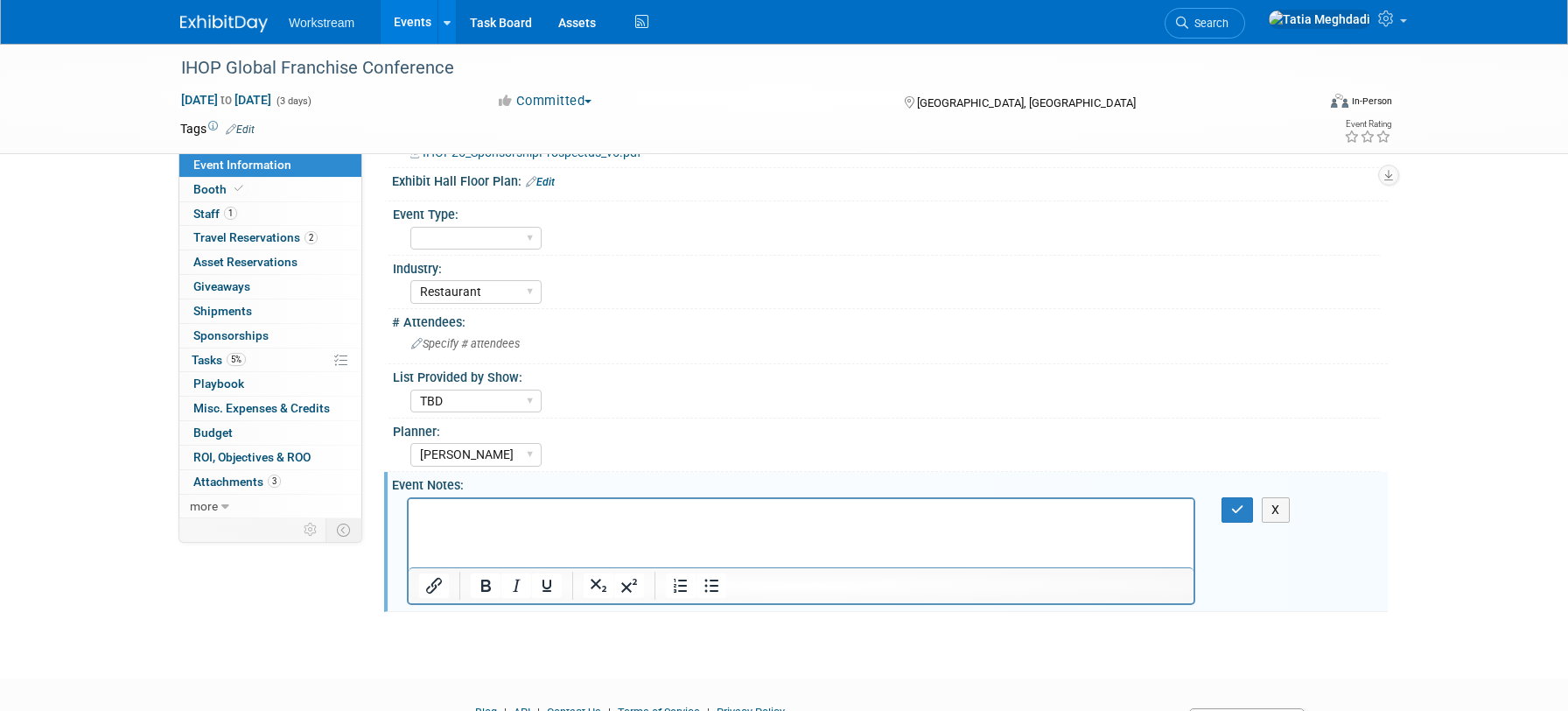
scroll to position [0, 0]
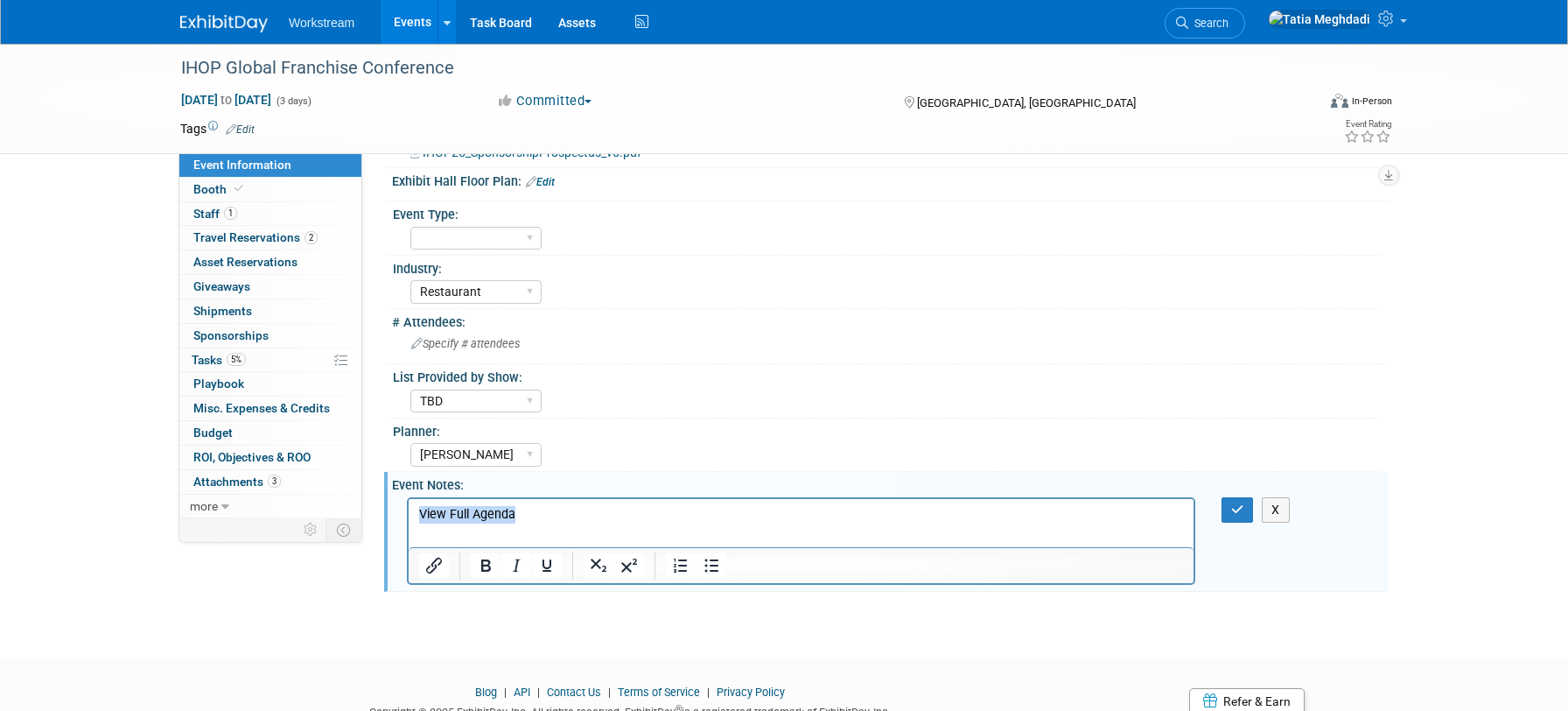
drag, startPoint x: 514, startPoint y: 512, endPoint x: 428, endPoint y: 535, distance: 89.0
click at [408, 510] on html "View Full Agenda" at bounding box center [801, 510] width 784 height 25
click at [430, 568] on icon "Insert/edit link" at bounding box center [434, 565] width 21 height 21
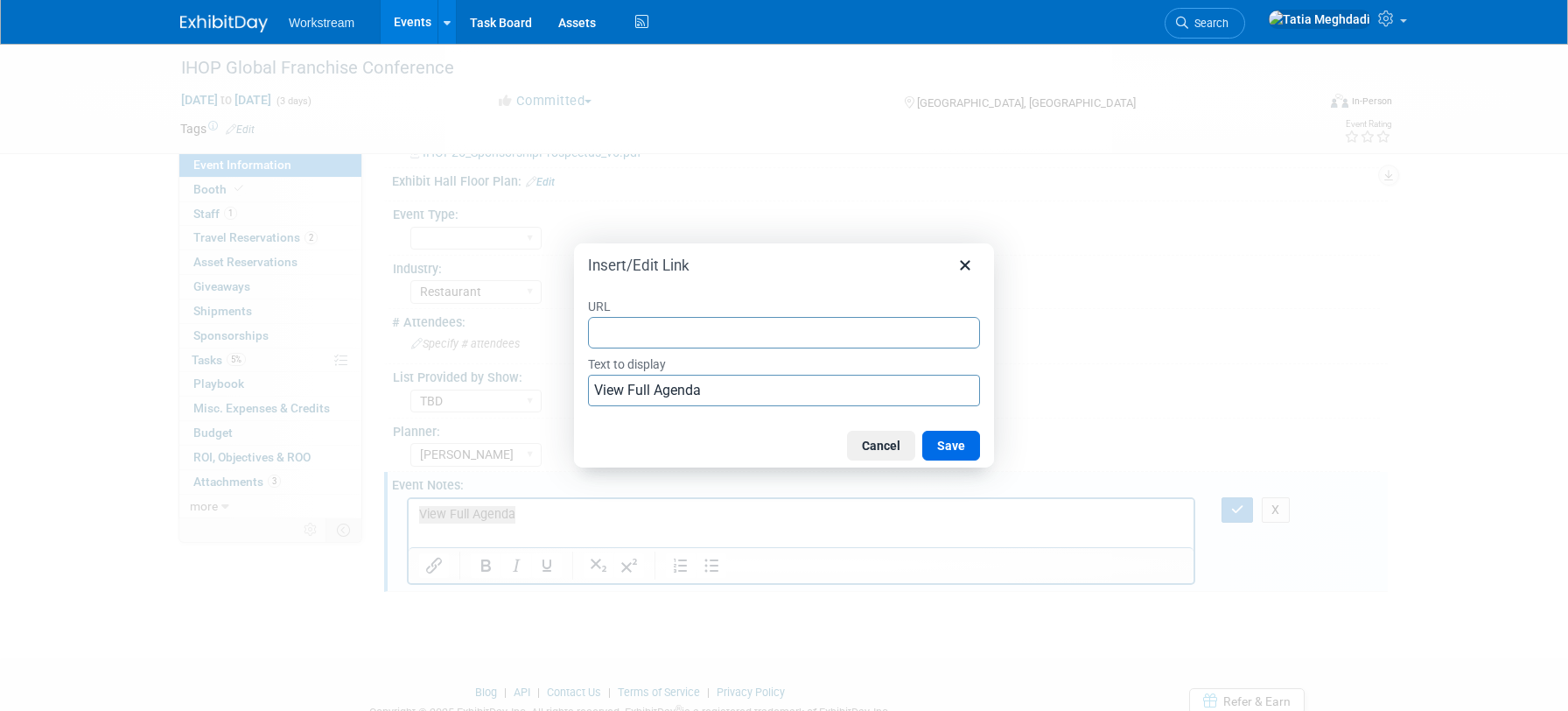
click at [690, 336] on input "URL" at bounding box center [784, 332] width 392 height 31
type input "https://web.cvent.com/event/dc677217-541e-4b35-9049-b2431f42ec10/websitePage:13…"
click at [952, 440] on button "Save" at bounding box center [950, 445] width 58 height 29
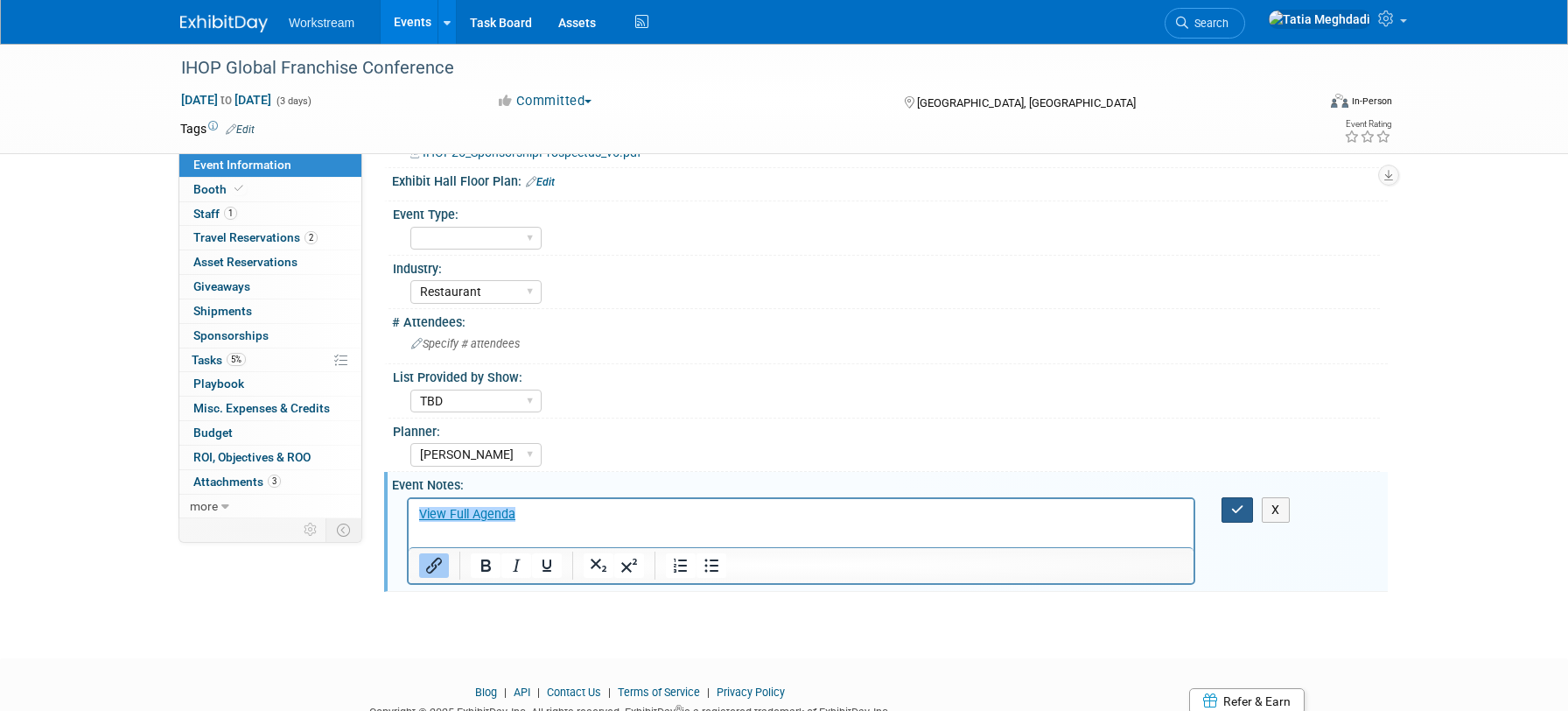
click at [1233, 508] on icon "button" at bounding box center [1237, 509] width 13 height 12
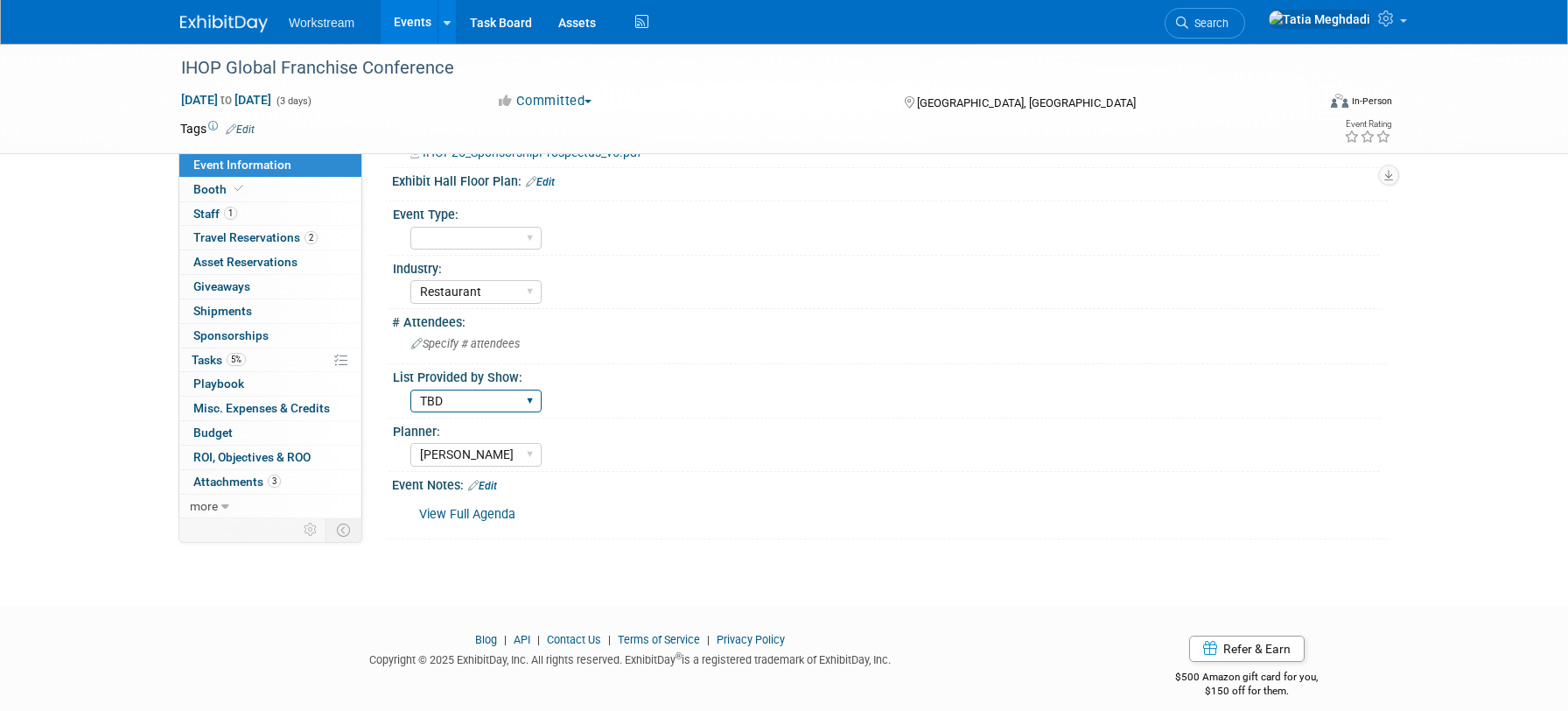
click at [443, 407] on select "Yes No TBD" at bounding box center [476, 401] width 131 height 24
click at [444, 241] on select "Field Test Franchisor Brand MSA Brand NON MSA Internal Industry Customer" at bounding box center [476, 238] width 131 height 24
click at [215, 164] on span "Event Information" at bounding box center [242, 164] width 98 height 14
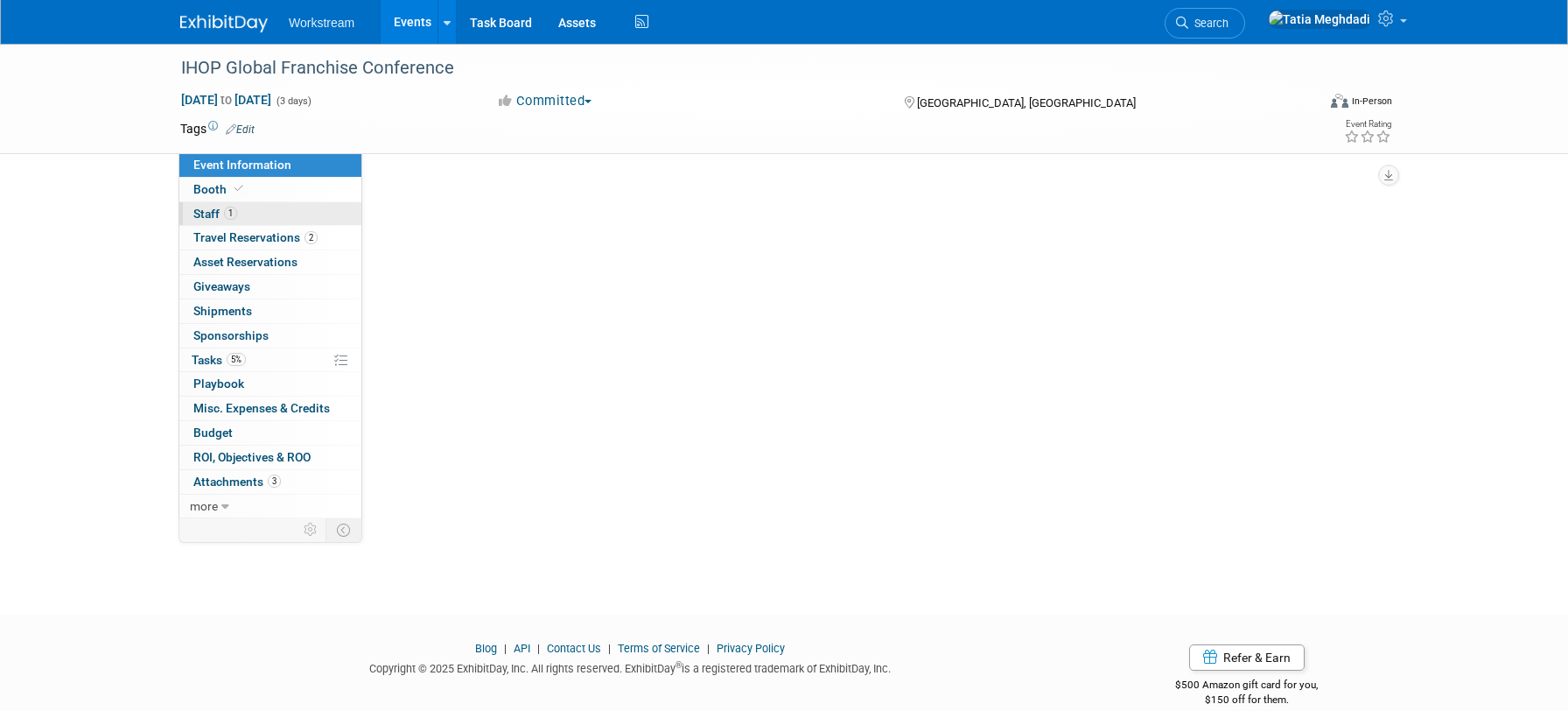
select select "Restaurant"
select select "TBD"
select select "[PERSON_NAME]"
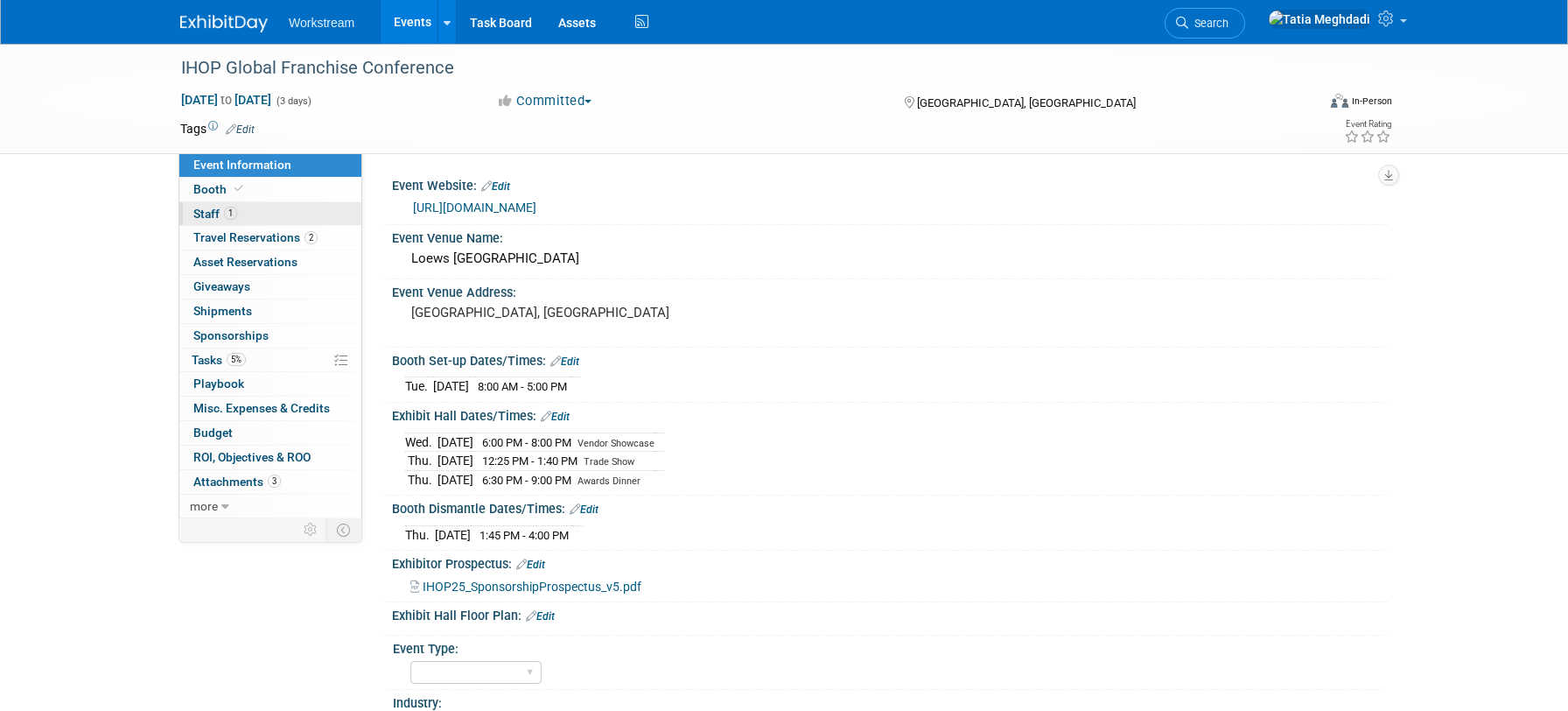
click at [205, 211] on span "Staff 1" at bounding box center [215, 213] width 44 height 14
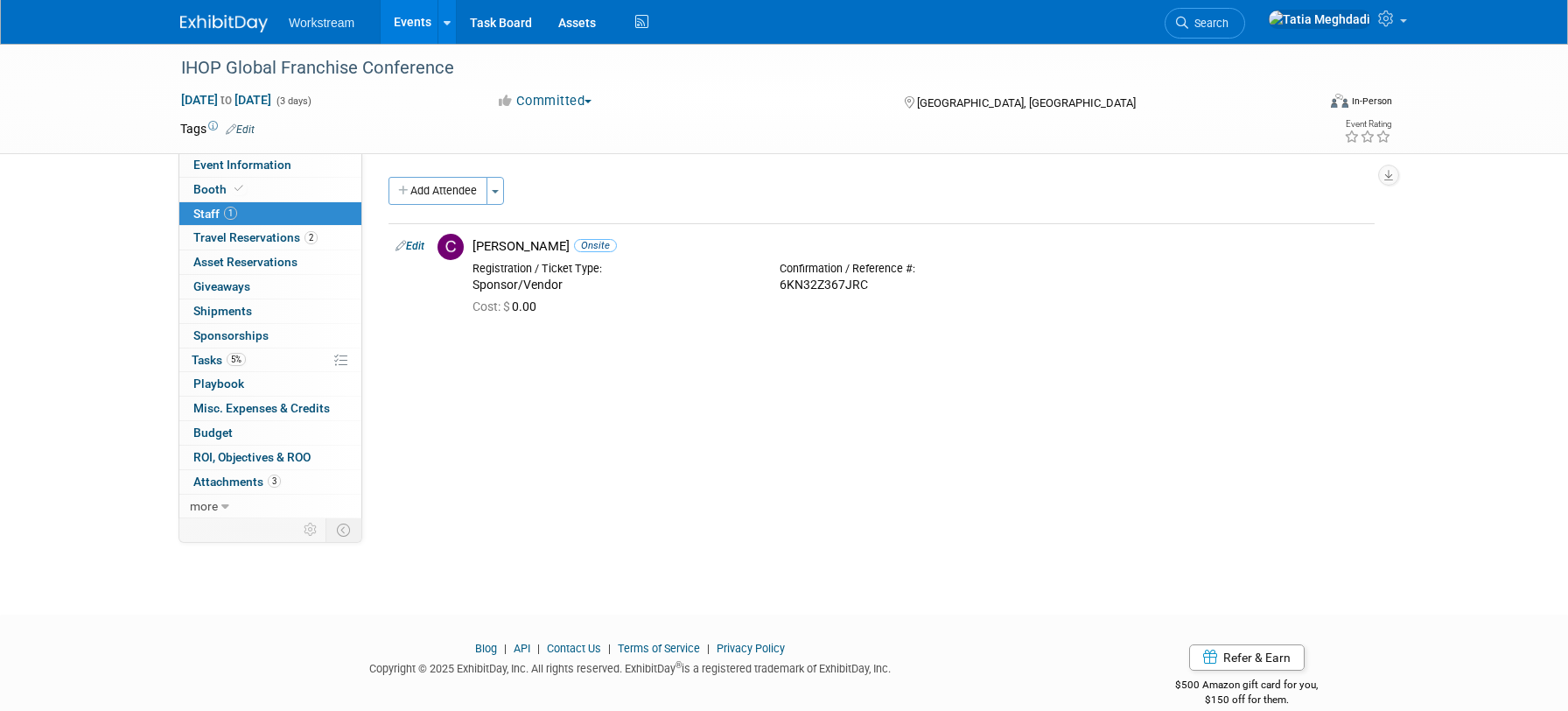
click at [552, 423] on div "Event Website: Edit https://web.cvent.com/event/dc677217-541e-4b35-9049-b2431f4…" at bounding box center [874, 336] width 1025 height 365
click at [223, 157] on span "Event Information" at bounding box center [242, 164] width 98 height 14
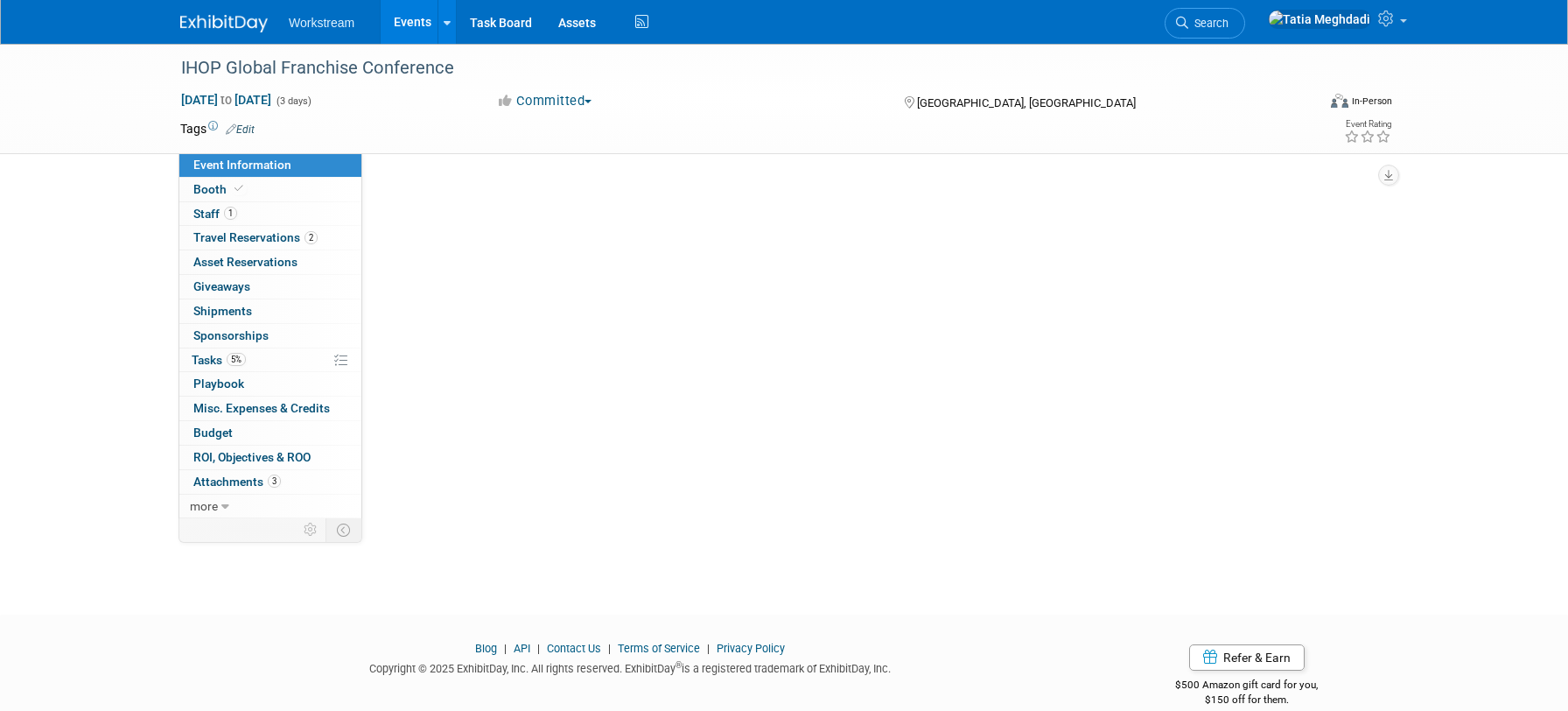
select select "Restaurant"
select select "TBD"
select select "[PERSON_NAME]"
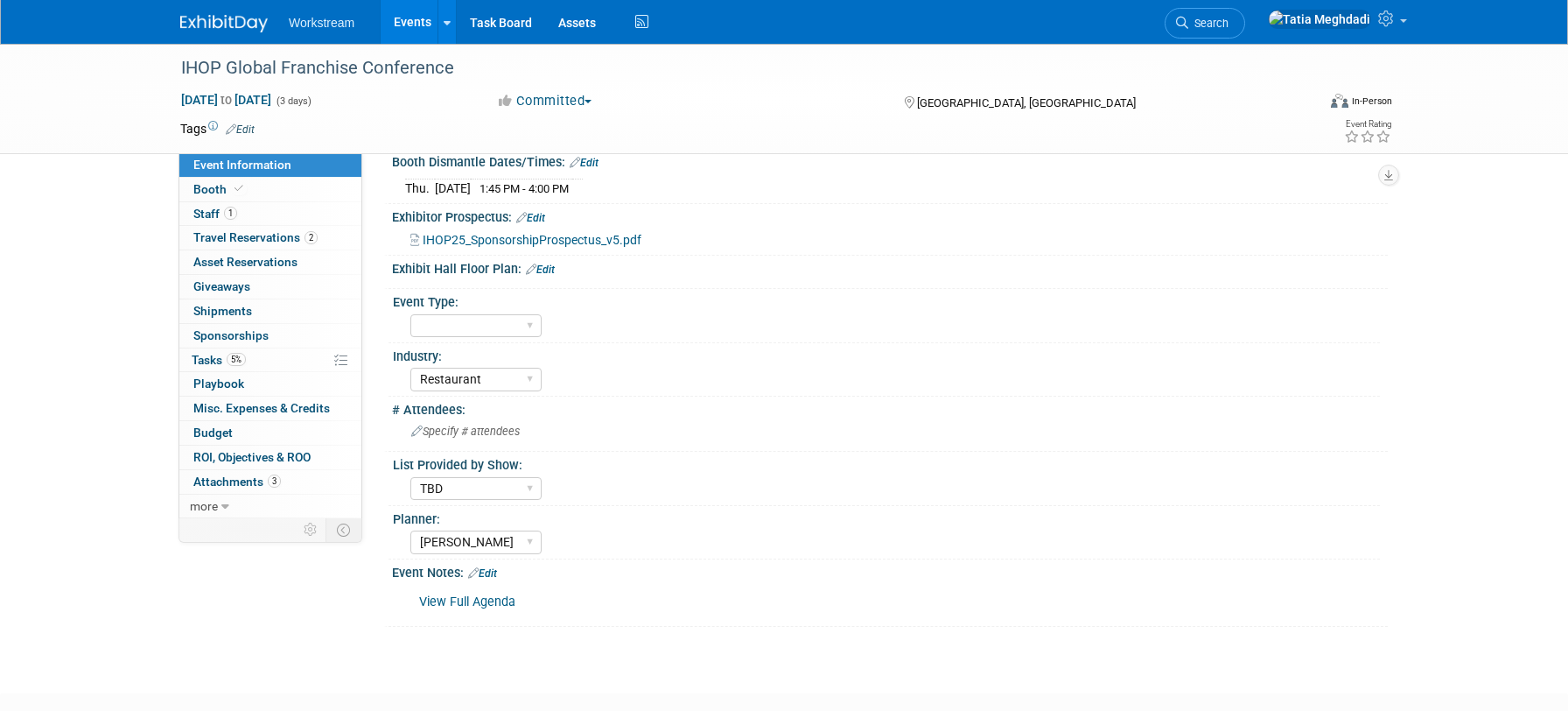
scroll to position [399, 0]
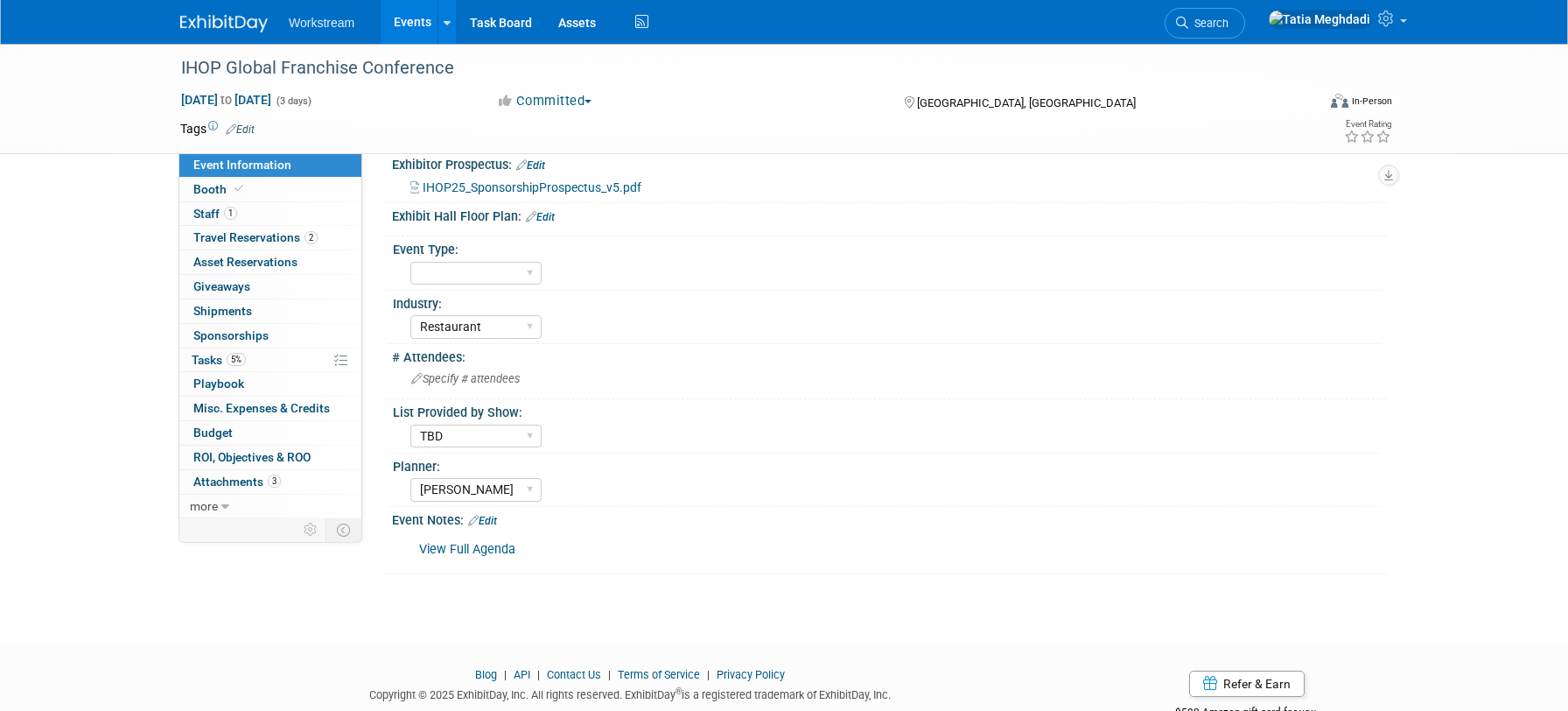
click at [463, 545] on link "View Full Agenda" at bounding box center [467, 550] width 97 height 15
click at [210, 357] on span "Tasks 5%" at bounding box center [218, 359] width 54 height 14
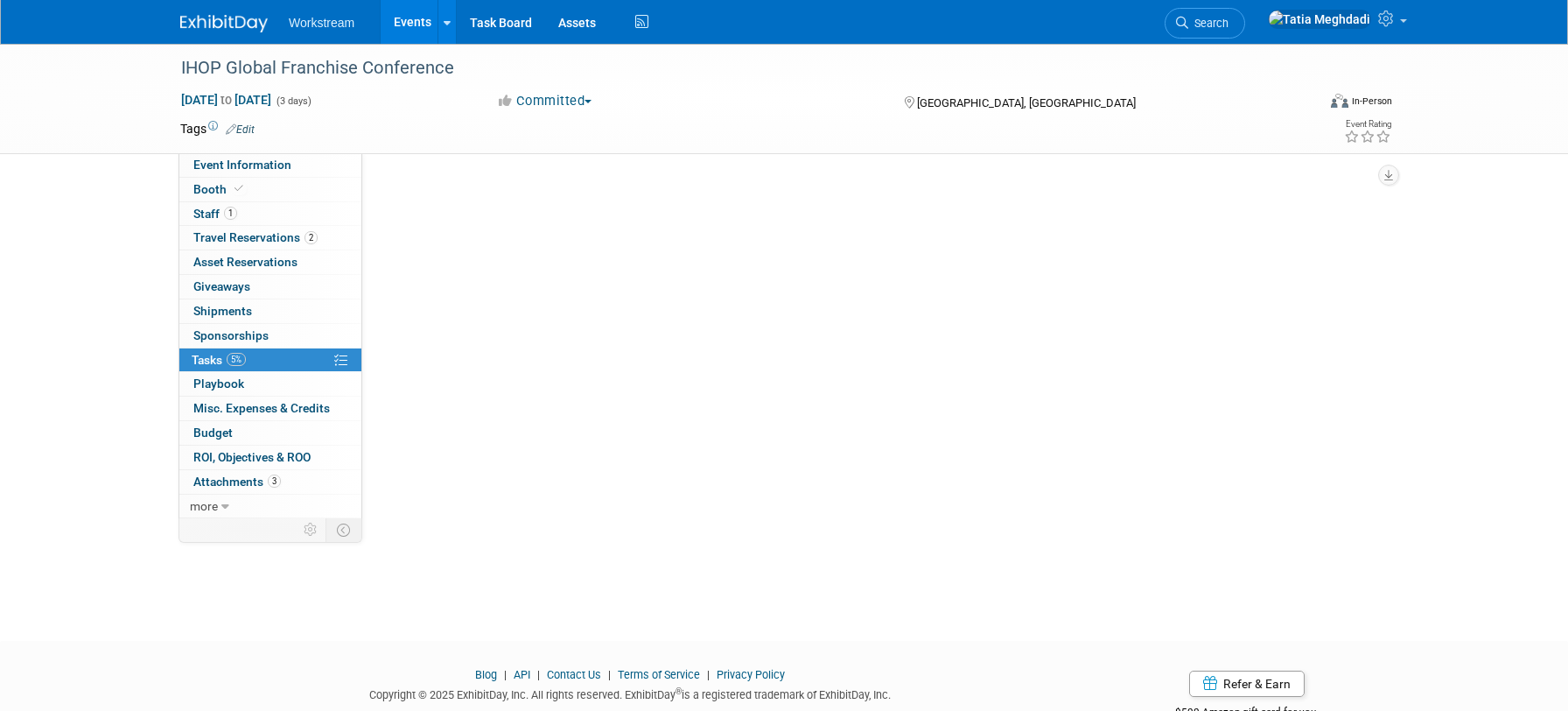
scroll to position [0, 0]
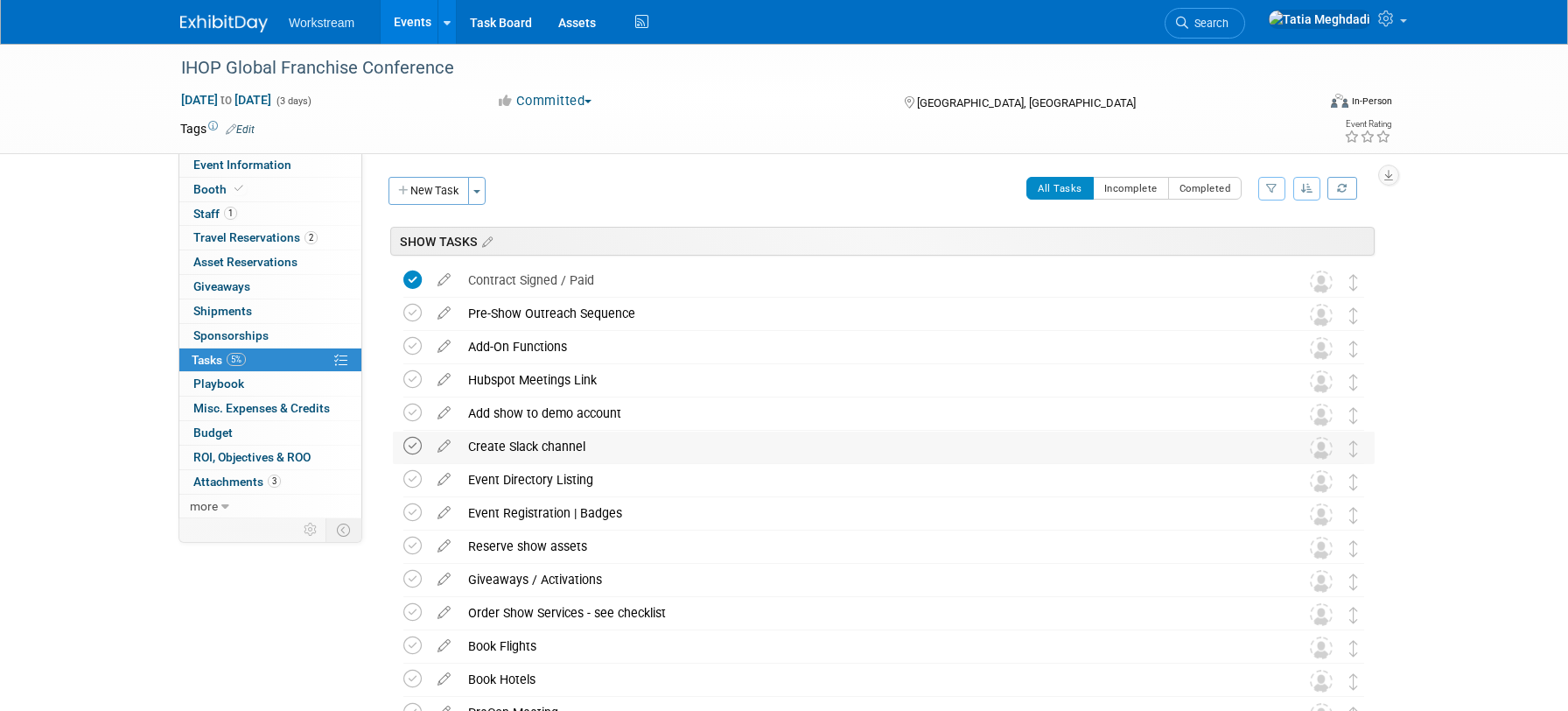
click at [411, 442] on icon at bounding box center [412, 446] width 18 height 18
click at [413, 481] on icon at bounding box center [412, 479] width 18 height 18
click at [411, 510] on icon at bounding box center [412, 512] width 18 height 18
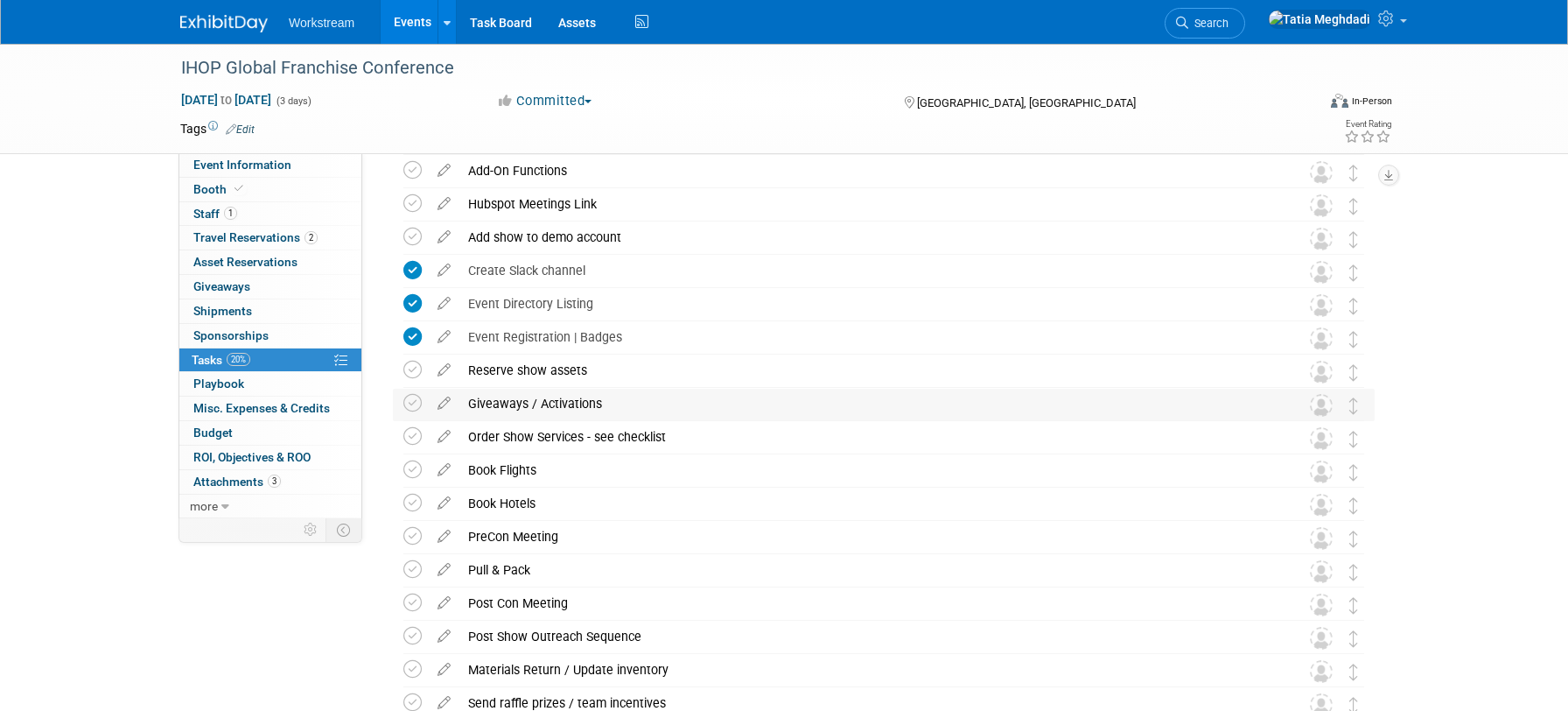
scroll to position [197, 0]
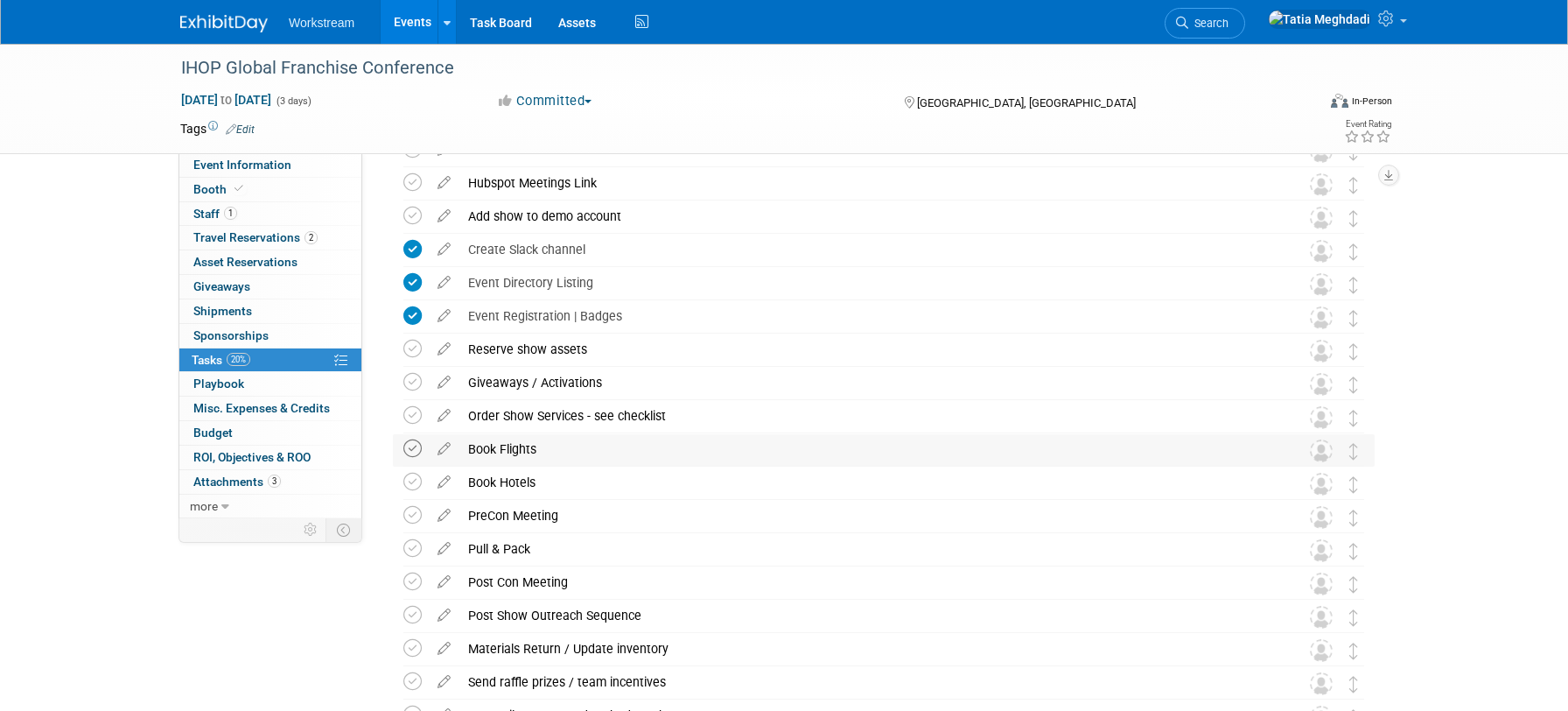
click at [410, 448] on icon at bounding box center [412, 447] width 18 height 18
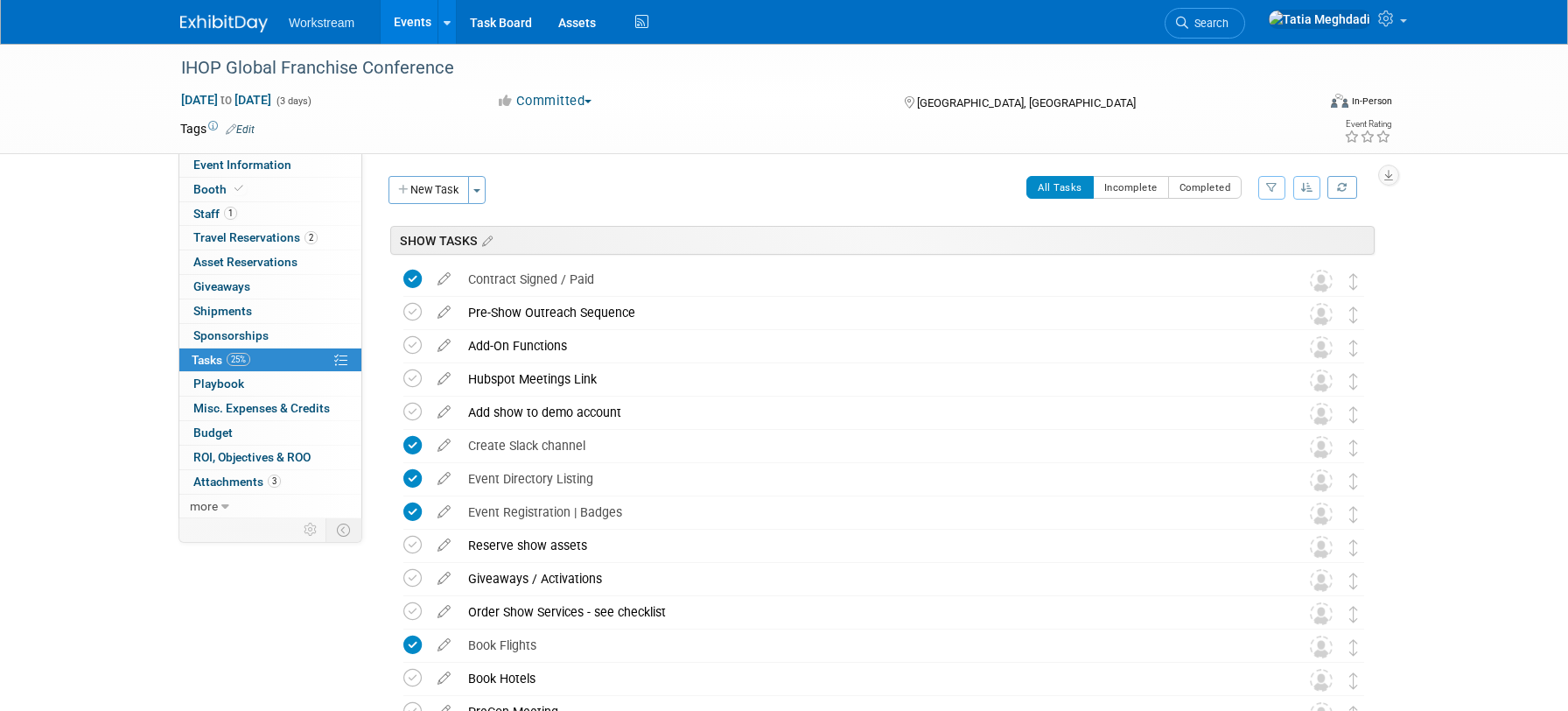
scroll to position [0, 0]
click at [100, 371] on div "IHOP Global Franchise Conference Sep 24, 2025 to Sep 26, 2025 (3 days) Sep 24, …" at bounding box center [784, 567] width 1568 height 1048
click at [620, 317] on div "Pre-Show Outreach Sequence" at bounding box center [867, 313] width 816 height 29
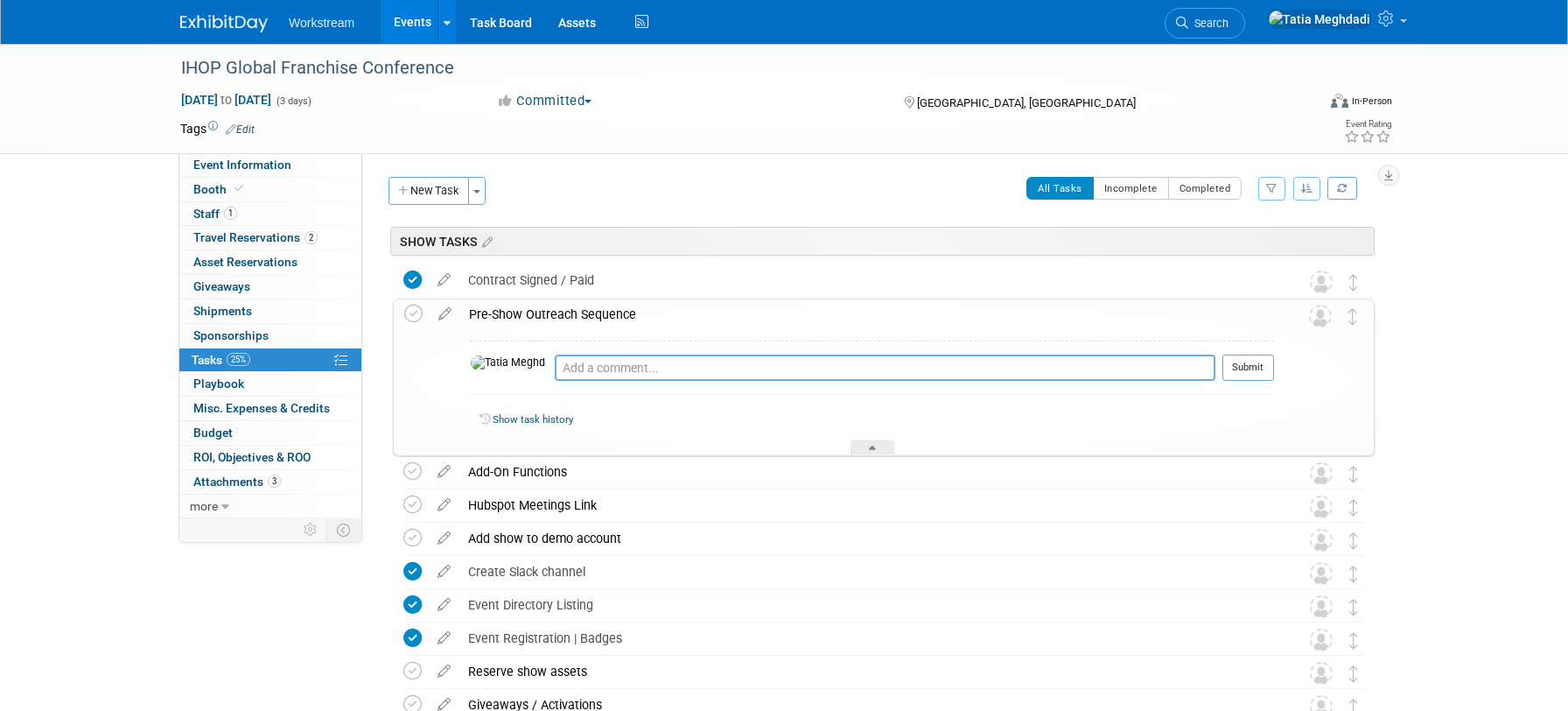
click at [587, 370] on textarea at bounding box center [884, 368] width 660 height 27
type textarea "p"
type textarea "8/26 - emailed to see if there are lists available."
click at [873, 447] on icon at bounding box center [872, 450] width 7 height 10
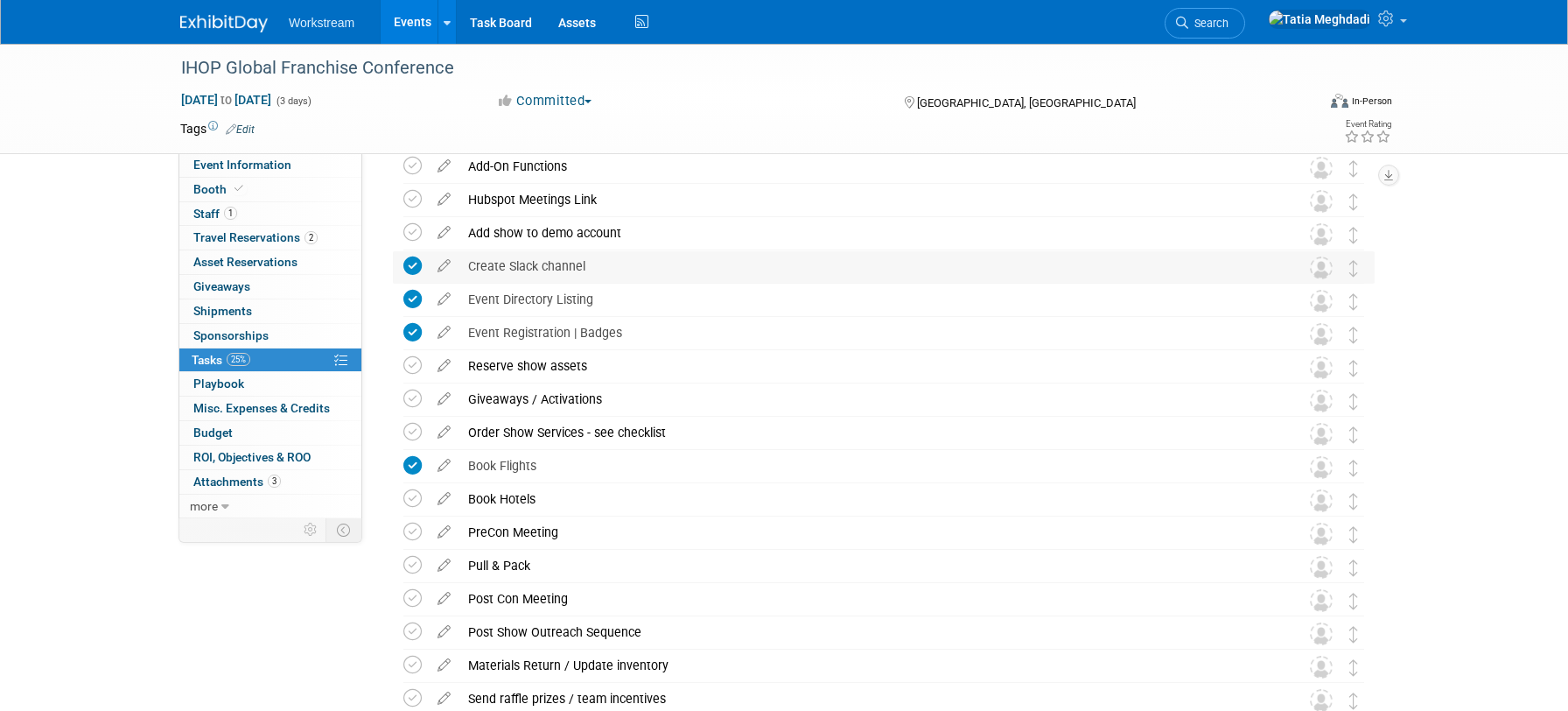
scroll to position [189, 0]
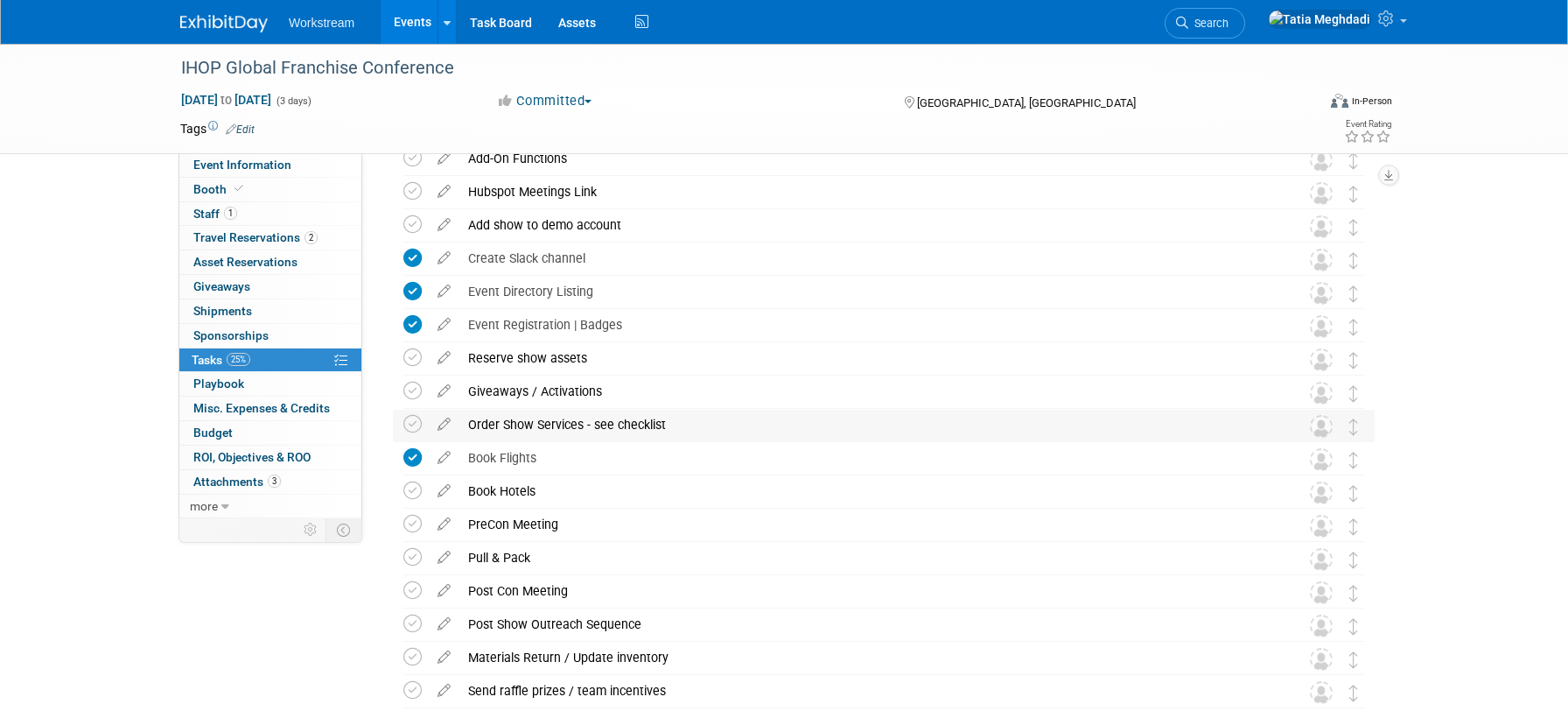
click at [554, 423] on div "Order Show Services - see checklist" at bounding box center [867, 424] width 816 height 29
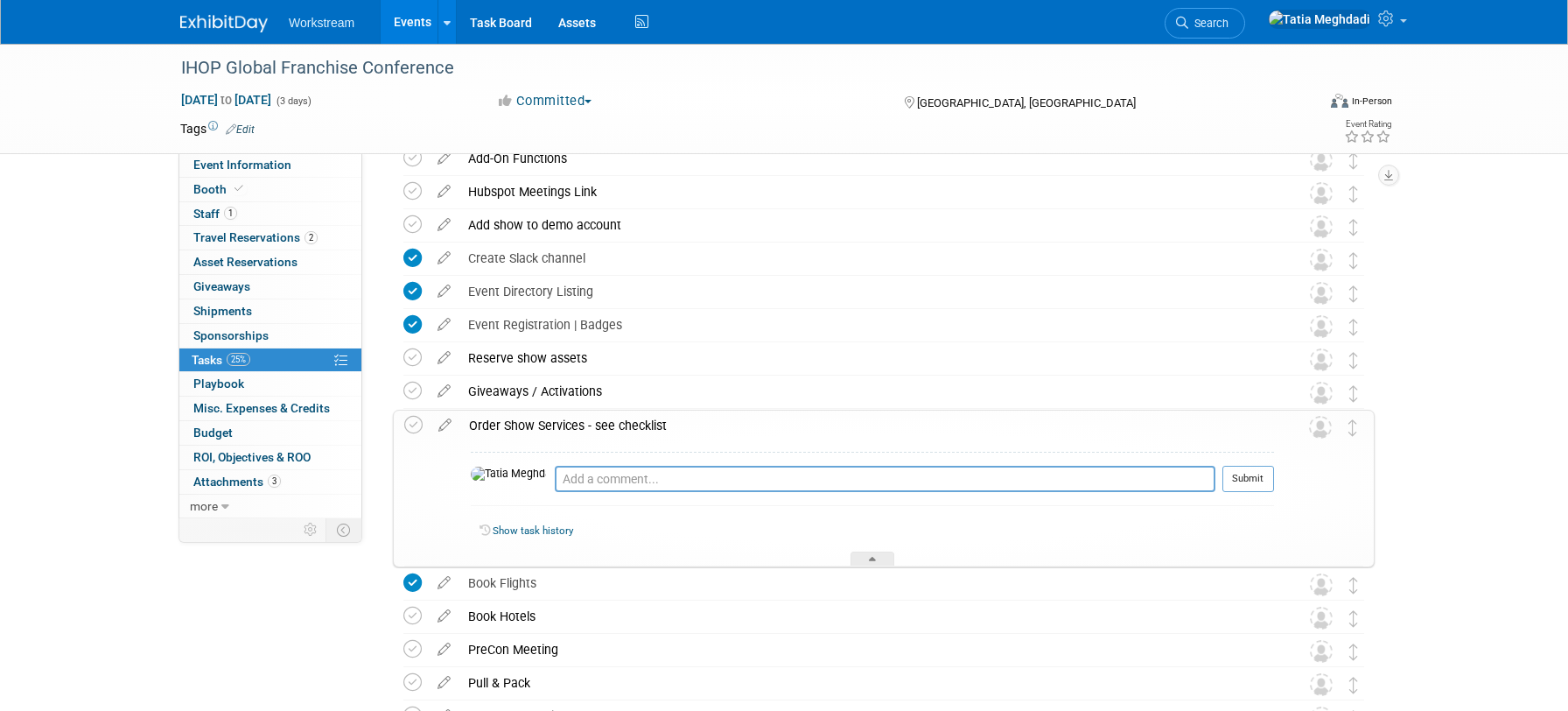
click at [554, 423] on div "Order Show Services - see checklist" at bounding box center [867, 425] width 814 height 29
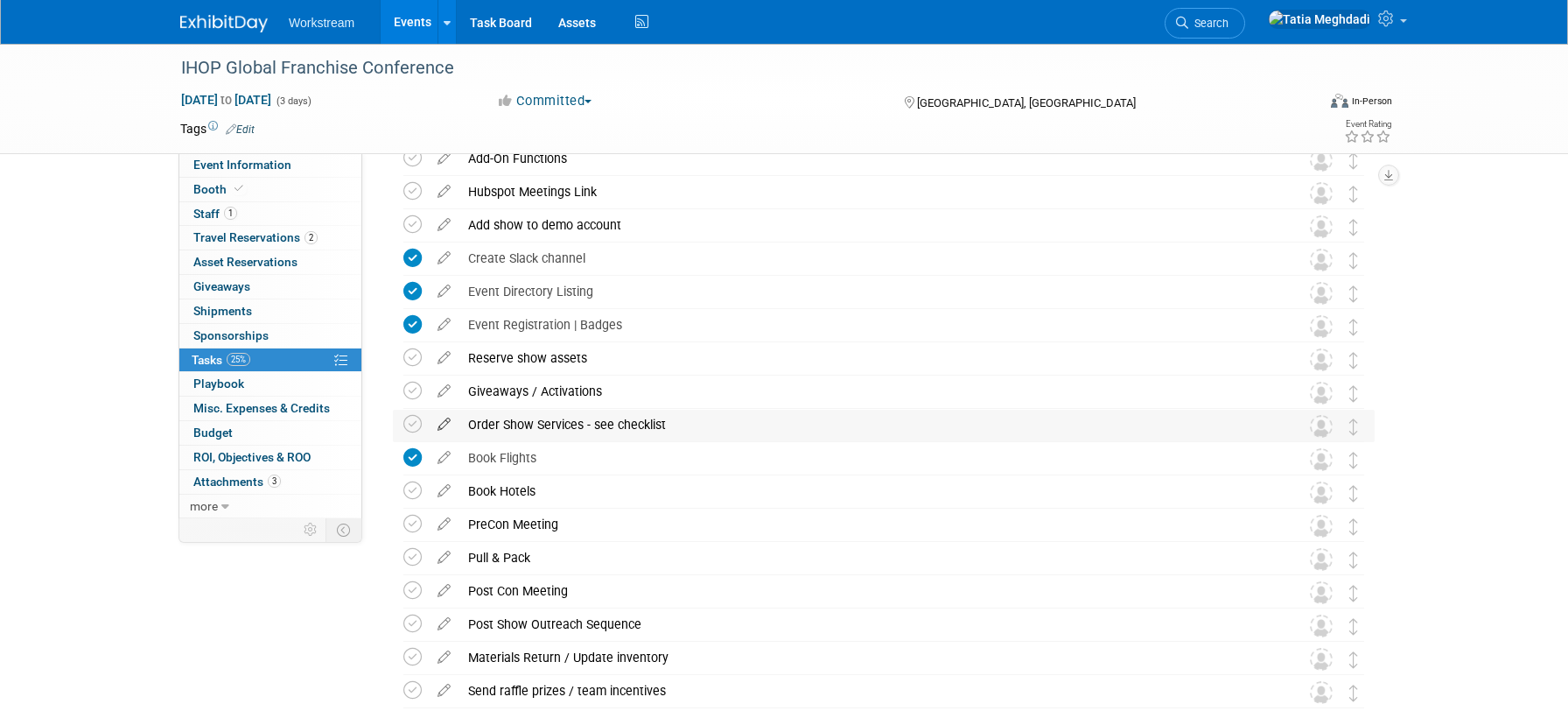
click at [445, 422] on icon at bounding box center [443, 420] width 30 height 22
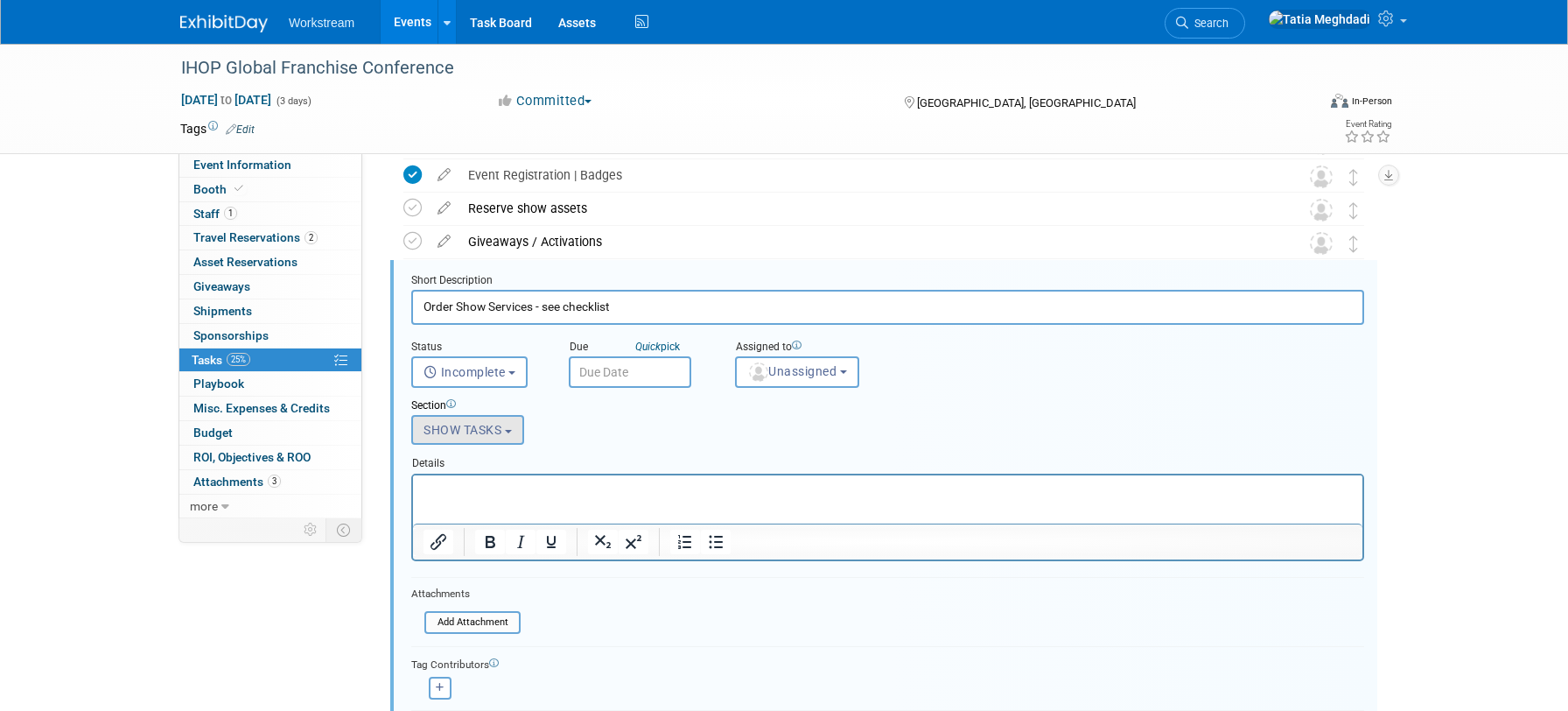
scroll to position [341, 0]
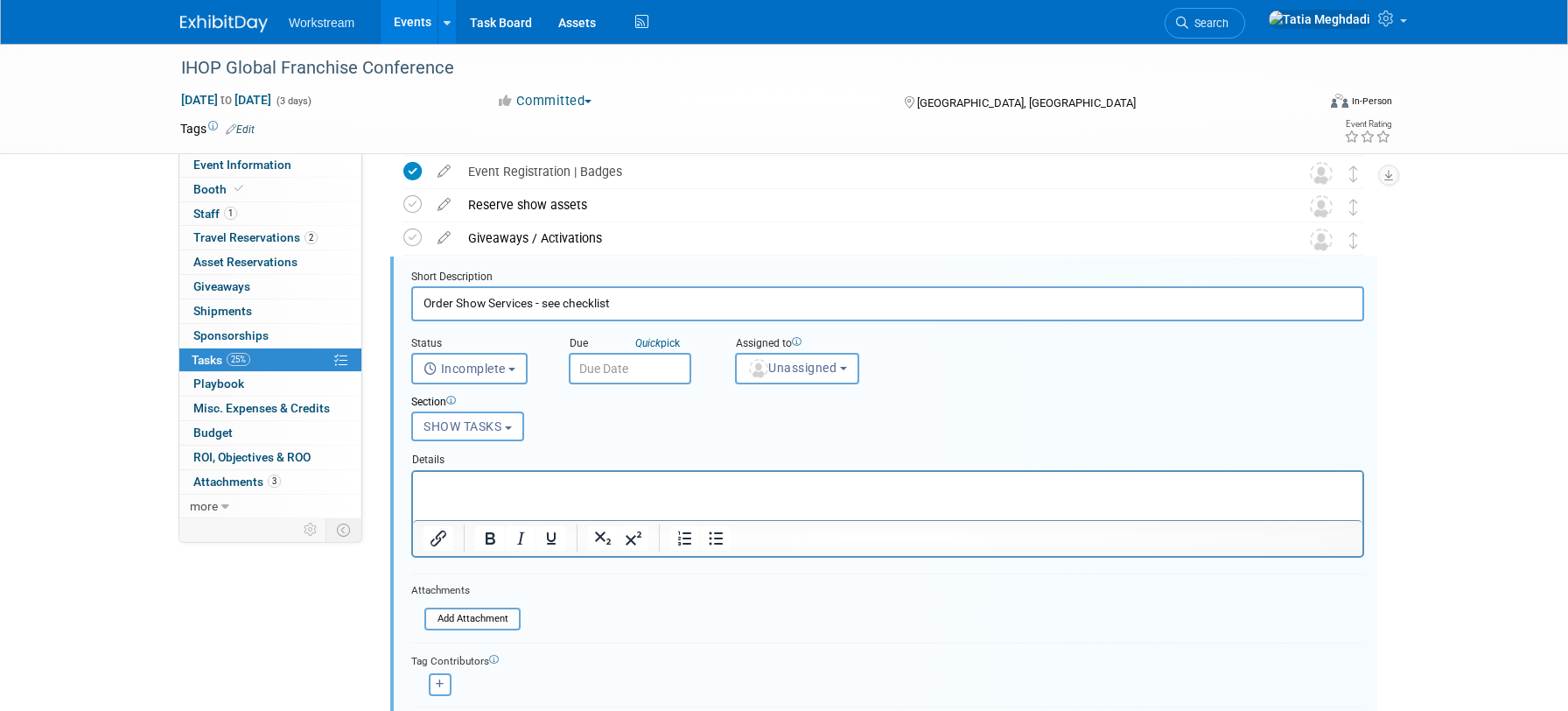
drag, startPoint x: 534, startPoint y: 305, endPoint x: 640, endPoint y: 306, distance: 106.0
click at [640, 306] on input "Order Show Services - see checklist" at bounding box center [887, 303] width 952 height 34
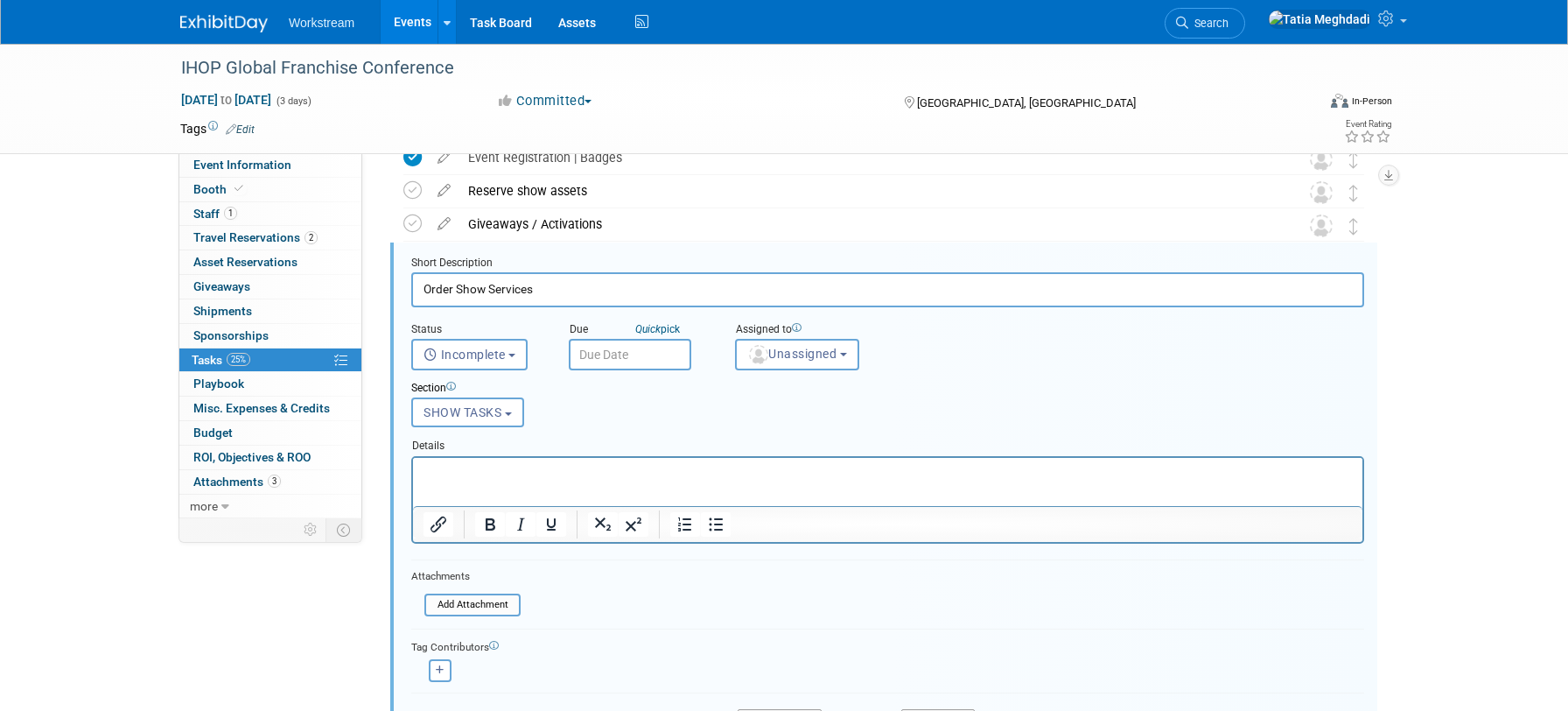
scroll to position [489, 0]
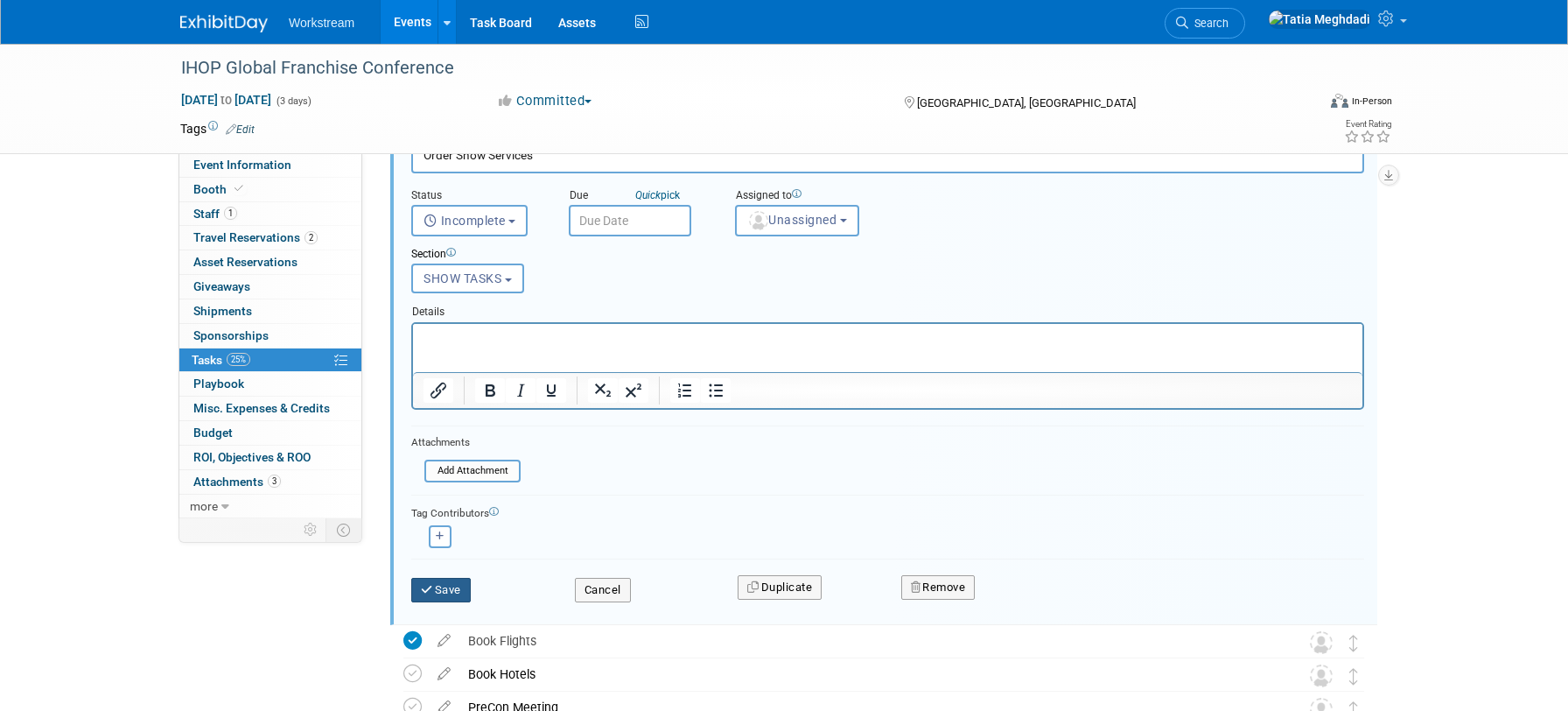
type input "Order Show Services"
click at [443, 592] on button "Save" at bounding box center [441, 590] width 60 height 25
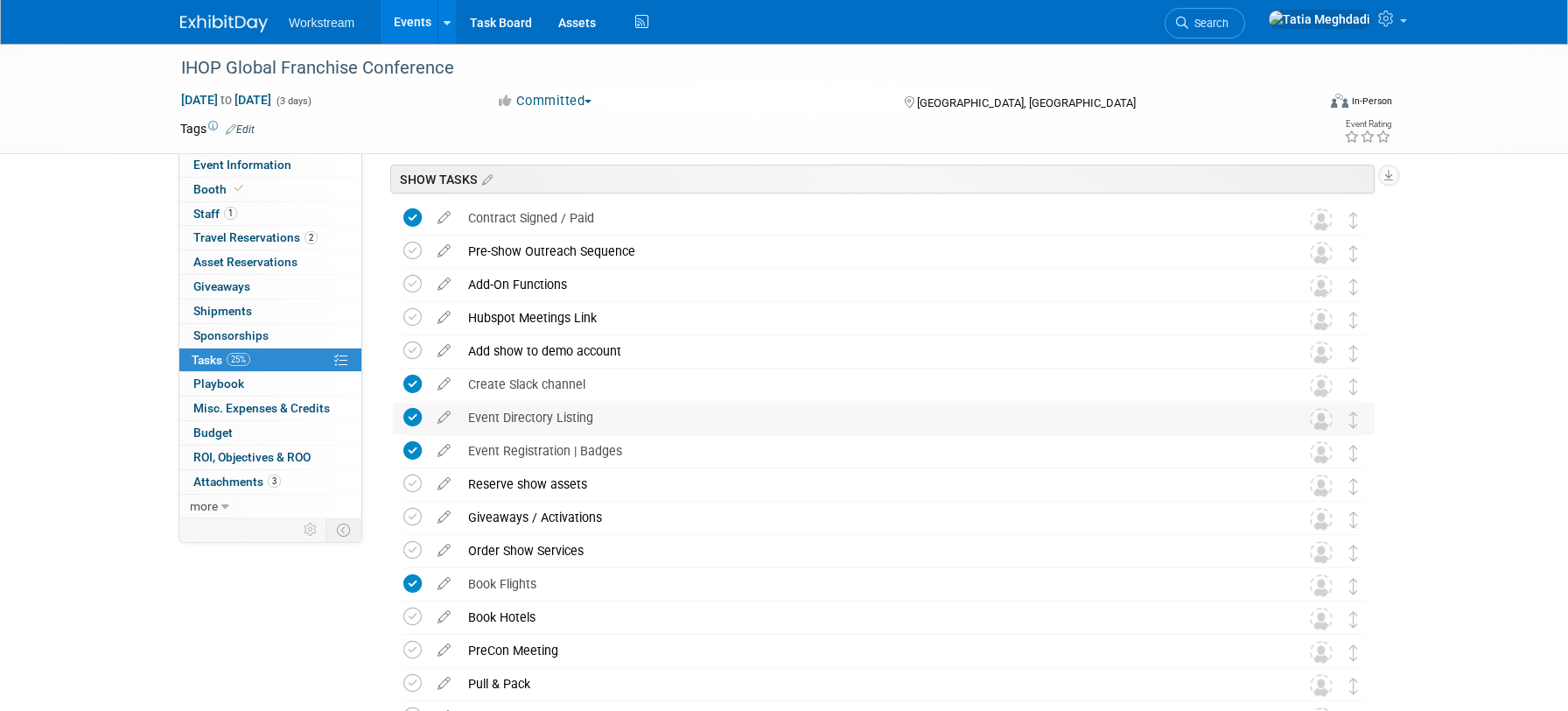
scroll to position [75, 0]
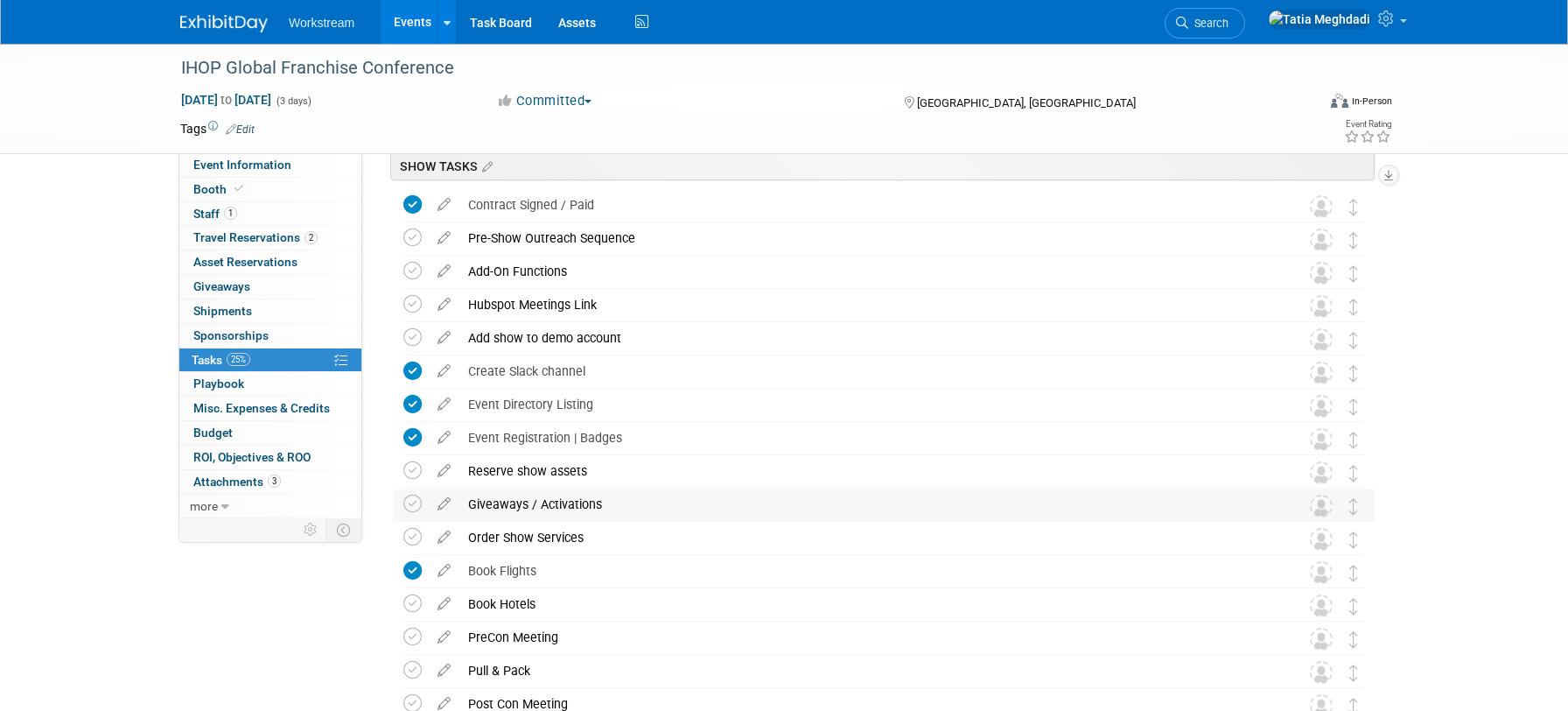
click at [545, 501] on div "Giveaways / Activations" at bounding box center [867, 503] width 816 height 29
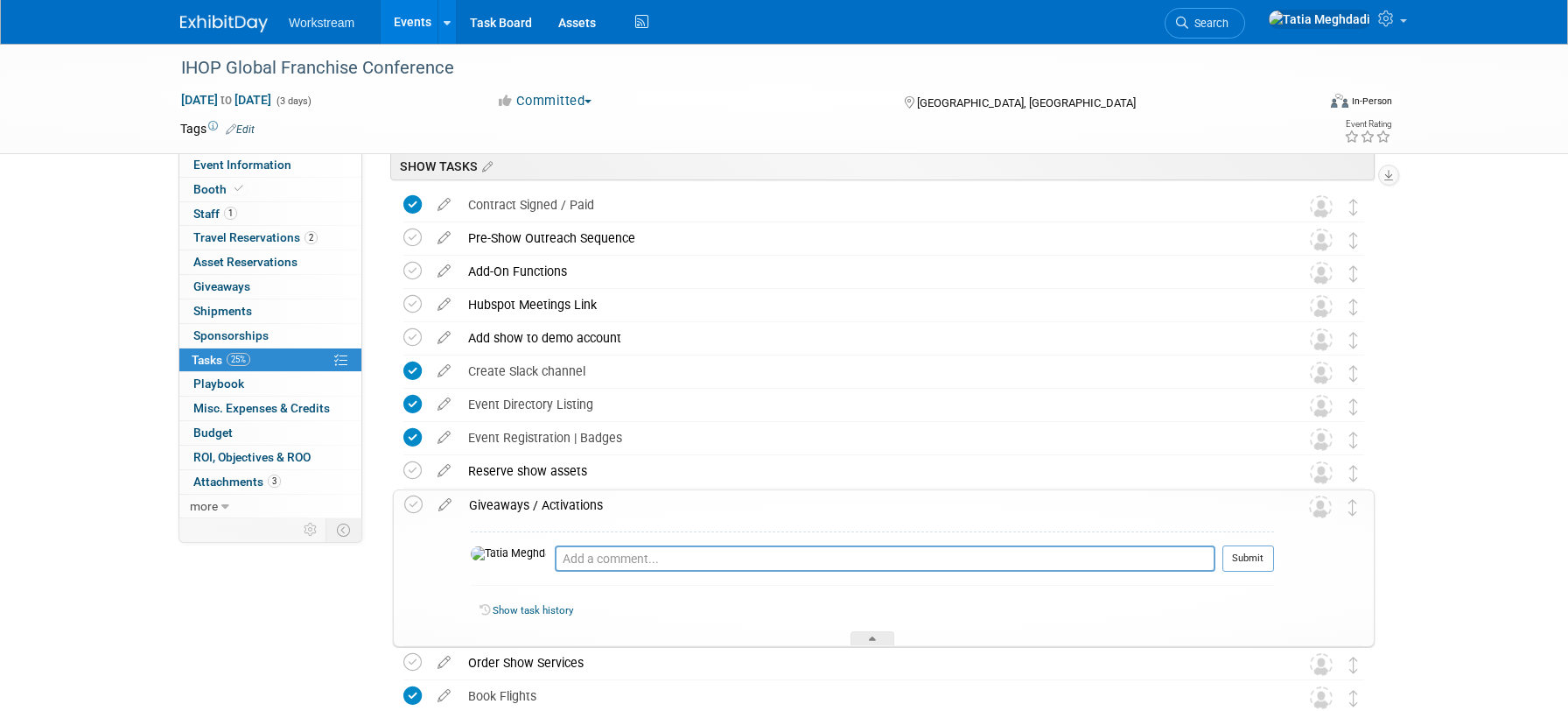
click at [532, 500] on div "Giveaways / Activations" at bounding box center [867, 504] width 814 height 29
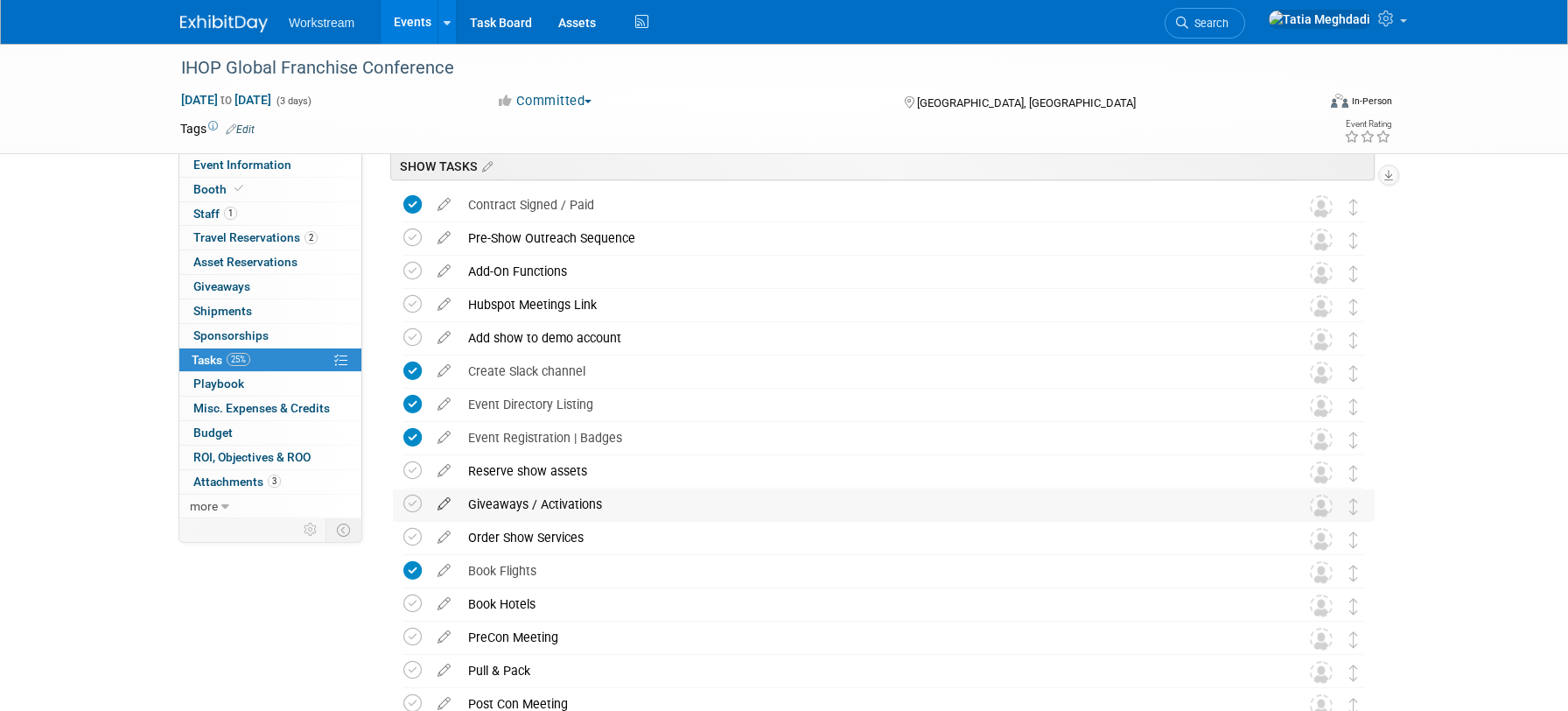
click at [439, 501] on icon at bounding box center [443, 500] width 30 height 22
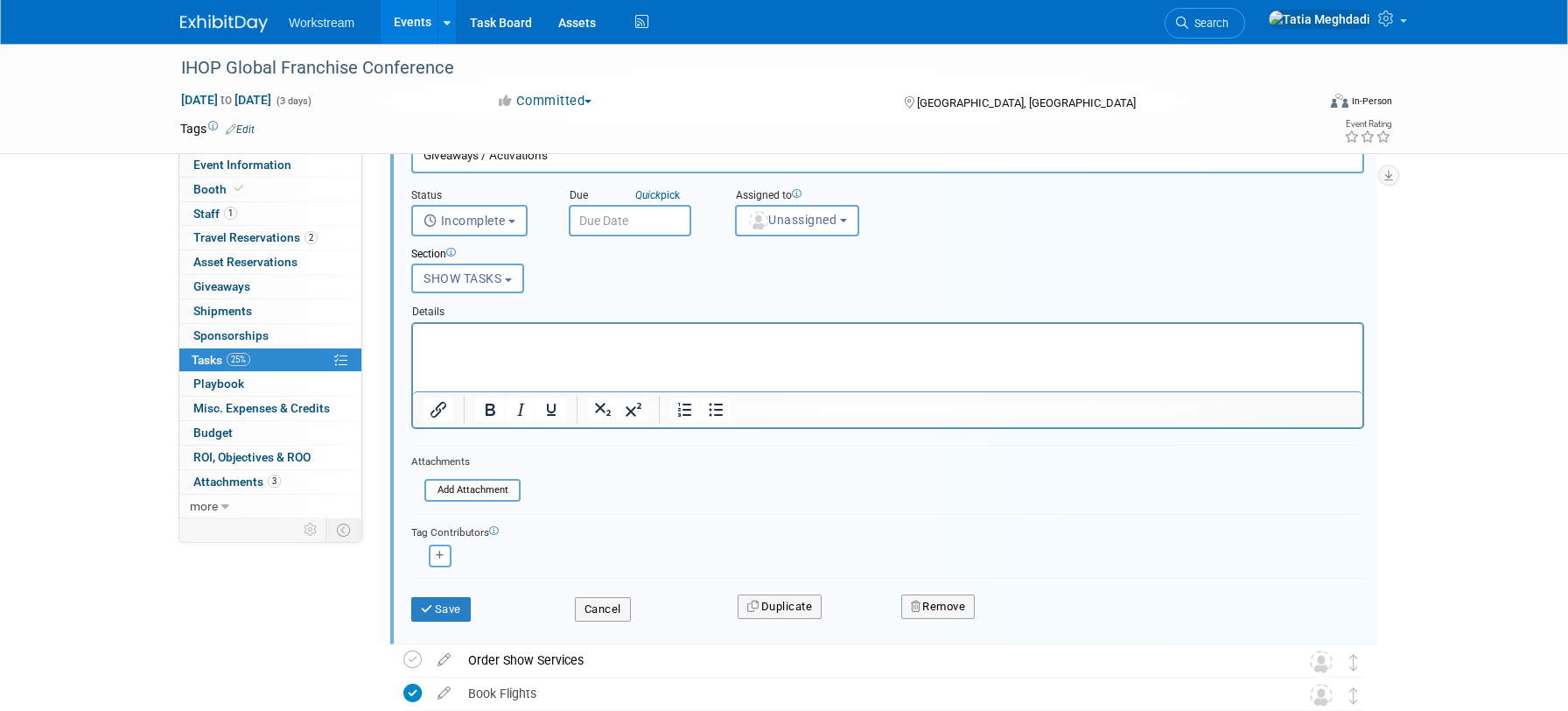
scroll to position [550, 0]
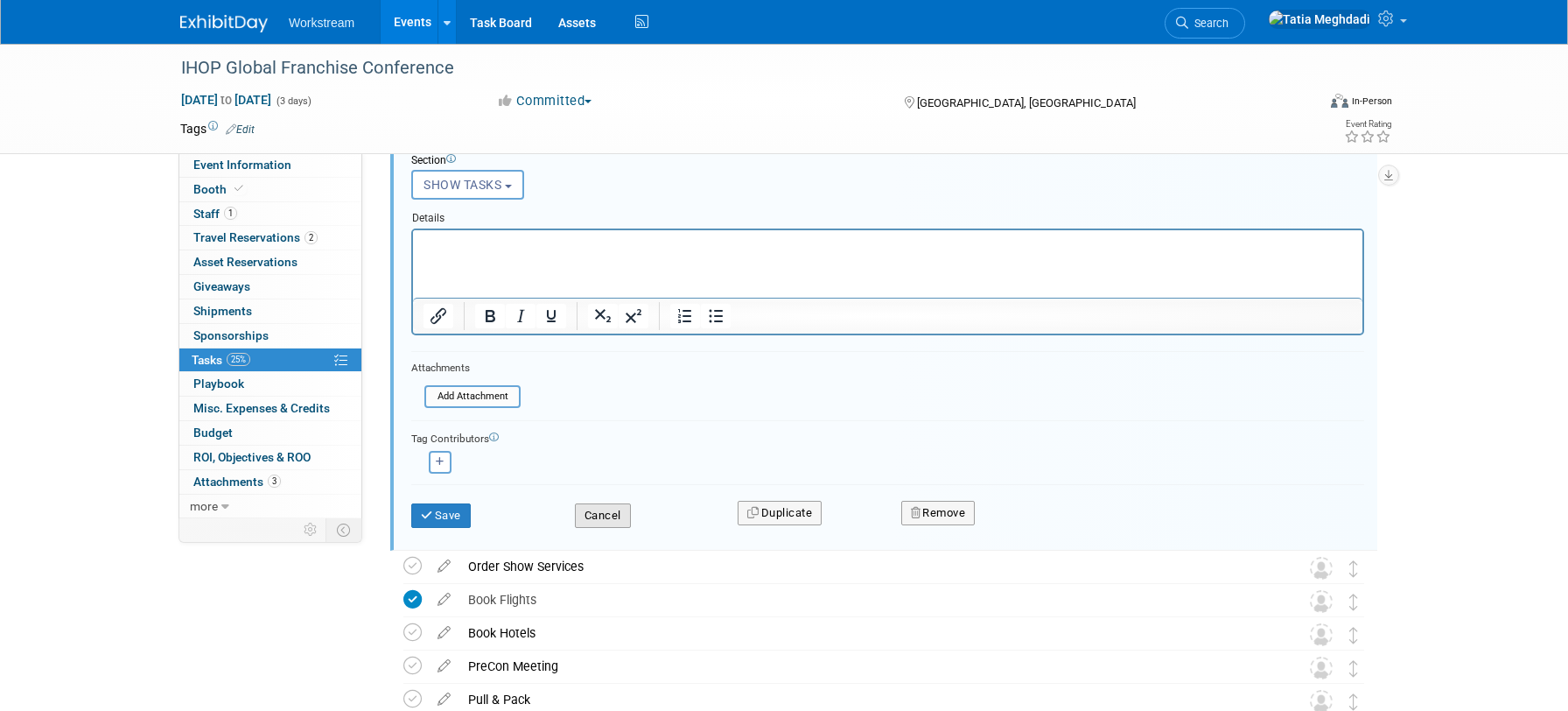
click at [618, 508] on button "Cancel" at bounding box center [603, 516] width 56 height 25
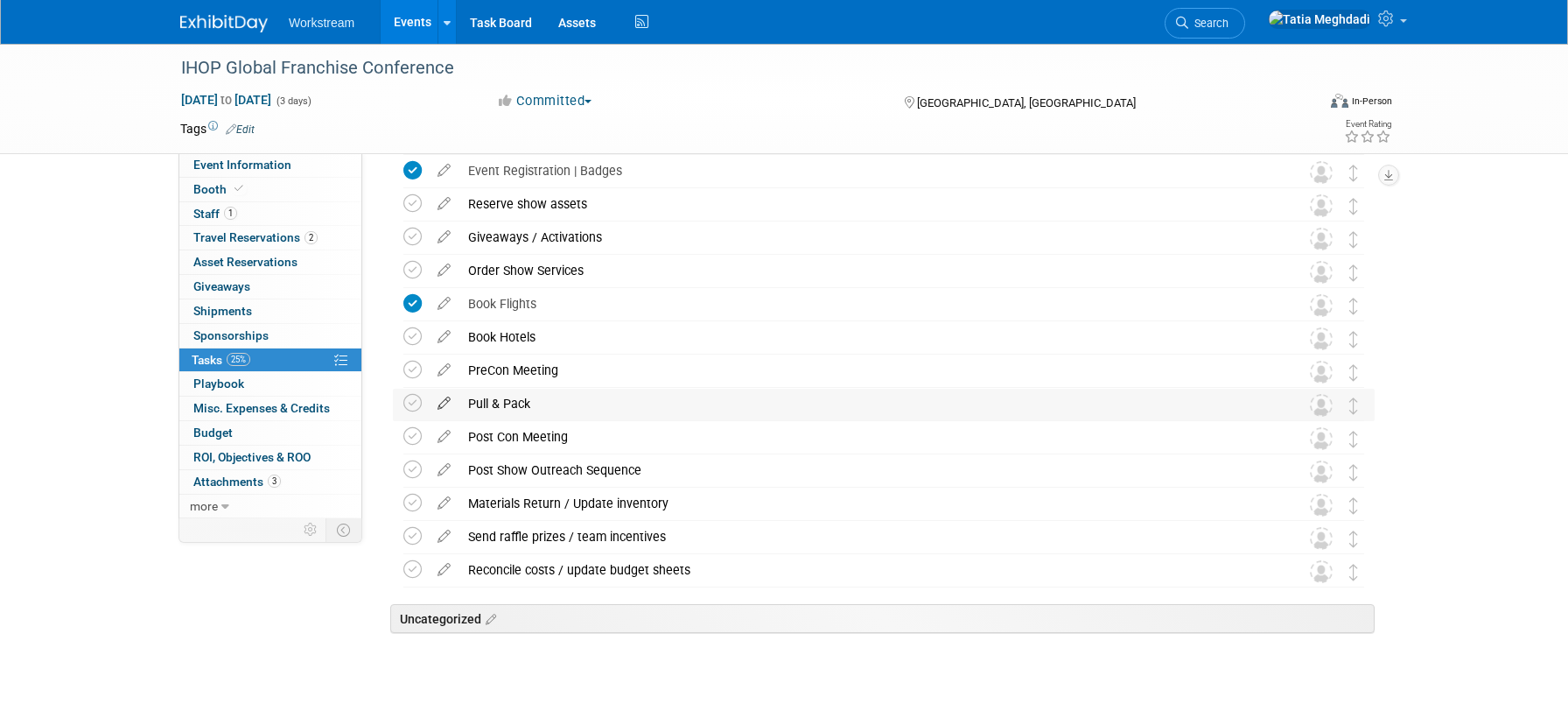
scroll to position [319, 0]
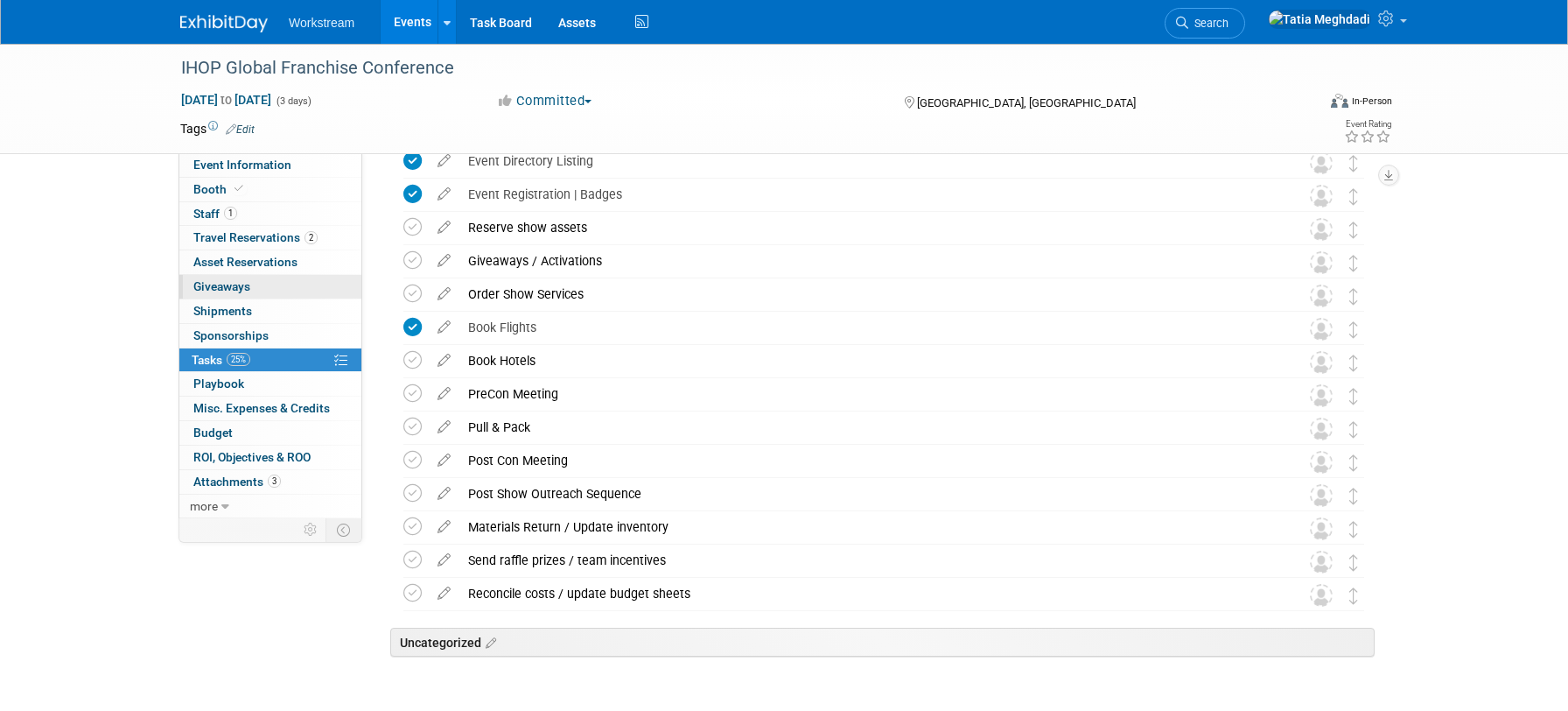
click at [236, 290] on span "Giveaways 0" at bounding box center [222, 286] width 57 height 14
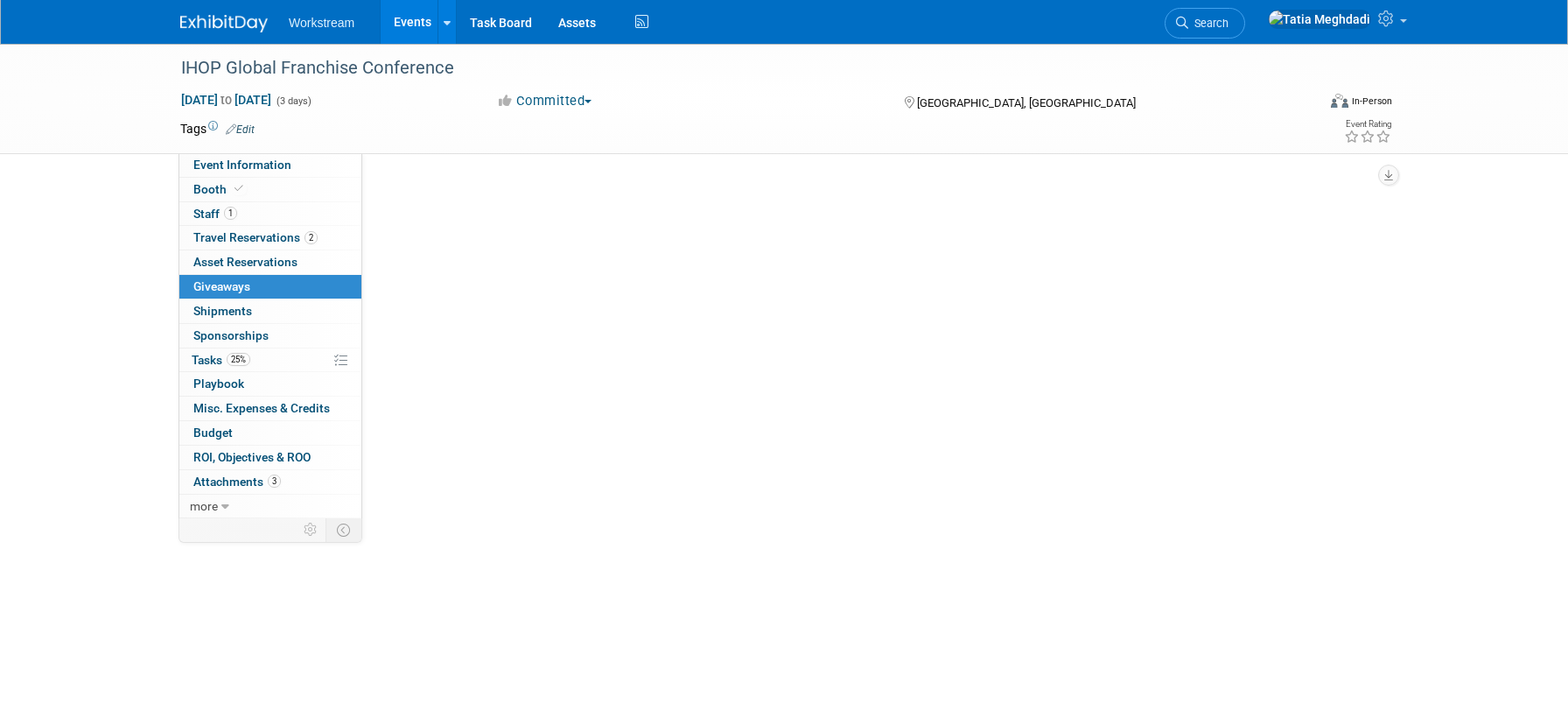
scroll to position [0, 0]
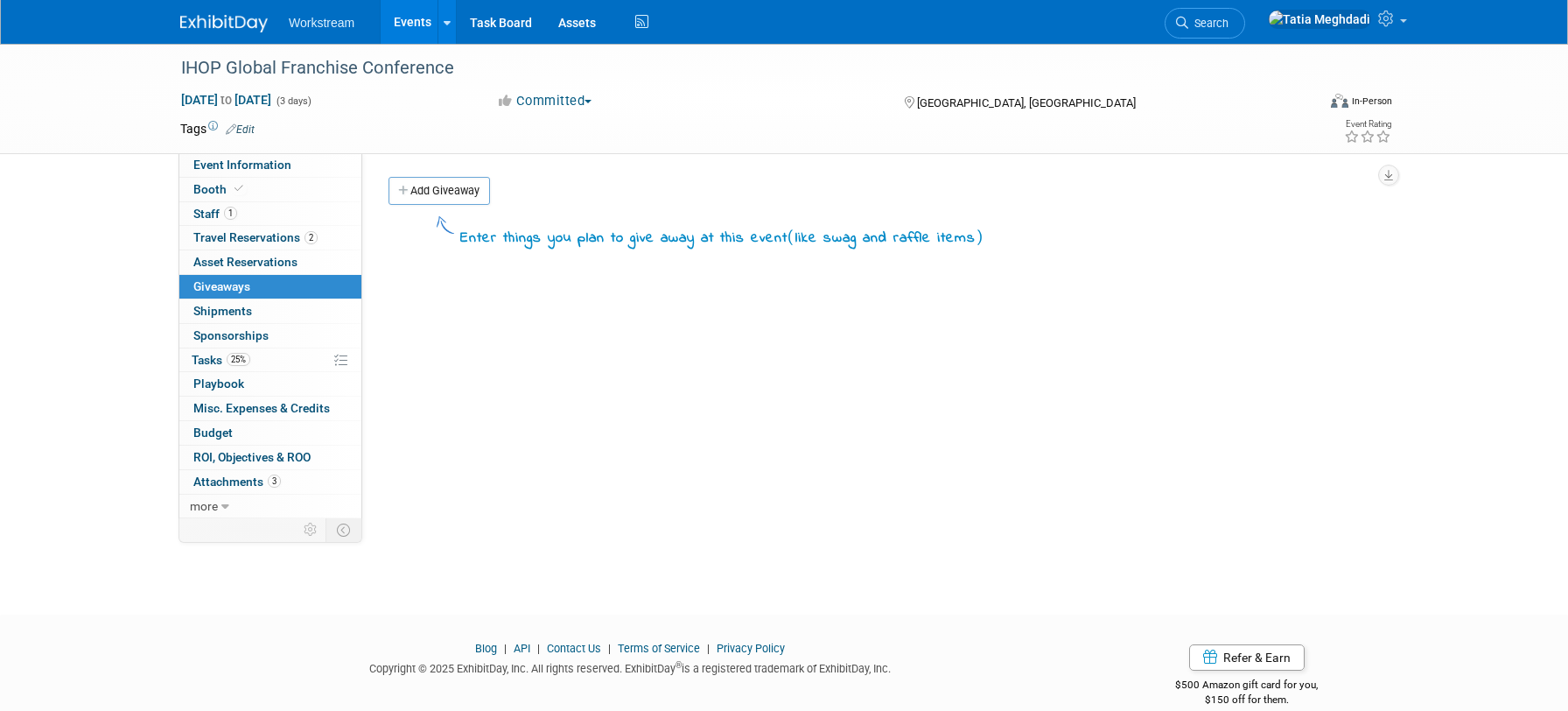
click at [421, 184] on link "Add Giveaway" at bounding box center [439, 191] width 101 height 28
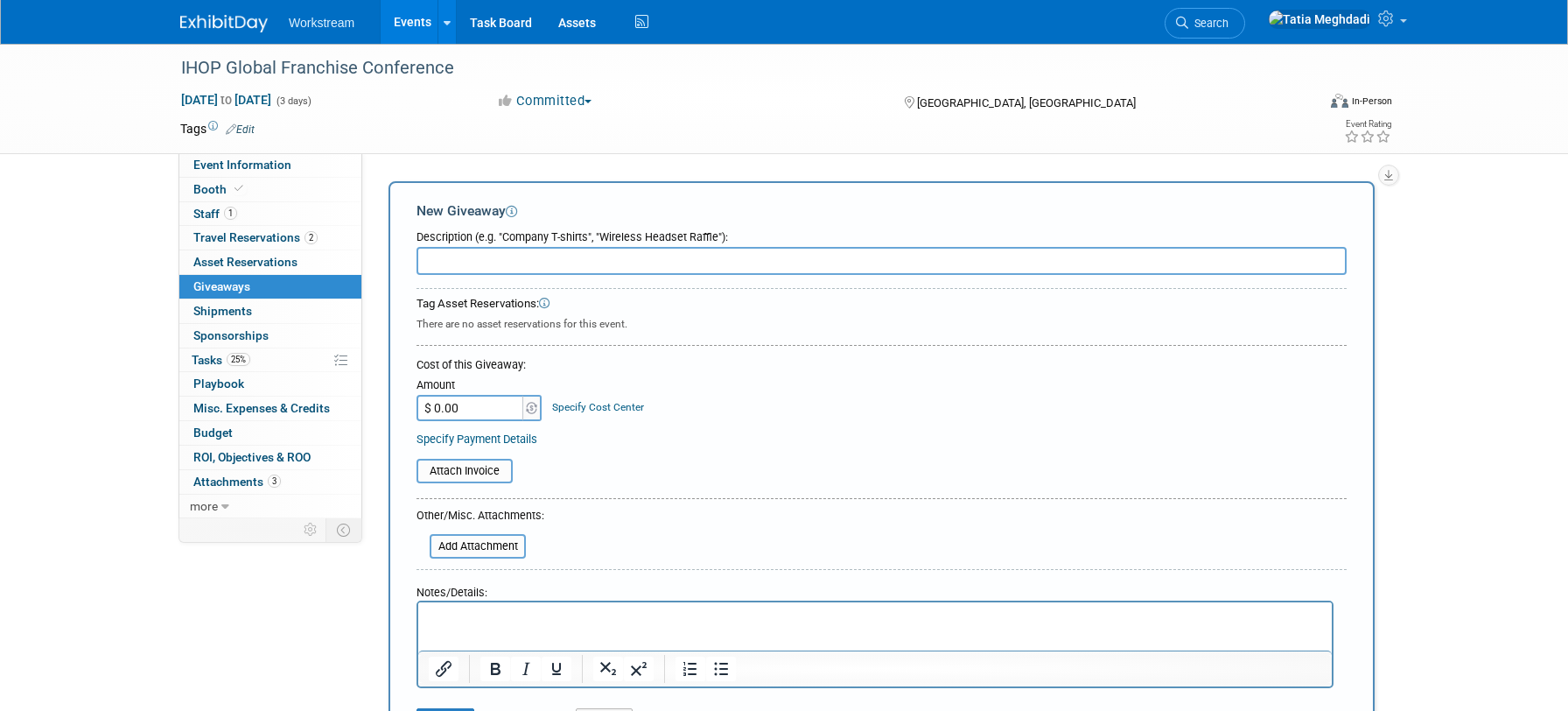
click at [459, 265] on input "text" at bounding box center [880, 261] width 929 height 28
type input "Activation: Put Putt Golf"
click at [466, 407] on input "$ 0.00" at bounding box center [470, 408] width 109 height 27
type input "$ 150.00"
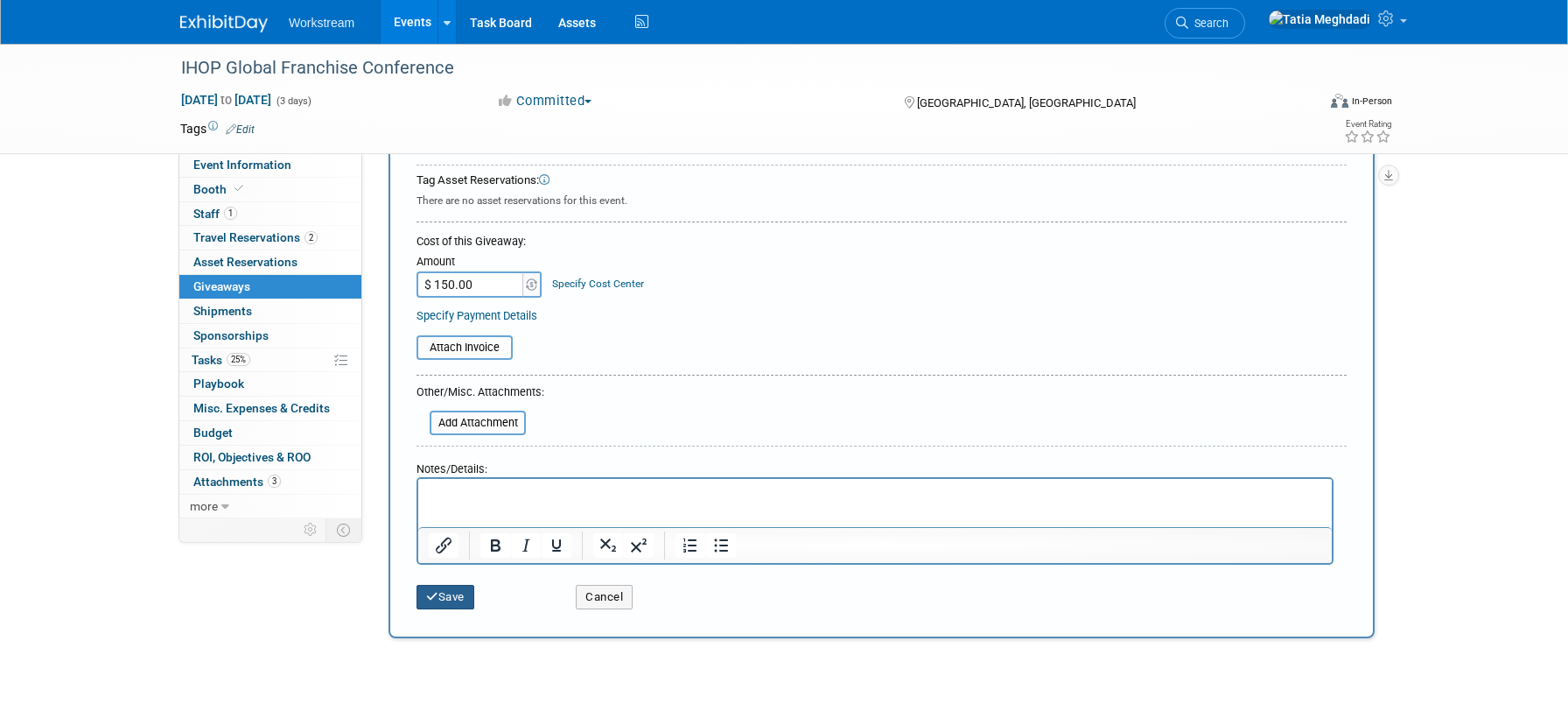
click at [450, 597] on button "Save" at bounding box center [444, 597] width 58 height 25
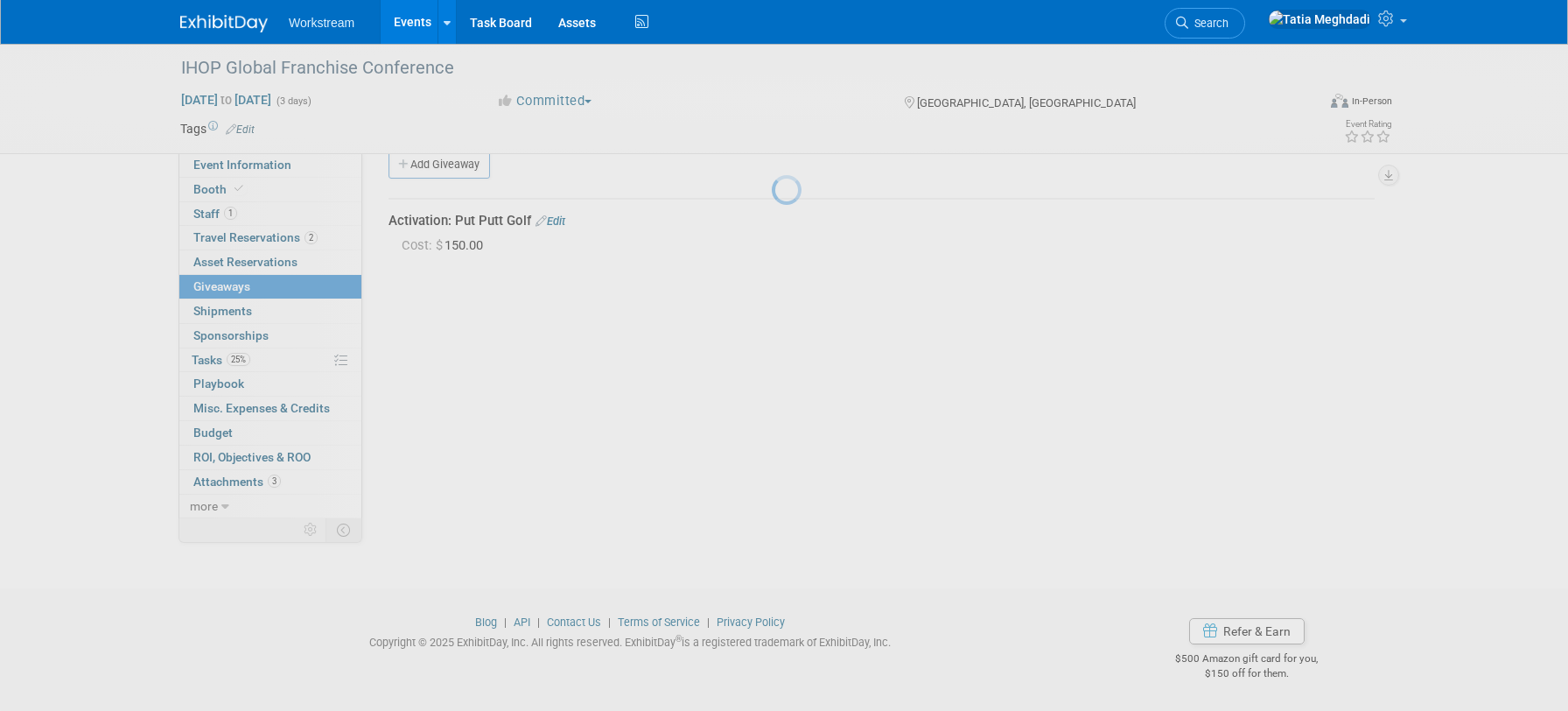
scroll to position [27, 0]
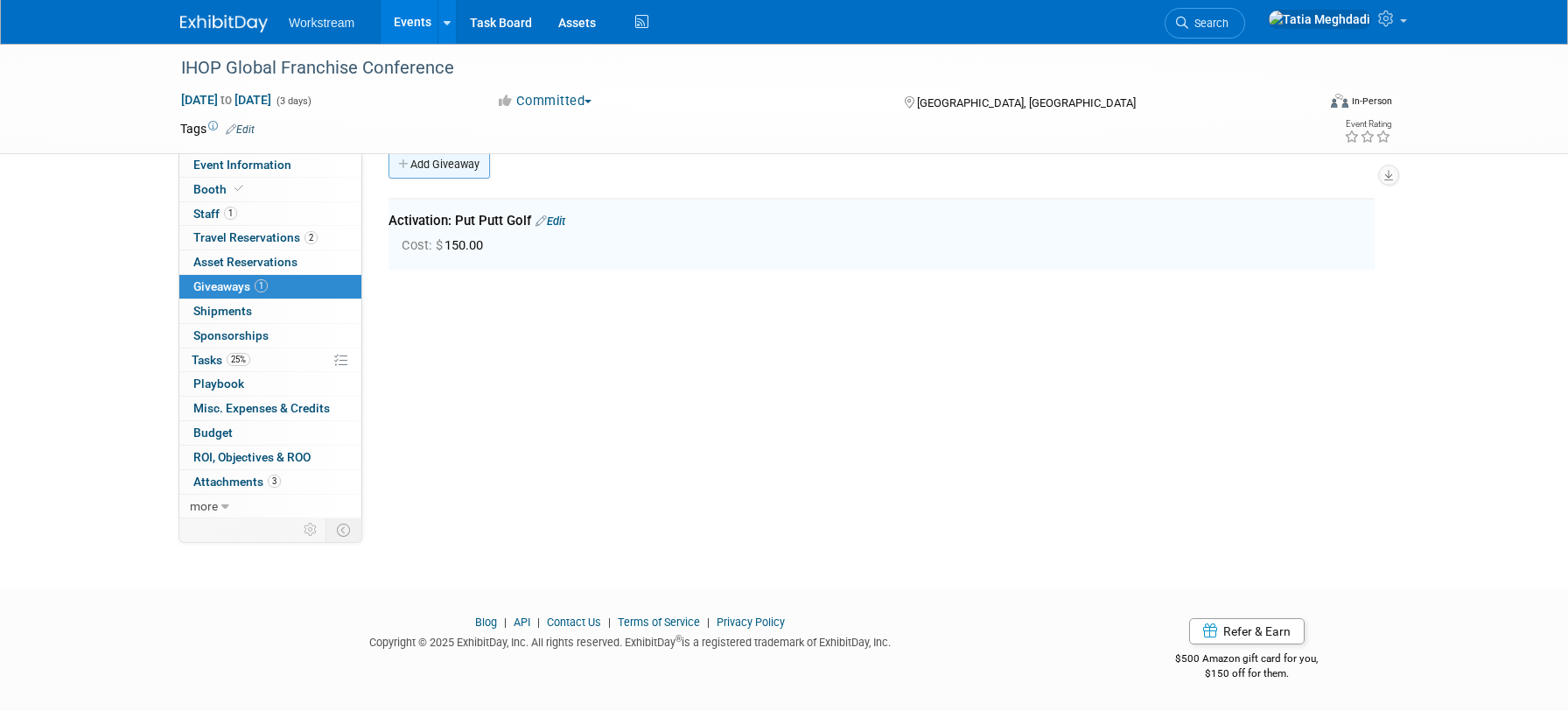
click at [435, 169] on link "Add Giveaway" at bounding box center [439, 165] width 101 height 28
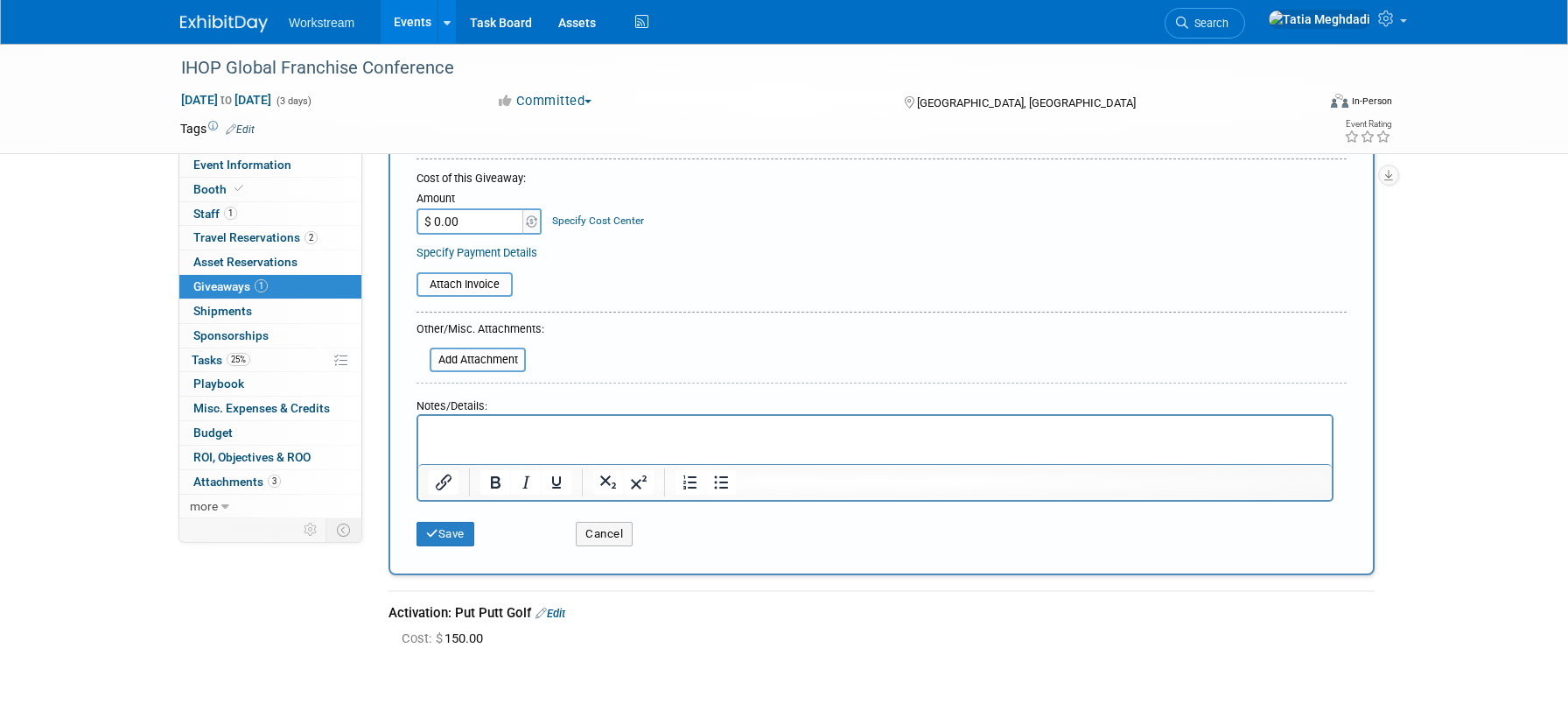
scroll to position [253, 0]
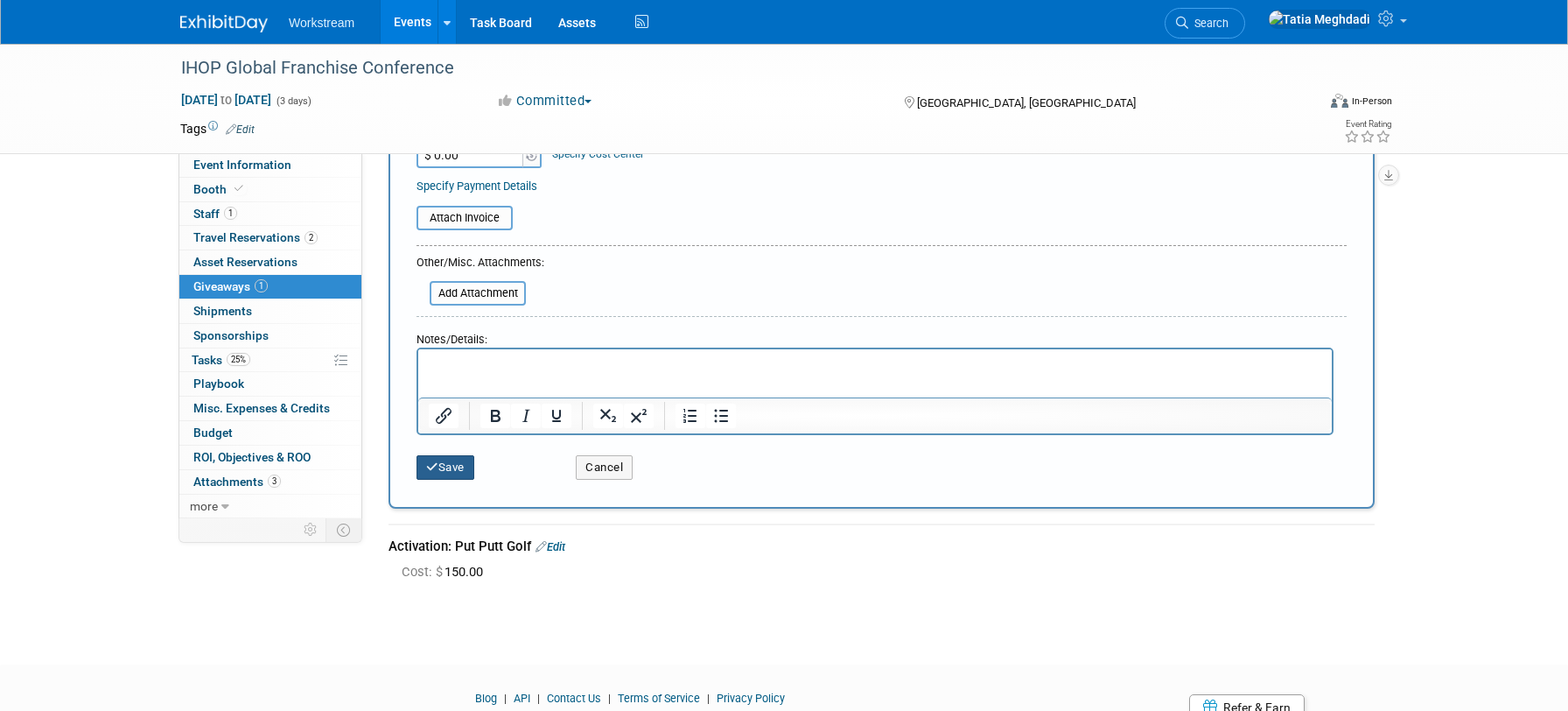
type input "Collateral:"
drag, startPoint x: 436, startPoint y: 465, endPoint x: 445, endPoint y: 458, distance: 11.4
click at [436, 465] on icon "submit" at bounding box center [432, 467] width 12 height 11
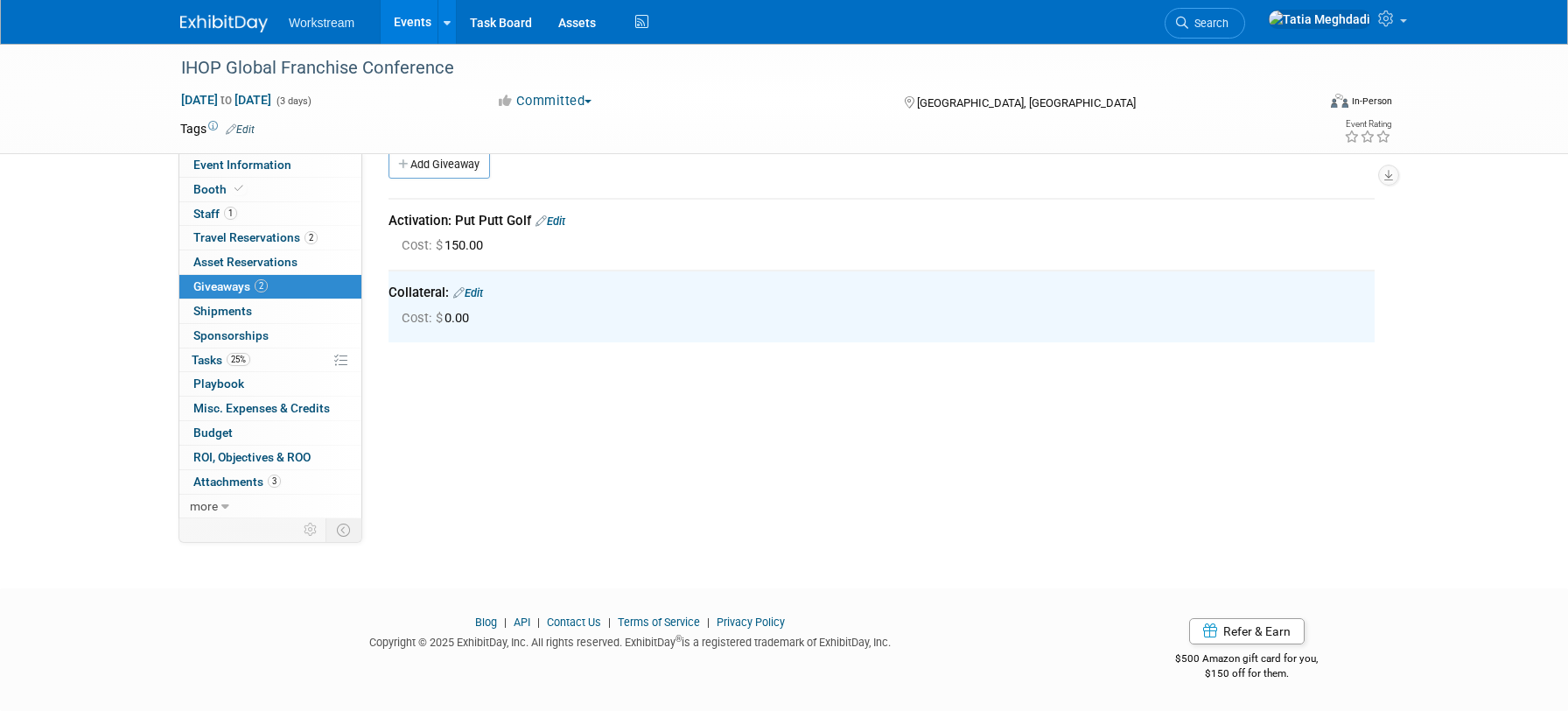
scroll to position [0, 0]
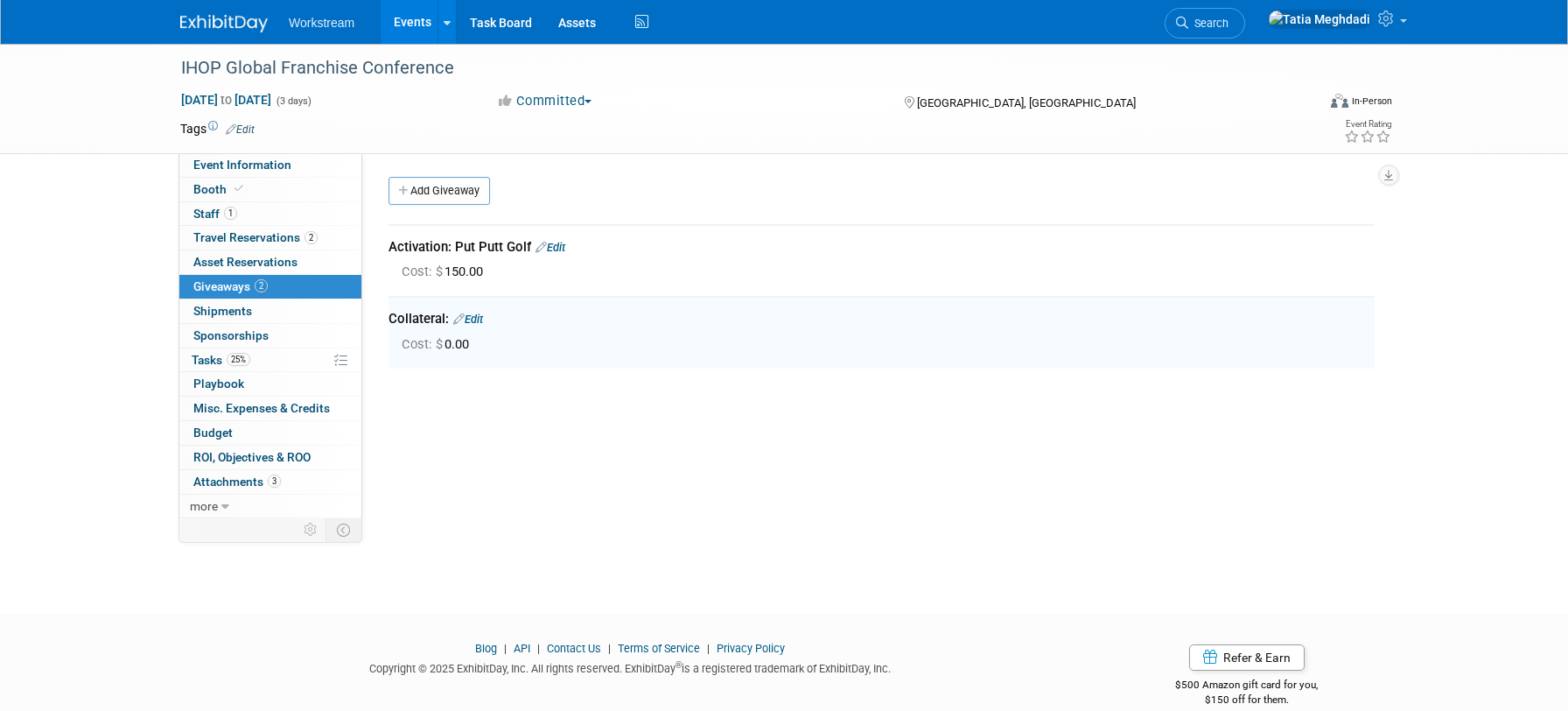
click at [437, 196] on link "Add Giveaway" at bounding box center [439, 191] width 101 height 28
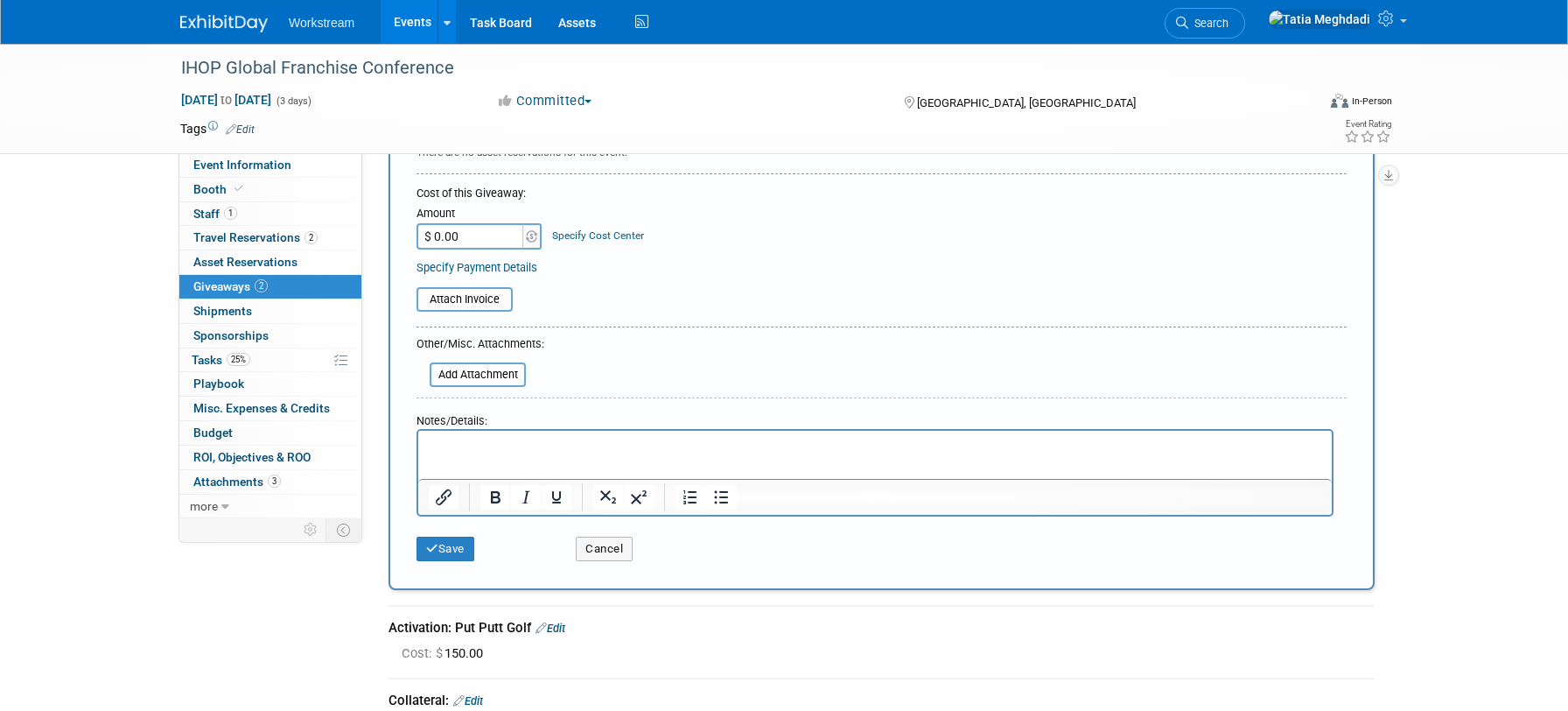
scroll to position [210, 0]
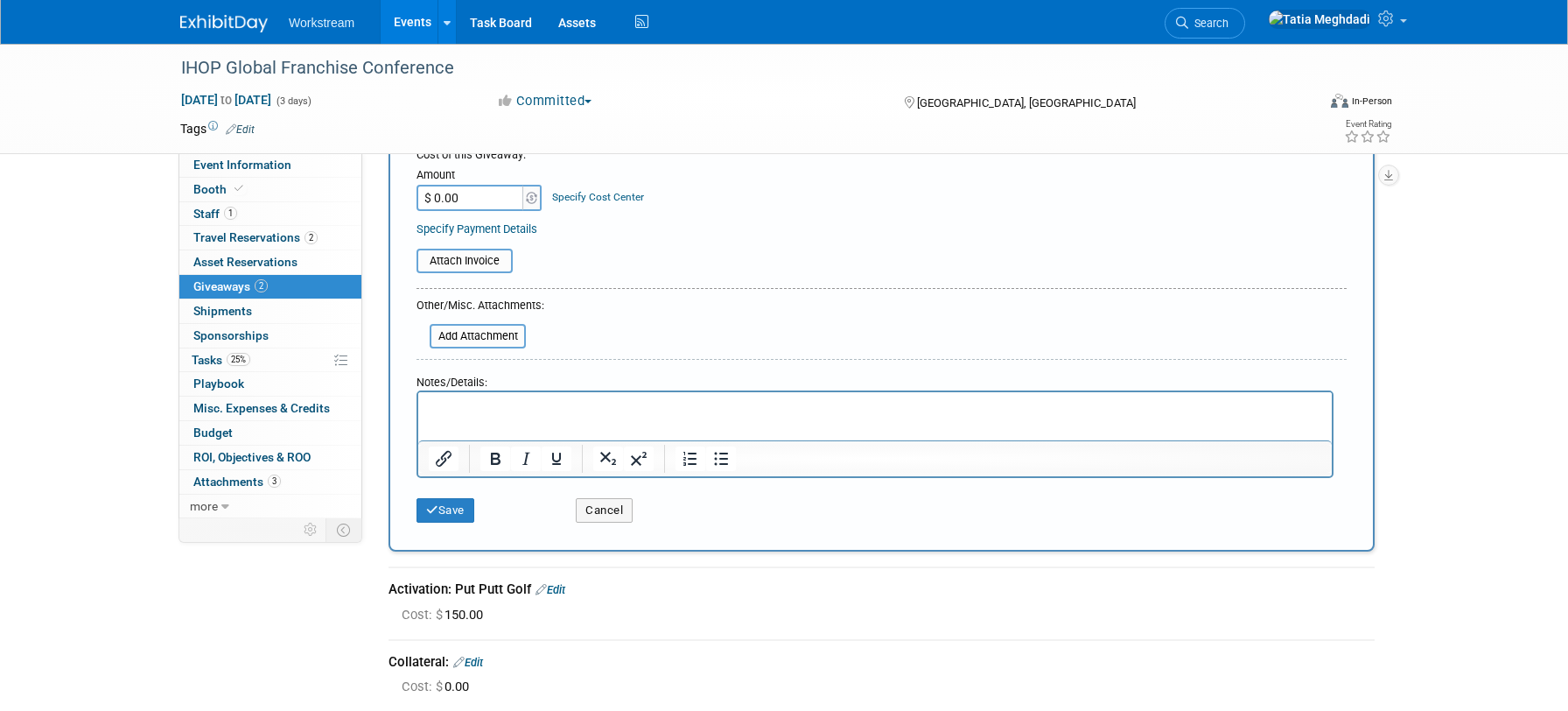
type input "Swag:"
click at [453, 522] on div "Save Cancel" at bounding box center [880, 504] width 929 height 53
click at [451, 501] on button "Save" at bounding box center [444, 510] width 58 height 25
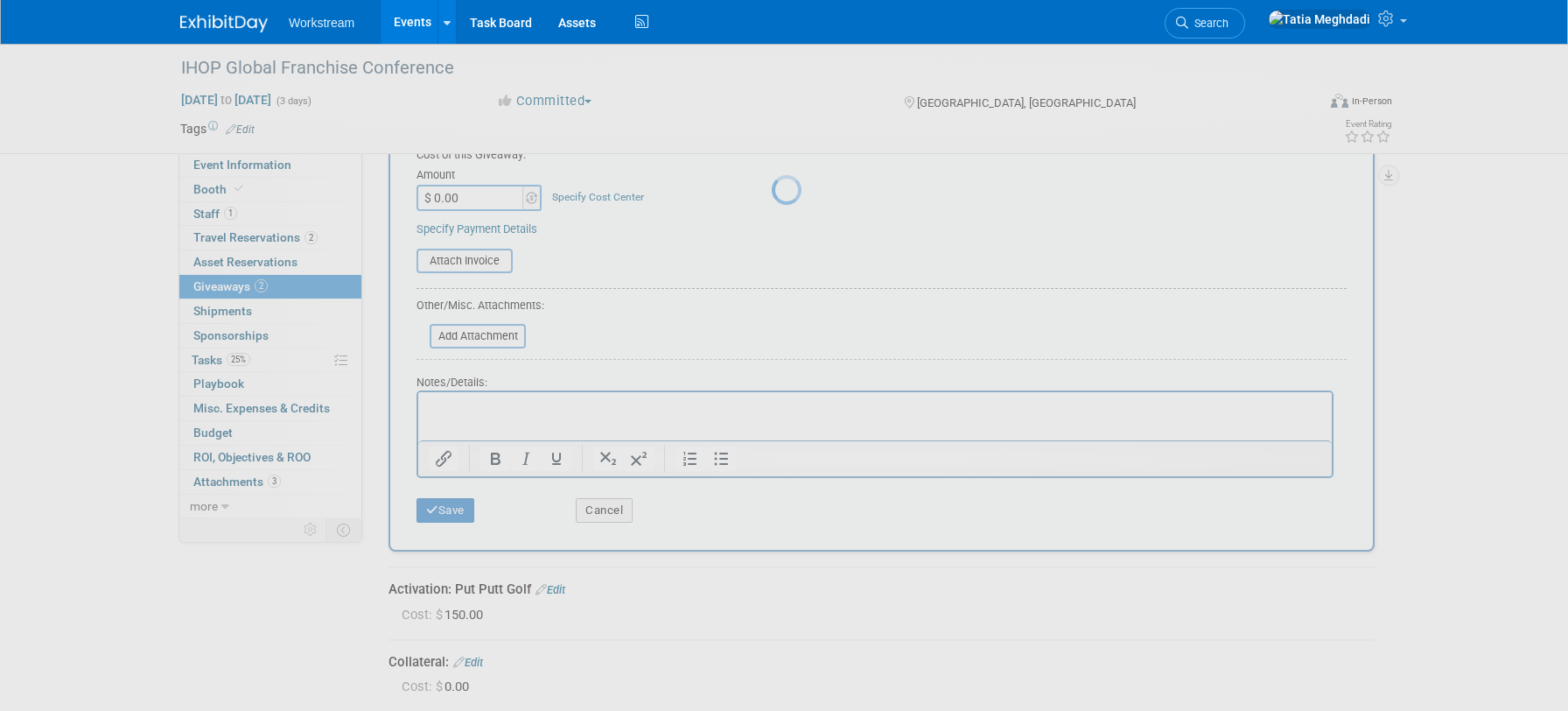
scroll to position [27, 0]
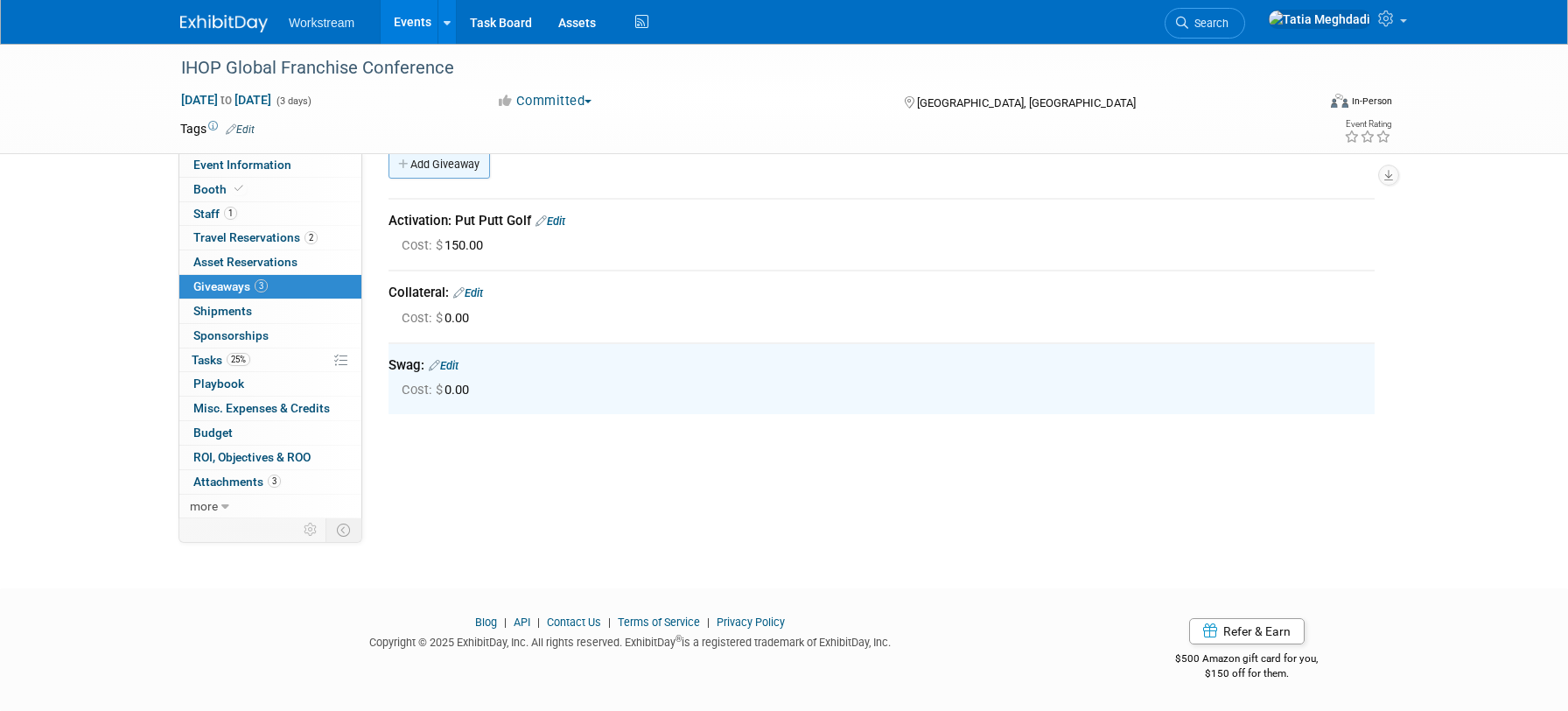
click at [424, 172] on link "Add Giveaway" at bounding box center [439, 165] width 101 height 28
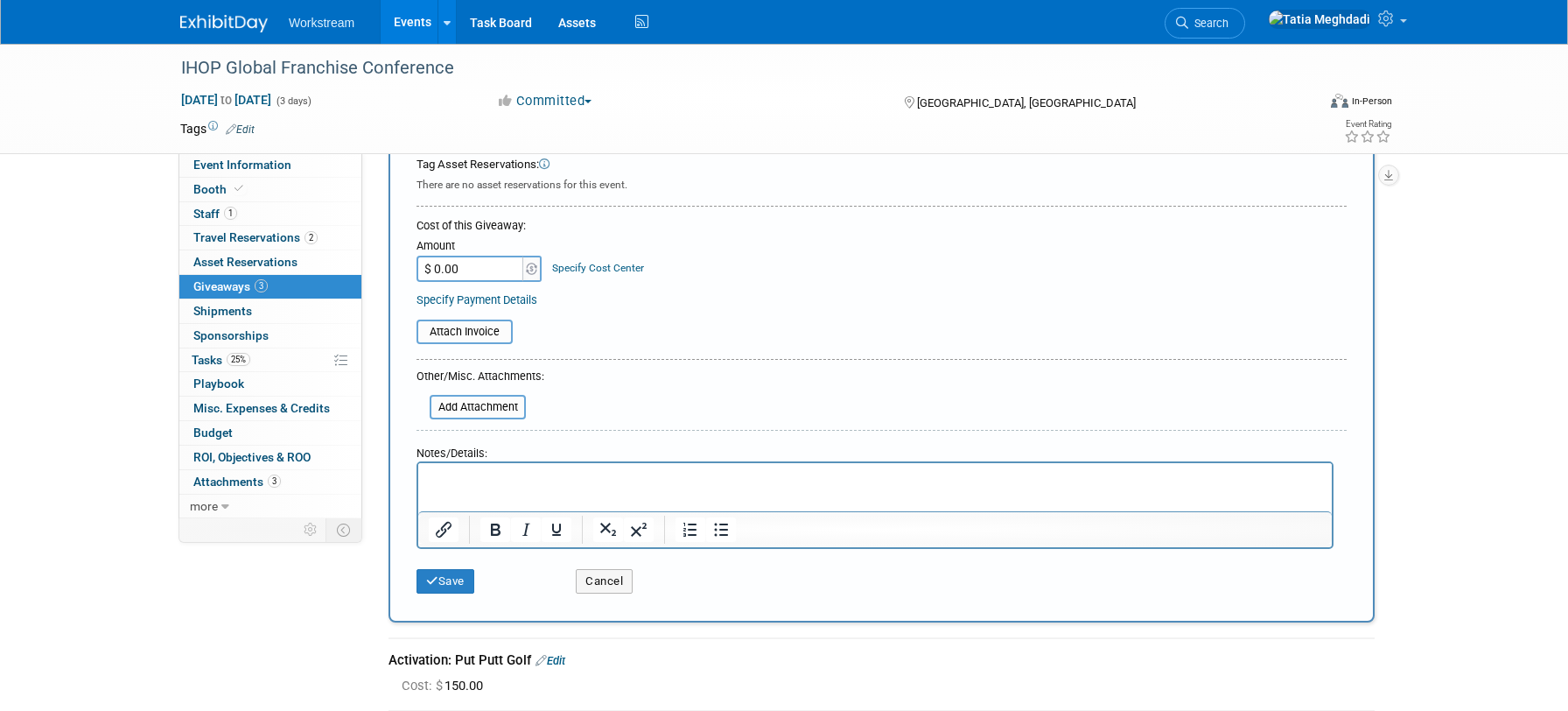
scroll to position [246, 0]
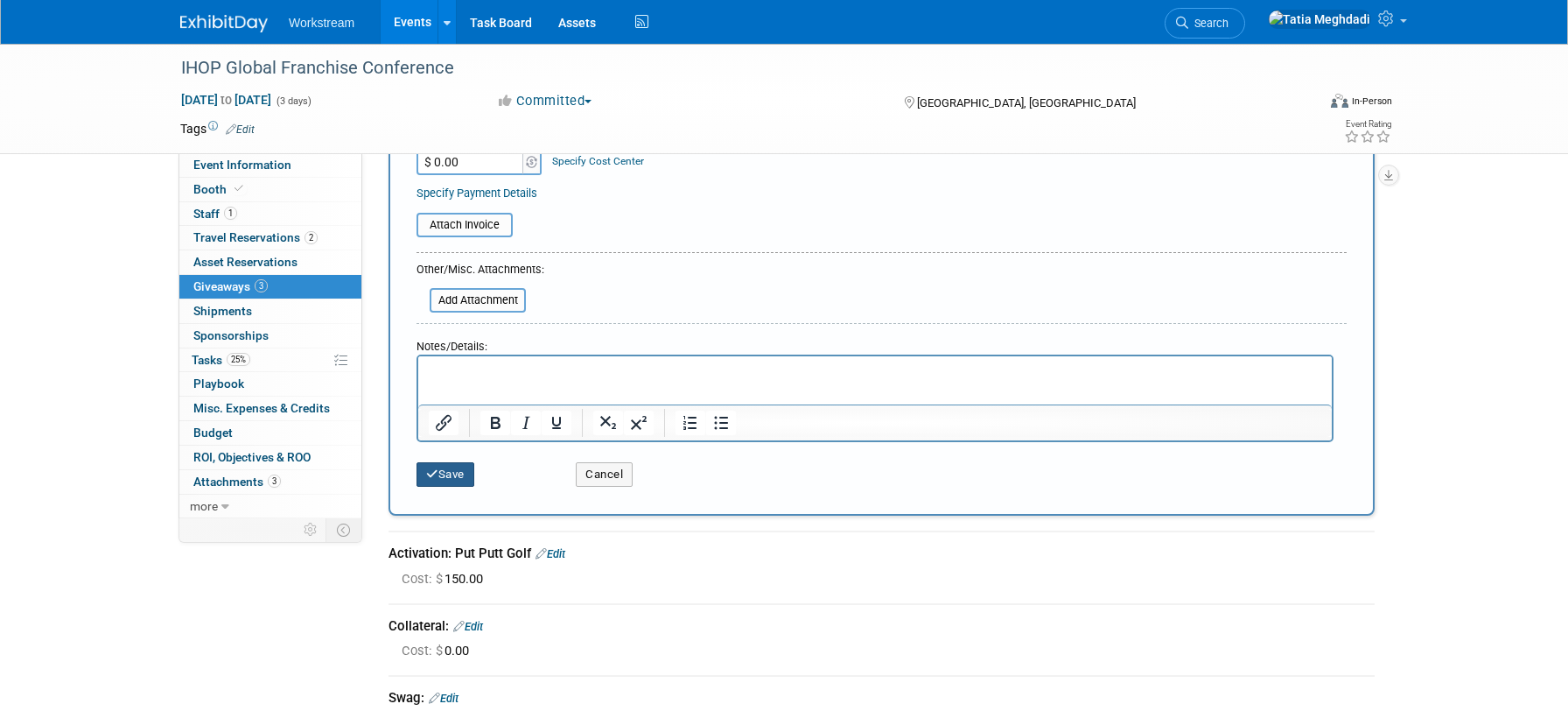
type input "Rep Incentive:"
click at [448, 466] on button "Save" at bounding box center [444, 475] width 58 height 25
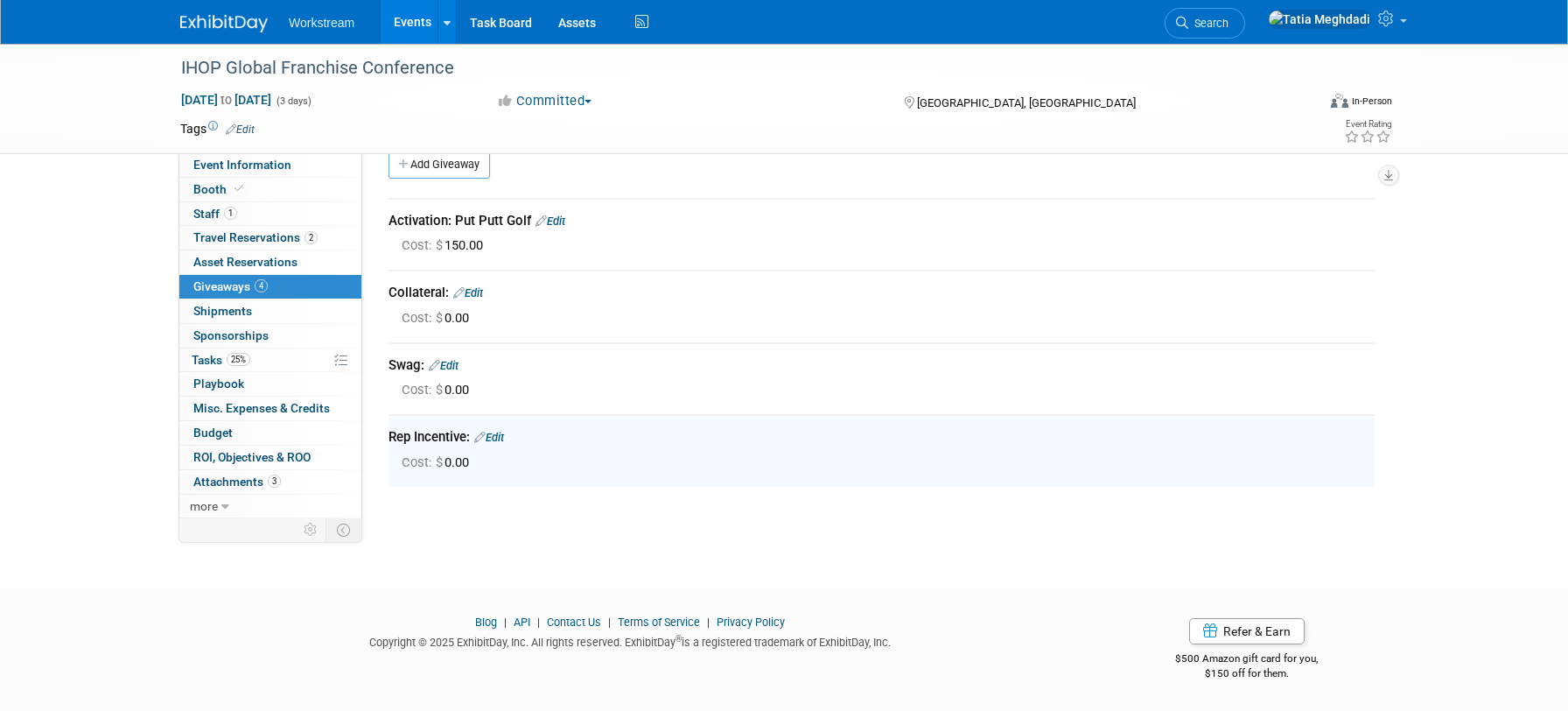
scroll to position [0, 0]
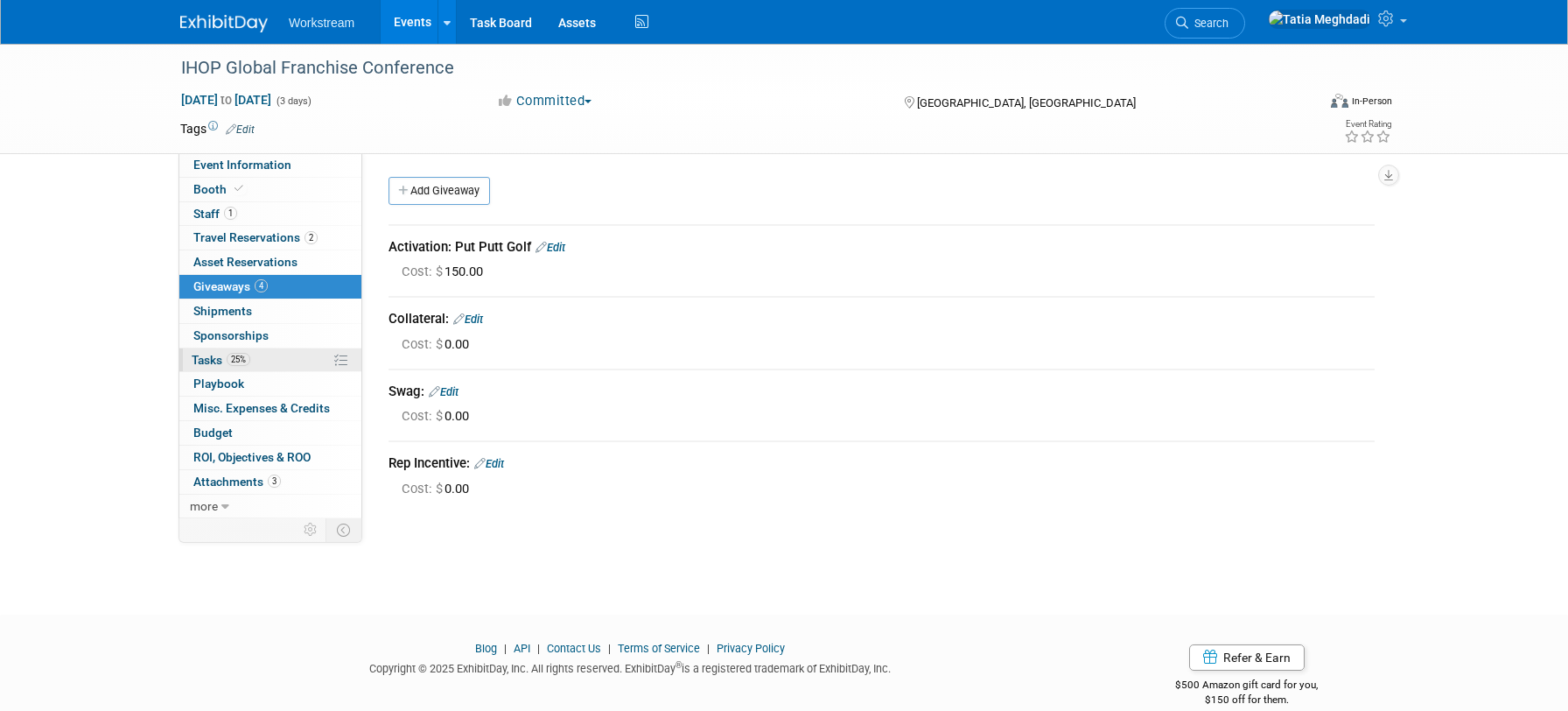
click at [211, 356] on span "Tasks 25%" at bounding box center [221, 359] width 59 height 14
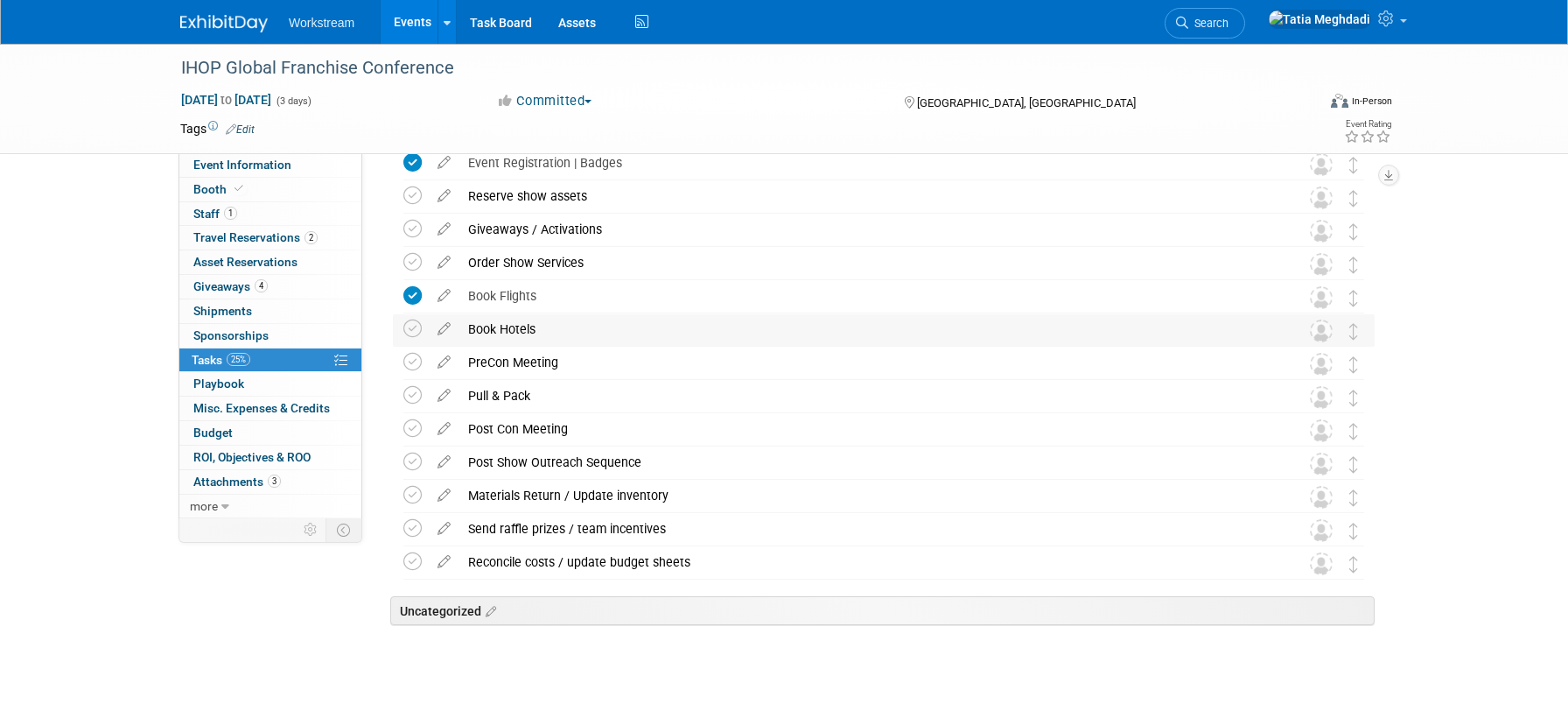
scroll to position [349, 0]
click at [516, 377] on div "PreCon Meeting" at bounding box center [867, 362] width 816 height 29
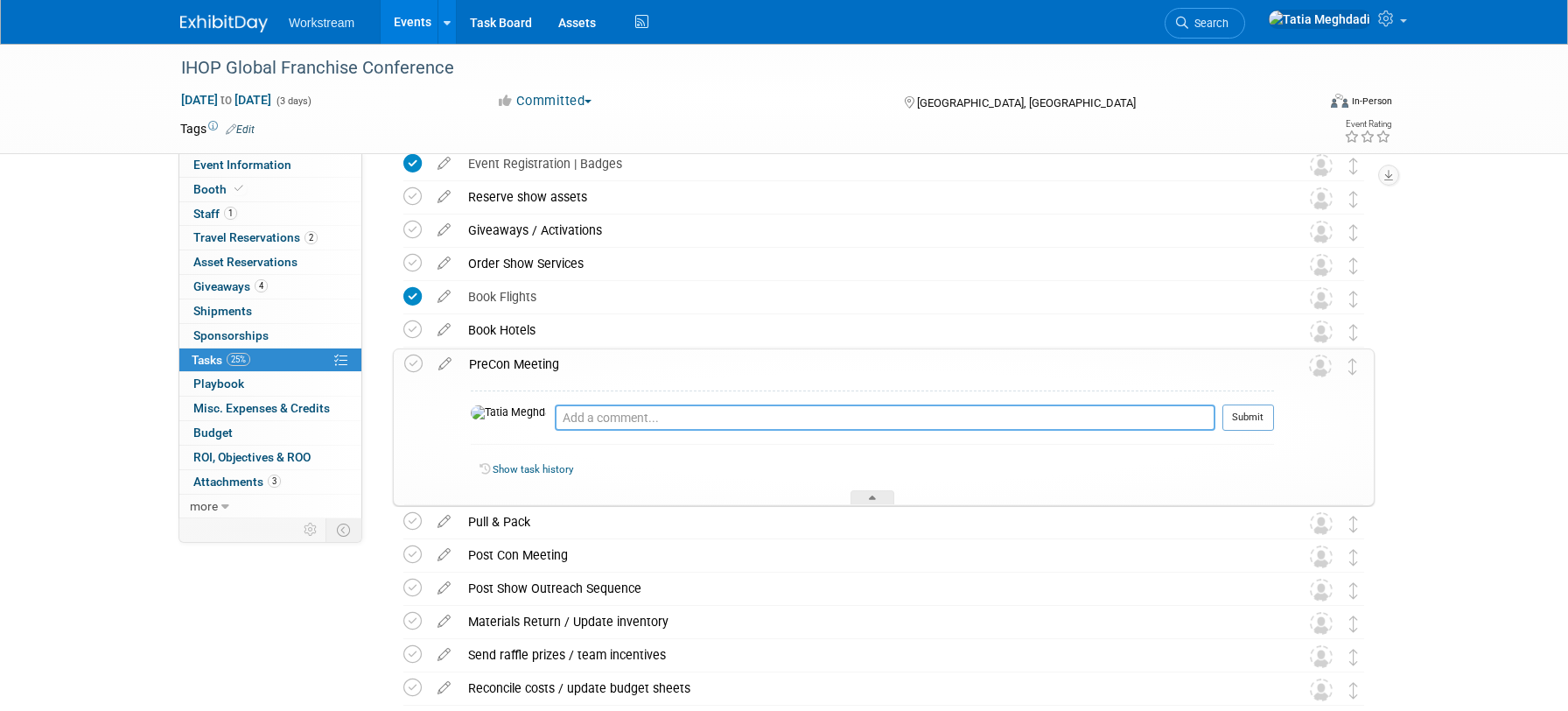
click at [604, 420] on textarea at bounding box center [884, 418] width 660 height 27
click at [439, 359] on icon at bounding box center [444, 359] width 30 height 22
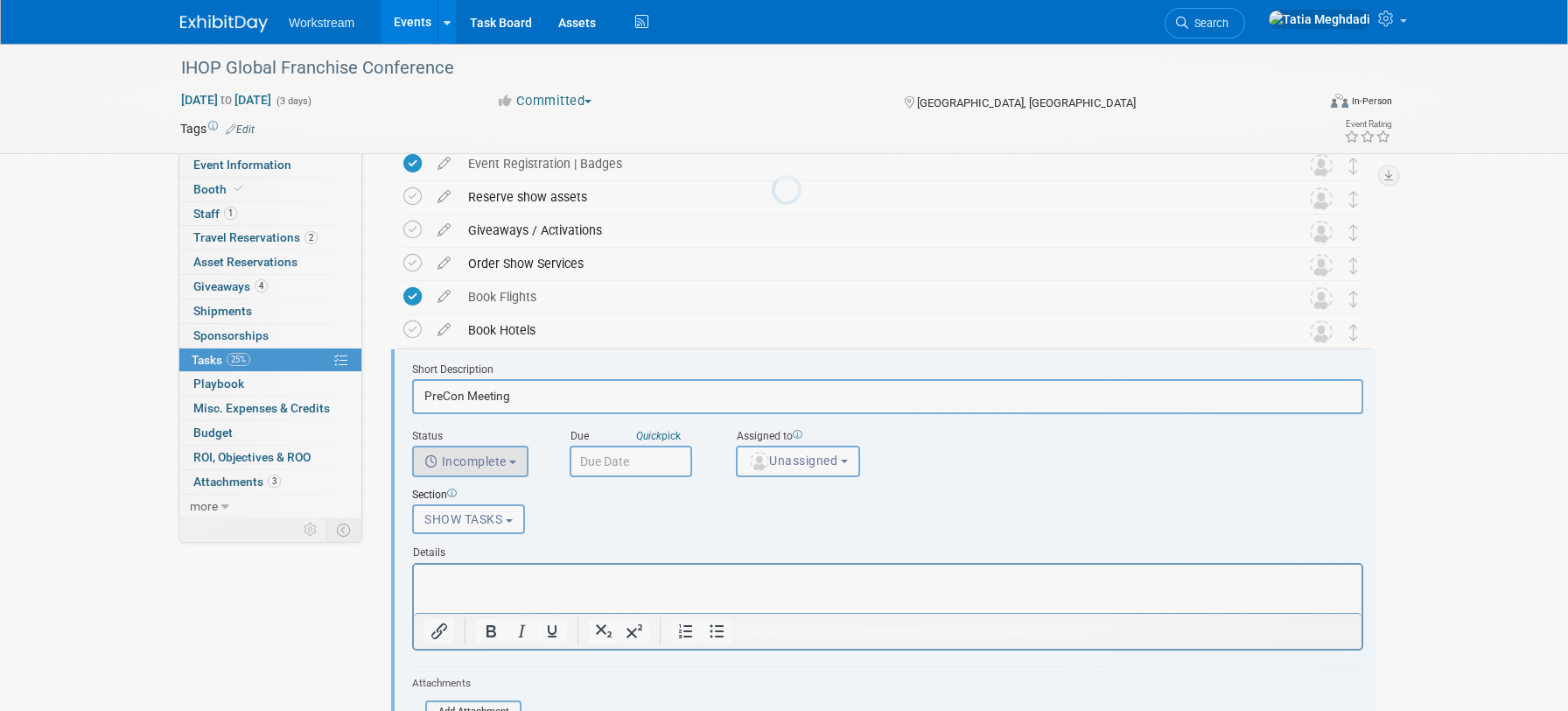
scroll to position [442, 0]
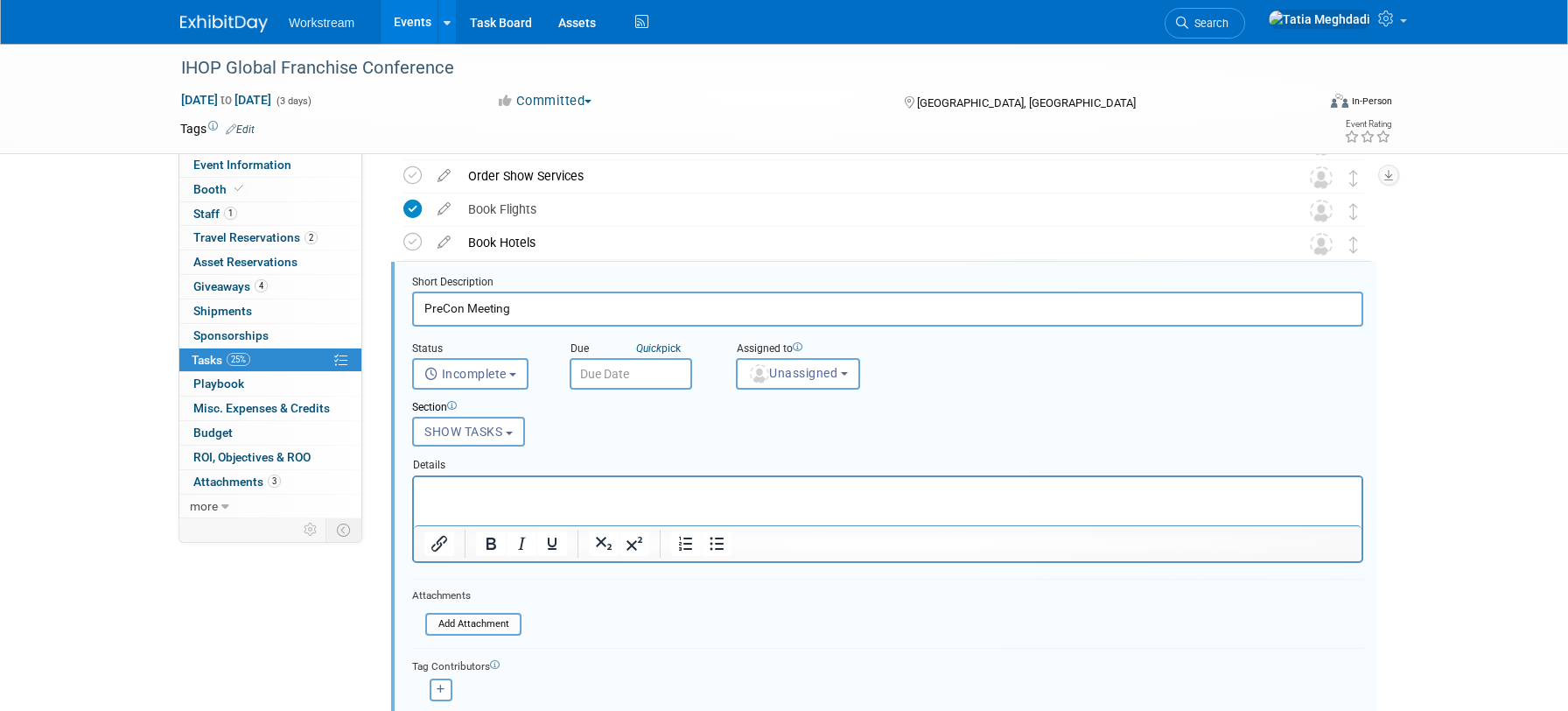
click at [607, 370] on input "text" at bounding box center [630, 374] width 122 height 31
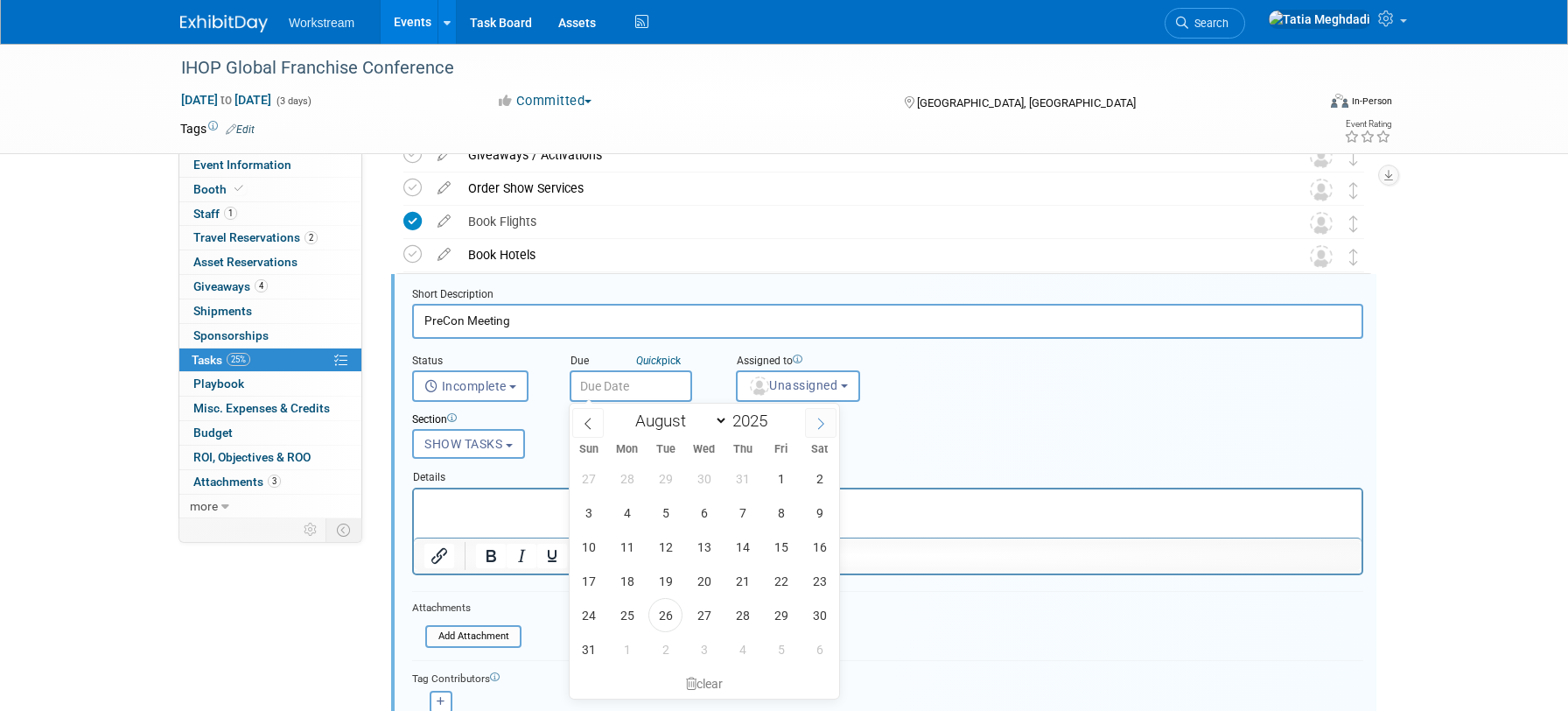
click at [816, 421] on icon at bounding box center [820, 423] width 12 height 12
select select "8"
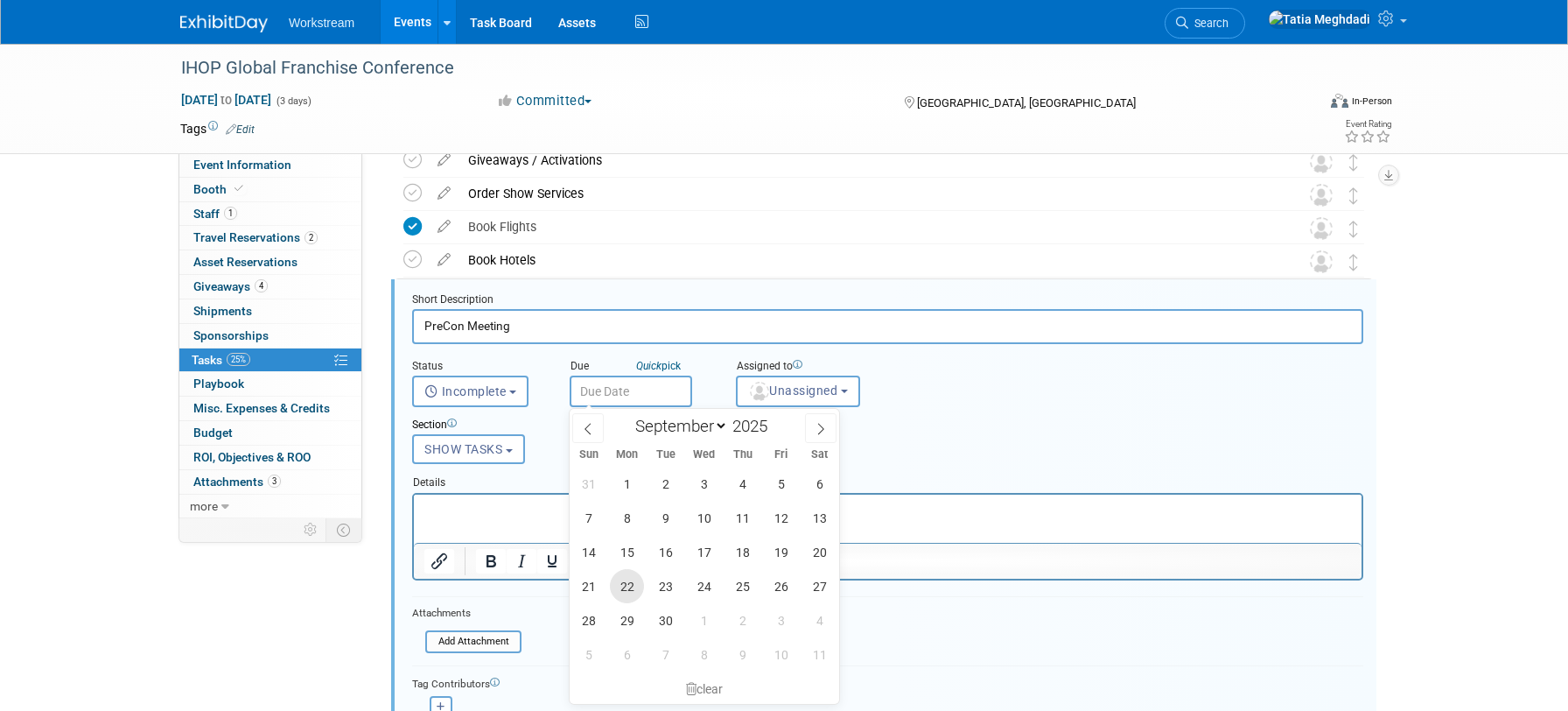
click at [633, 585] on span "22" at bounding box center [627, 586] width 34 height 34
type input "Sep 22, 2025"
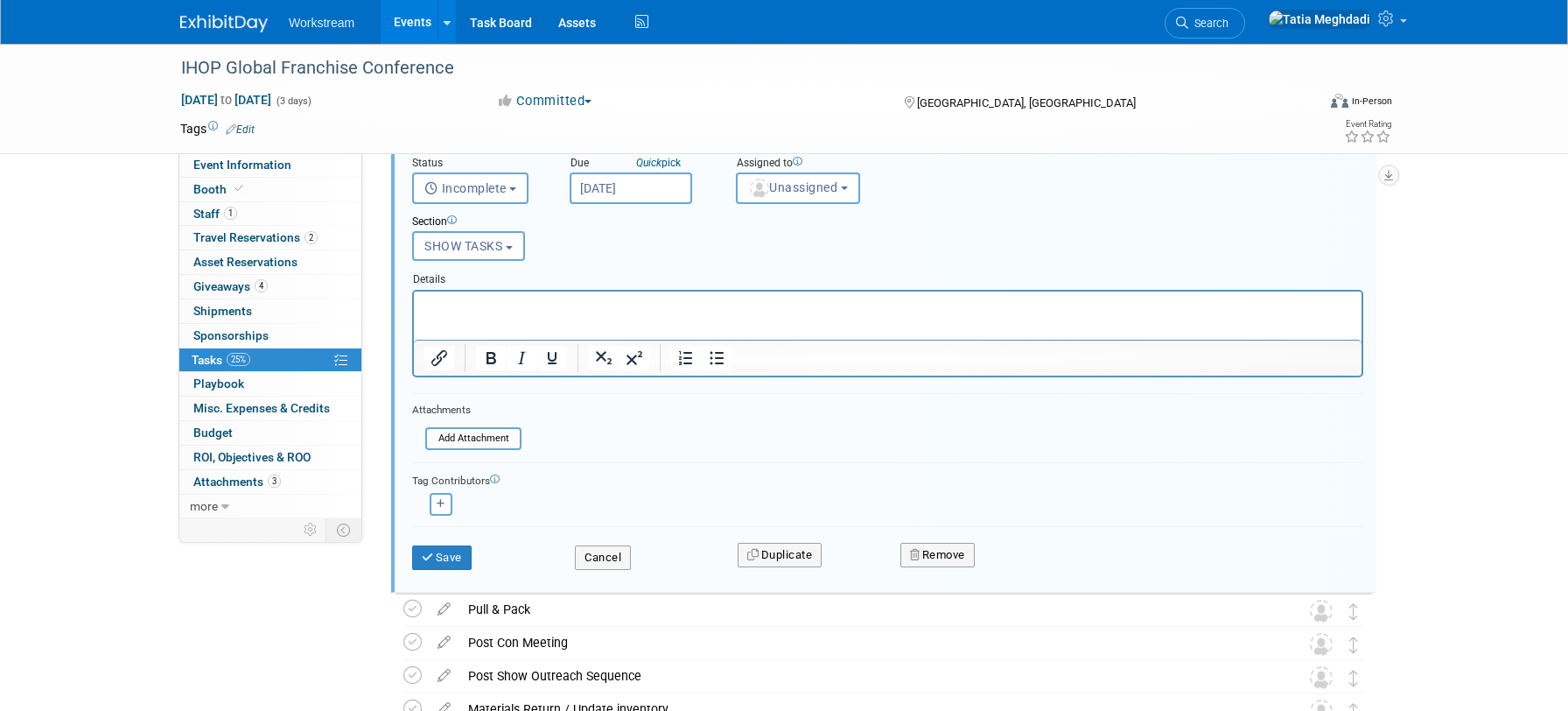
scroll to position [630, 0]
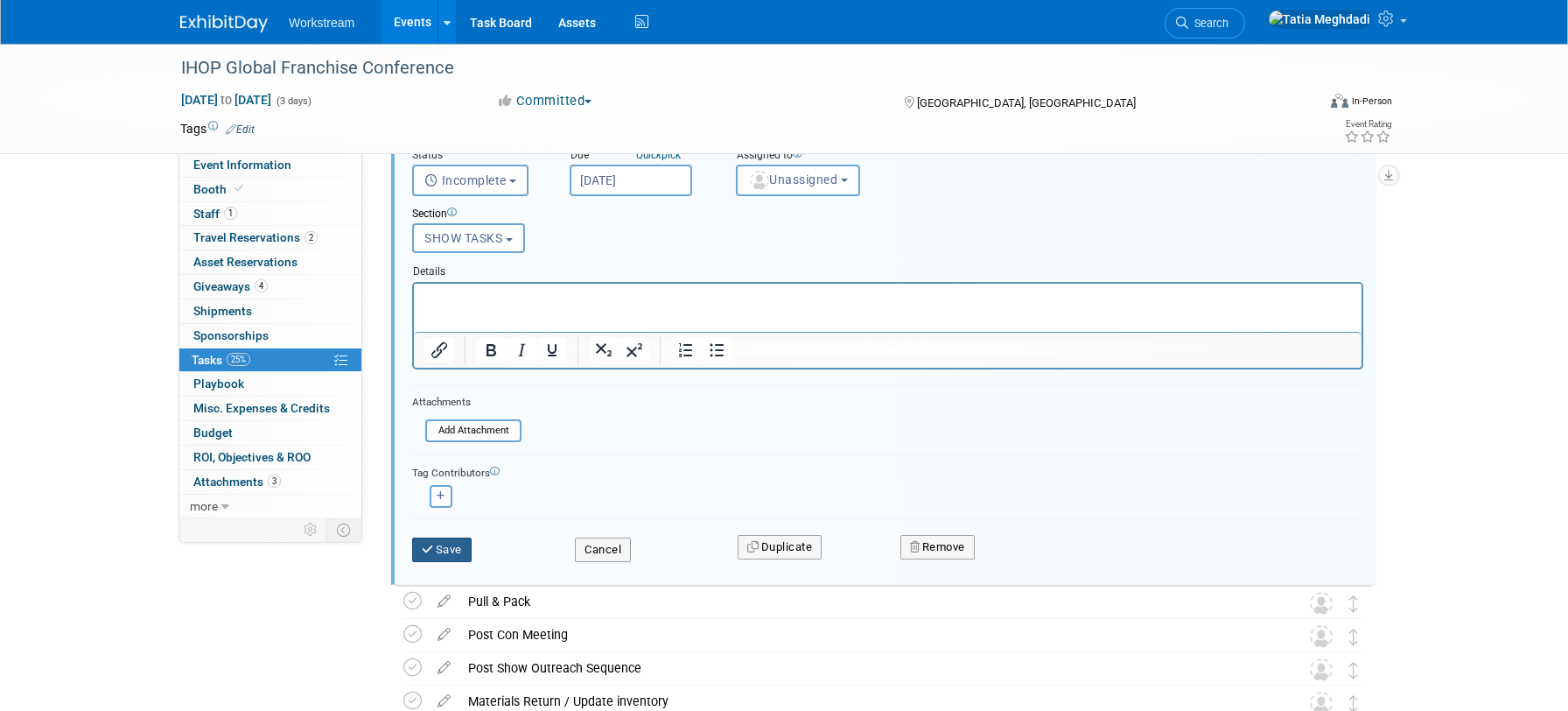
click at [450, 543] on button "Save" at bounding box center [442, 550] width 60 height 25
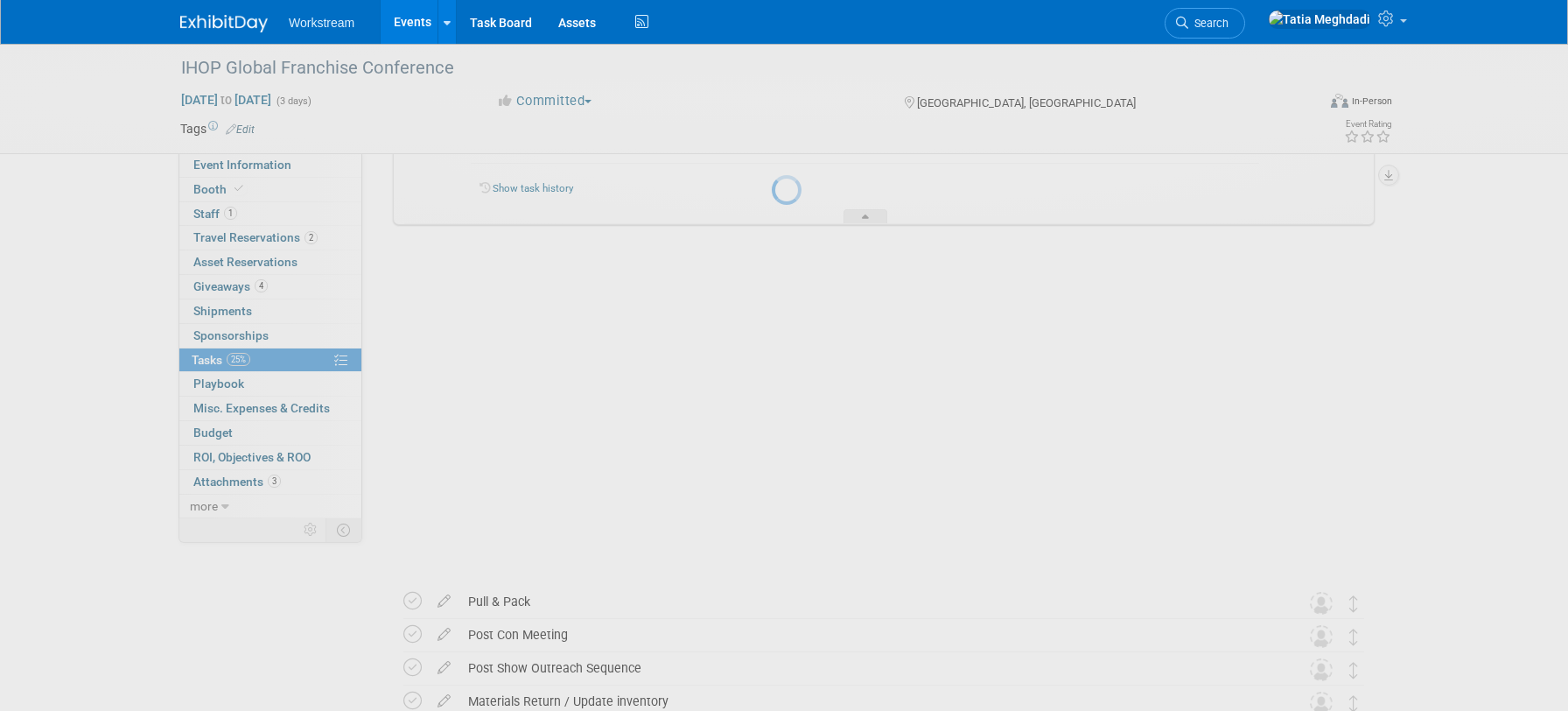
scroll to position [506, 0]
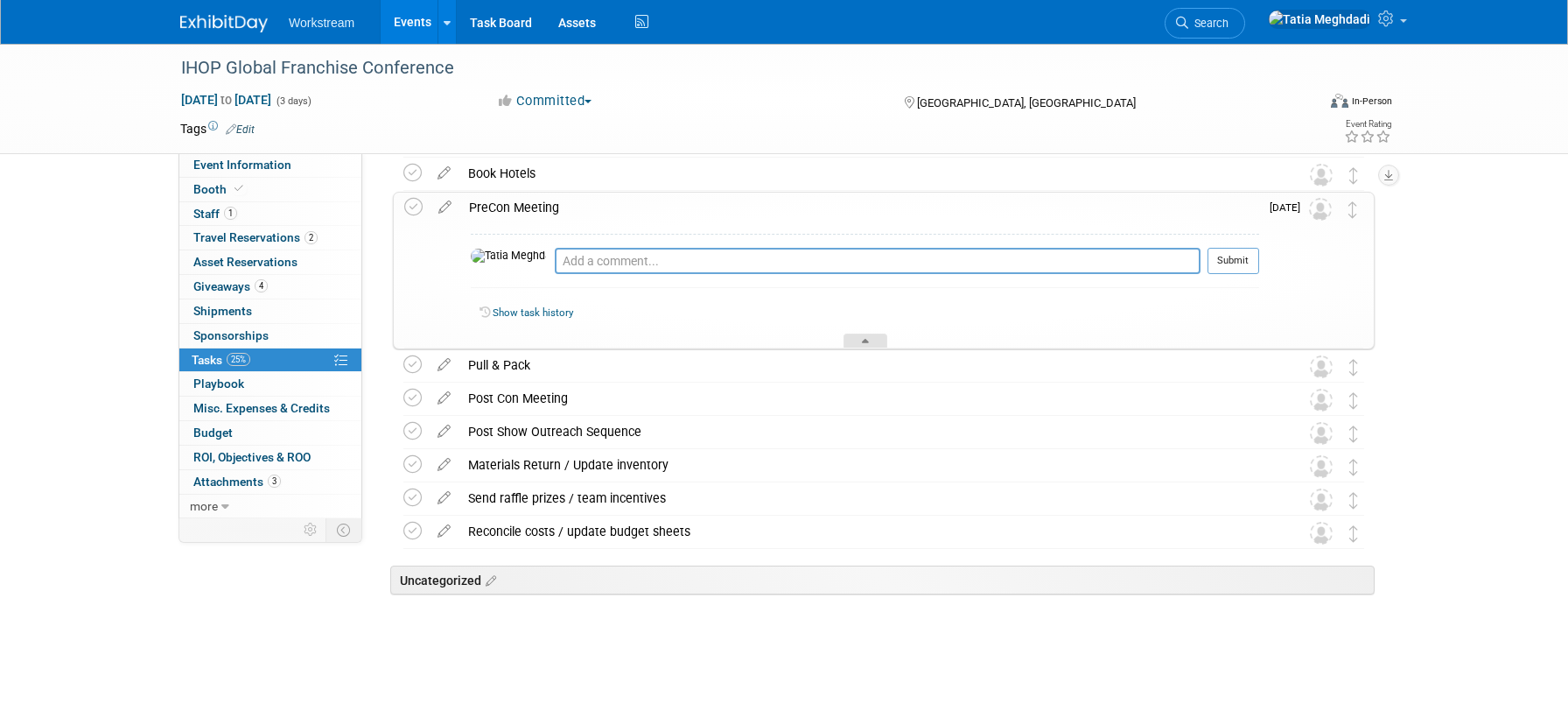
click at [861, 348] on icon at bounding box center [864, 343] width 7 height 10
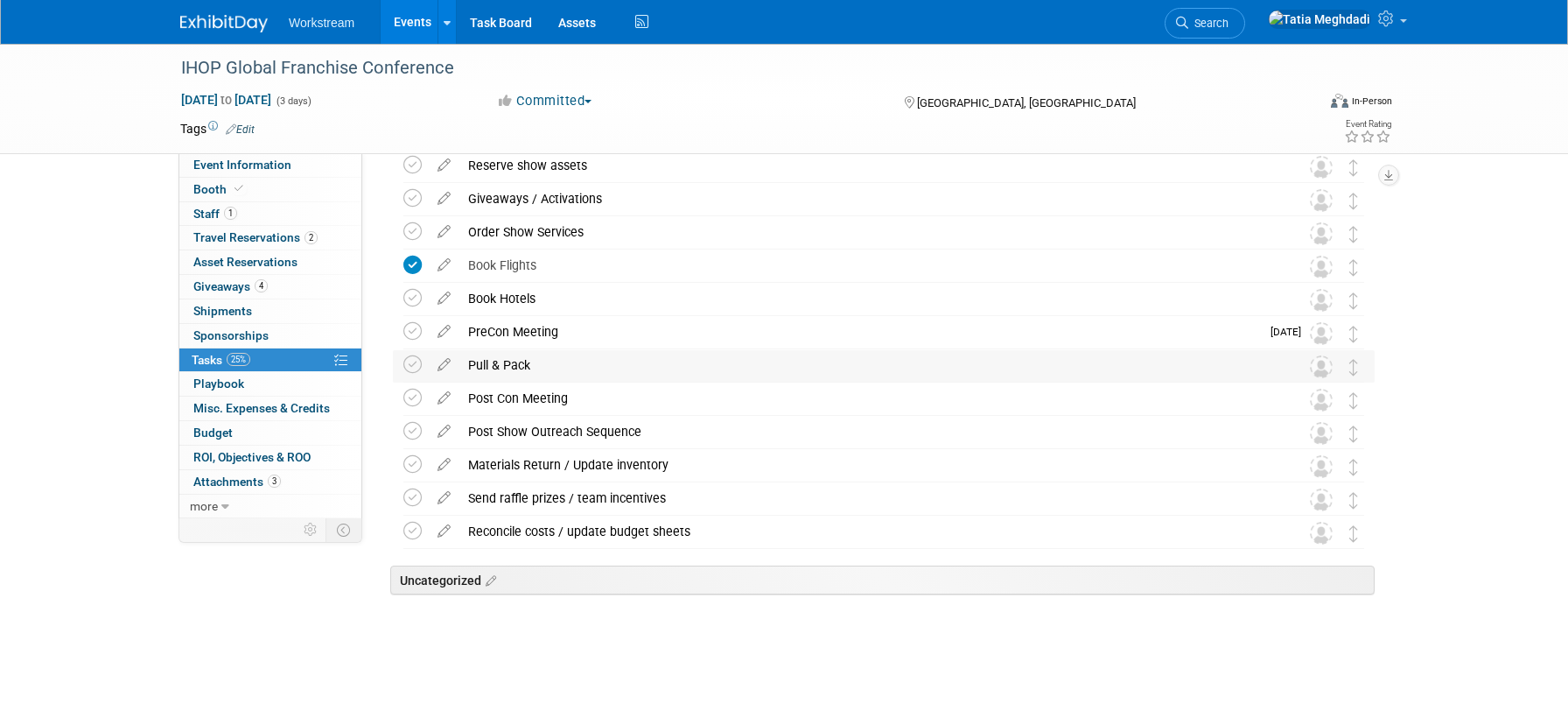
click at [564, 363] on div "Pull & Pack" at bounding box center [867, 364] width 816 height 29
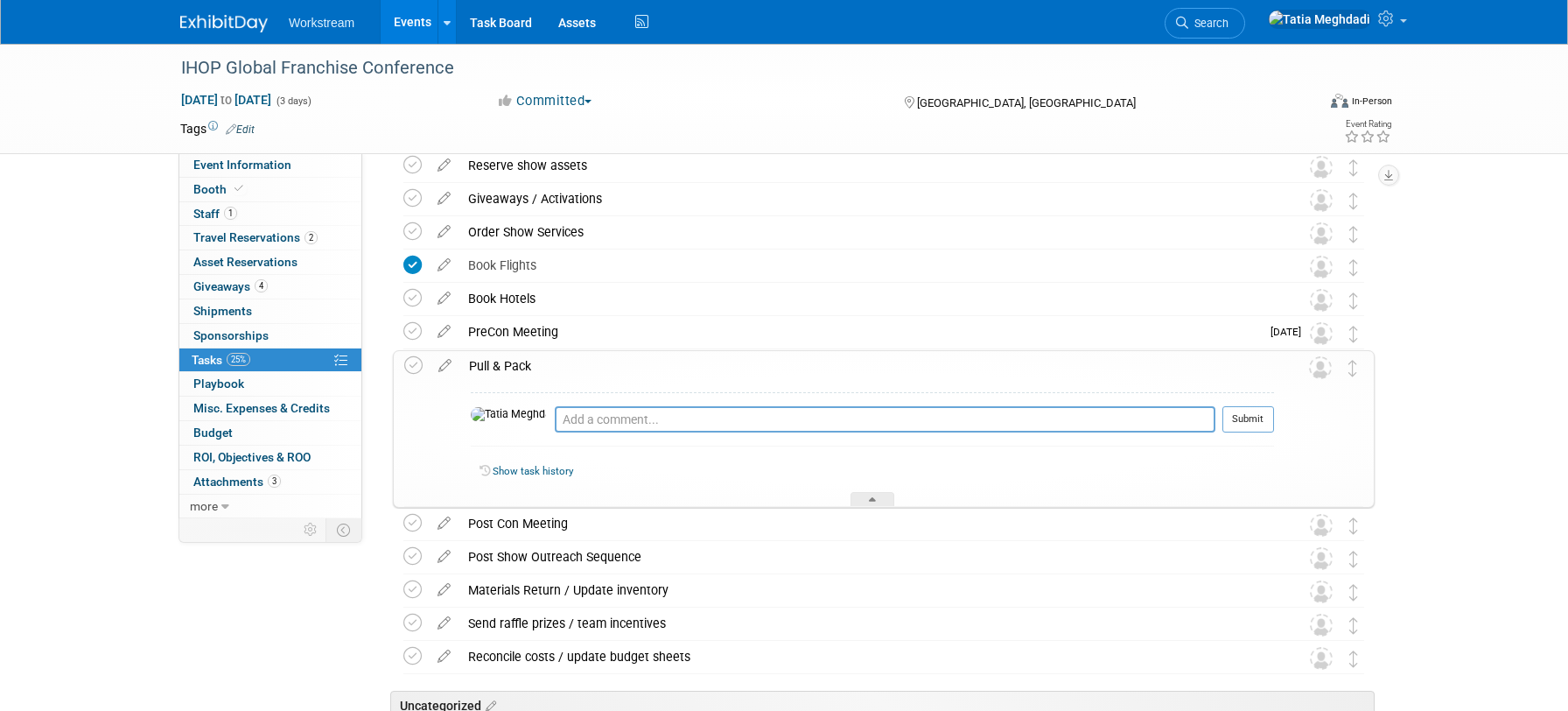
click at [566, 358] on div "Pull & Pack" at bounding box center [867, 365] width 814 height 29
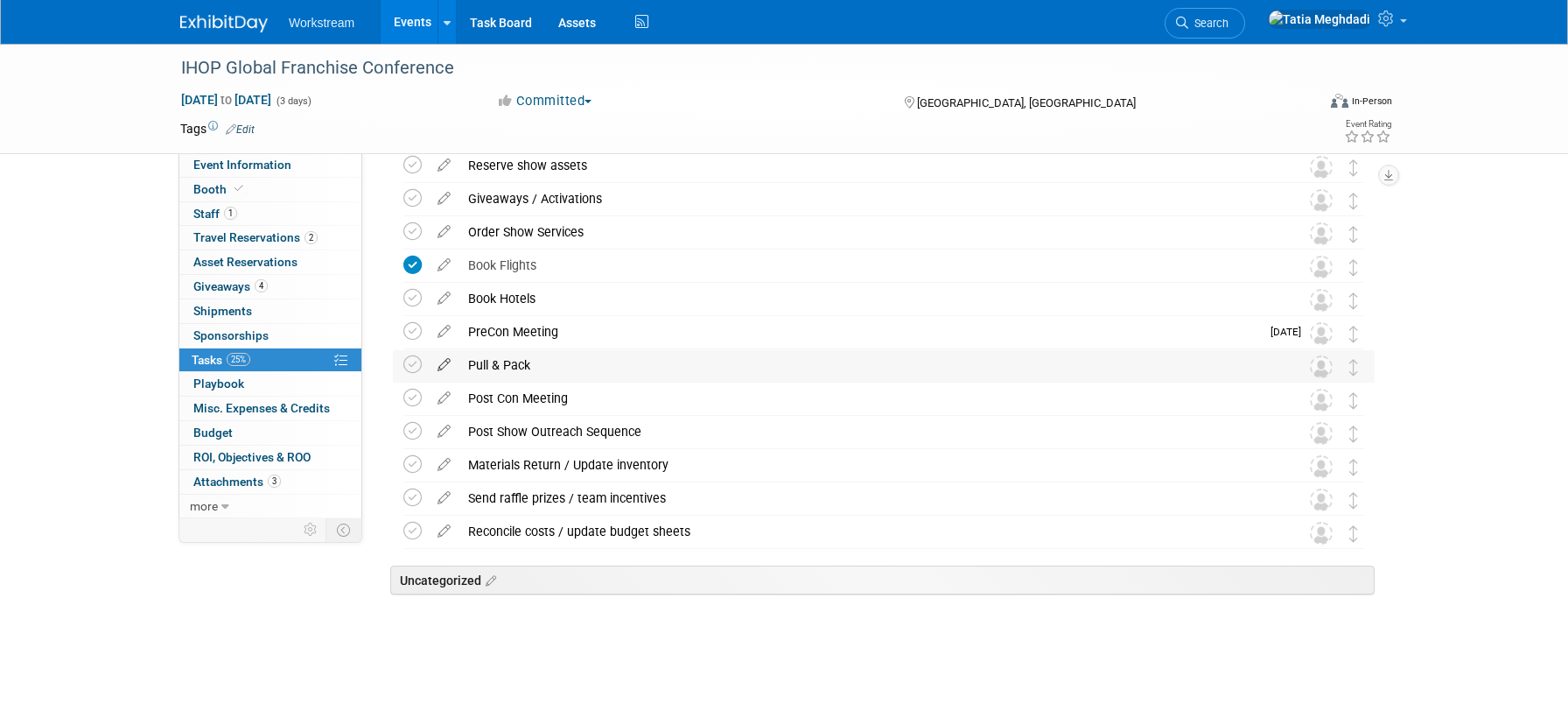
click at [439, 357] on icon at bounding box center [443, 360] width 30 height 22
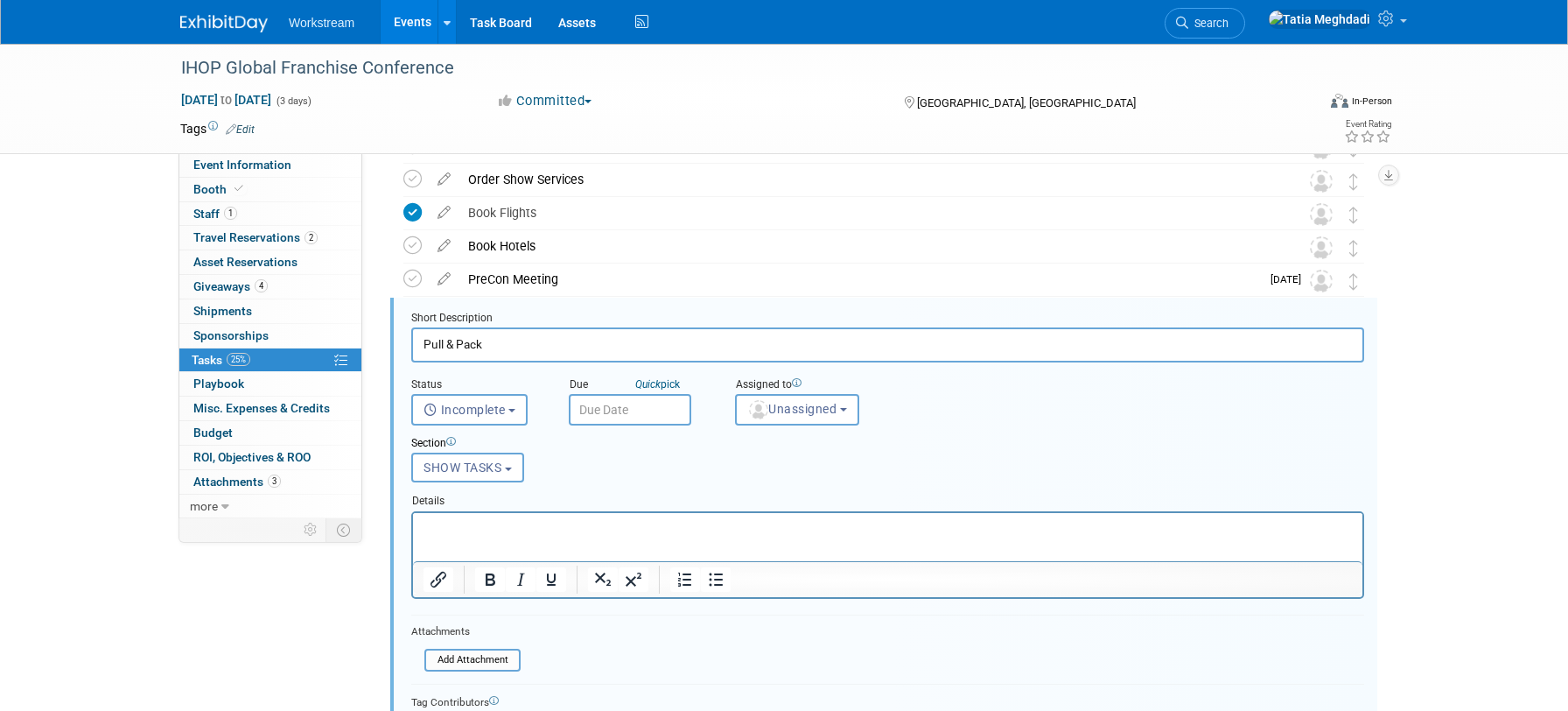
scroll to position [474, 0]
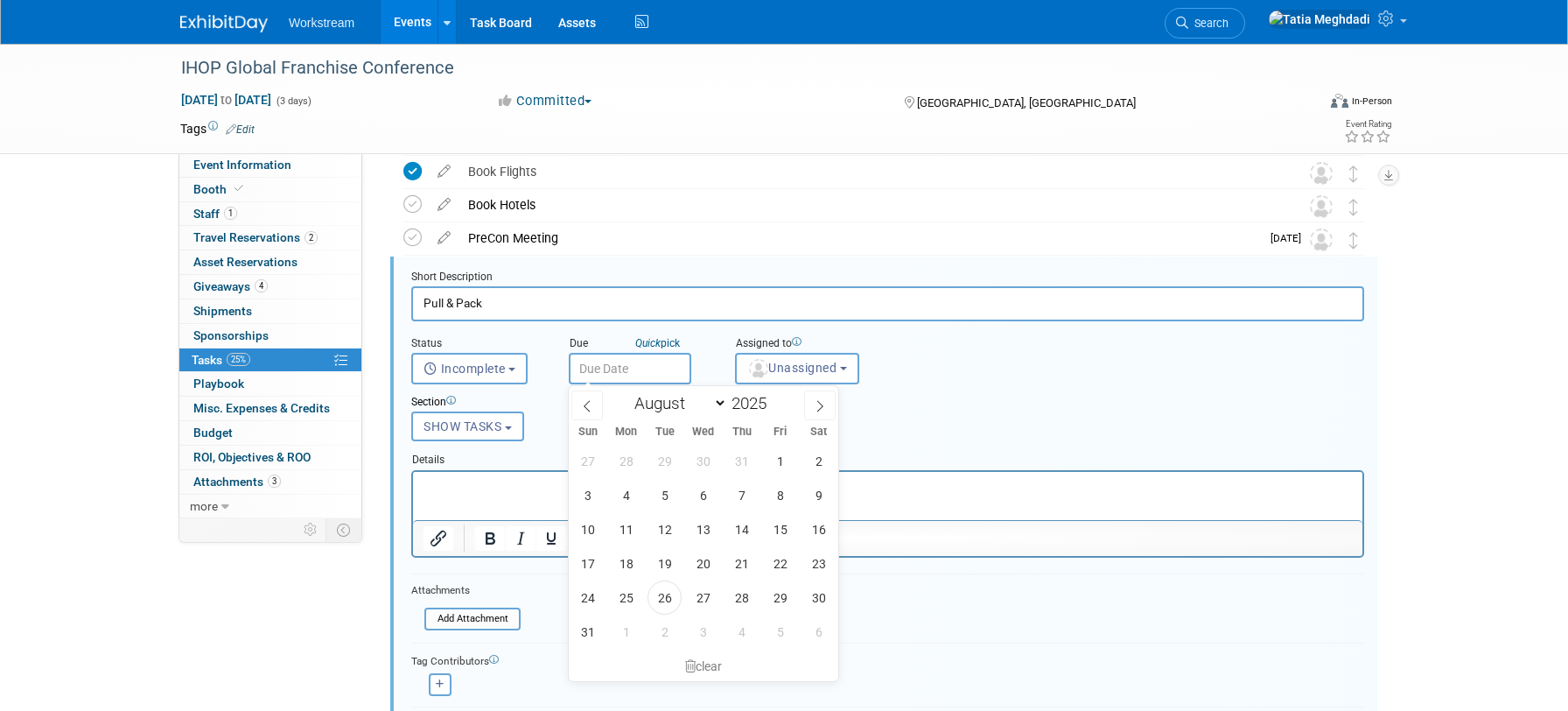
click at [617, 364] on input "text" at bounding box center [629, 368] width 122 height 31
click at [825, 402] on icon at bounding box center [820, 406] width 12 height 12
select select "8"
drag, startPoint x: 626, startPoint y: 562, endPoint x: 644, endPoint y: 531, distance: 35.8
click at [626, 561] on span "22" at bounding box center [626, 563] width 34 height 34
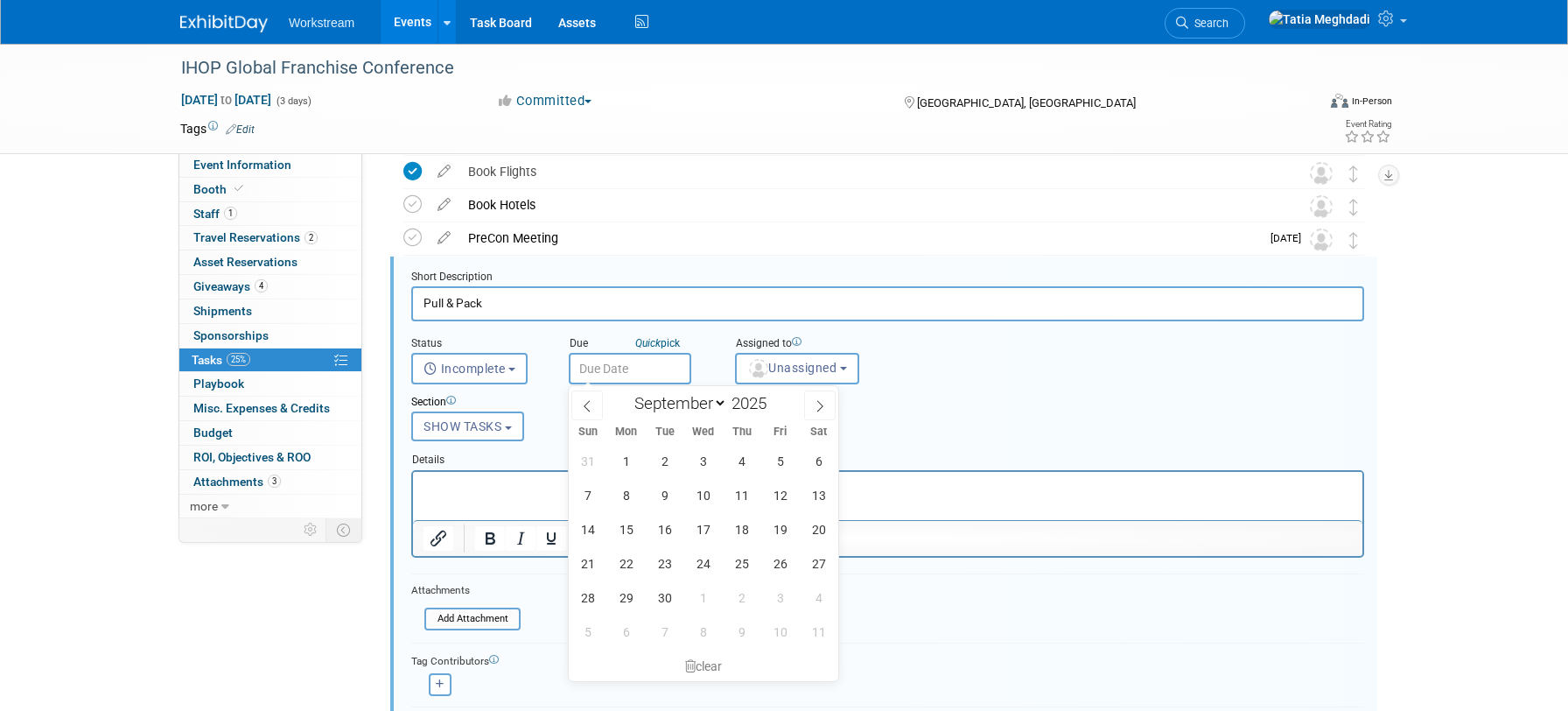
type input "Sep 22, 2025"
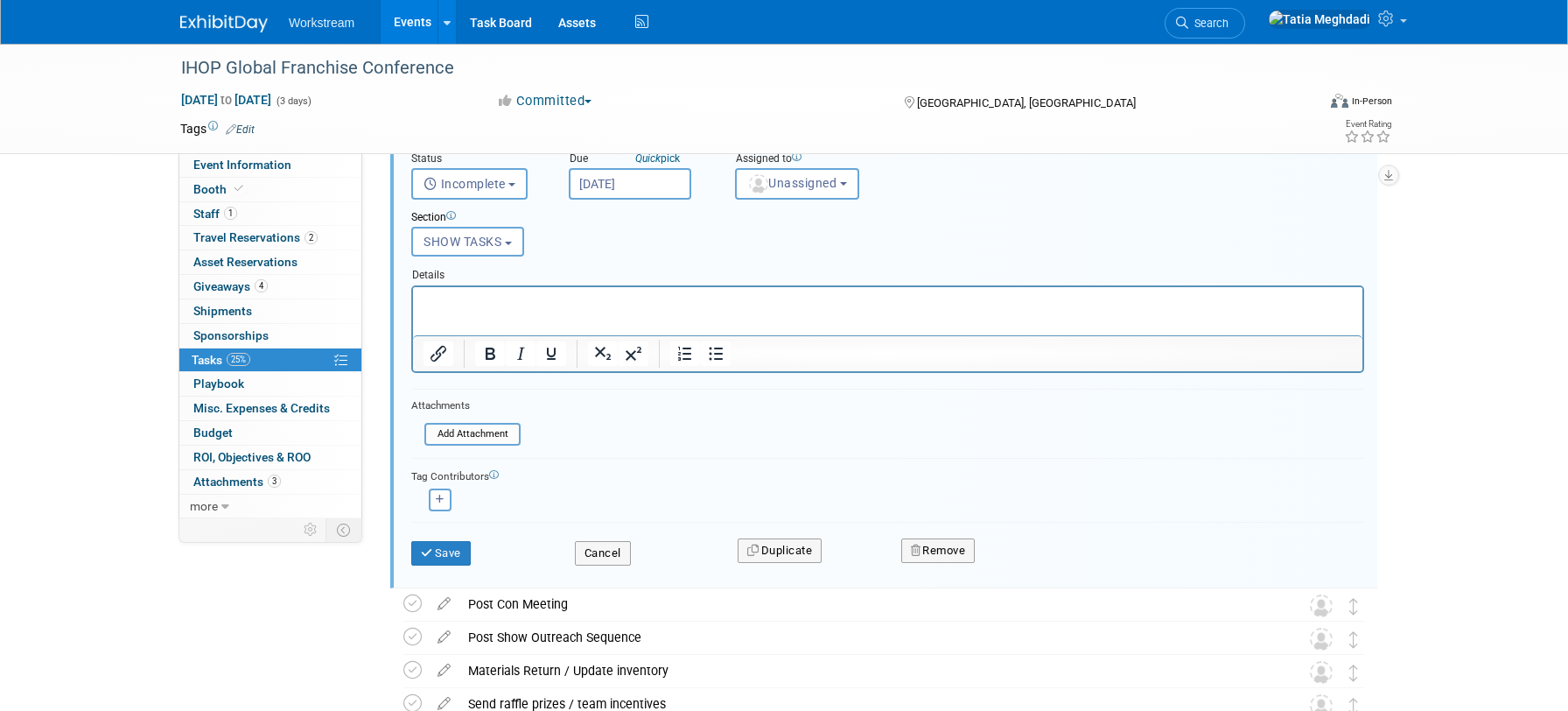
scroll to position [672, 0]
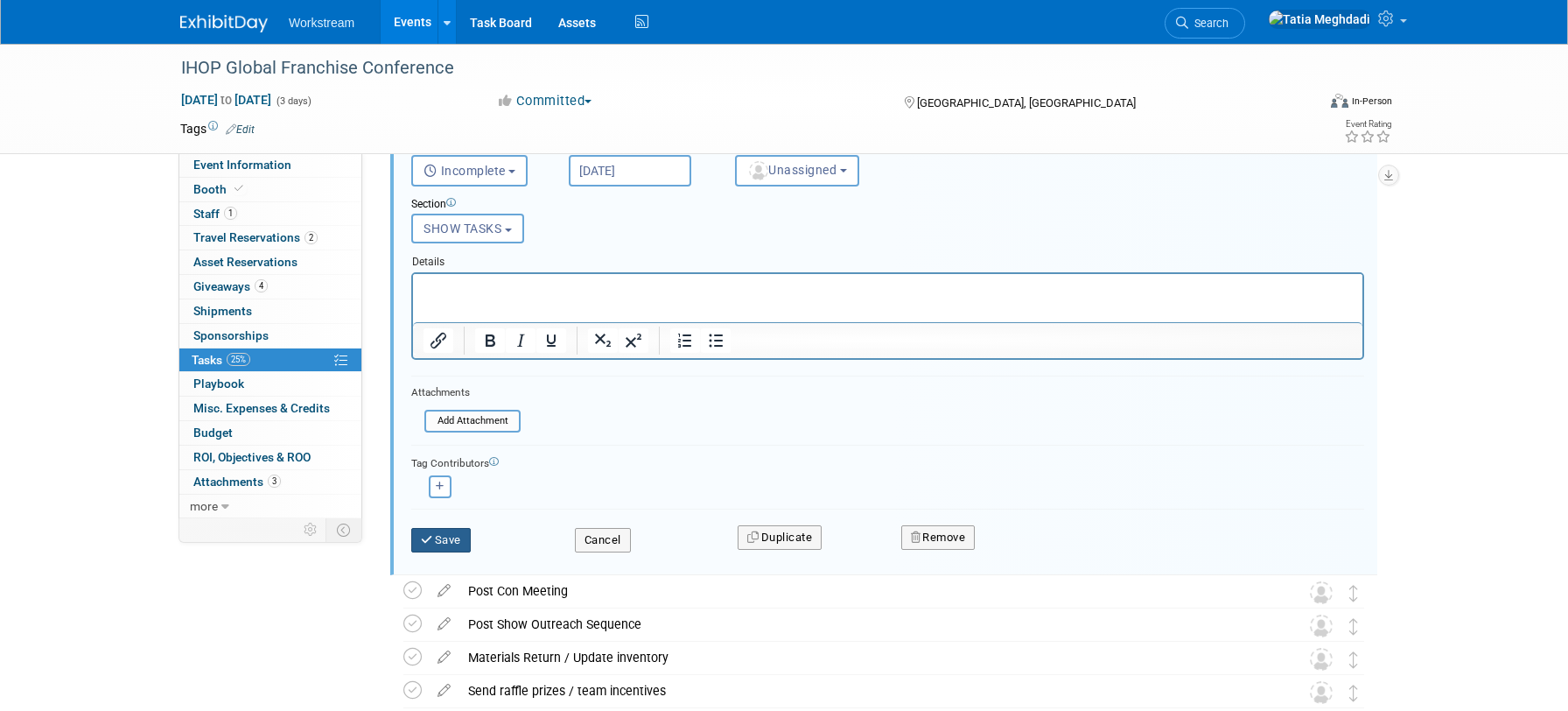
click at [433, 538] on icon "submit" at bounding box center [427, 539] width 14 height 11
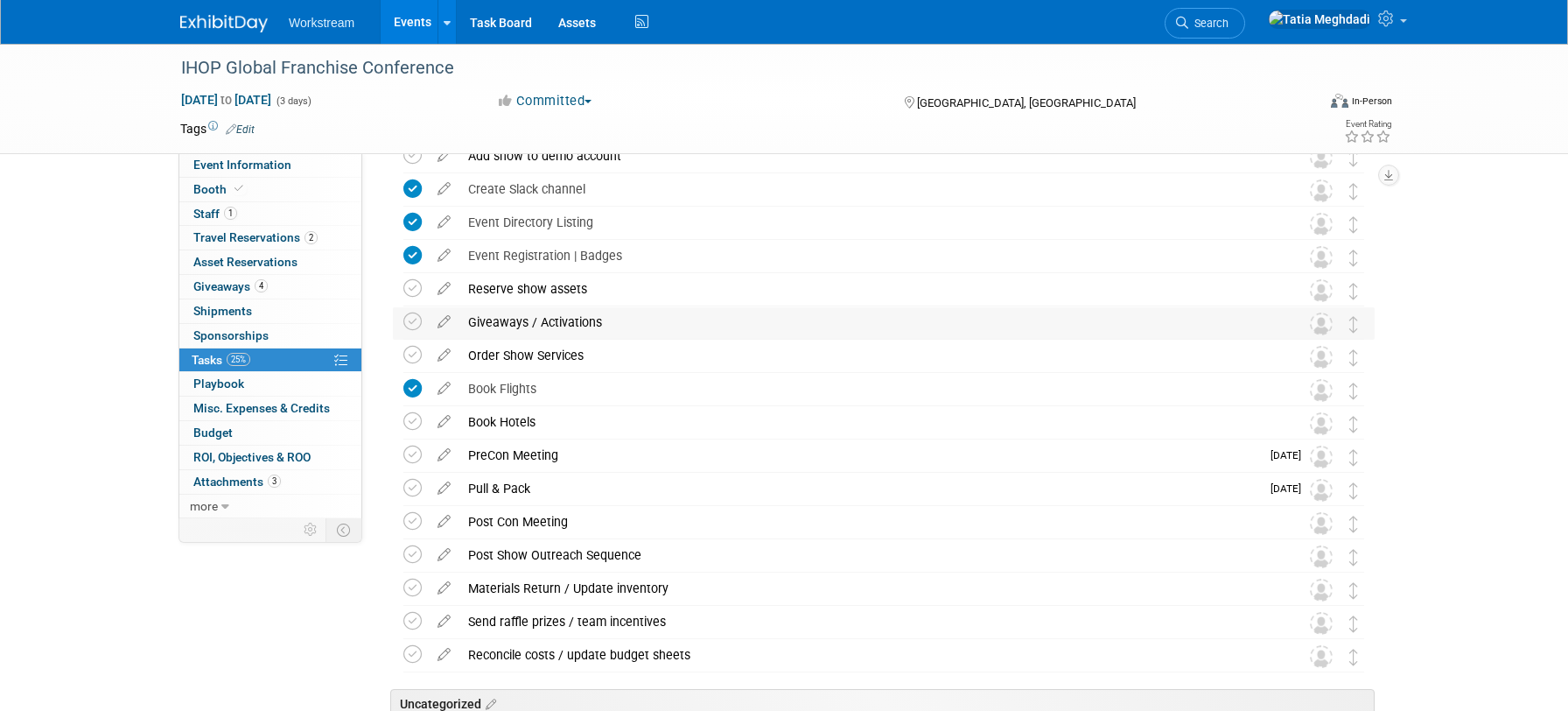
scroll to position [222, 0]
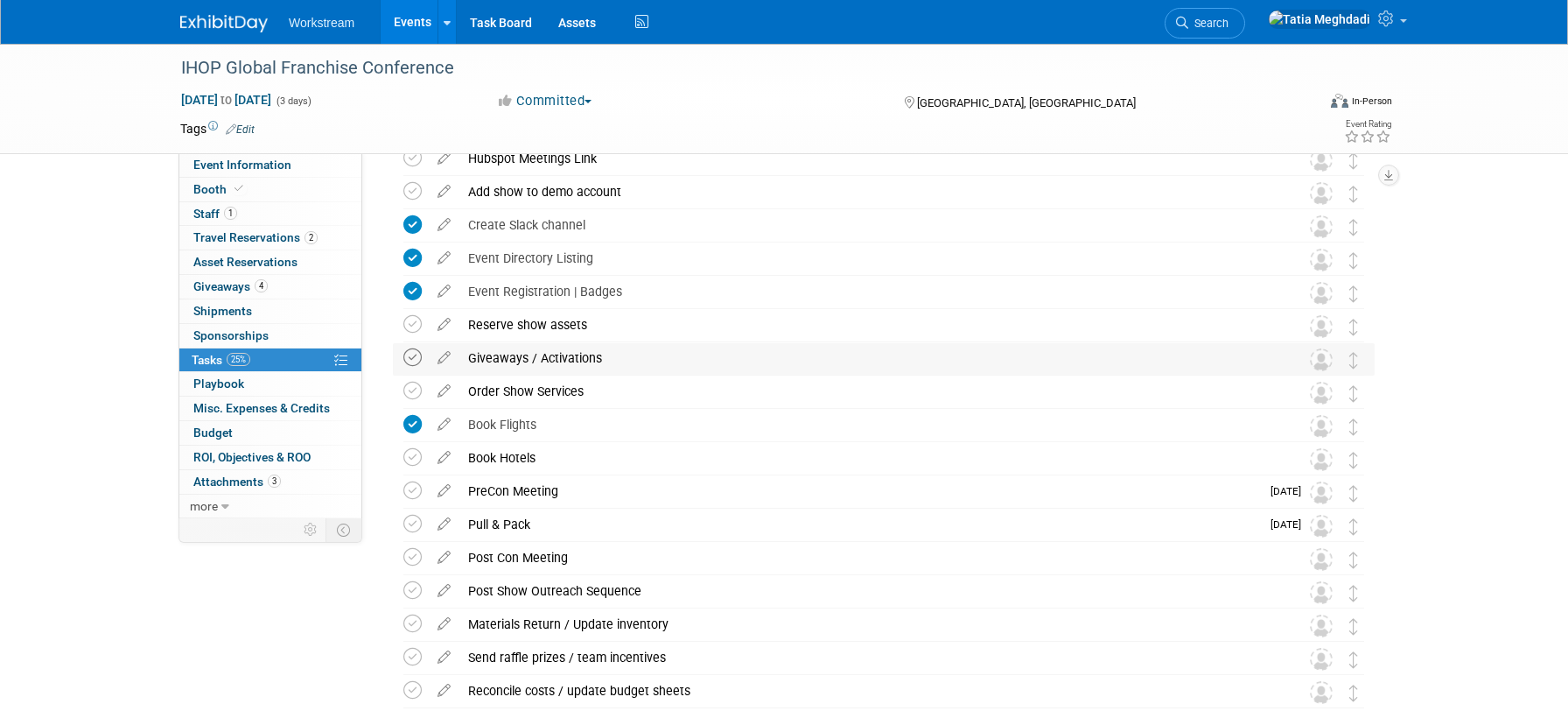
click at [413, 356] on icon at bounding box center [412, 356] width 18 height 18
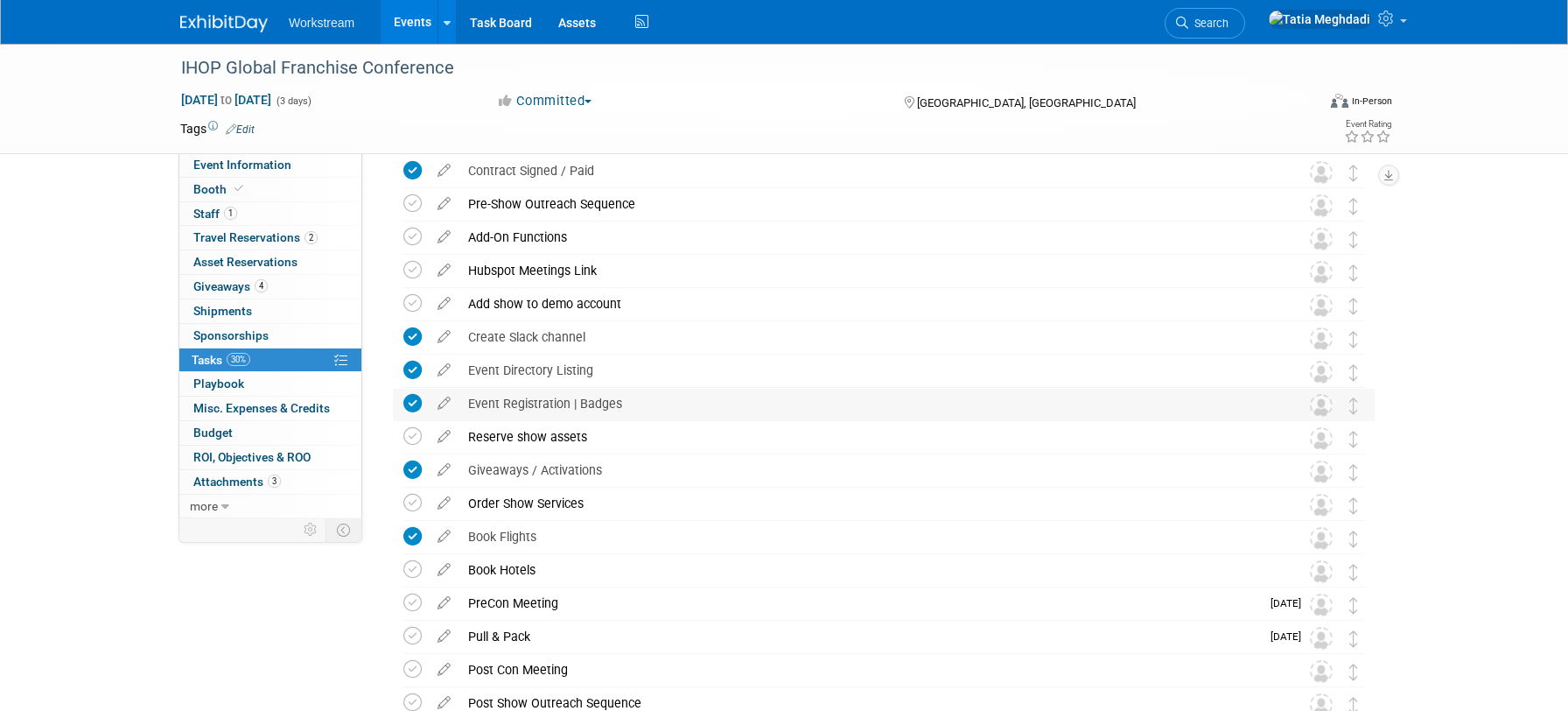
scroll to position [0, 0]
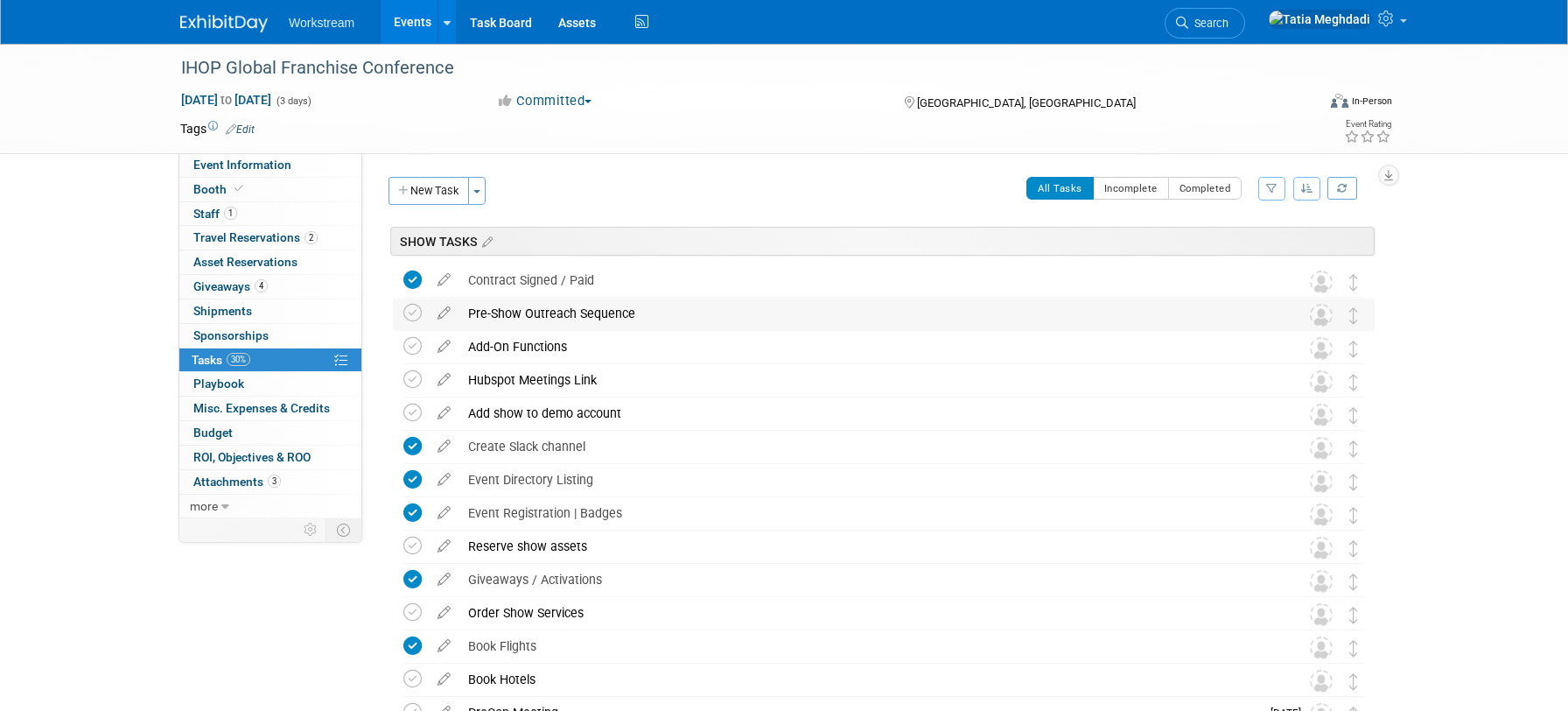
click at [636, 311] on div "Pre-Show Outreach Sequence" at bounding box center [867, 313] width 816 height 29
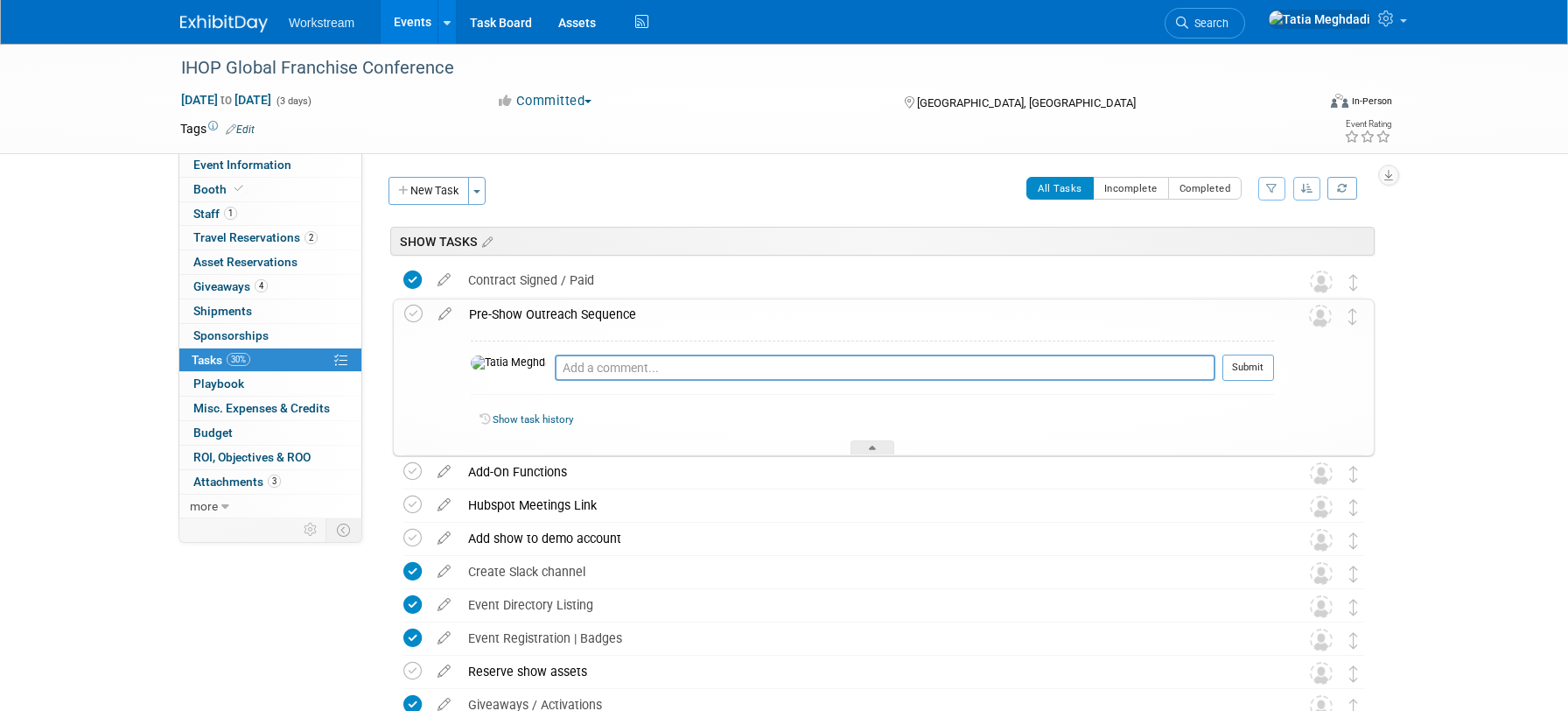
drag, startPoint x: 624, startPoint y: 308, endPoint x: 641, endPoint y: 310, distance: 17.1
click at [624, 308] on div "Pre-Show Outreach Sequence" at bounding box center [867, 314] width 814 height 29
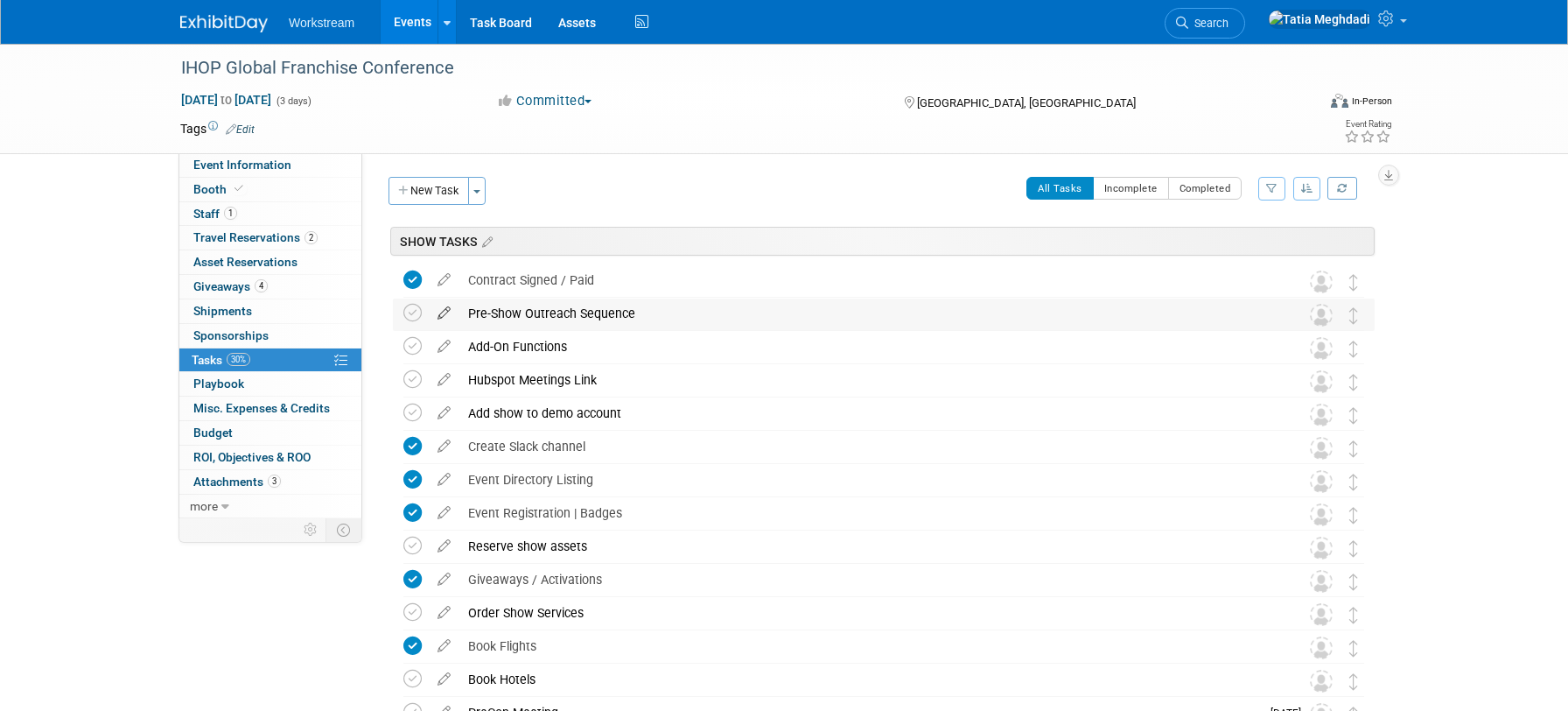
click at [445, 306] on icon at bounding box center [443, 309] width 30 height 22
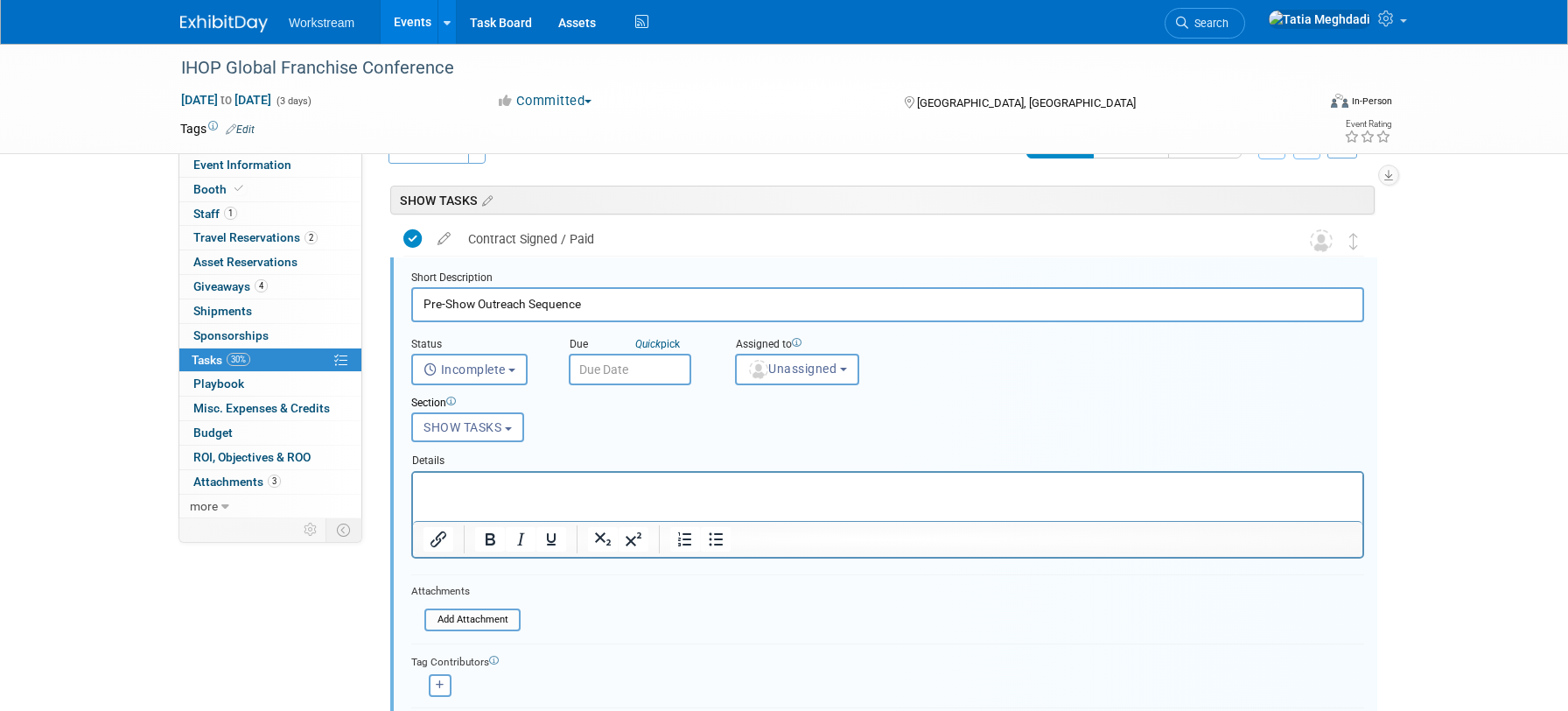
scroll to position [42, 0]
click at [606, 307] on input "Pre-Show Outreach Sequence" at bounding box center [887, 303] width 952 height 34
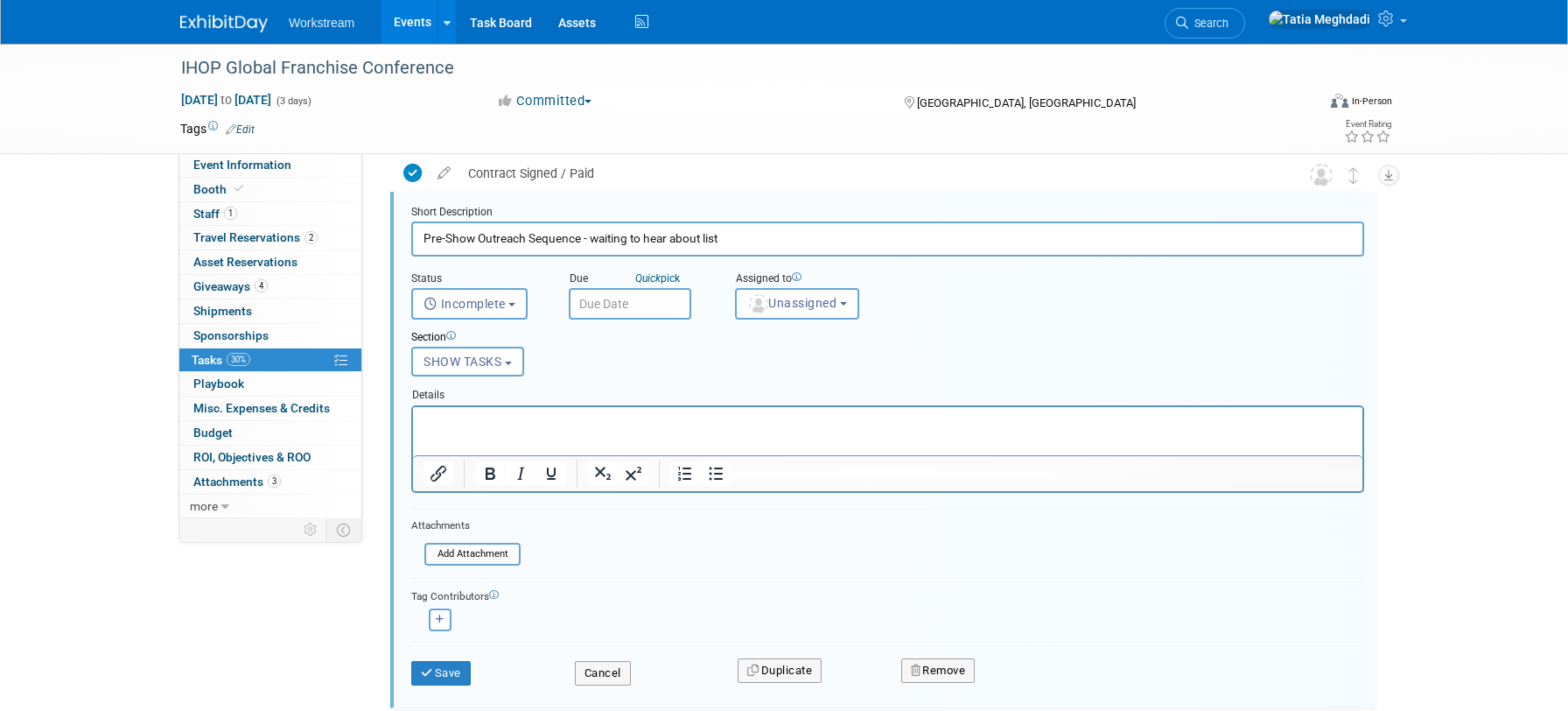
scroll to position [268, 0]
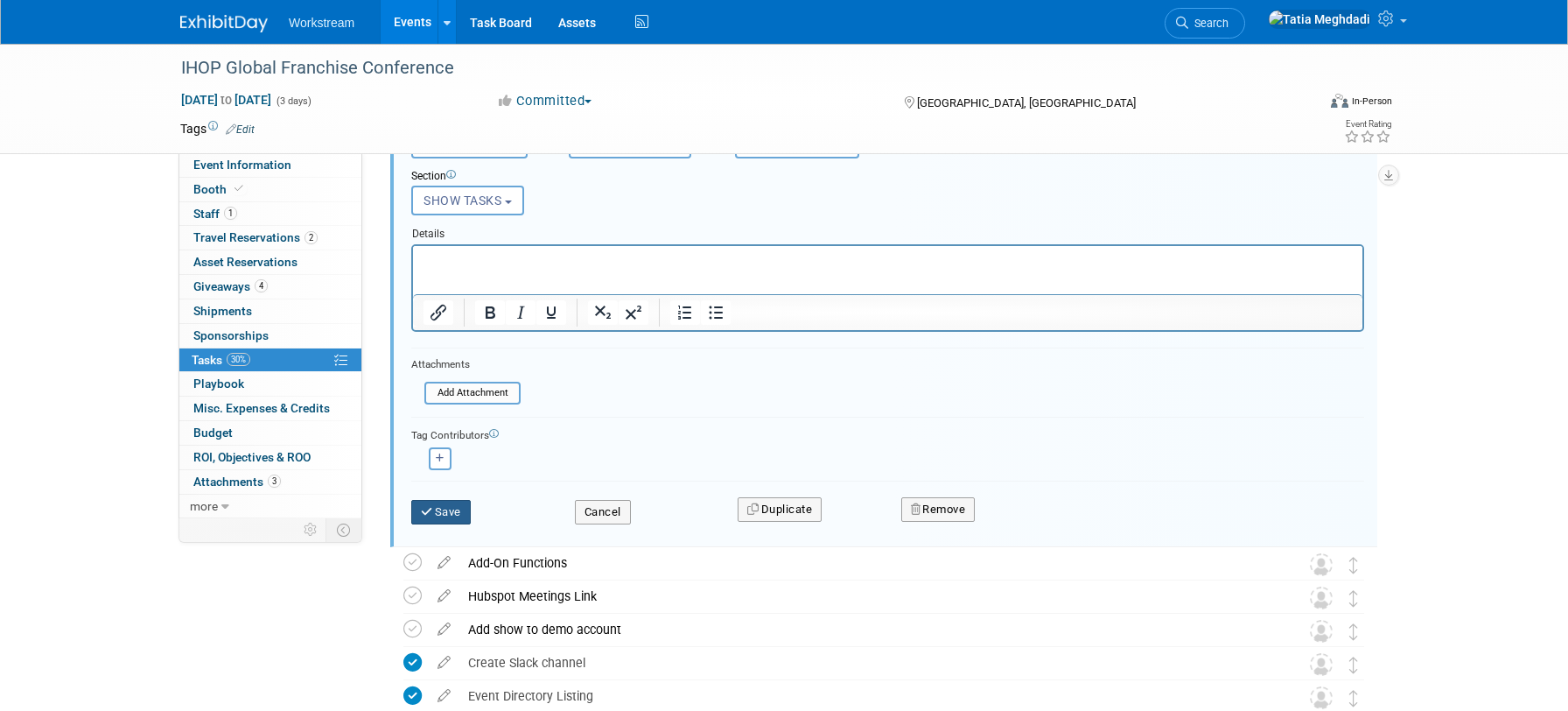
type input "Pre-Show Outreach Sequence - waiting to hear about list"
click at [454, 509] on button "Save" at bounding box center [441, 512] width 60 height 25
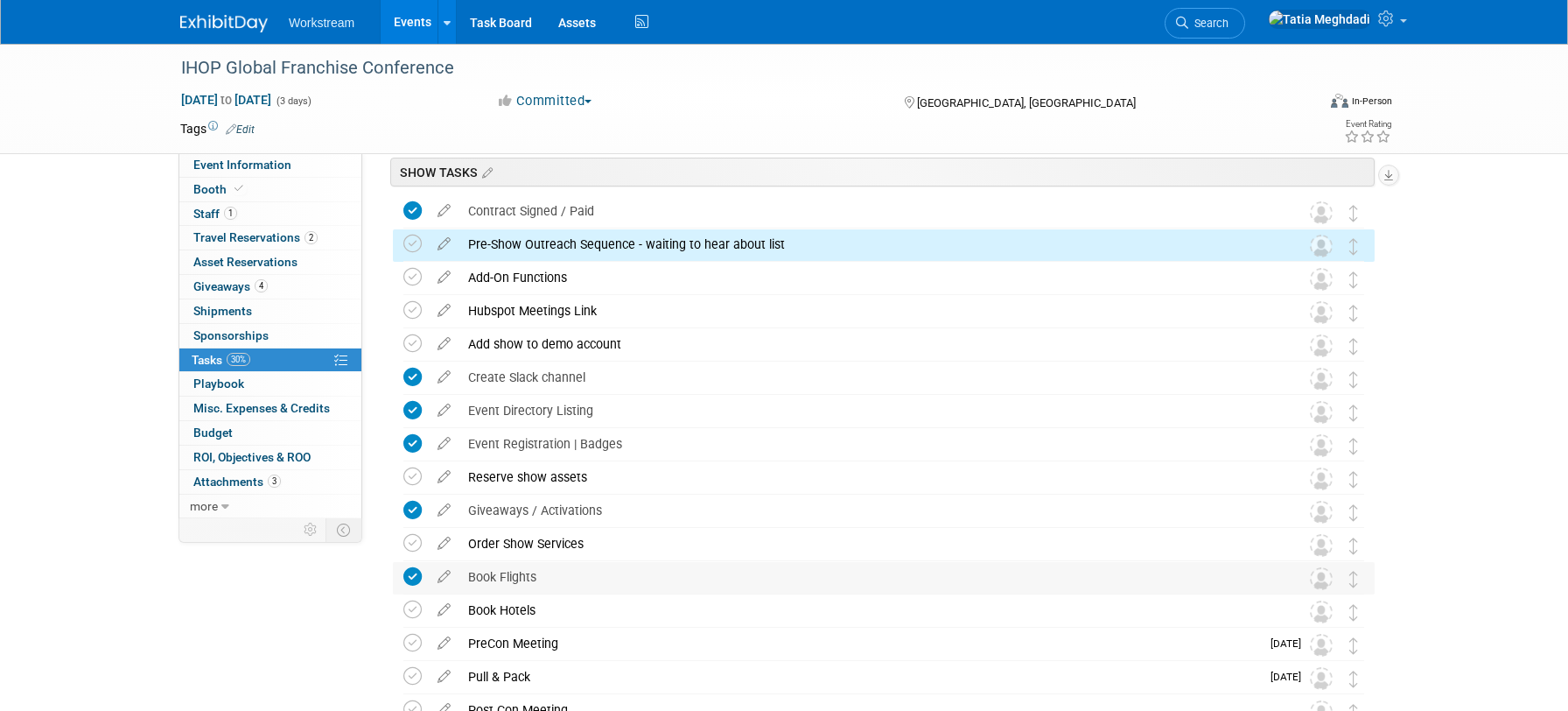
scroll to position [0, 0]
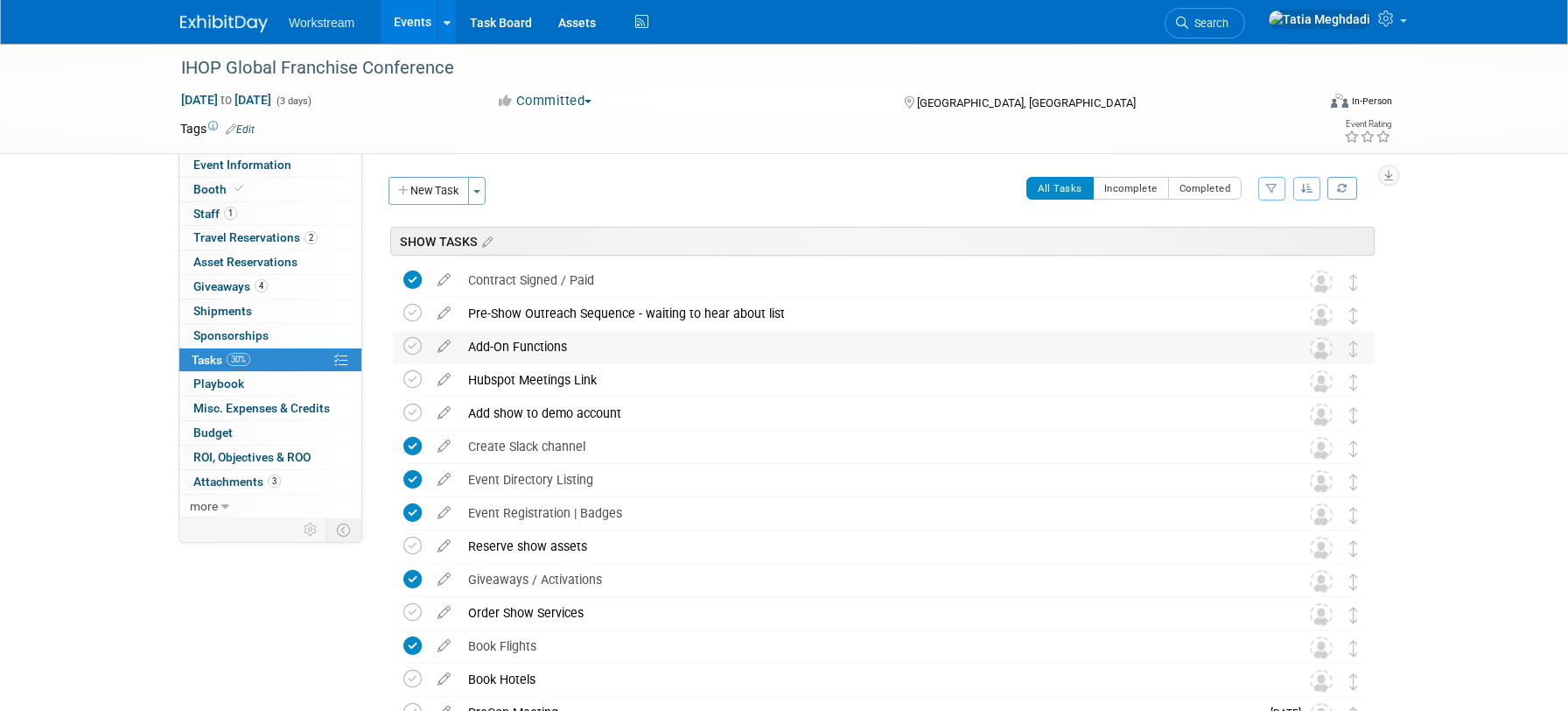
click at [603, 347] on div "Add-On Functions" at bounding box center [867, 346] width 816 height 29
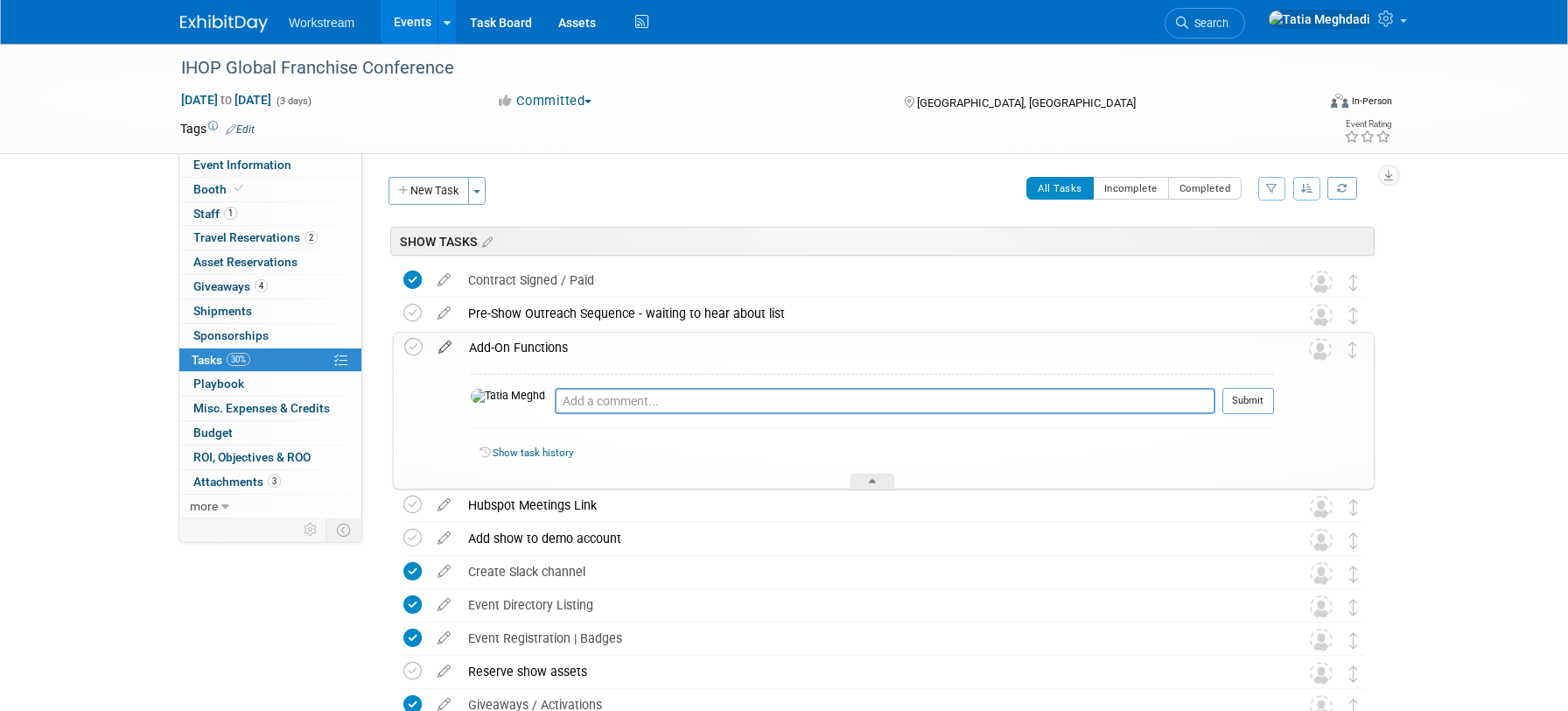
click at [450, 344] on icon at bounding box center [444, 343] width 30 height 22
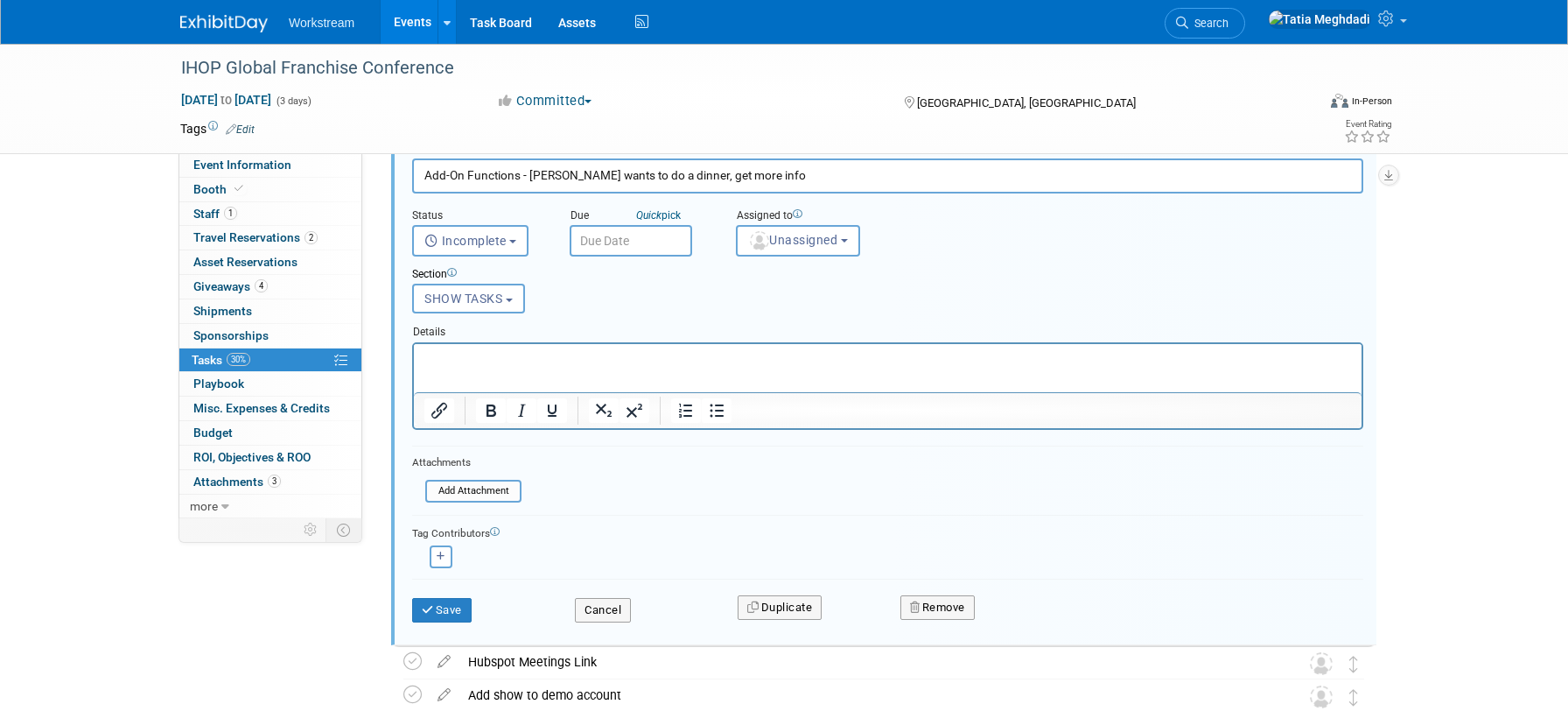
scroll to position [212, 0]
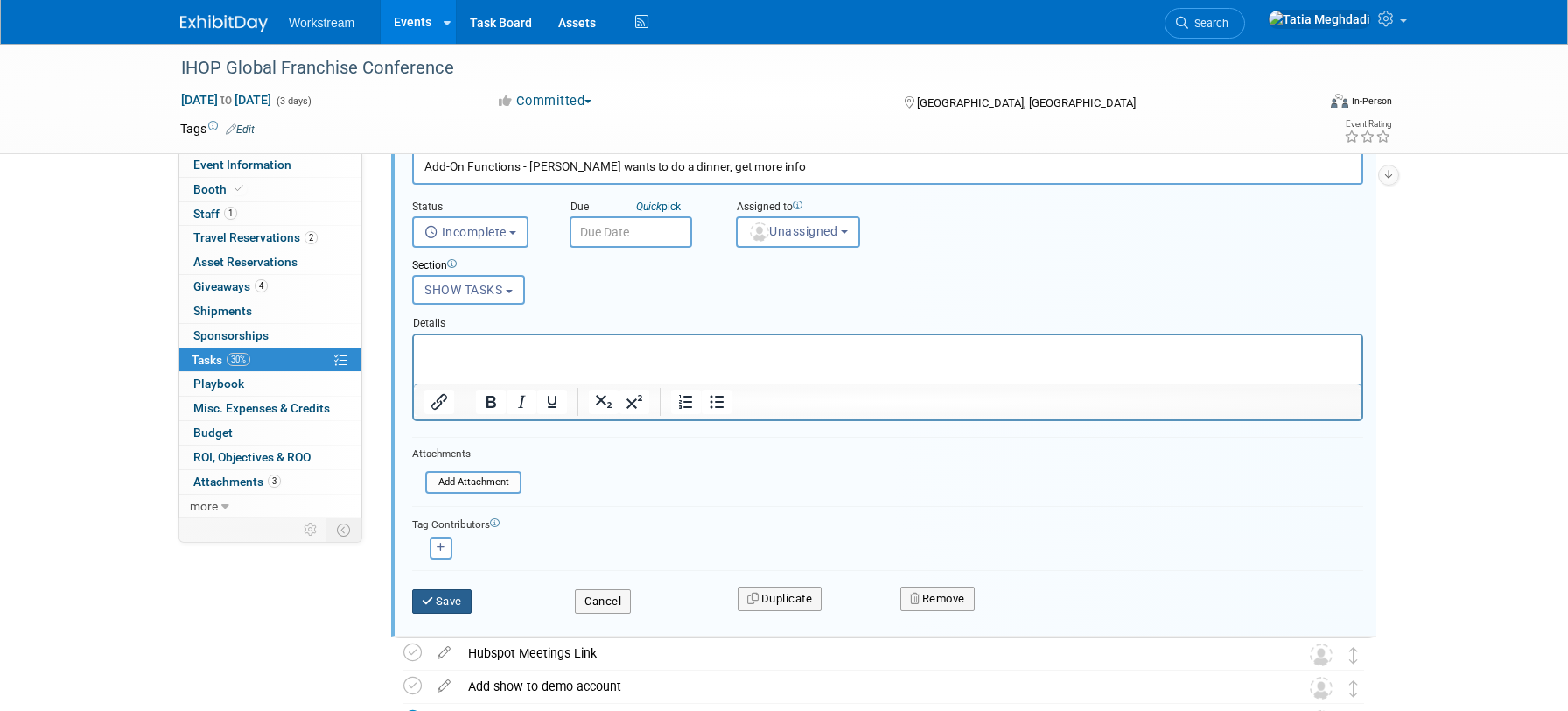
type input "Add-On Functions - [PERSON_NAME] wants to do a dinner, get more info"
click at [440, 598] on button "Save" at bounding box center [442, 601] width 60 height 25
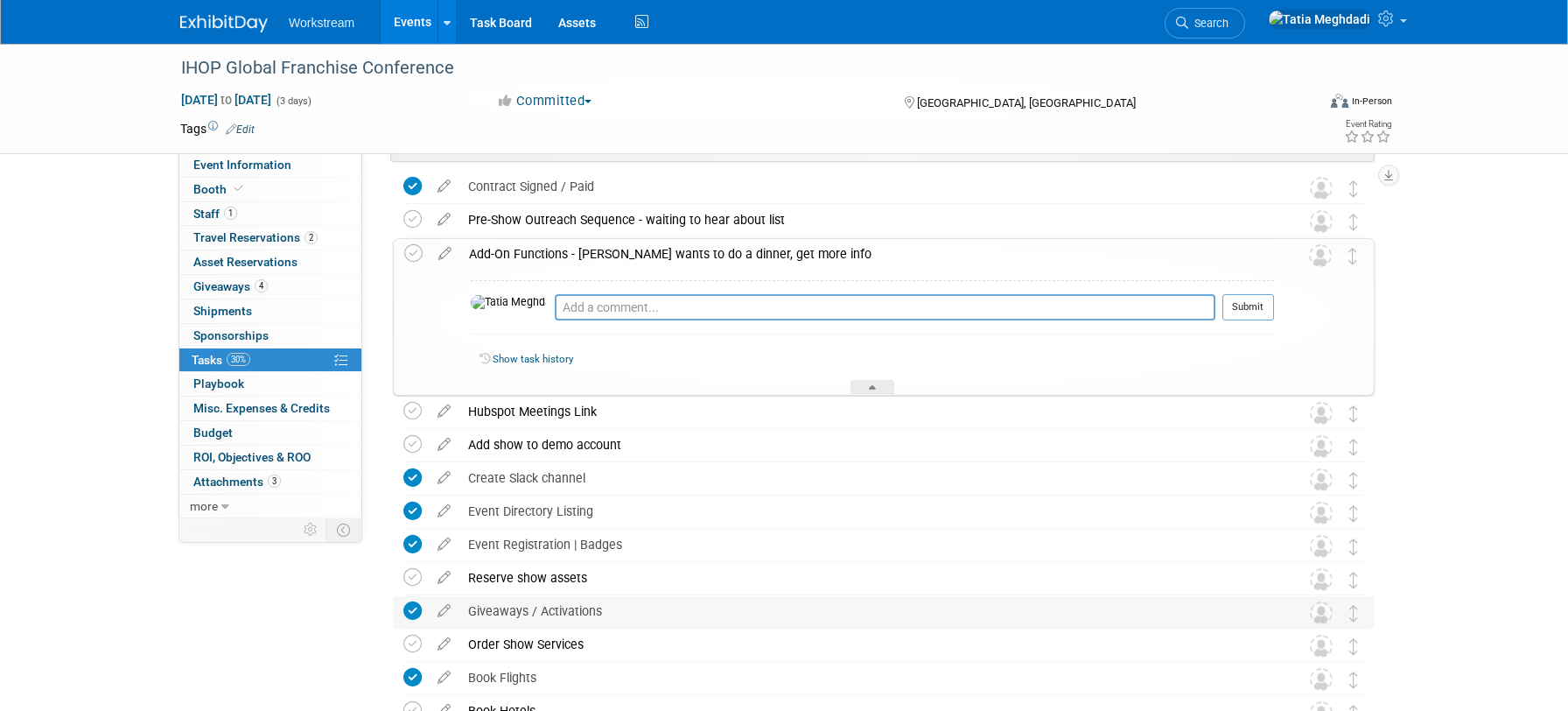
scroll to position [0, 0]
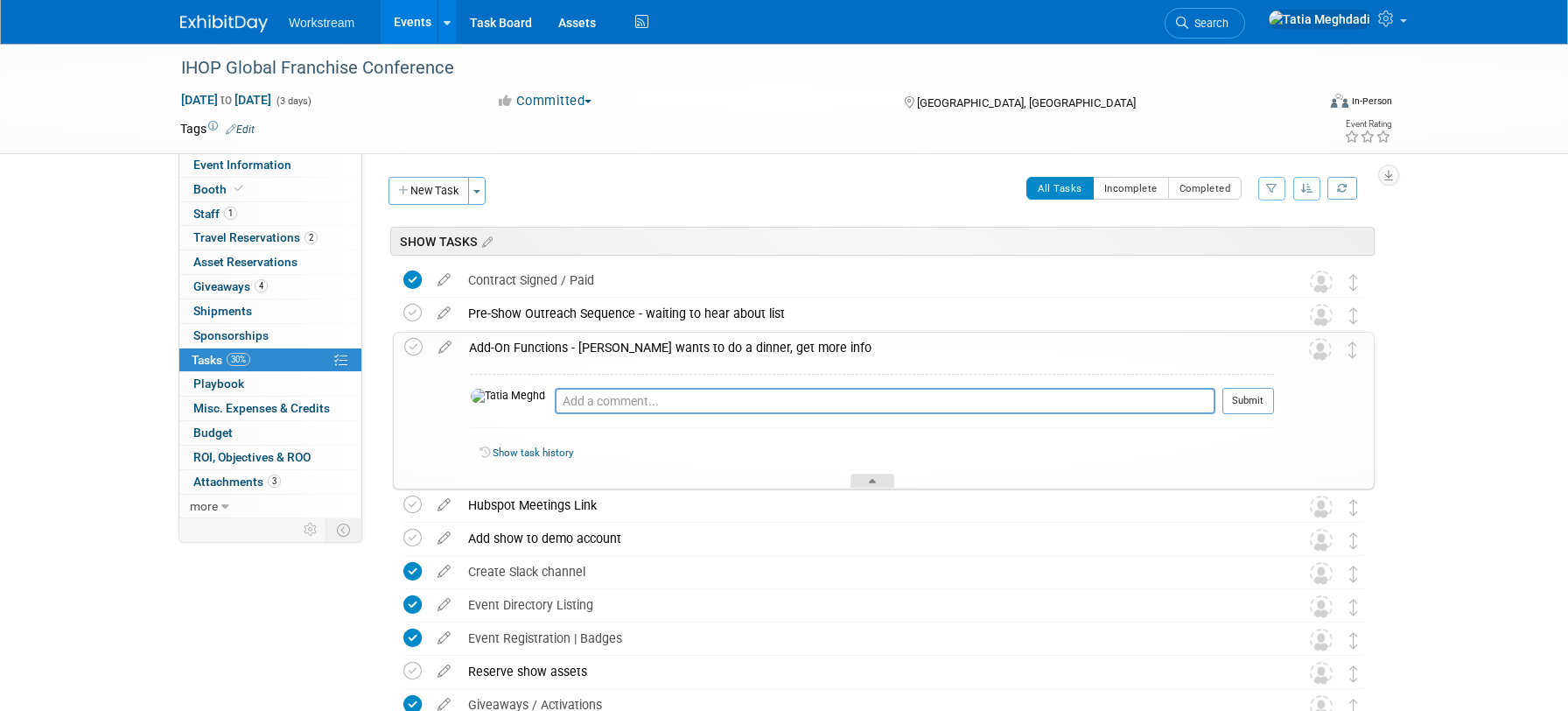
click at [868, 476] on div at bounding box center [872, 482] width 44 height 15
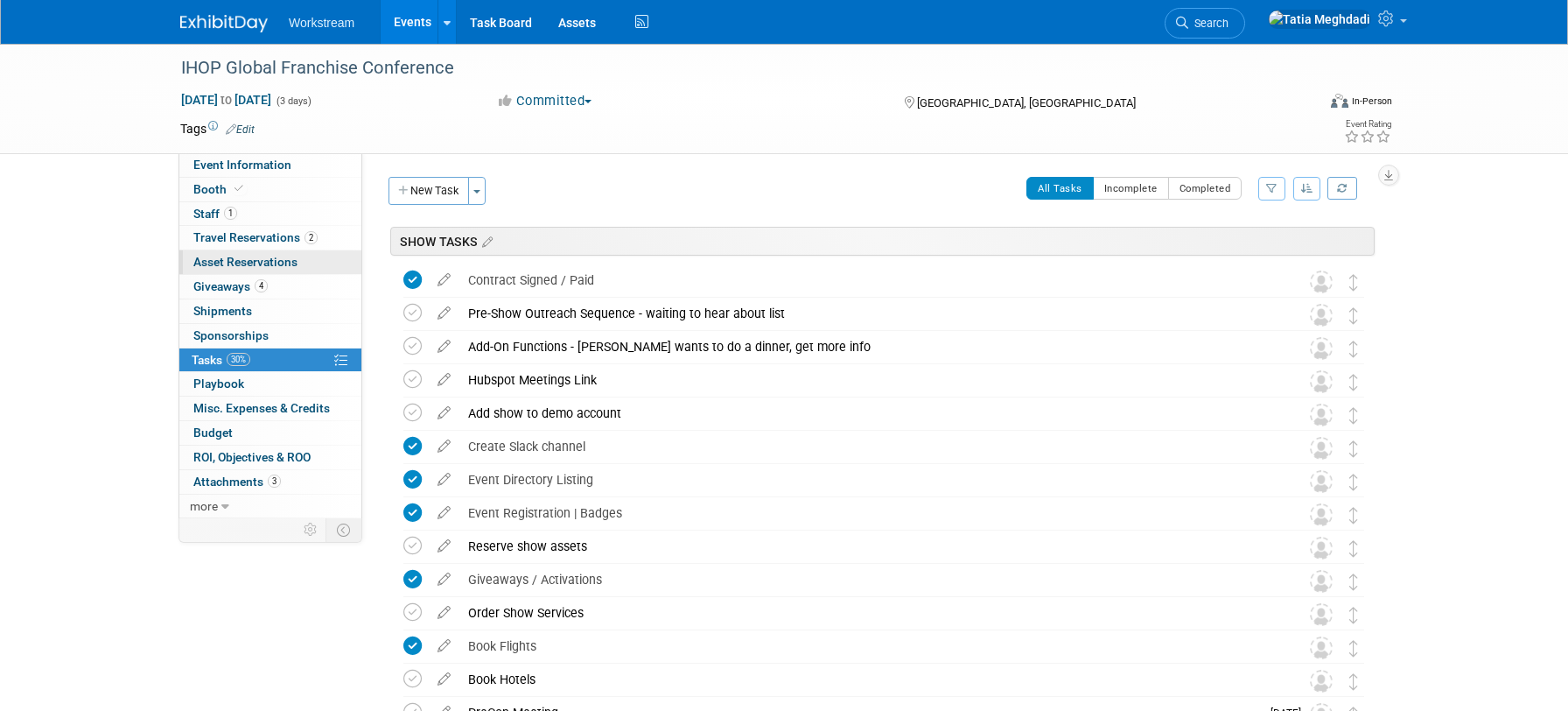
click at [276, 255] on span "Asset Reservations 0" at bounding box center [245, 262] width 104 height 14
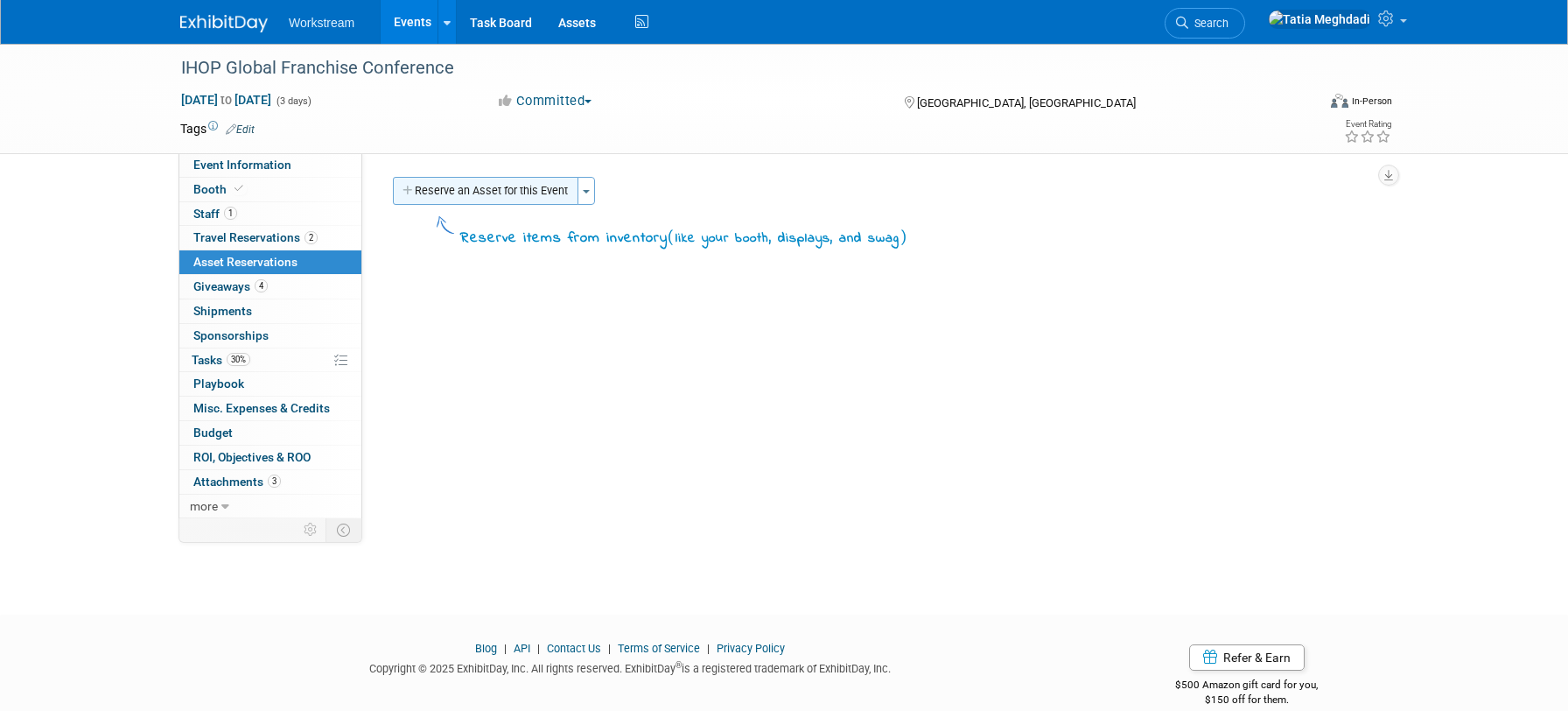
click at [488, 192] on button "Reserve an Asset for this Event" at bounding box center [486, 191] width 186 height 28
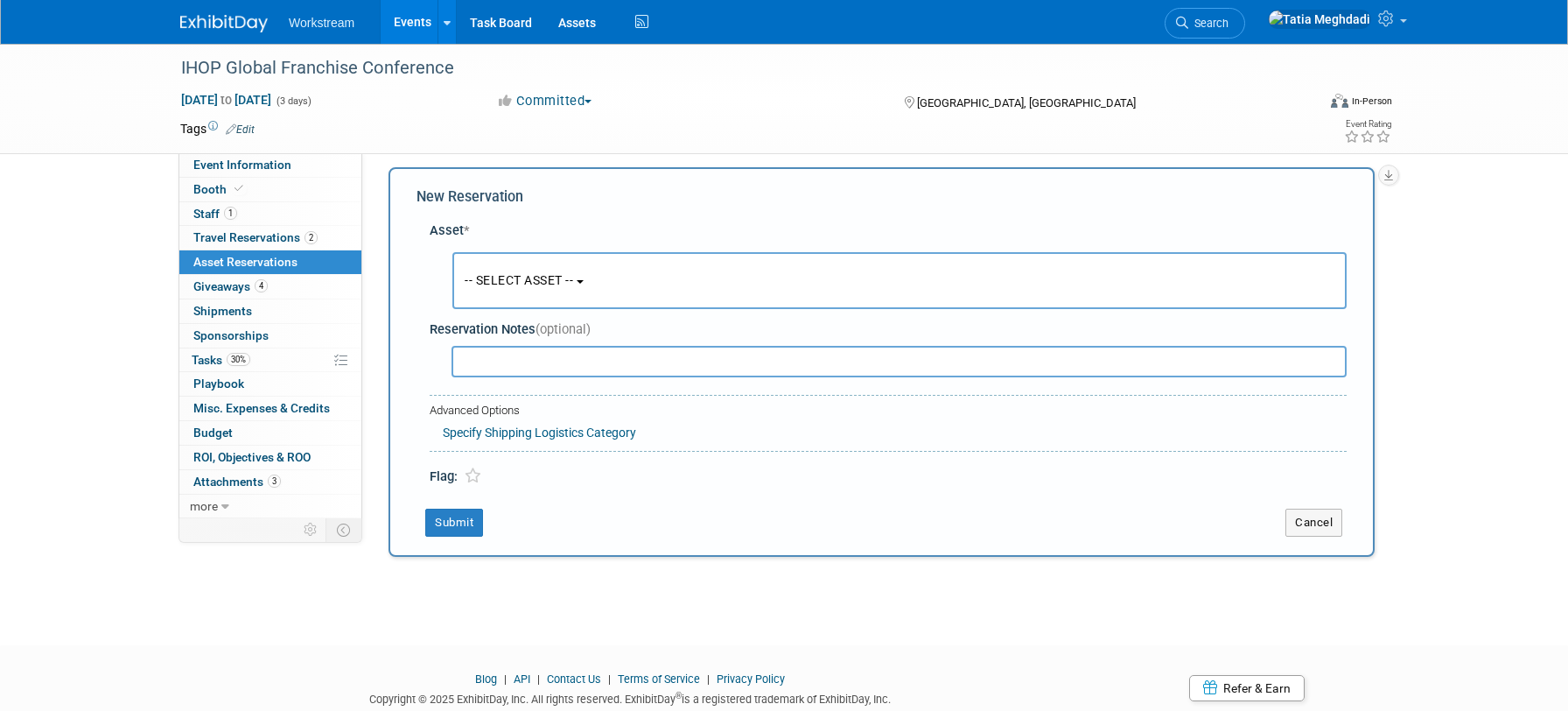
scroll to position [17, 0]
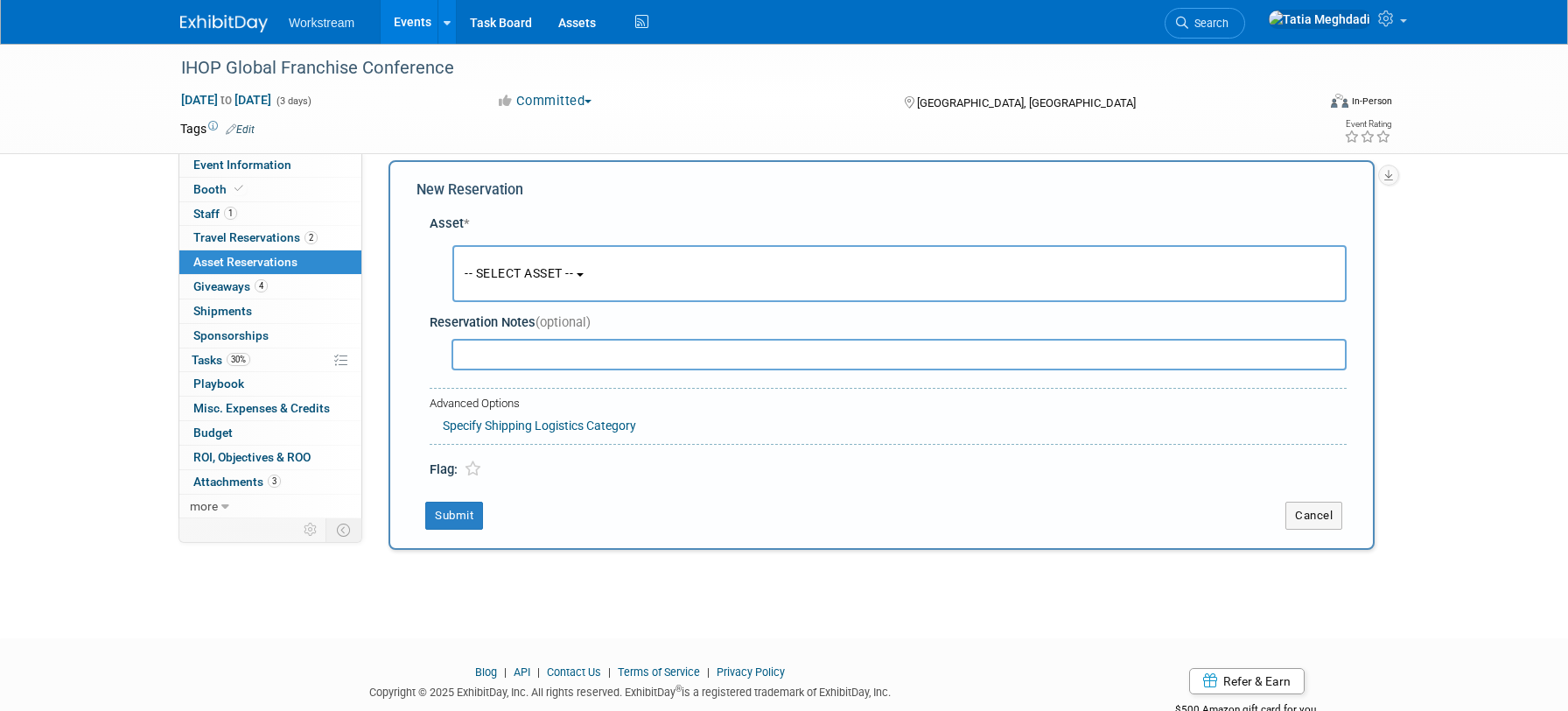
click at [416, 24] on link "Events" at bounding box center [412, 22] width 63 height 44
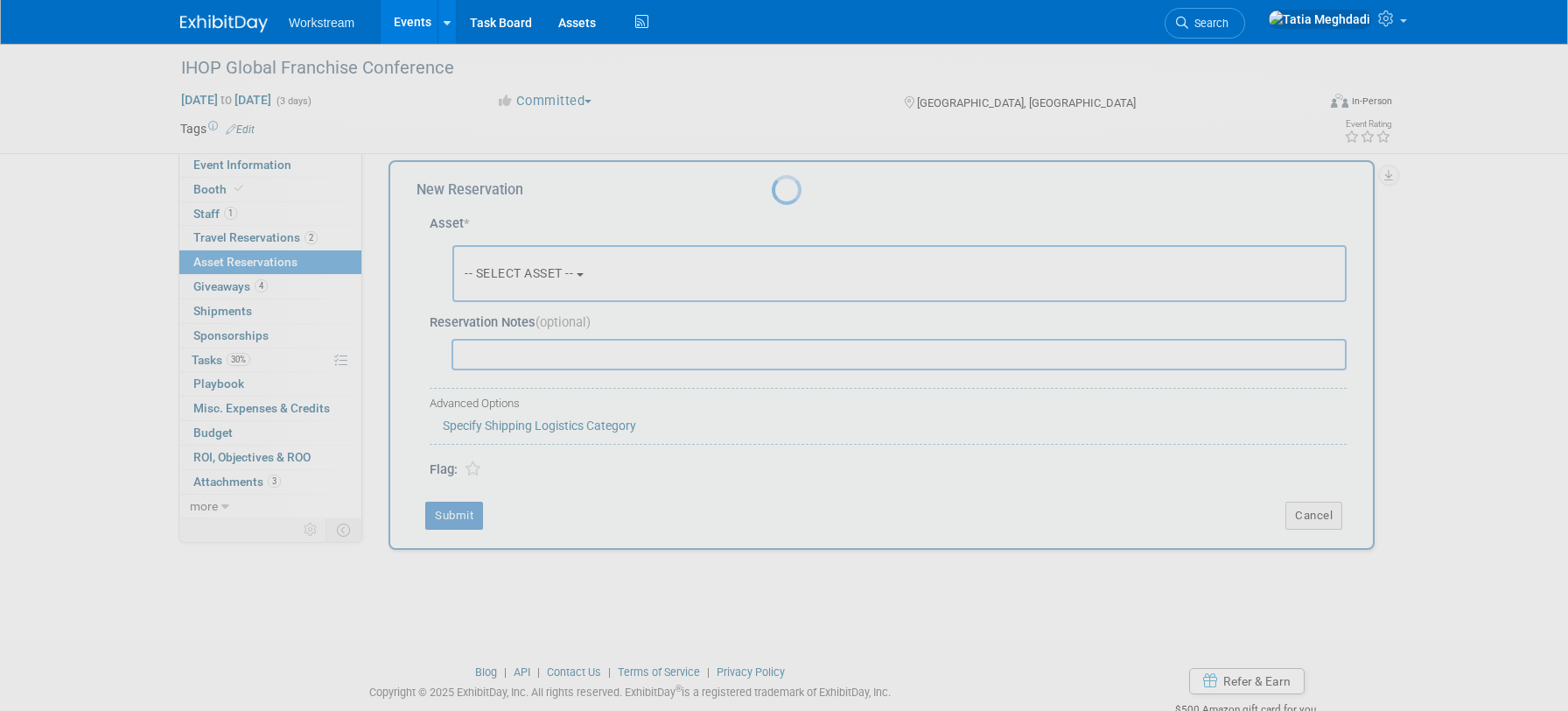
click at [416, 24] on link "Events" at bounding box center [412, 22] width 63 height 44
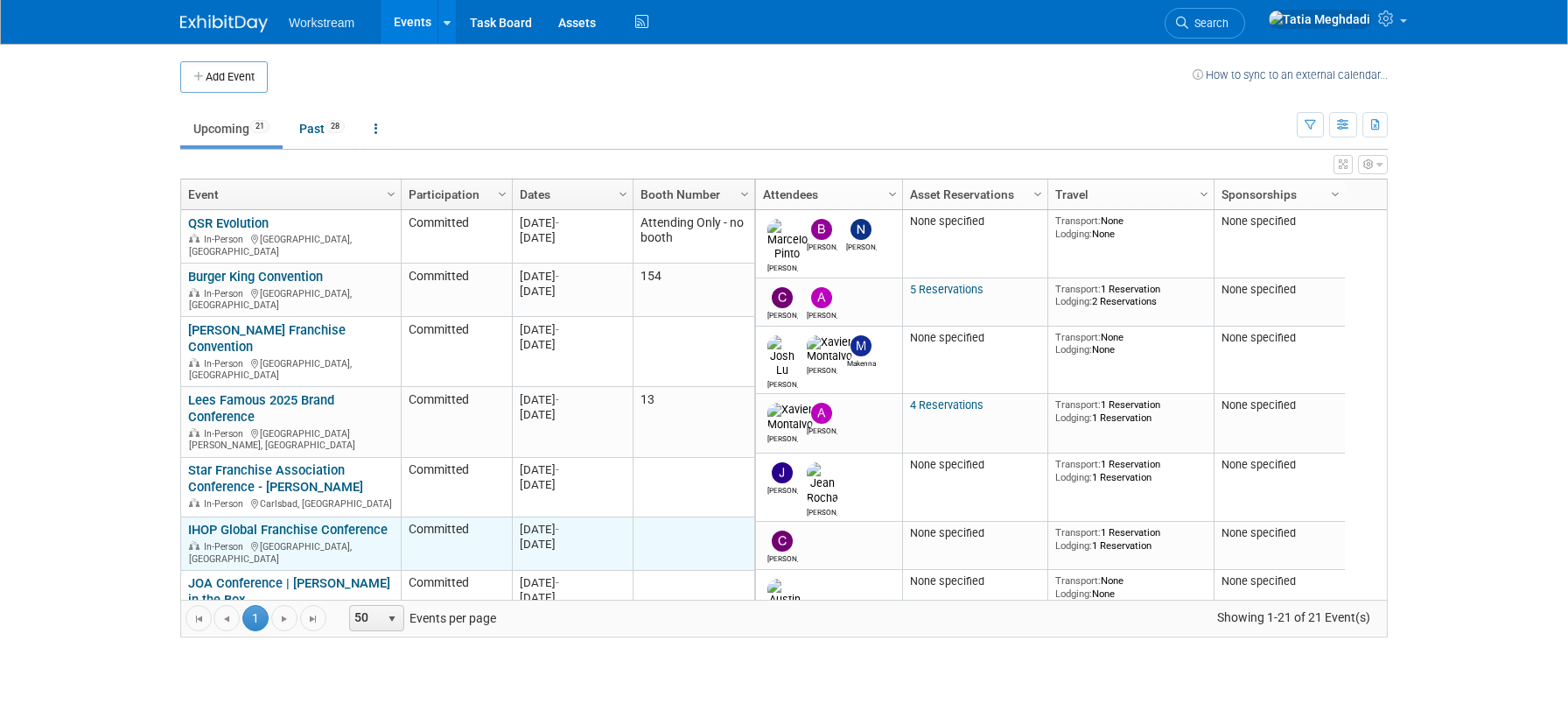
click at [231, 521] on link "IHOP Global Franchise Conference" at bounding box center [288, 529] width 200 height 16
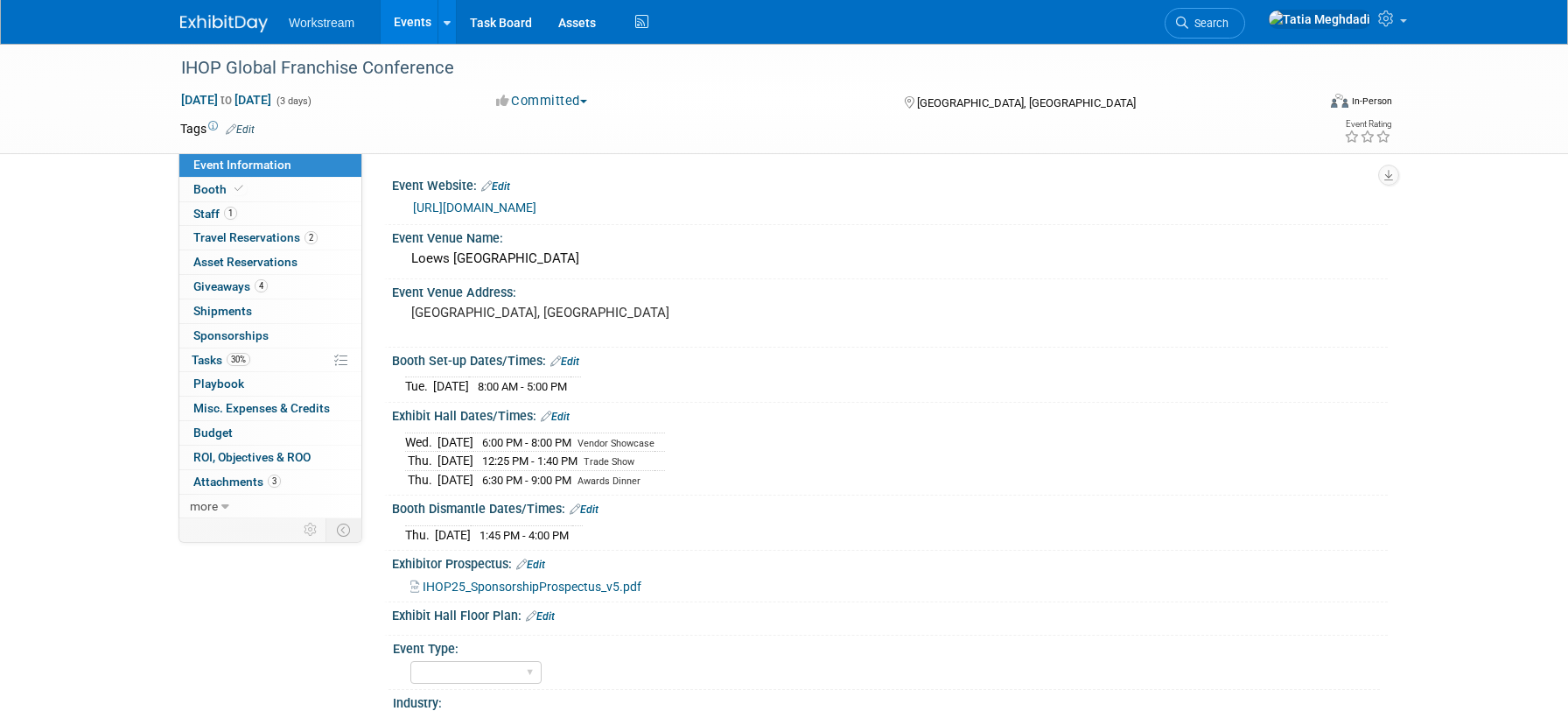
select select "Restaurant"
select select "TBD"
select select "[PERSON_NAME]"
click at [211, 358] on span "Tasks 30%" at bounding box center [221, 359] width 59 height 14
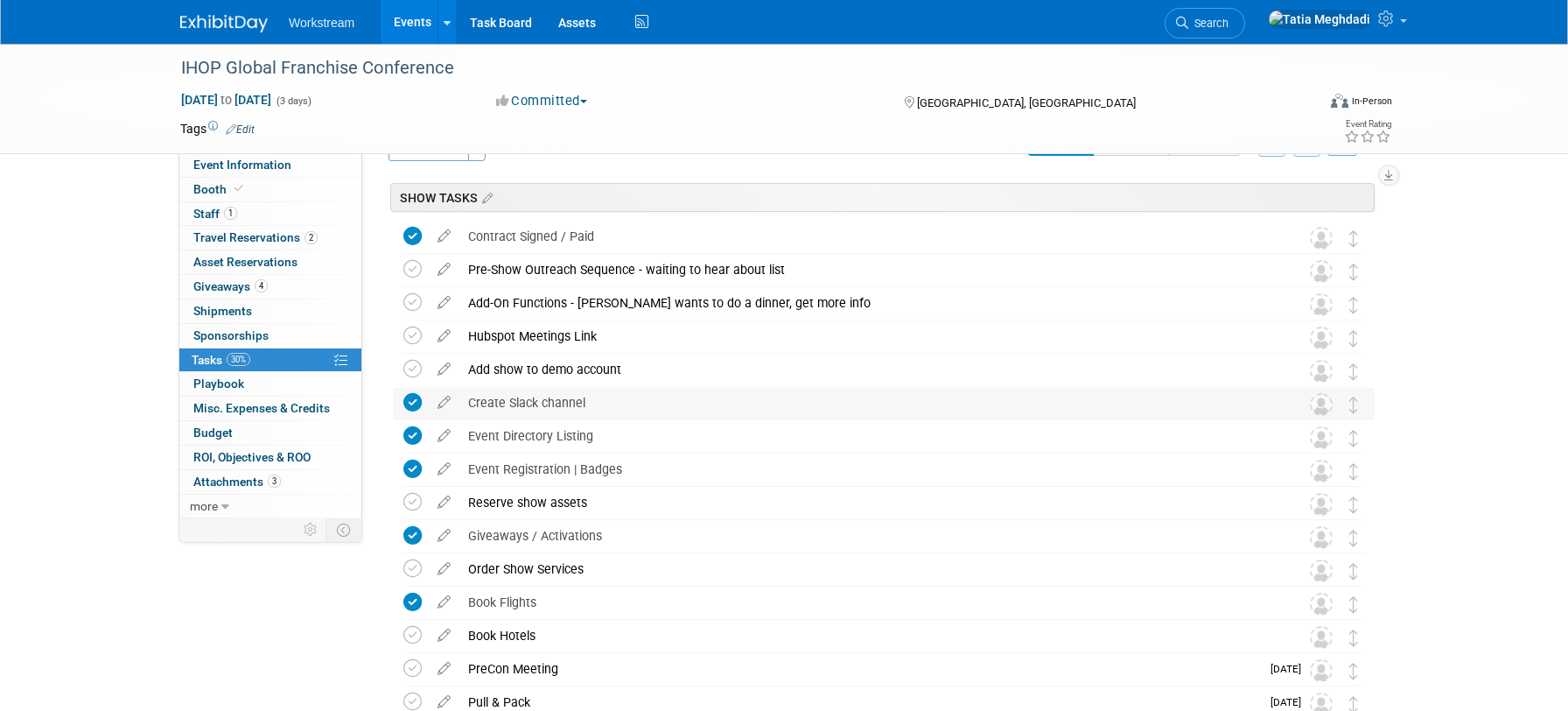
scroll to position [52, 0]
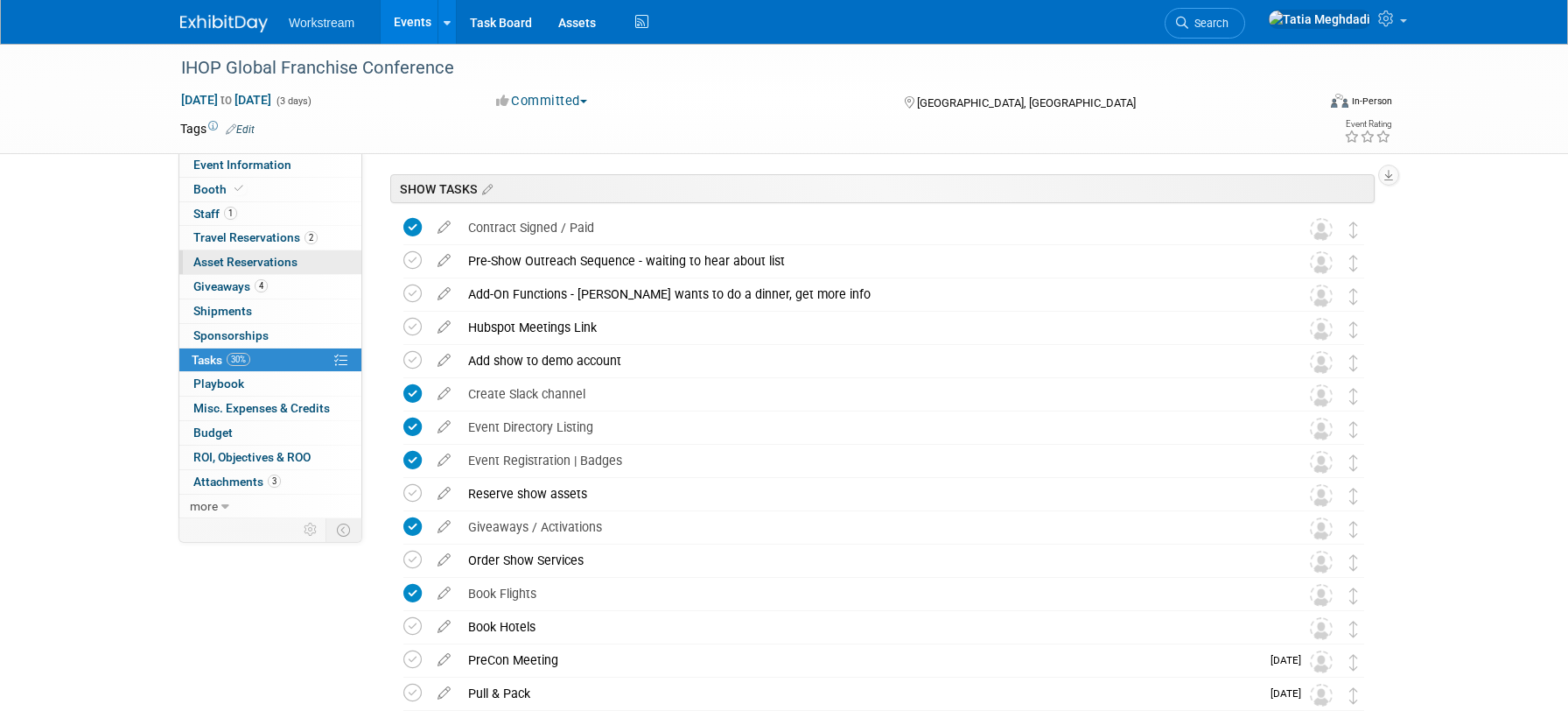
click at [255, 259] on span "Asset Reservations 0" at bounding box center [245, 262] width 104 height 14
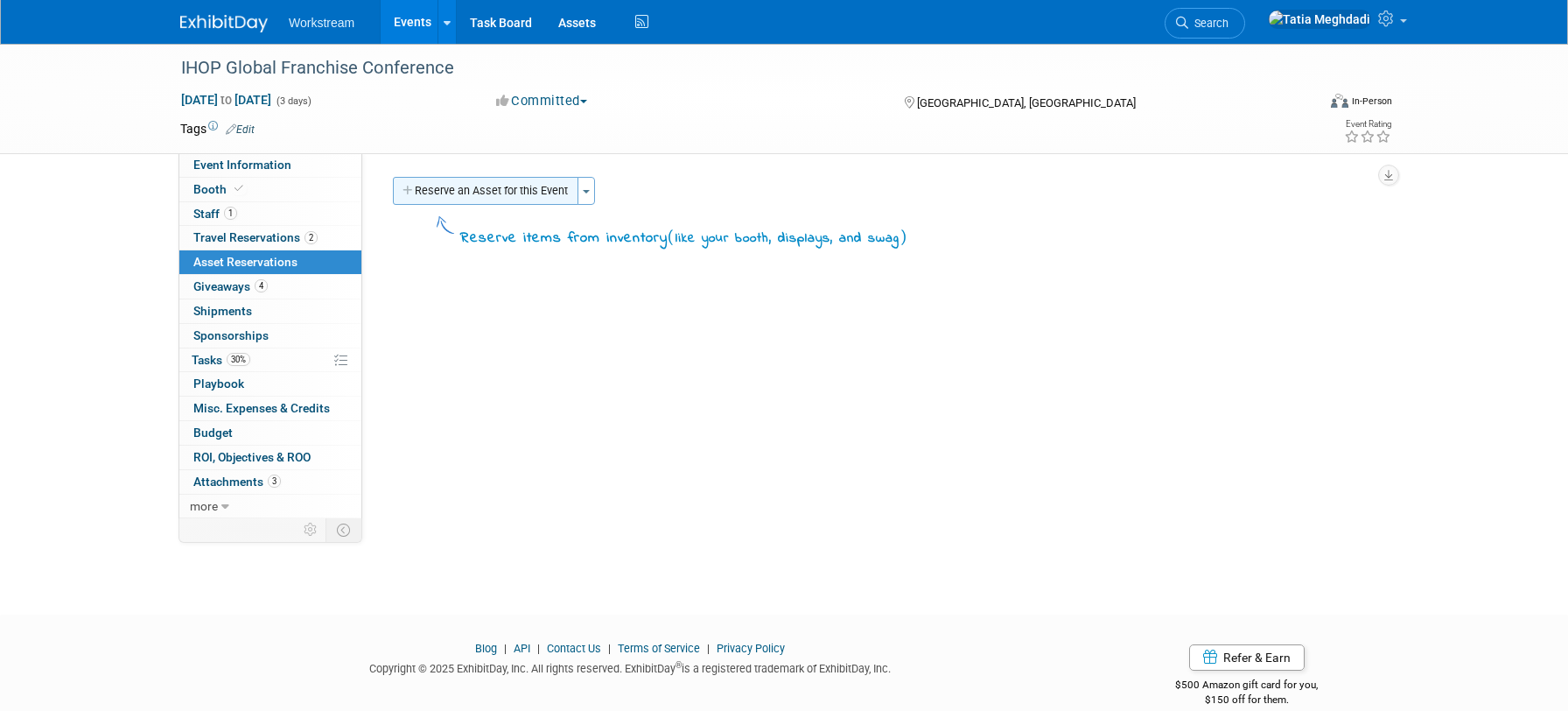
click at [462, 186] on button "Reserve an Asset for this Event" at bounding box center [486, 191] width 186 height 28
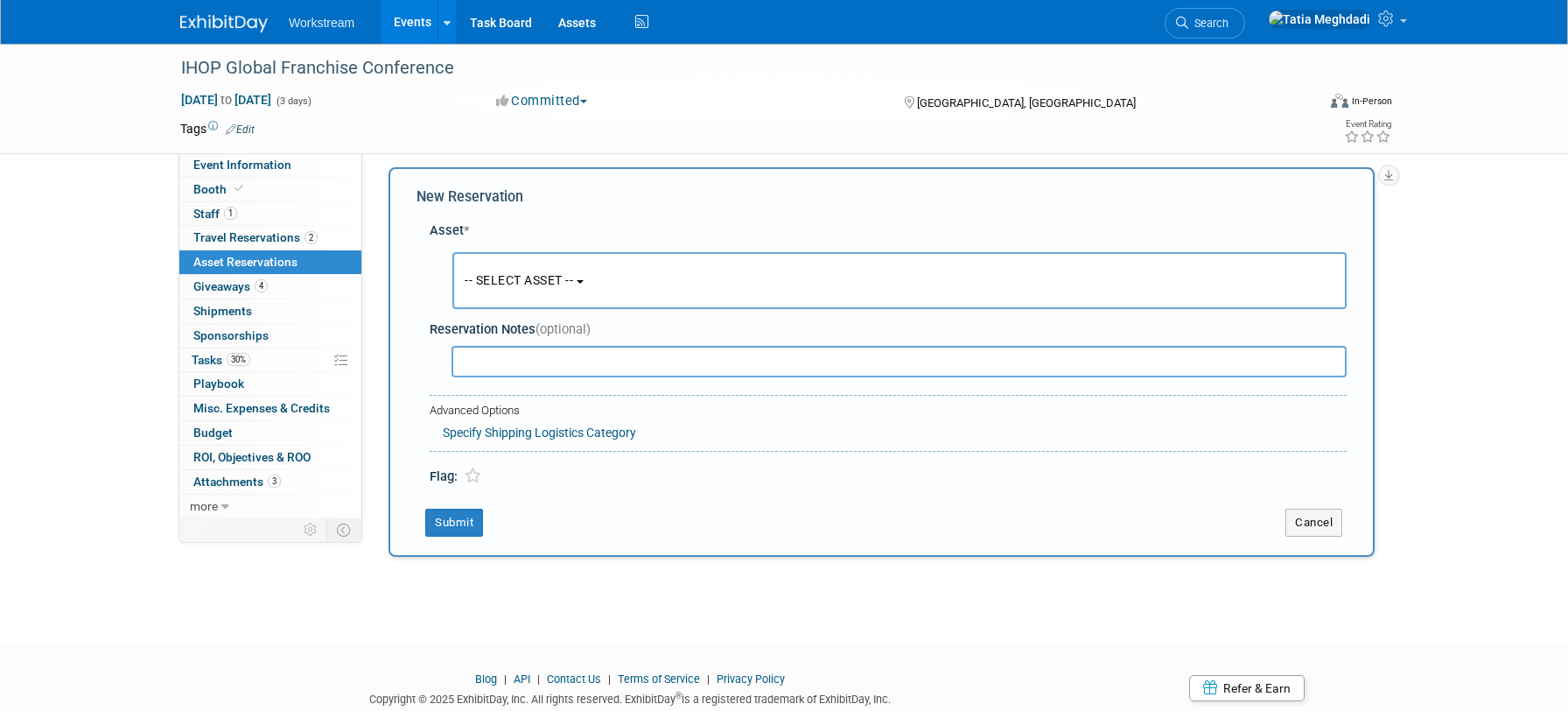
scroll to position [17, 0]
